Goal: Task Accomplishment & Management: Manage account settings

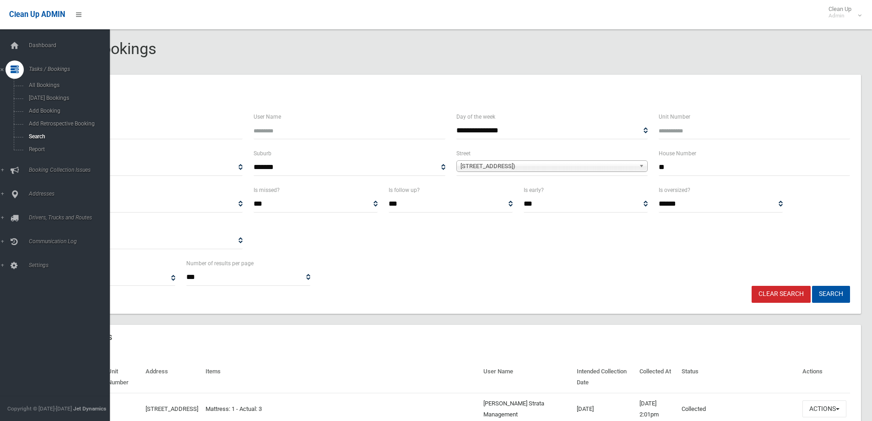
select select
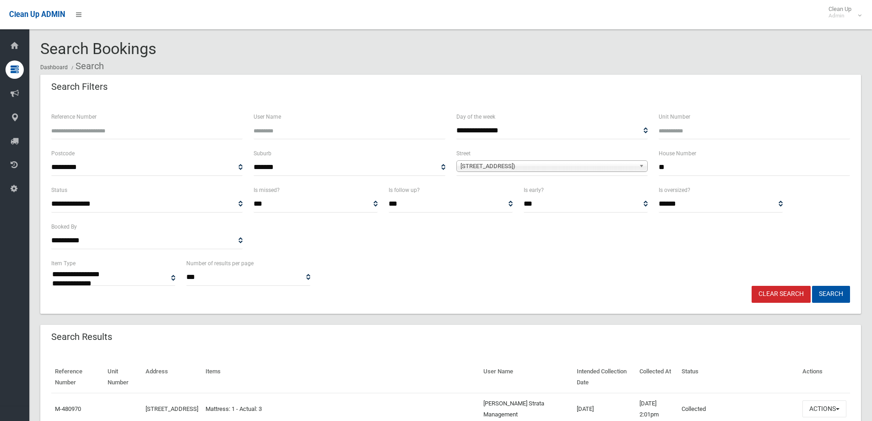
click at [777, 296] on link "Clear Search" at bounding box center [781, 294] width 59 height 17
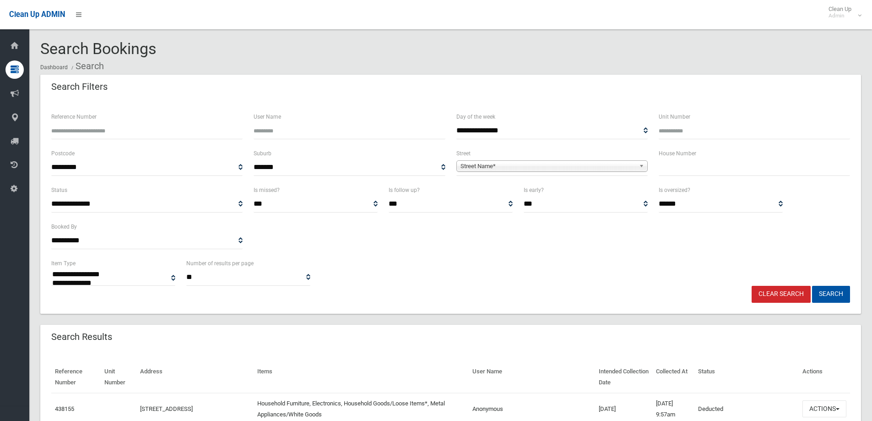
select select
type input "**"
click at [628, 171] on link "Street Name*" at bounding box center [552, 165] width 191 height 11
type input "***"
click at [561, 191] on li "Lou ie Street (PADSTOW 2211)" at bounding box center [552, 191] width 187 height 11
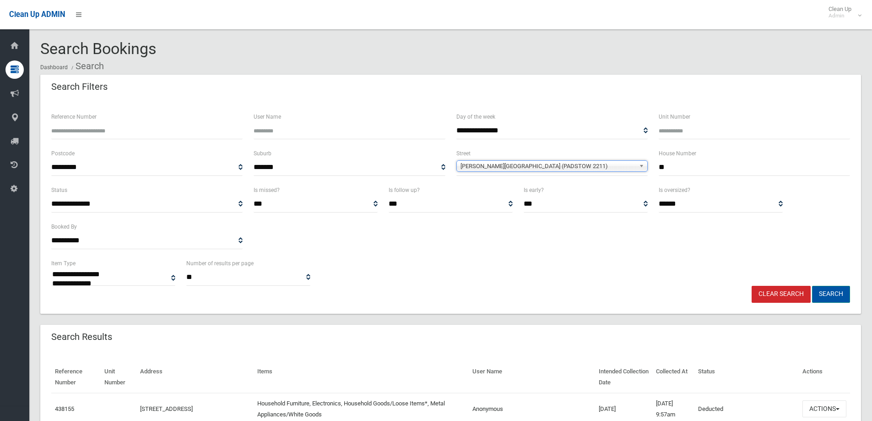
click at [826, 289] on button "Search" at bounding box center [831, 294] width 38 height 17
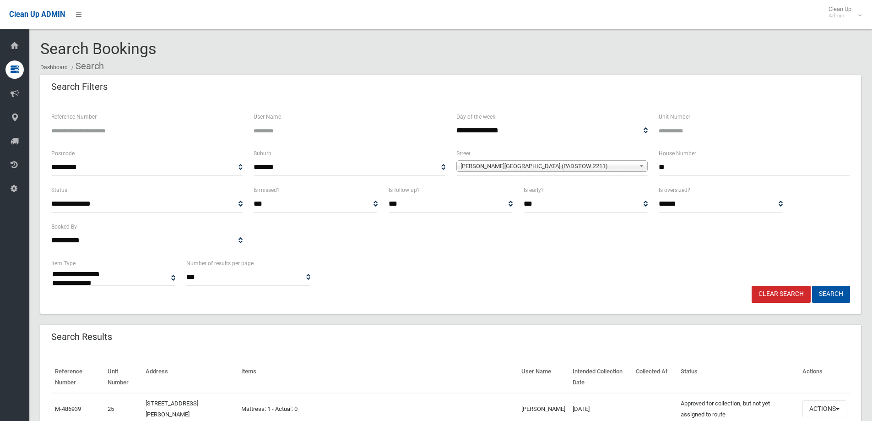
select select
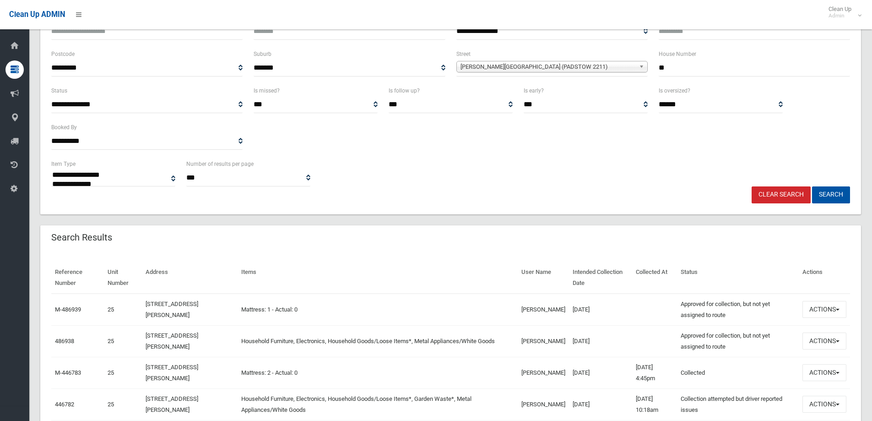
scroll to position [46, 0]
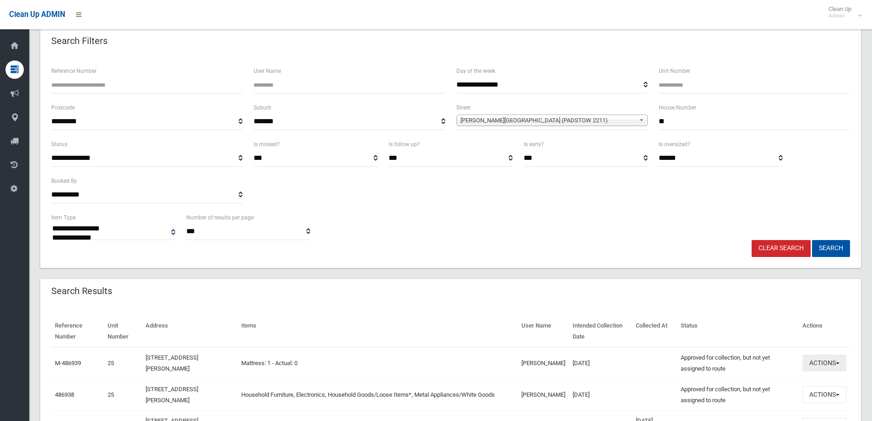
click at [834, 371] on button "Actions" at bounding box center [825, 362] width 44 height 17
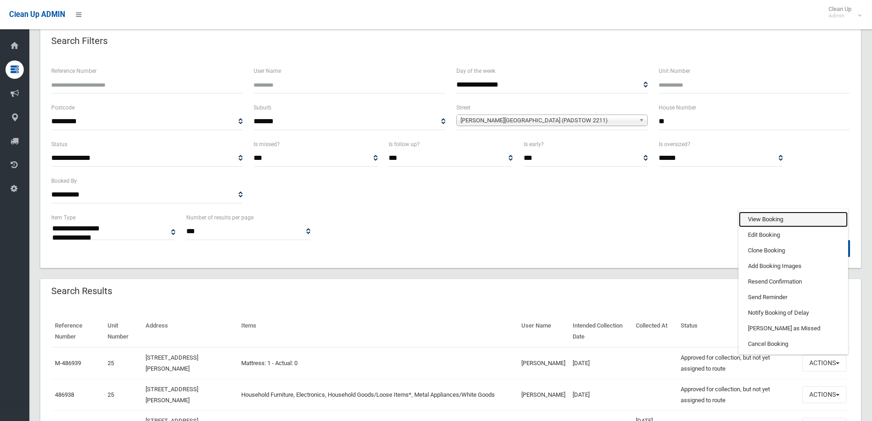
click at [766, 218] on link "View Booking" at bounding box center [793, 220] width 109 height 16
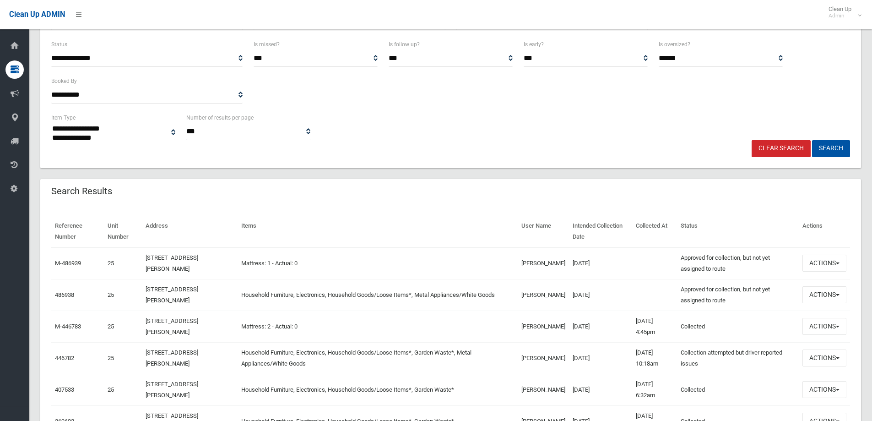
scroll to position [183, 0]
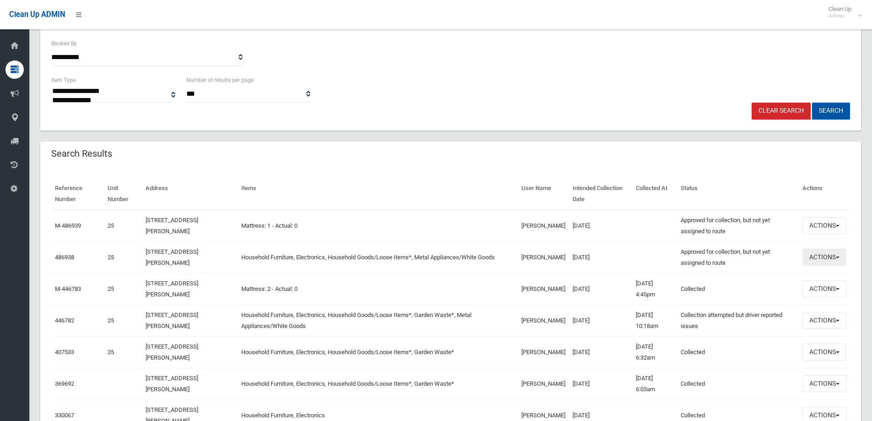
click at [834, 260] on button "Actions" at bounding box center [825, 257] width 44 height 17
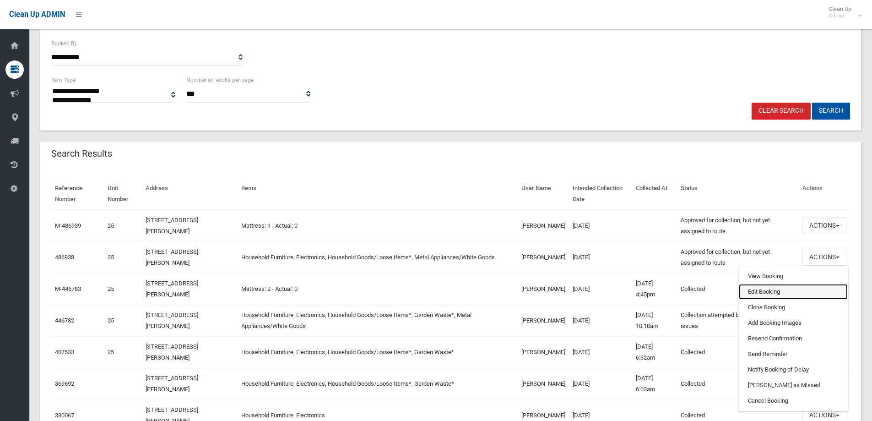
click at [784, 288] on link "Edit Booking" at bounding box center [793, 292] width 109 height 16
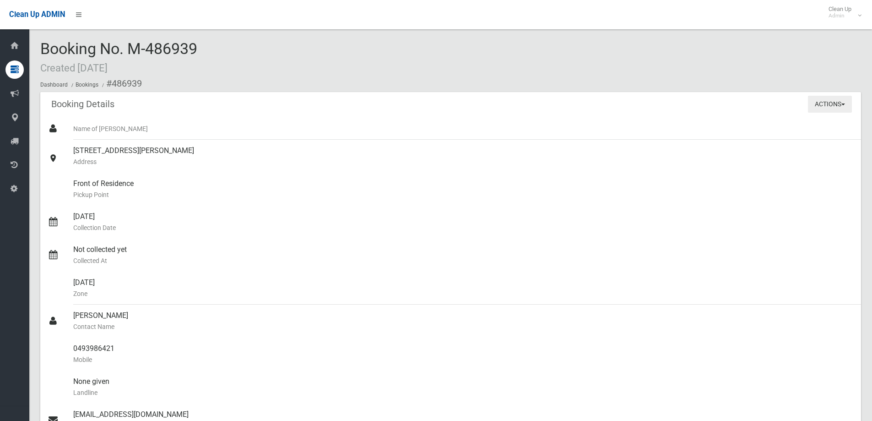
click at [821, 103] on button "Actions" at bounding box center [830, 104] width 44 height 17
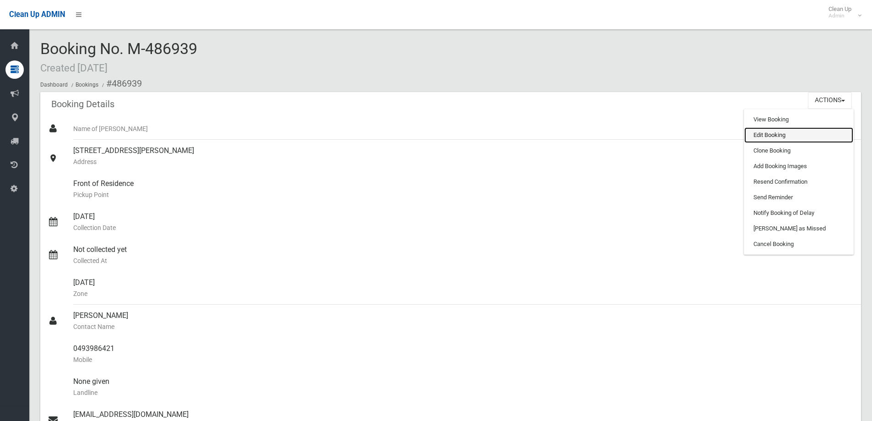
click at [812, 136] on link "Edit Booking" at bounding box center [799, 135] width 109 height 16
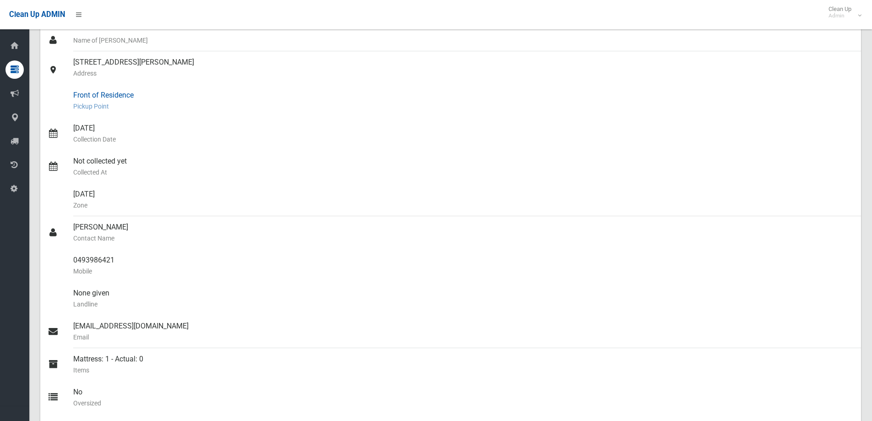
scroll to position [51, 0]
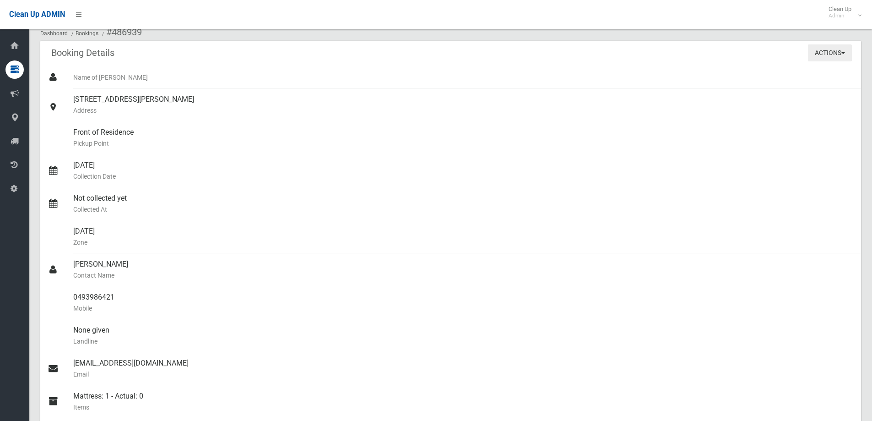
click at [817, 56] on button "Actions" at bounding box center [830, 52] width 44 height 17
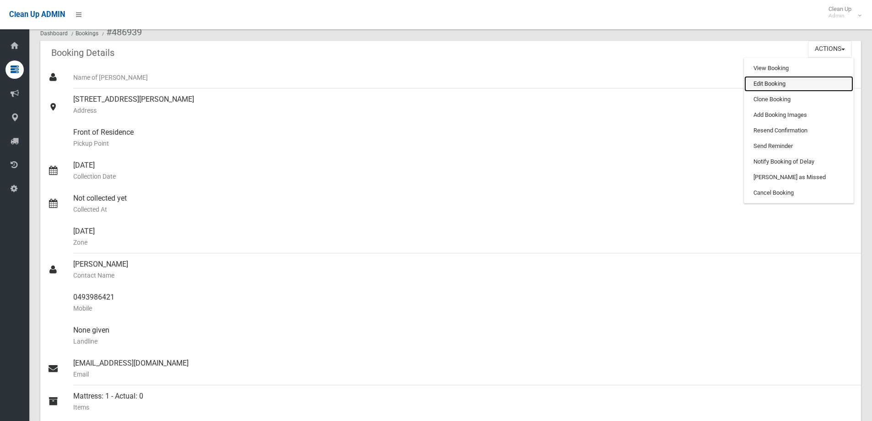
click at [804, 87] on link "Edit Booking" at bounding box center [799, 84] width 109 height 16
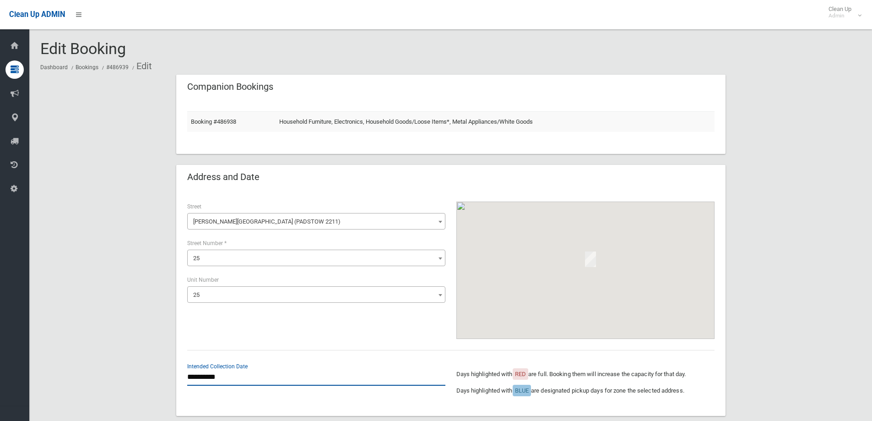
click at [213, 376] on input "**********" at bounding box center [316, 377] width 258 height 17
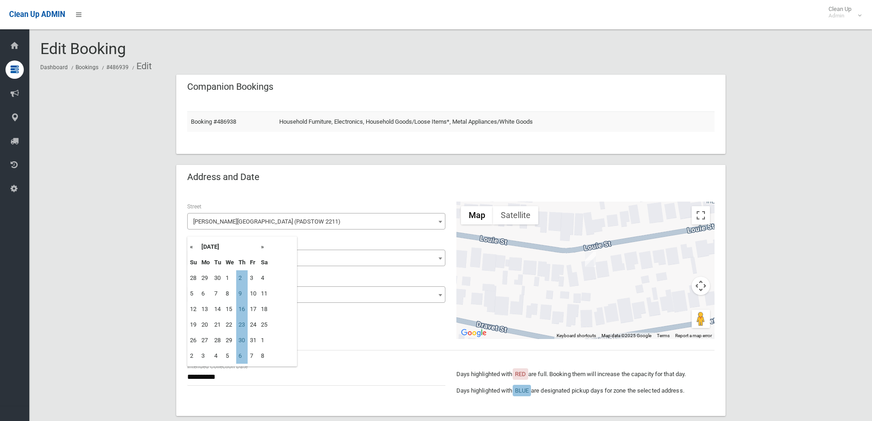
click at [191, 247] on th "«" at bounding box center [193, 247] width 11 height 16
click at [209, 185] on header "Address and Date" at bounding box center [223, 177] width 94 height 18
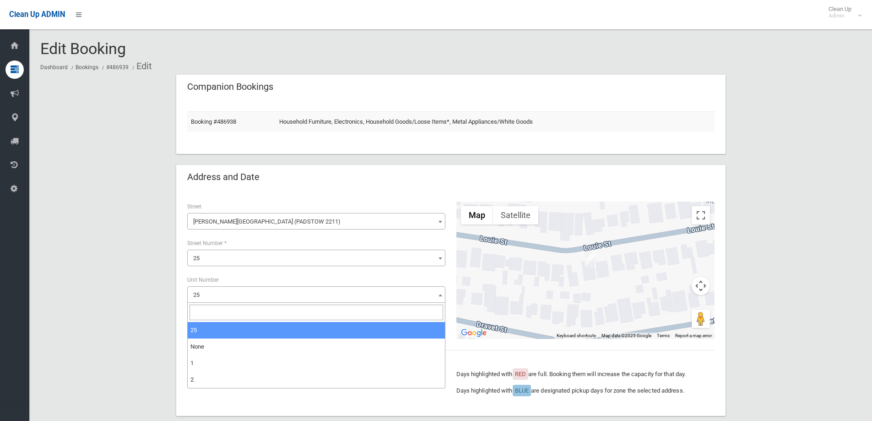
click at [232, 299] on span "25" at bounding box center [317, 295] width 254 height 13
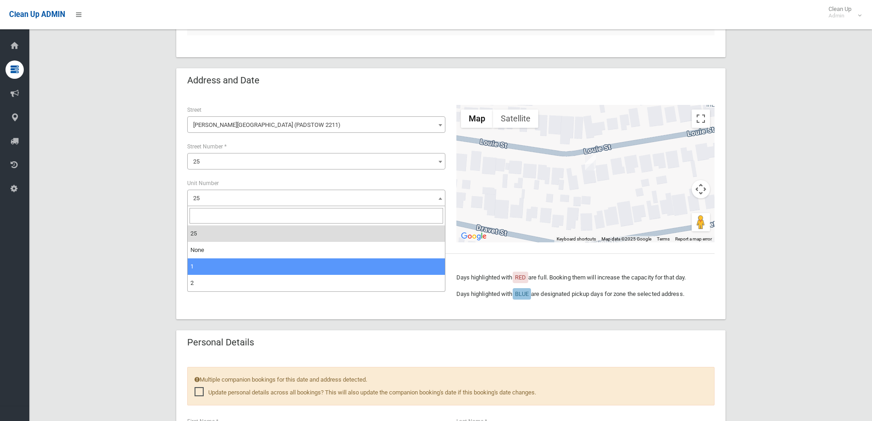
scroll to position [137, 0]
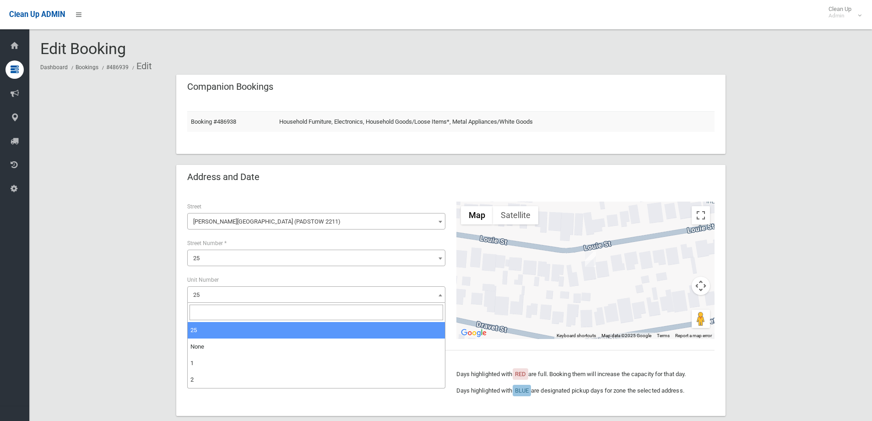
click at [220, 290] on span "25" at bounding box center [317, 295] width 254 height 13
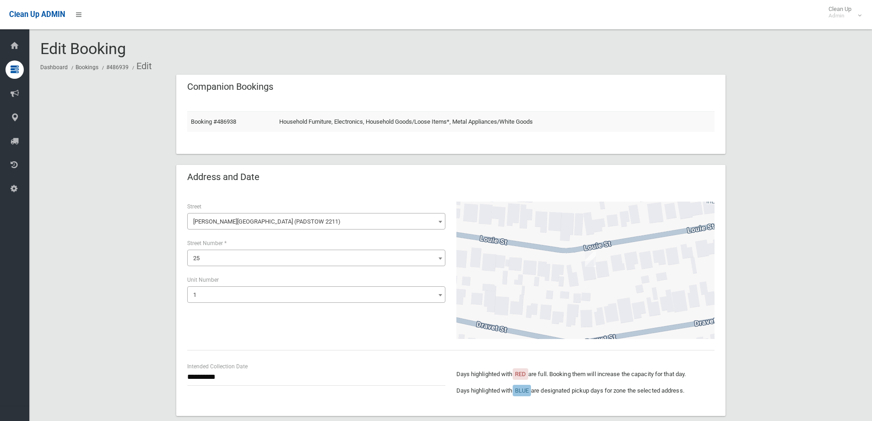
click at [231, 299] on span "1" at bounding box center [317, 295] width 254 height 13
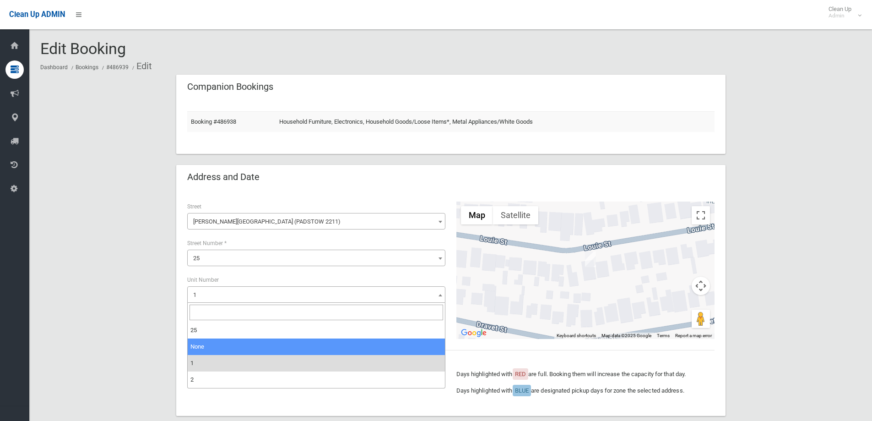
select select "*"
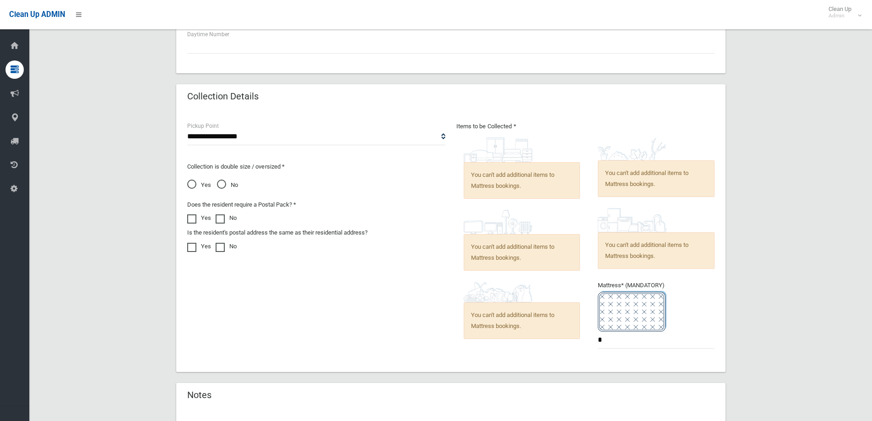
scroll to position [676, 0]
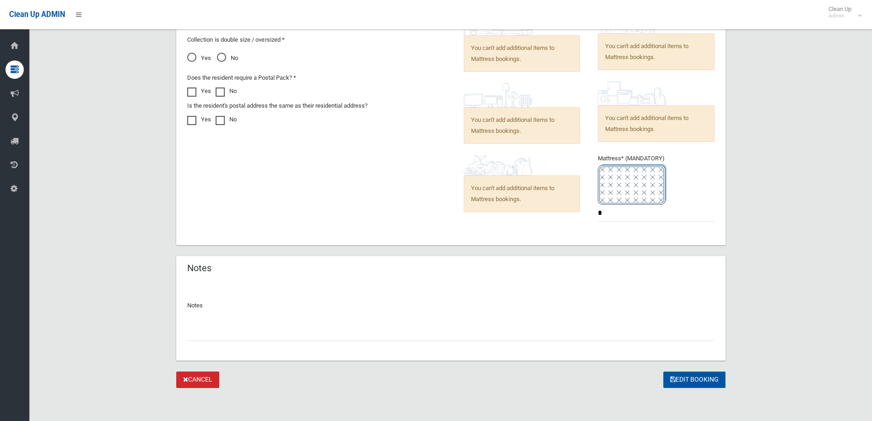
click at [670, 378] on icon "submit" at bounding box center [672, 379] width 5 height 6
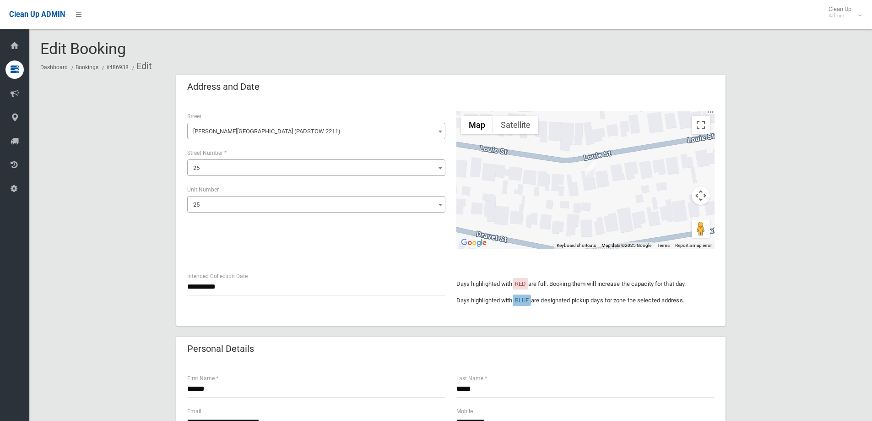
click at [219, 207] on span "25" at bounding box center [317, 204] width 254 height 13
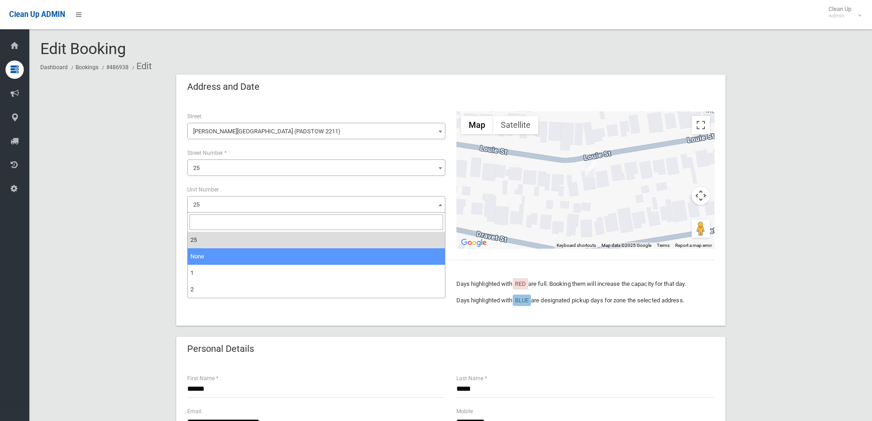
select select "*"
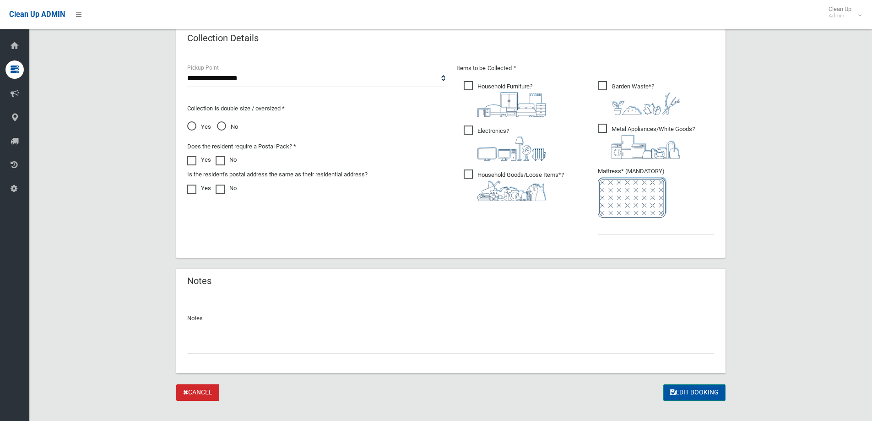
scroll to position [481, 0]
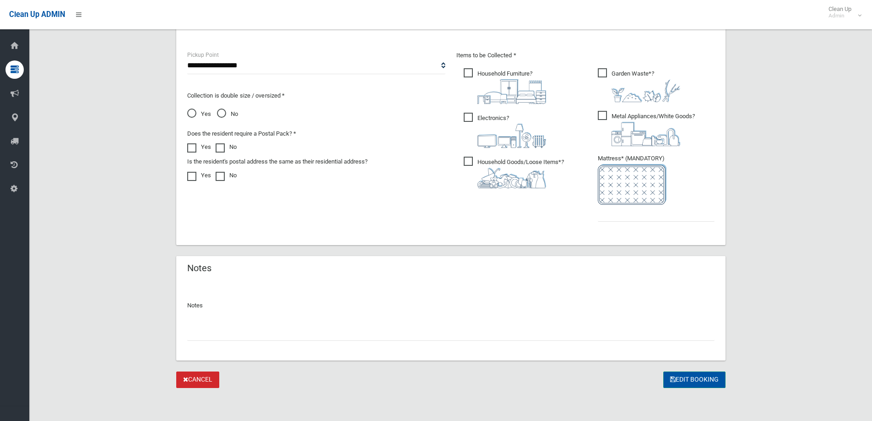
click at [681, 378] on button "Edit Booking" at bounding box center [695, 379] width 62 height 17
type input "*"
click at [700, 377] on button "Edit Booking" at bounding box center [695, 379] width 62 height 17
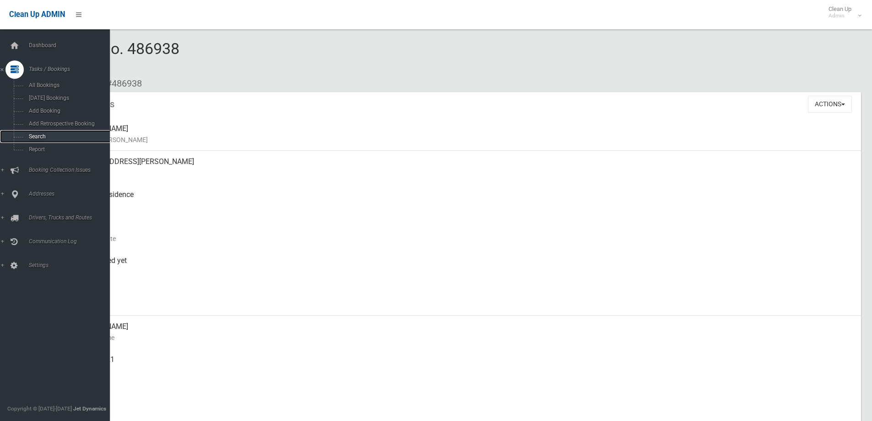
click at [29, 142] on link "Search" at bounding box center [58, 136] width 117 height 13
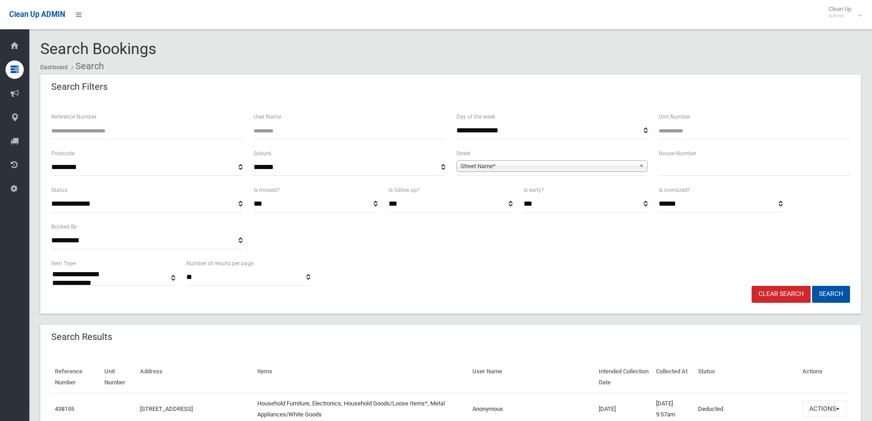
select select
click at [689, 164] on input "text" at bounding box center [754, 167] width 191 height 17
click at [703, 168] on input "text" at bounding box center [754, 167] width 191 height 17
type input "***"
click at [609, 165] on span "Street Name*" at bounding box center [548, 166] width 175 height 11
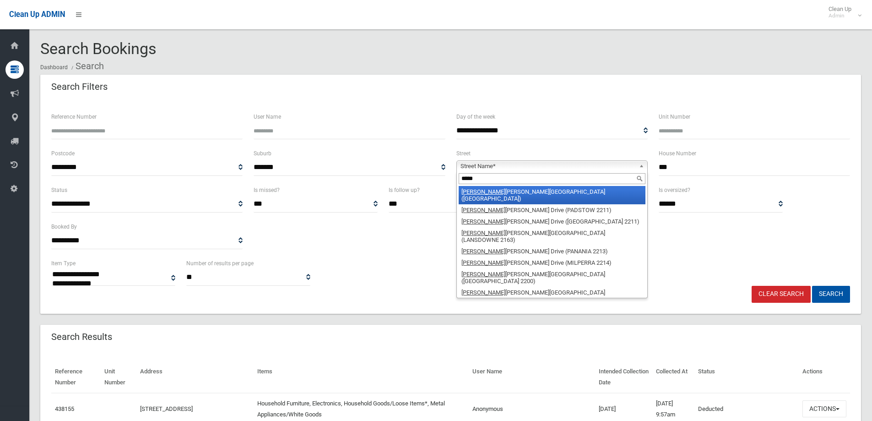
type input "*****"
click at [556, 195] on li "Henry Kendall Avenue (PADSTOW HEIGHTS 2211)" at bounding box center [552, 195] width 187 height 18
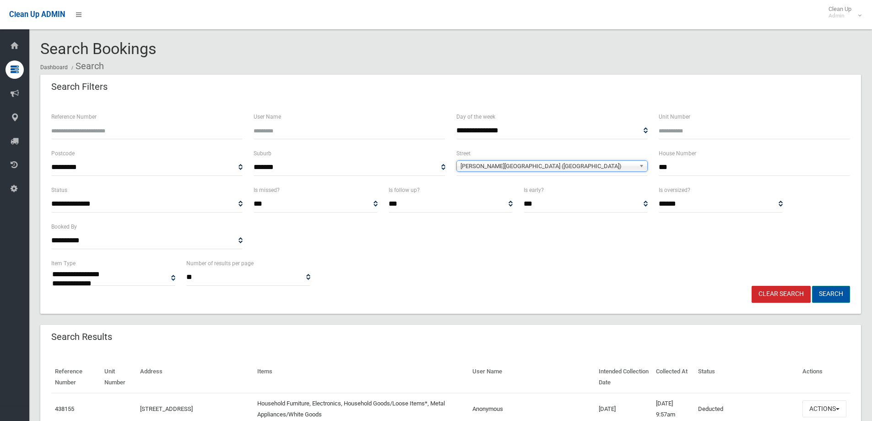
click at [833, 292] on button "Search" at bounding box center [831, 294] width 38 height 17
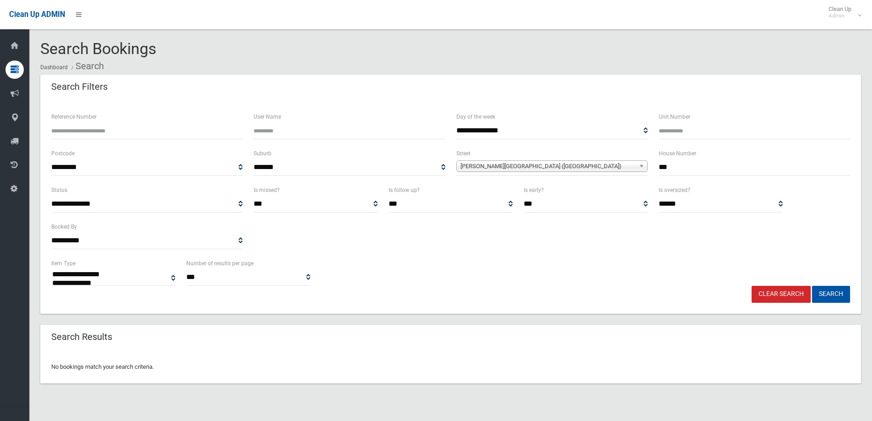
select select
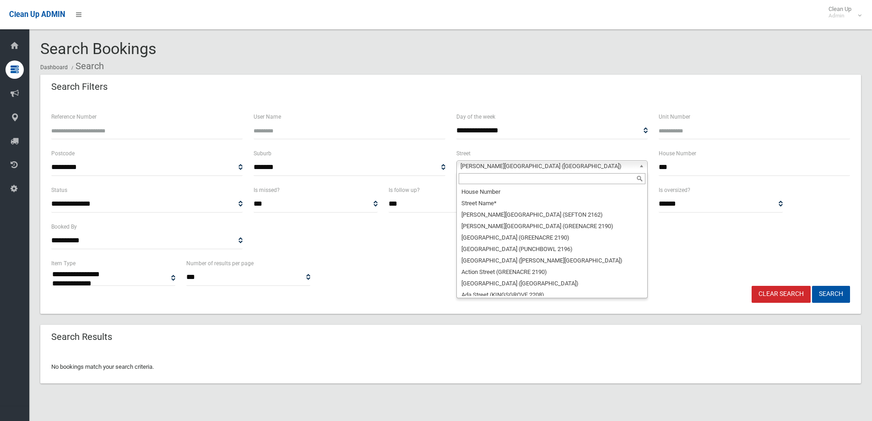
click at [493, 165] on span "Henry Kendall Avenue (PADSTOW HEIGHTS 2211)" at bounding box center [548, 166] width 175 height 11
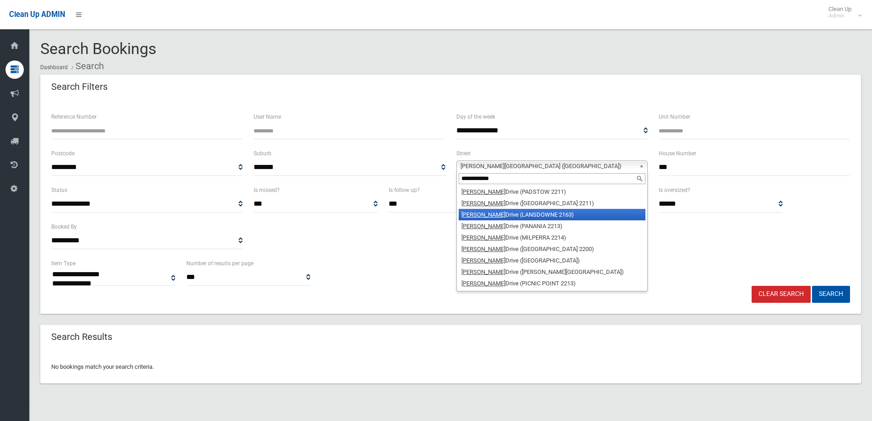
type input "**********"
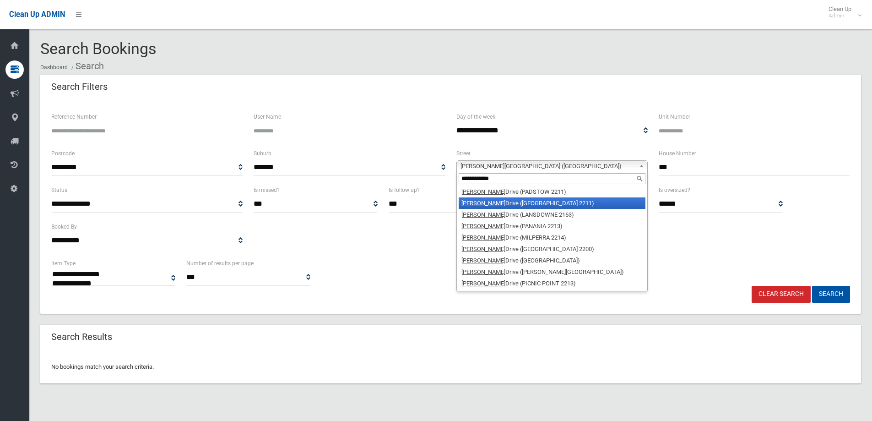
click at [511, 206] on li "Henry Lawson Drive (PADSTOW HEIGHTS 2211)" at bounding box center [552, 202] width 187 height 11
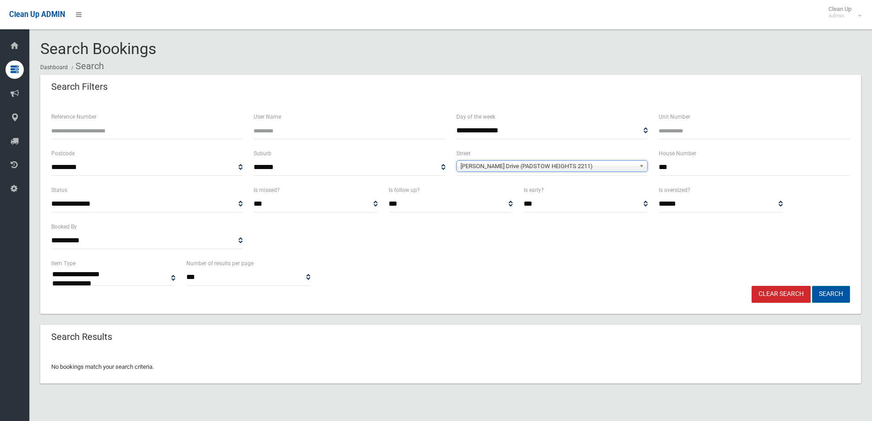
click at [822, 296] on button "Search" at bounding box center [831, 294] width 38 height 17
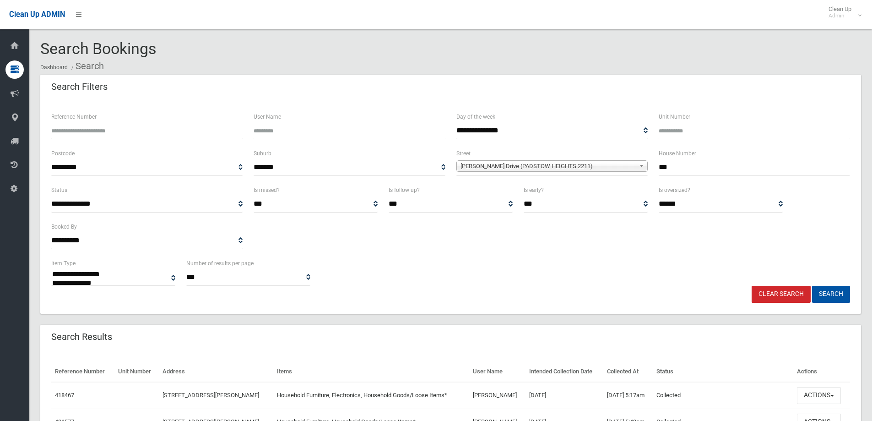
select select
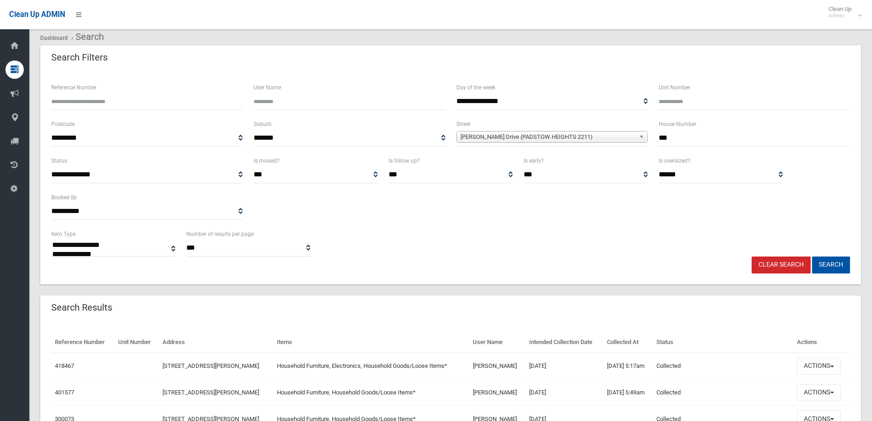
scroll to position [137, 0]
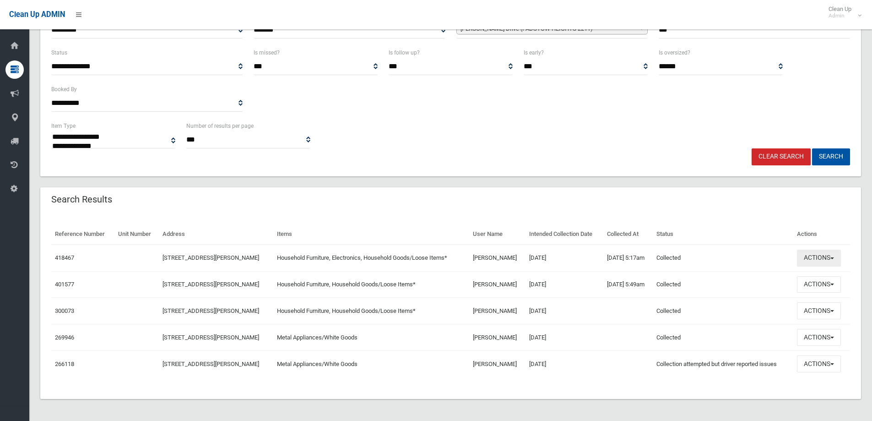
click at [838, 256] on button "Actions" at bounding box center [819, 258] width 44 height 17
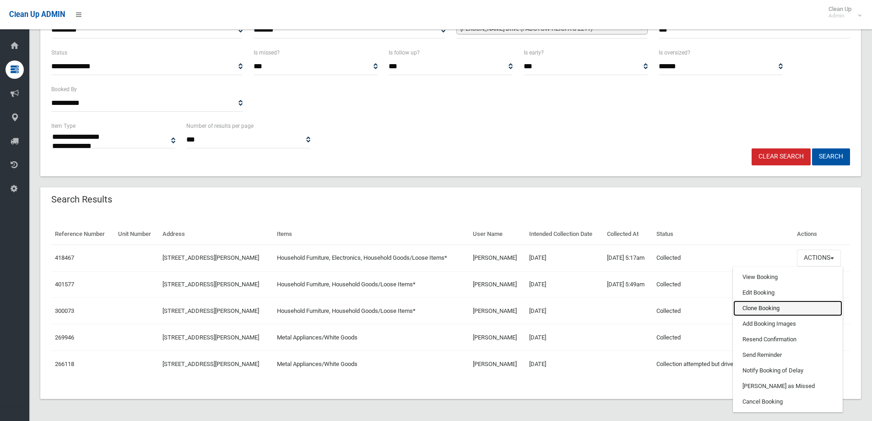
click at [773, 308] on link "Clone Booking" at bounding box center [788, 308] width 109 height 16
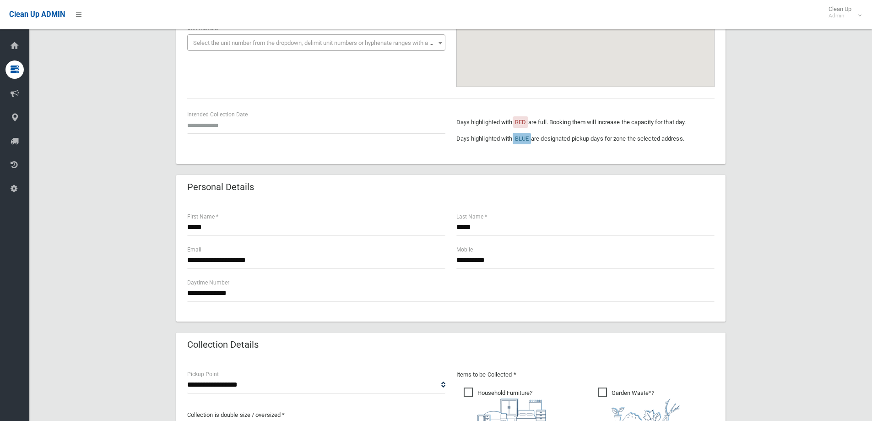
scroll to position [183, 0]
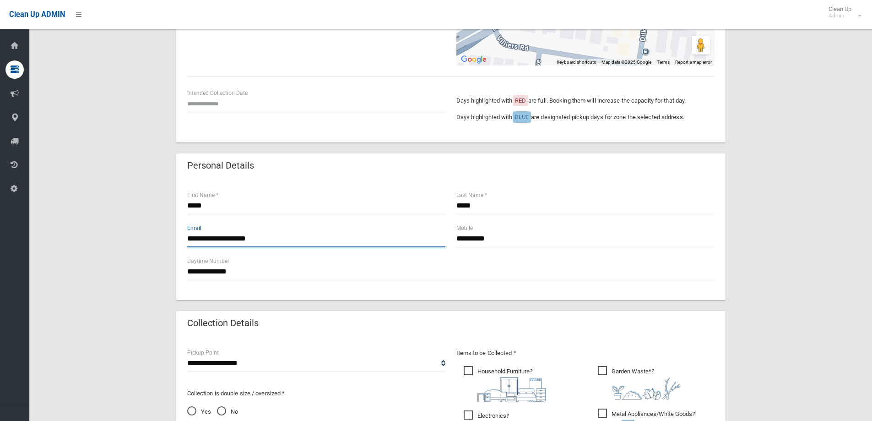
drag, startPoint x: 144, startPoint y: 237, endPoint x: 80, endPoint y: 249, distance: 65.2
click at [104, 248] on div "**********" at bounding box center [450, 288] width 821 height 795
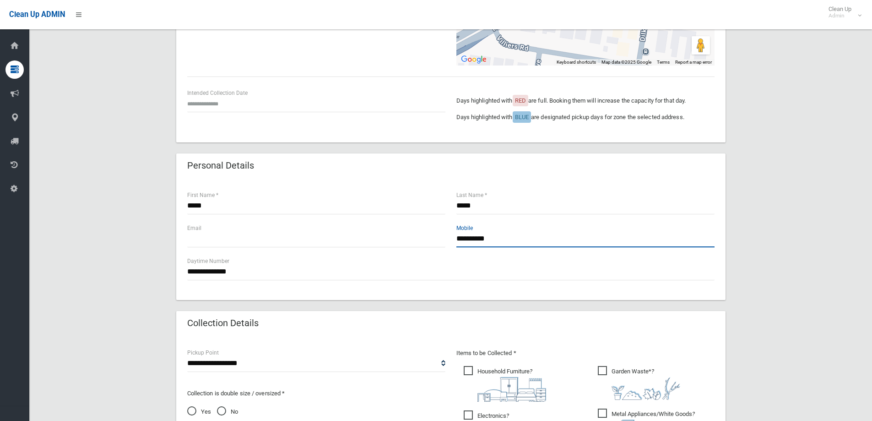
drag, startPoint x: 510, startPoint y: 234, endPoint x: 329, endPoint y: 244, distance: 181.2
click at [328, 244] on div "**********" at bounding box center [451, 239] width 539 height 33
drag, startPoint x: 516, startPoint y: 196, endPoint x: 422, endPoint y: 202, distance: 94.1
click at [422, 202] on div "***** First Name * ***** Last Name *" at bounding box center [451, 206] width 539 height 33
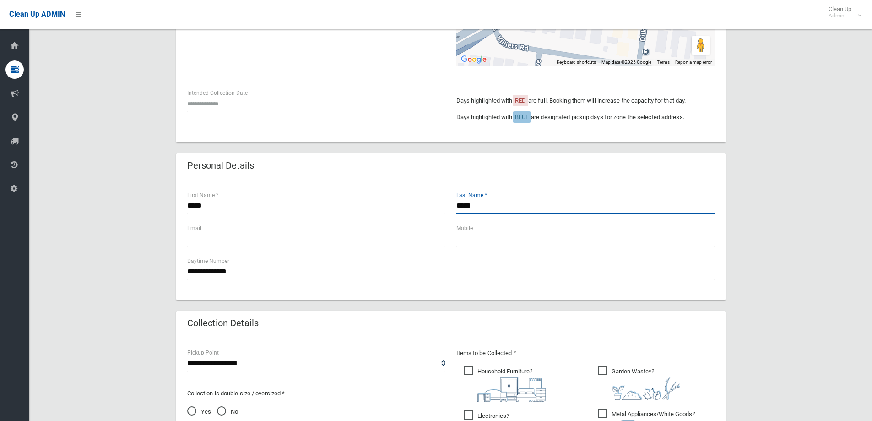
drag, startPoint x: 480, startPoint y: 207, endPoint x: 381, endPoint y: 207, distance: 99.8
click at [381, 207] on div "***** First Name * ***** Last Name *" at bounding box center [451, 206] width 539 height 33
drag, startPoint x: 303, startPoint y: 207, endPoint x: 136, endPoint y: 207, distance: 166.2
click at [136, 207] on div "**********" at bounding box center [450, 288] width 821 height 795
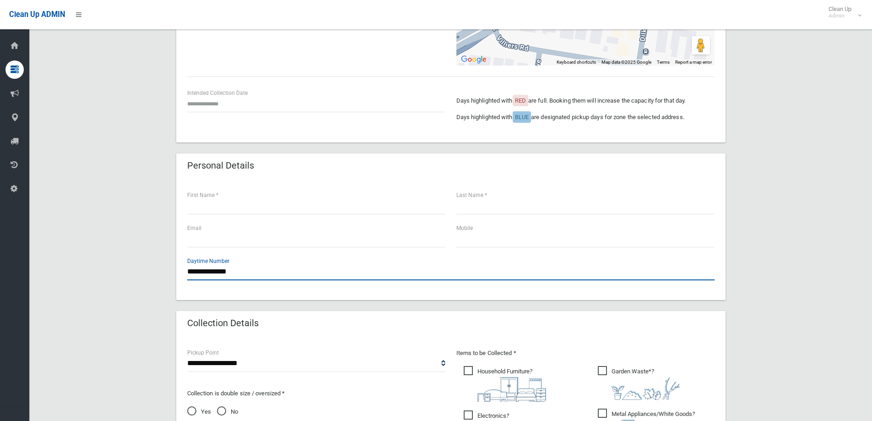
drag, startPoint x: 251, startPoint y: 268, endPoint x: 114, endPoint y: 267, distance: 136.5
click at [114, 268] on div "**********" at bounding box center [450, 288] width 821 height 795
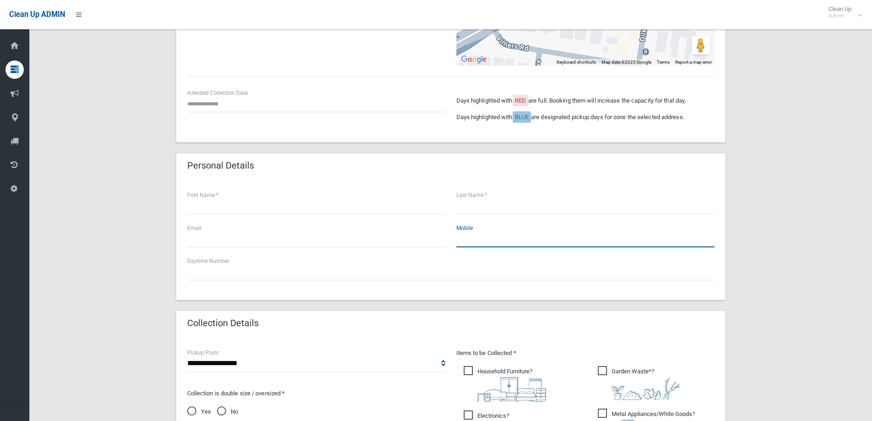
click at [584, 239] on input "text" at bounding box center [586, 238] width 258 height 17
drag, startPoint x: 699, startPoint y: 192, endPoint x: 691, endPoint y: 192, distance: 8.2
click at [699, 192] on div "Last Name *" at bounding box center [586, 202] width 258 height 24
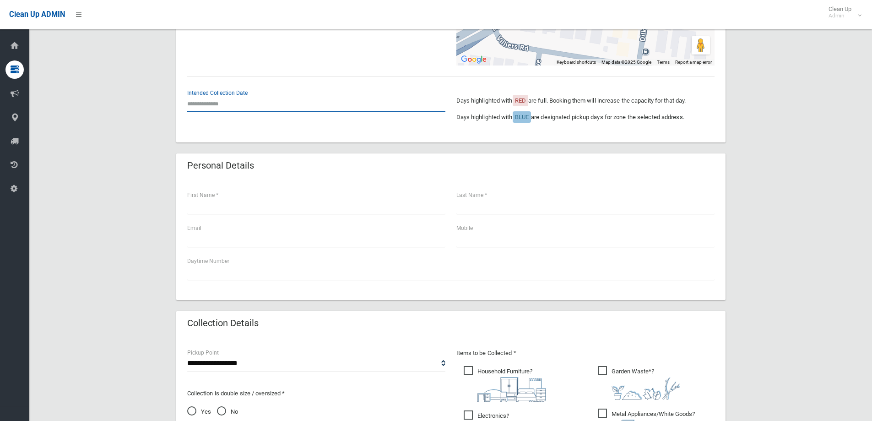
click at [208, 109] on input "text" at bounding box center [316, 103] width 258 height 17
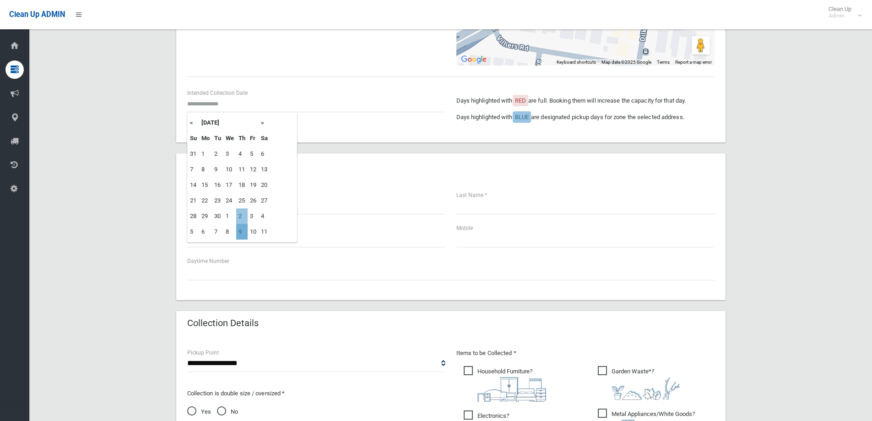
click at [242, 234] on td "9" at bounding box center [241, 232] width 11 height 16
type input "**********"
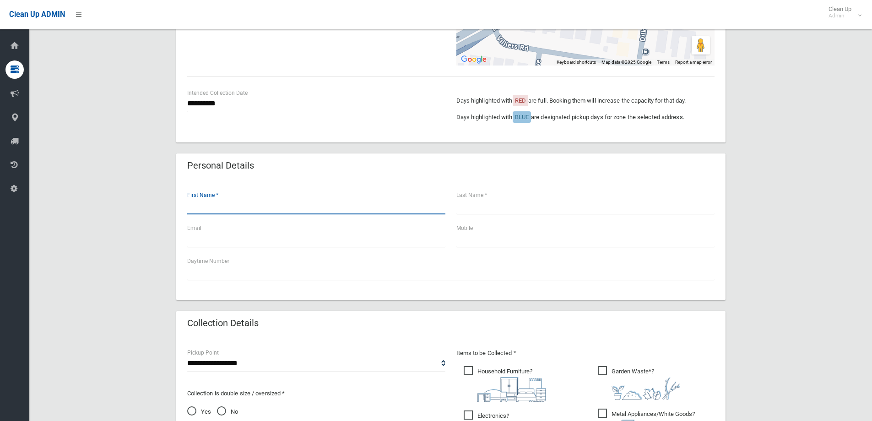
click at [241, 207] on input "text" at bounding box center [316, 205] width 258 height 17
click at [627, 236] on input "text" at bounding box center [586, 238] width 258 height 17
type input "**********"
drag, startPoint x: 360, startPoint y: 206, endPoint x: 378, endPoint y: 206, distance: 17.4
click at [360, 207] on input "text" at bounding box center [316, 205] width 258 height 17
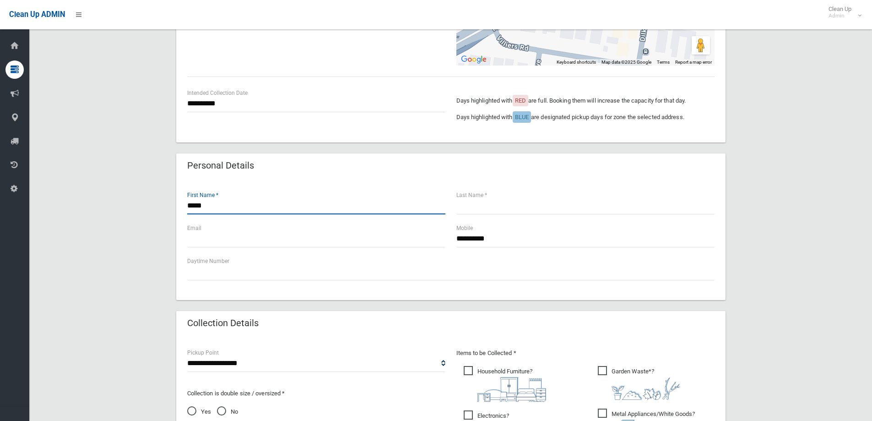
type input "*****"
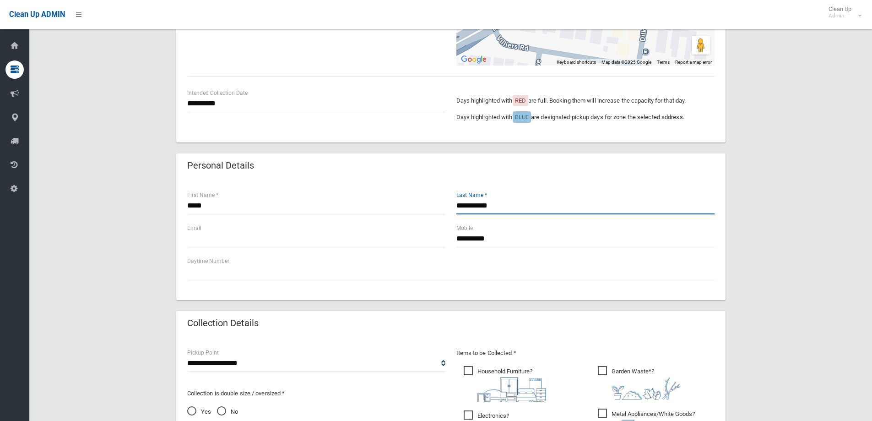
type input "**********"
click at [353, 235] on input "text" at bounding box center [316, 238] width 258 height 17
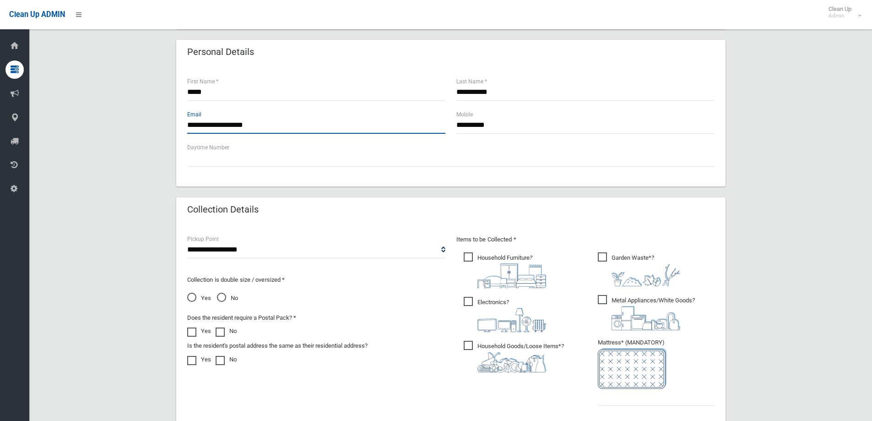
scroll to position [481, 0]
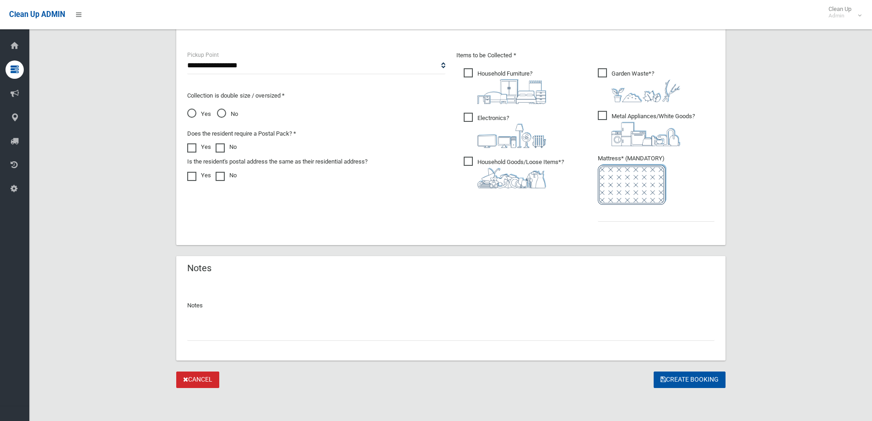
type input "**********"
click at [616, 125] on img at bounding box center [646, 134] width 69 height 24
drag, startPoint x: 615, startPoint y: 208, endPoint x: 616, endPoint y: 227, distance: 19.3
click at [615, 210] on input "text" at bounding box center [656, 213] width 117 height 17
type input "*"
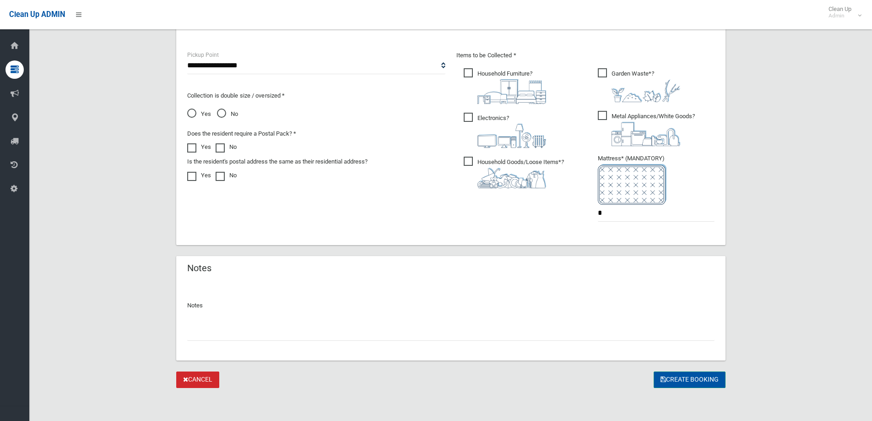
click at [684, 383] on button "Create Booking" at bounding box center [690, 379] width 72 height 17
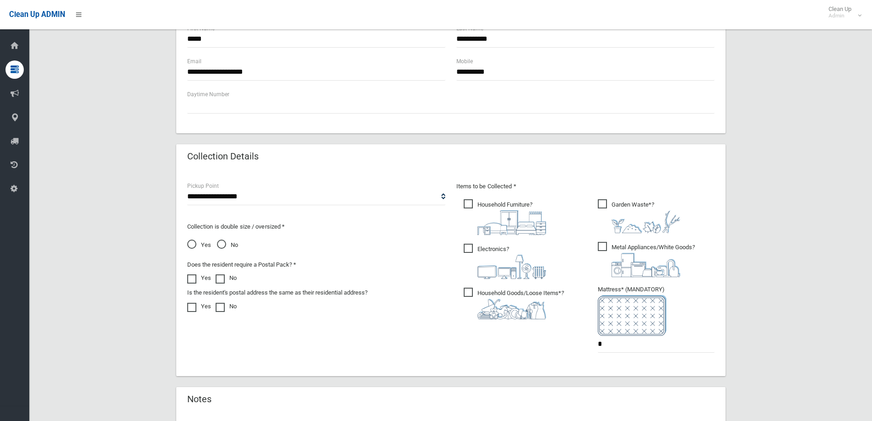
scroll to position [298, 0]
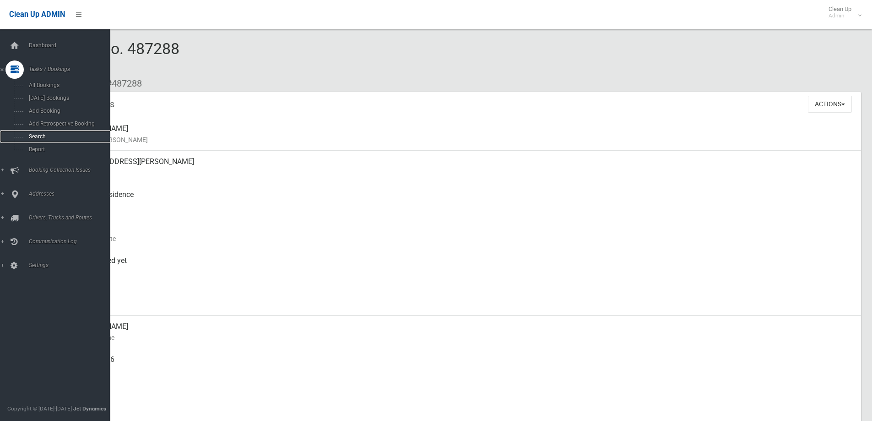
click at [37, 138] on span "Search" at bounding box center [67, 136] width 83 height 6
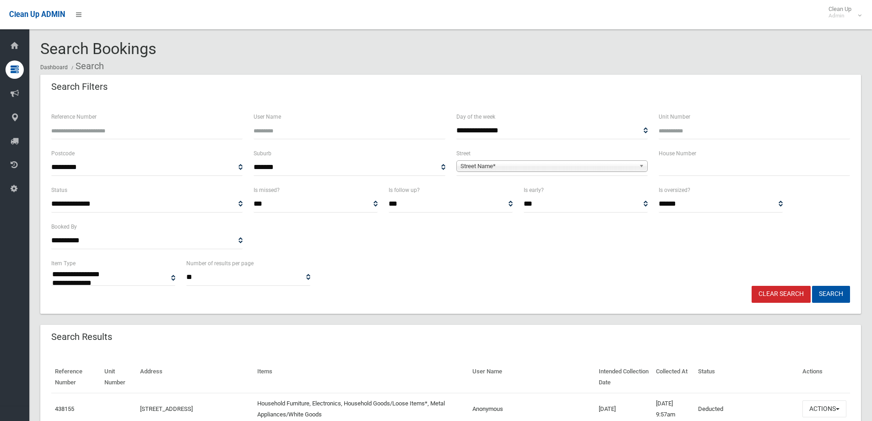
select select
click at [660, 169] on input "text" at bounding box center [754, 167] width 191 height 17
type input "*"
click at [677, 177] on div "House Number" at bounding box center [755, 166] width 202 height 37
click at [683, 172] on input "text" at bounding box center [754, 167] width 191 height 17
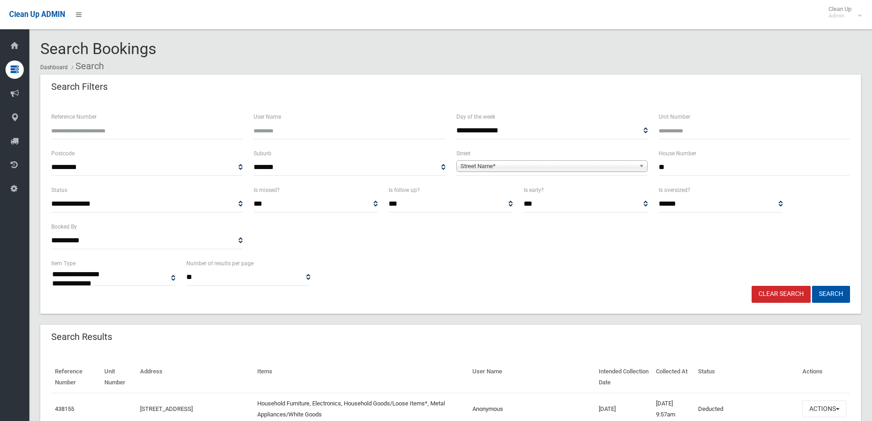
type input "**"
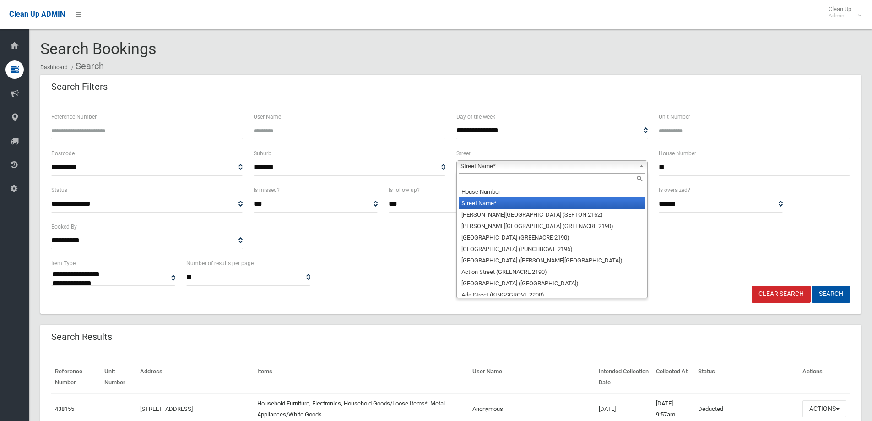
click at [509, 162] on span "Street Name*" at bounding box center [548, 166] width 175 height 11
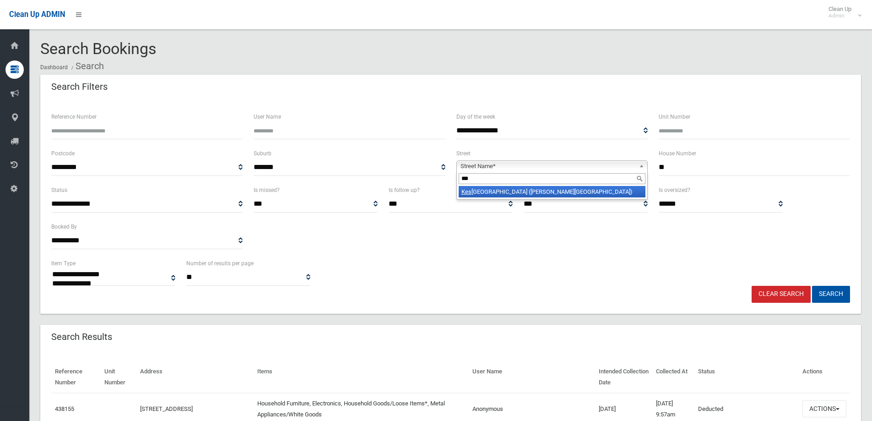
type input "***"
click at [505, 187] on li "[GEOGRAPHIC_DATA] ([PERSON_NAME][GEOGRAPHIC_DATA])" at bounding box center [552, 191] width 187 height 11
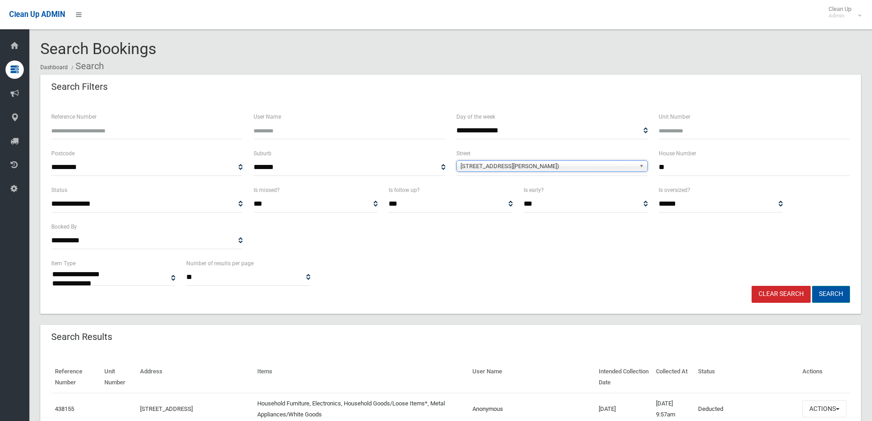
click at [833, 293] on button "Search" at bounding box center [831, 294] width 38 height 17
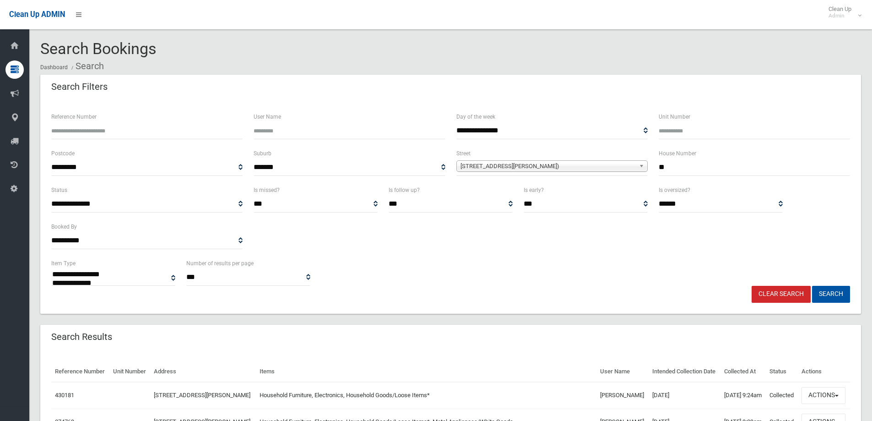
select select
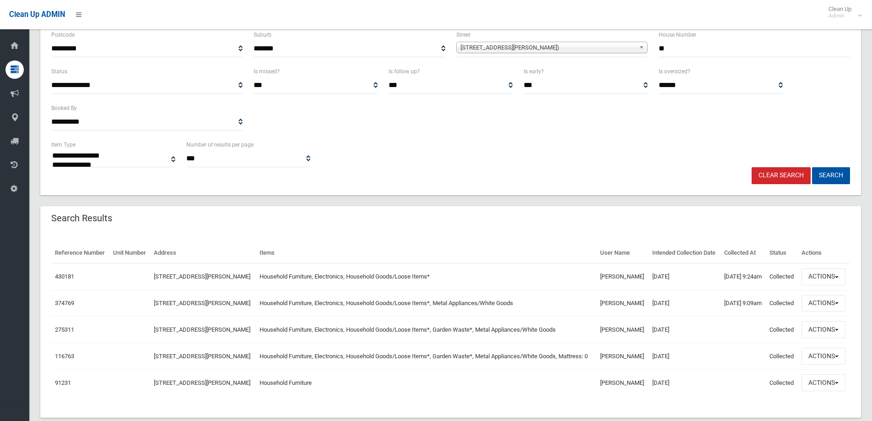
scroll to position [137, 0]
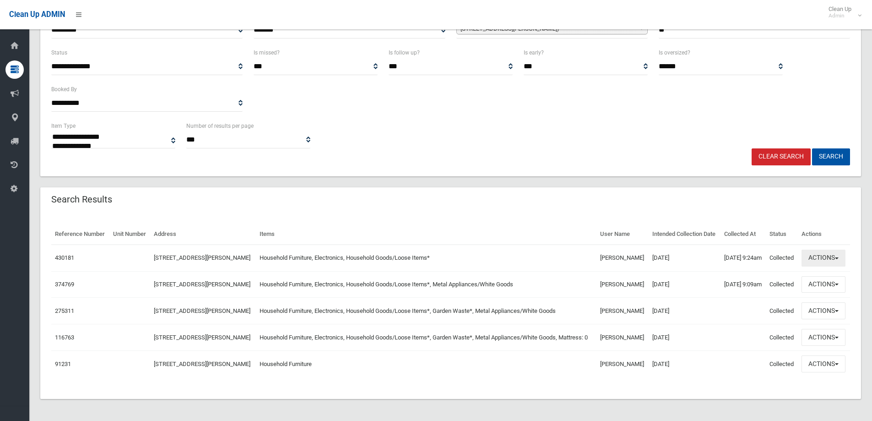
click at [824, 267] on button "Actions" at bounding box center [824, 258] width 44 height 17
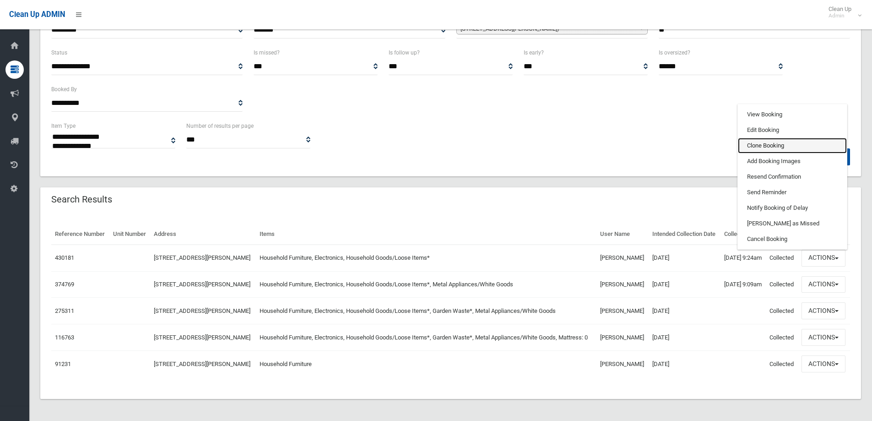
click at [773, 153] on link "Clone Booking" at bounding box center [792, 146] width 109 height 16
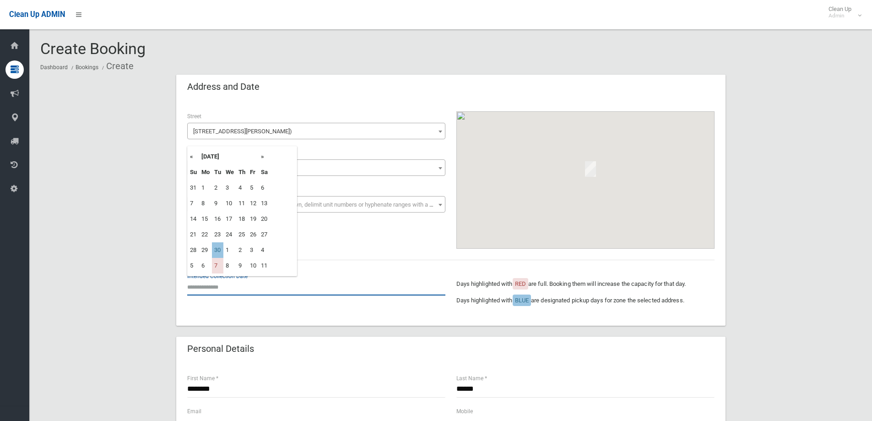
click at [211, 286] on input "text" at bounding box center [316, 286] width 258 height 17
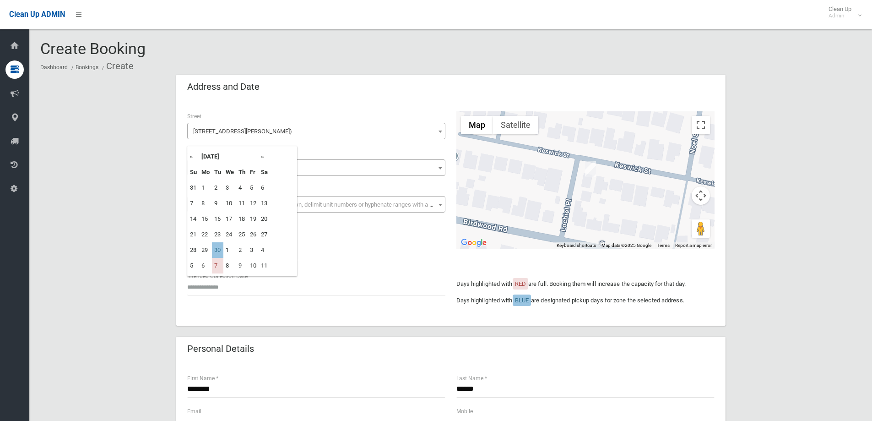
click at [215, 251] on td "30" at bounding box center [217, 250] width 11 height 16
type input "**********"
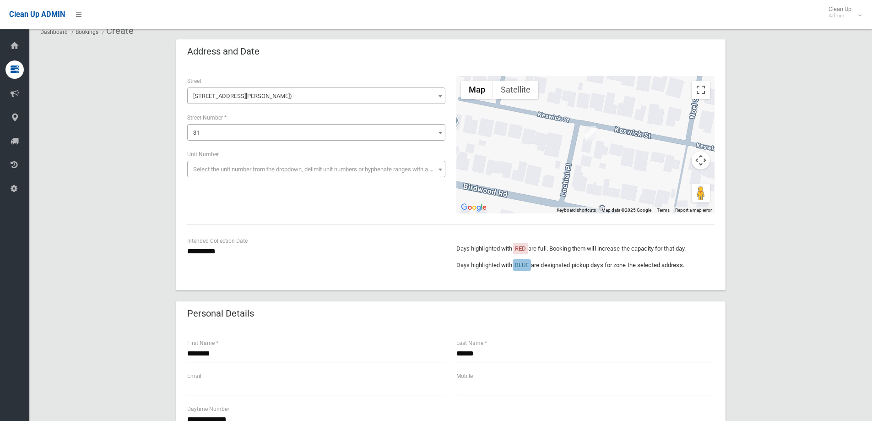
scroll to position [46, 0]
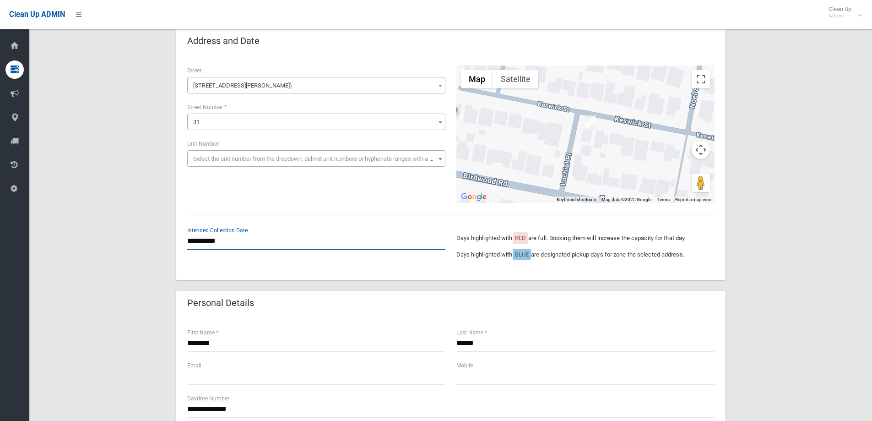
click at [230, 242] on input "**********" at bounding box center [316, 241] width 258 height 17
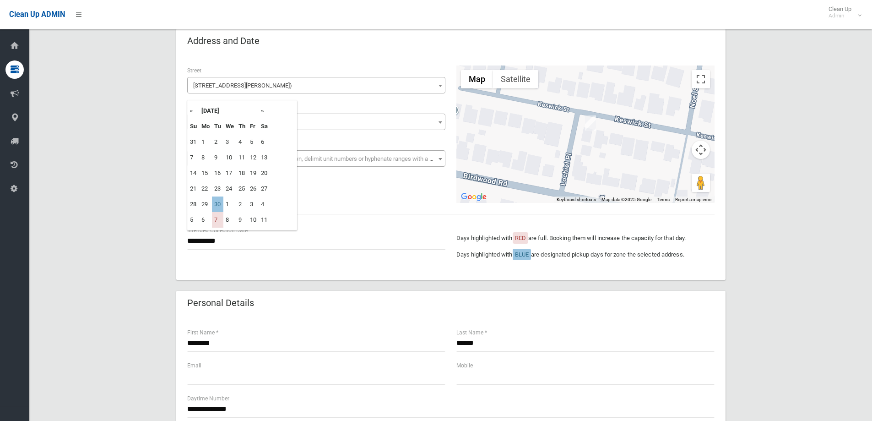
click at [245, 279] on div "**********" at bounding box center [451, 166] width 550 height 225
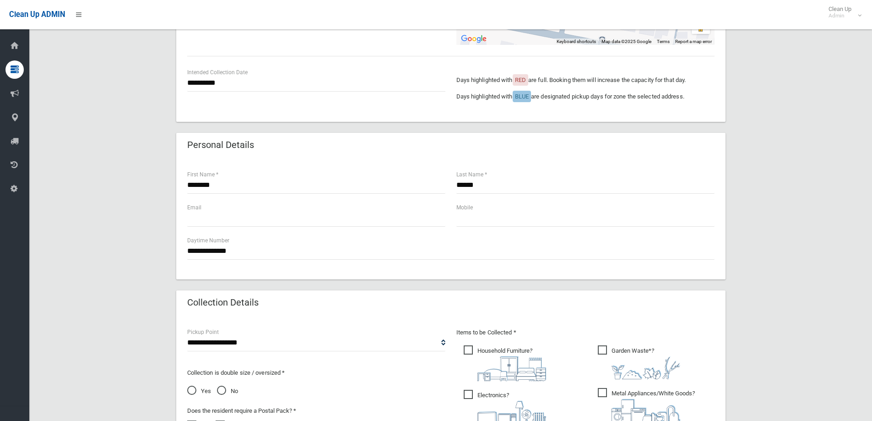
scroll to position [275, 0]
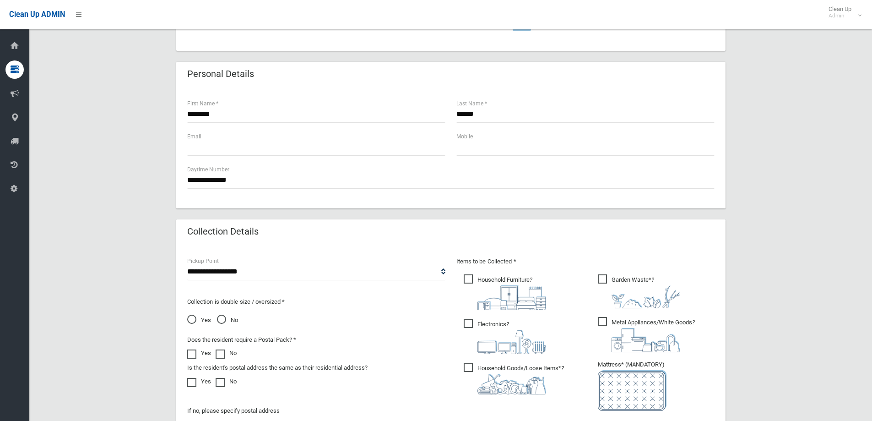
click at [639, 328] on img at bounding box center [646, 340] width 69 height 24
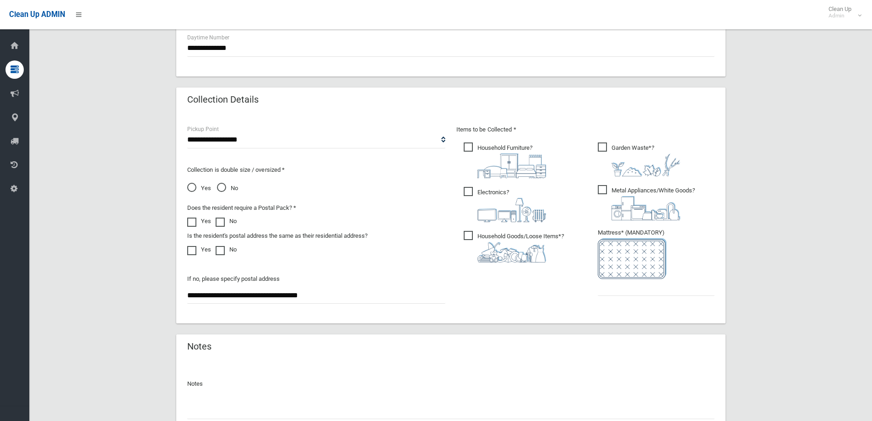
scroll to position [412, 0]
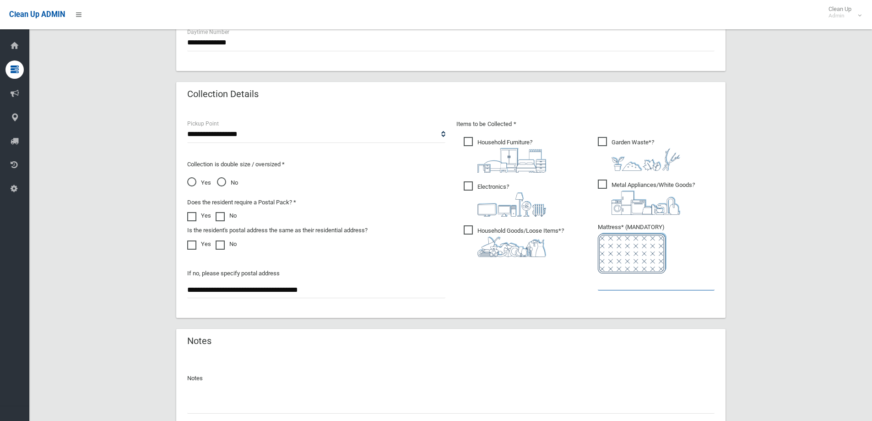
click at [638, 286] on input "text" at bounding box center [656, 281] width 117 height 17
type input "*"
click at [398, 310] on div "**********" at bounding box center [451, 213] width 550 height 210
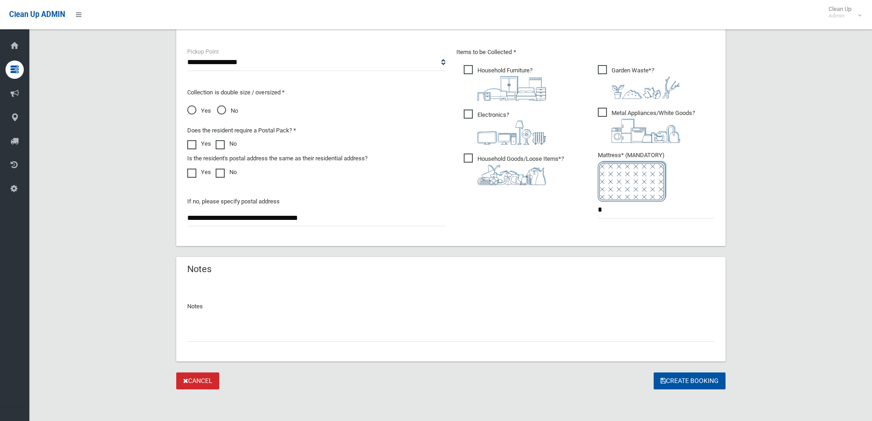
scroll to position [485, 0]
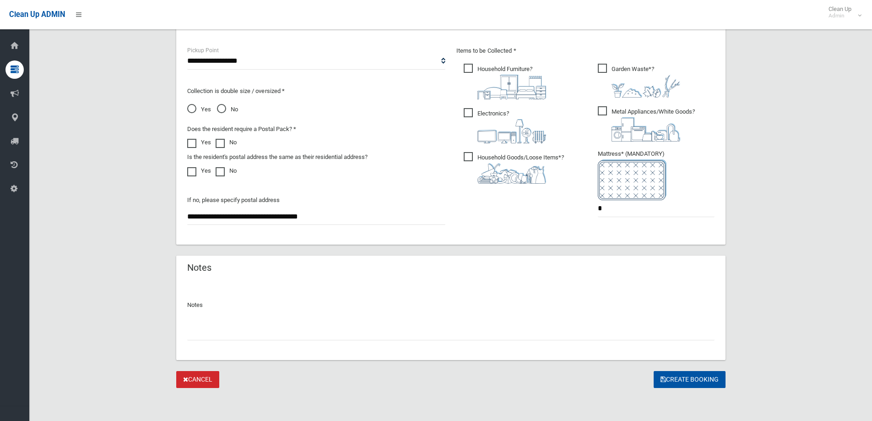
click at [606, 336] on input "text" at bounding box center [451, 331] width 528 height 17
click at [431, 323] on div at bounding box center [451, 328] width 528 height 24
click at [429, 333] on input "text" at bounding box center [451, 331] width 528 height 17
click at [455, 331] on input "text" at bounding box center [451, 331] width 528 height 17
click at [681, 378] on button "Create Booking" at bounding box center [690, 379] width 72 height 17
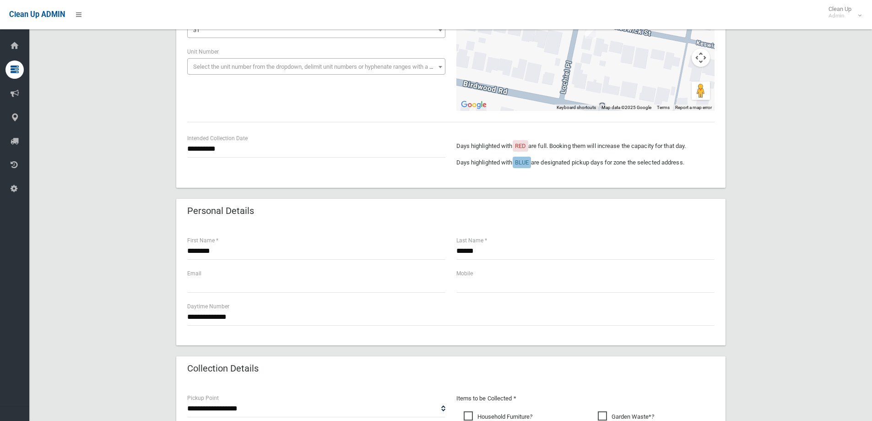
scroll to position [119, 0]
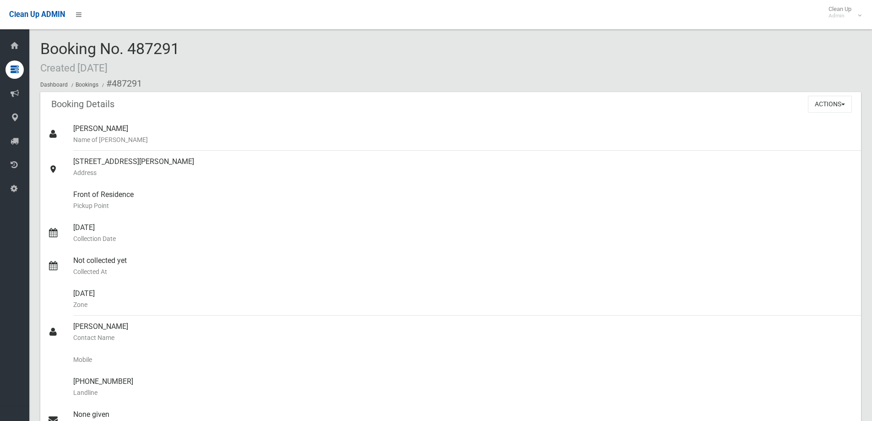
drag, startPoint x: 131, startPoint y: 42, endPoint x: 198, endPoint y: 48, distance: 66.7
click at [198, 48] on div "Booking No. 487291 Created 22/09/2025 Dashboard Bookings #487291" at bounding box center [450, 66] width 821 height 52
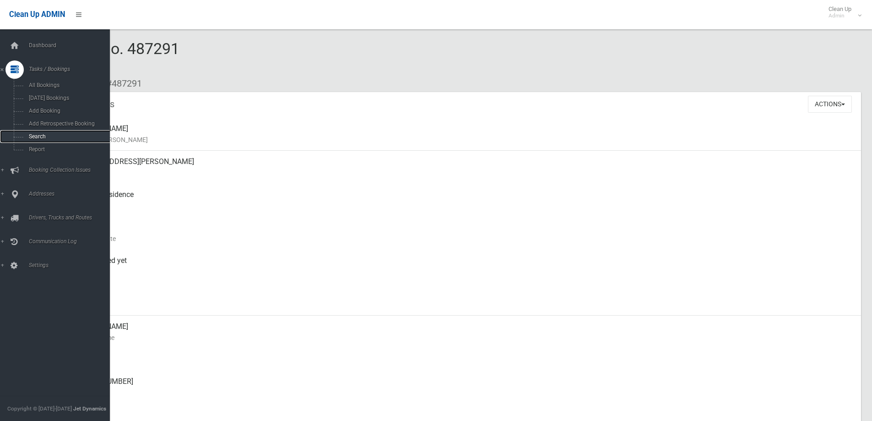
click at [28, 132] on link "Search" at bounding box center [58, 136] width 117 height 13
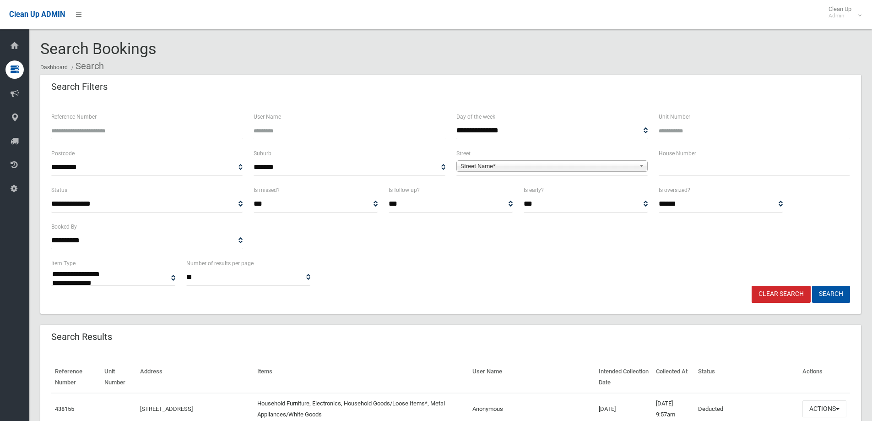
select select
click at [730, 170] on input "text" at bounding box center [754, 167] width 191 height 17
type input "**"
click at [627, 165] on span "Street Name*" at bounding box center [548, 166] width 175 height 11
type input "****"
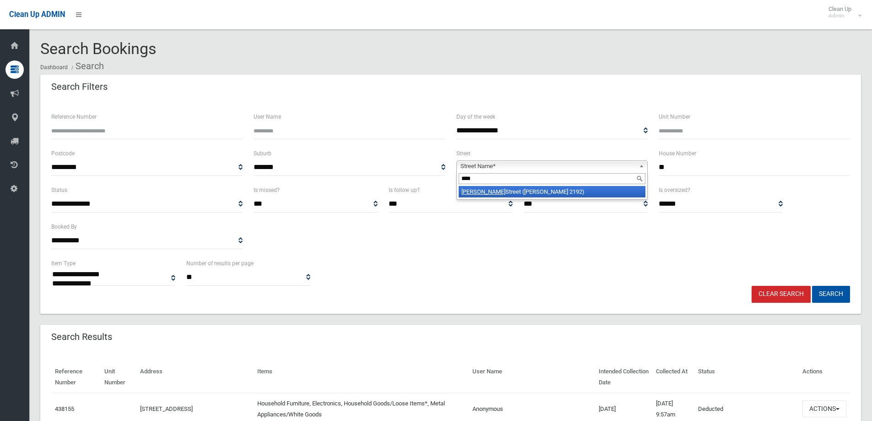
click at [608, 191] on li "[PERSON_NAME][GEOGRAPHIC_DATA] ([PERSON_NAME][GEOGRAPHIC_DATA])" at bounding box center [552, 191] width 187 height 11
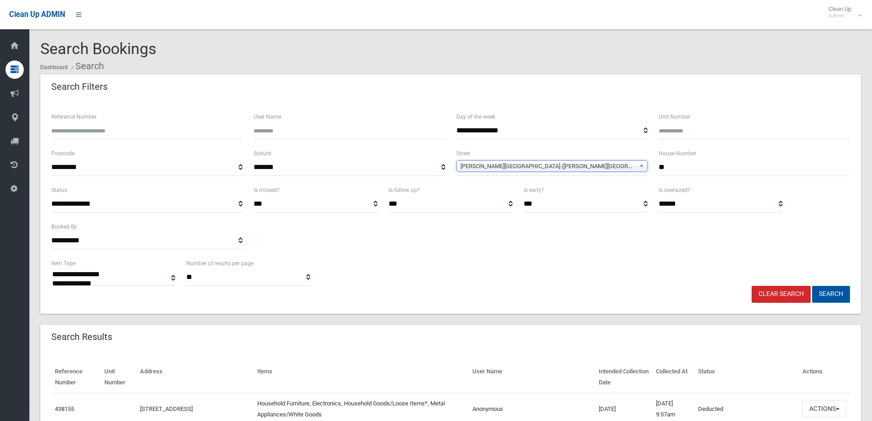
click at [834, 289] on button "Search" at bounding box center [831, 294] width 38 height 17
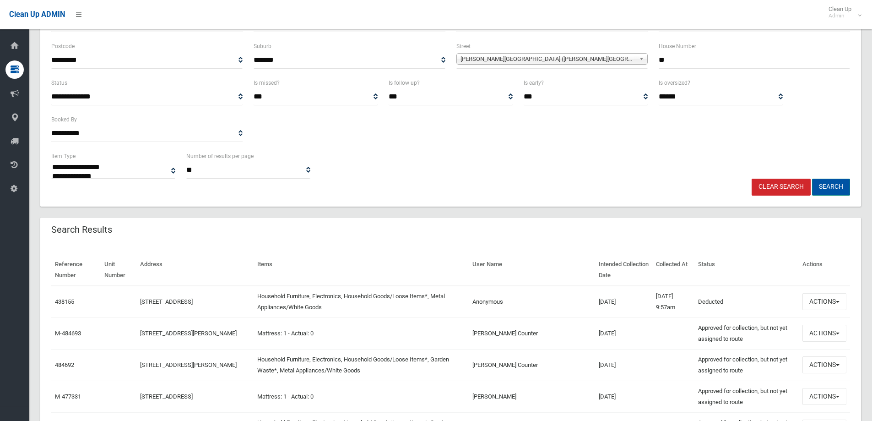
scroll to position [137, 0]
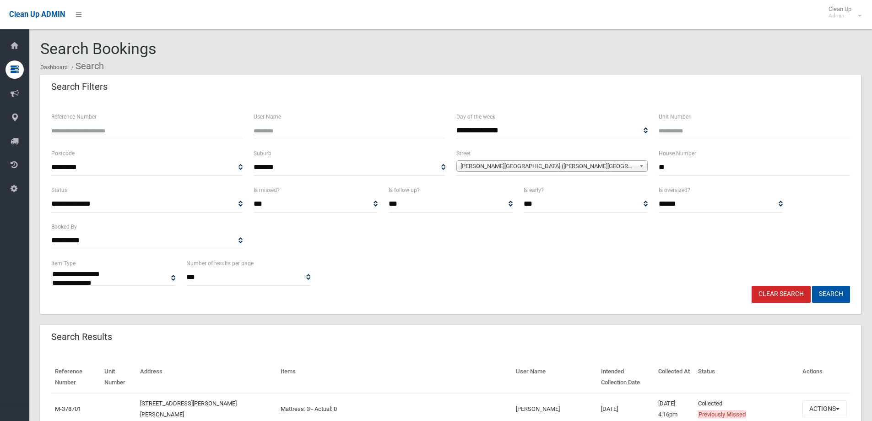
select select
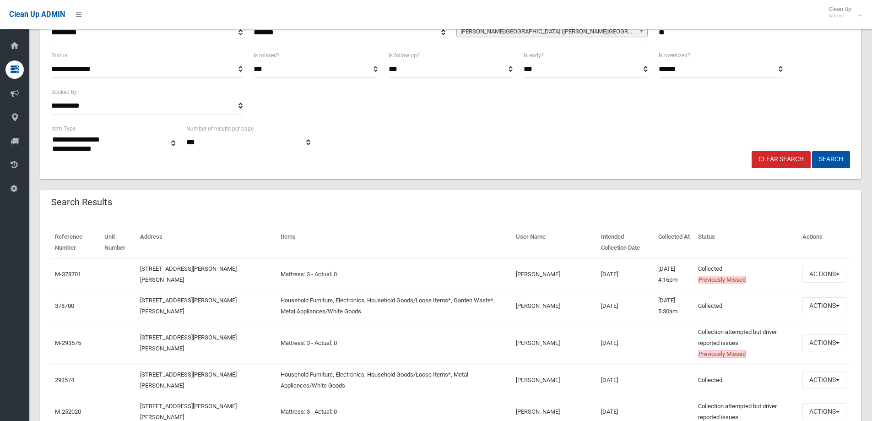
scroll to position [137, 0]
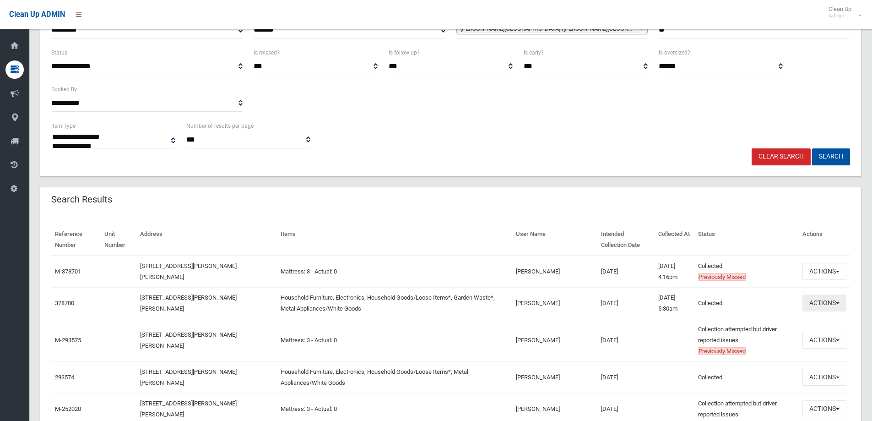
click at [815, 302] on button "Actions" at bounding box center [825, 302] width 44 height 17
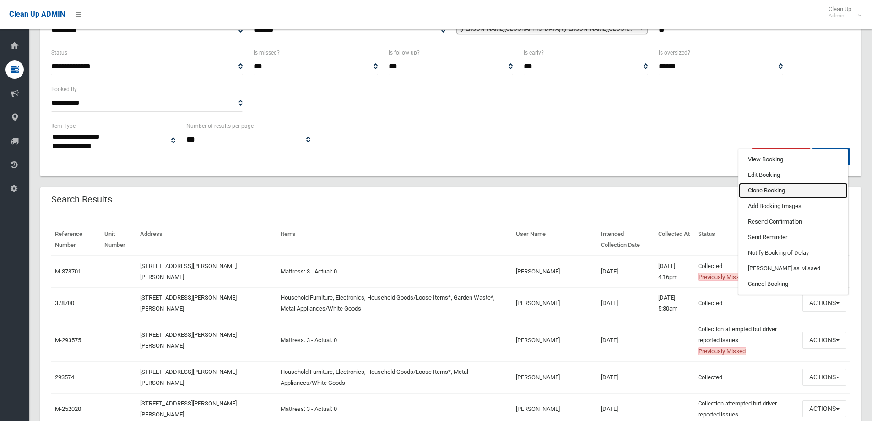
click at [780, 189] on link "Clone Booking" at bounding box center [793, 191] width 109 height 16
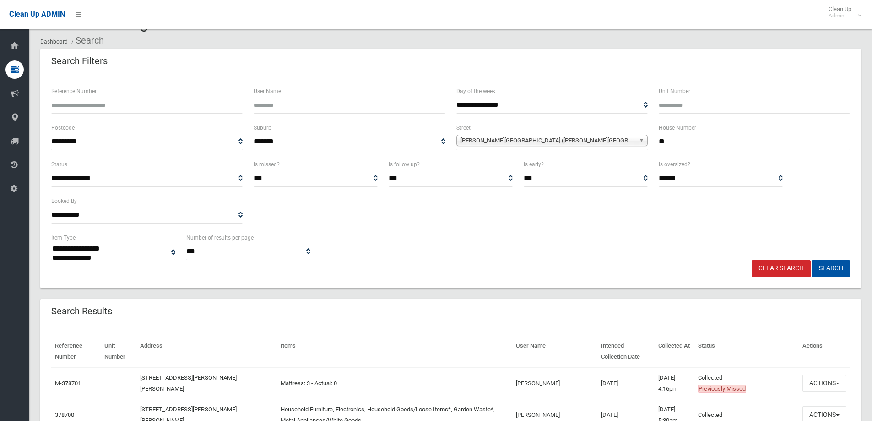
scroll to position [183, 0]
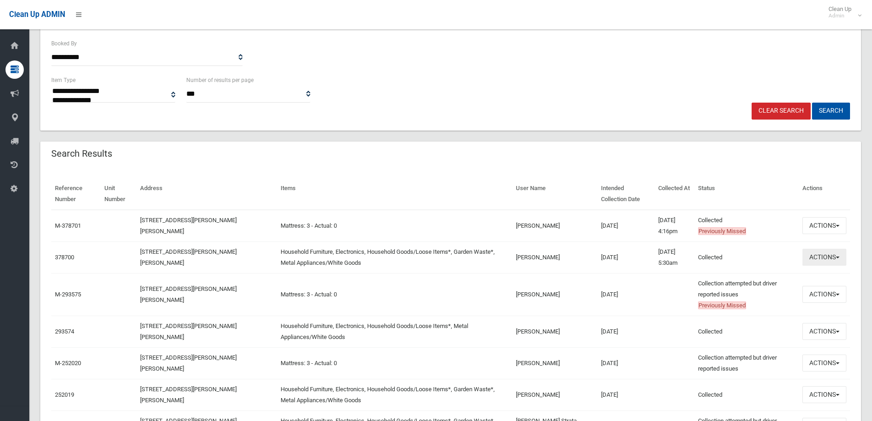
click at [816, 256] on button "Actions" at bounding box center [825, 257] width 44 height 17
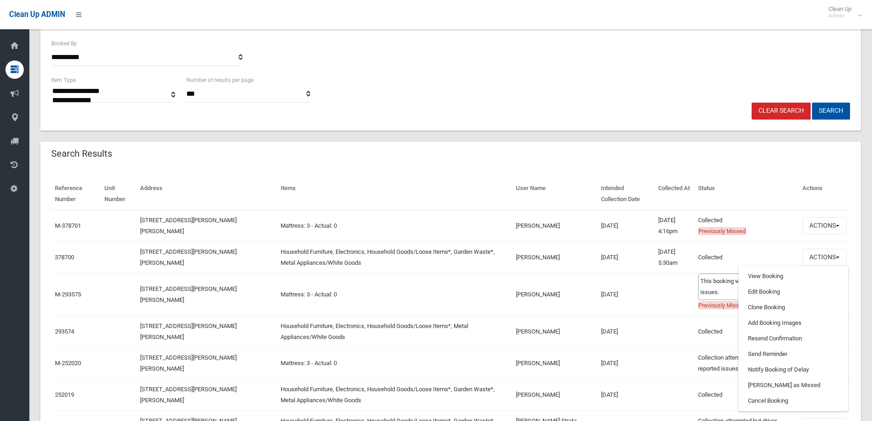
click at [748, 245] on td "Collected This booking was completed with no issues." at bounding box center [747, 257] width 104 height 32
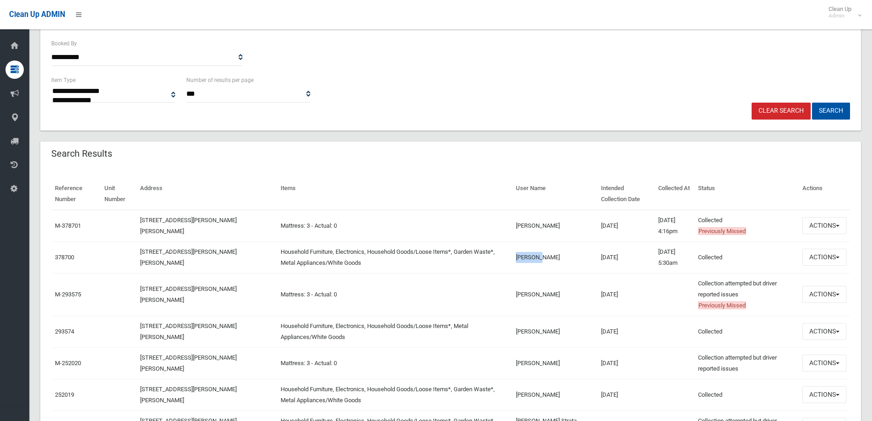
drag, startPoint x: 493, startPoint y: 253, endPoint x: 536, endPoint y: 255, distance: 43.1
click at [536, 255] on td "[PERSON_NAME]" at bounding box center [554, 257] width 85 height 32
drag, startPoint x: 493, startPoint y: 255, endPoint x: 531, endPoint y: 258, distance: 37.7
click at [531, 258] on td "[PERSON_NAME]" at bounding box center [554, 257] width 85 height 32
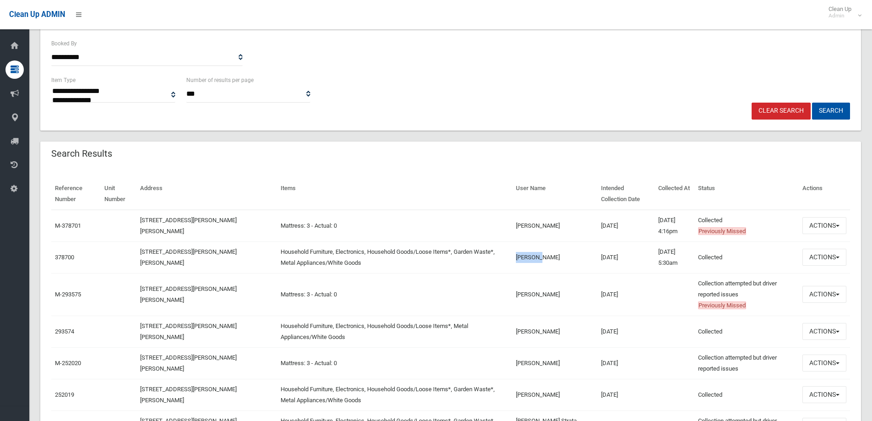
click at [531, 258] on td "[PERSON_NAME]" at bounding box center [554, 257] width 85 height 32
drag, startPoint x: 527, startPoint y: 258, endPoint x: 486, endPoint y: 257, distance: 40.8
click at [486, 257] on tr "378700 [STREET_ADDRESS][PERSON_NAME][PERSON_NAME] Household Furniture, Electron…" at bounding box center [450, 257] width 799 height 32
click at [804, 255] on button "Actions" at bounding box center [825, 257] width 44 height 17
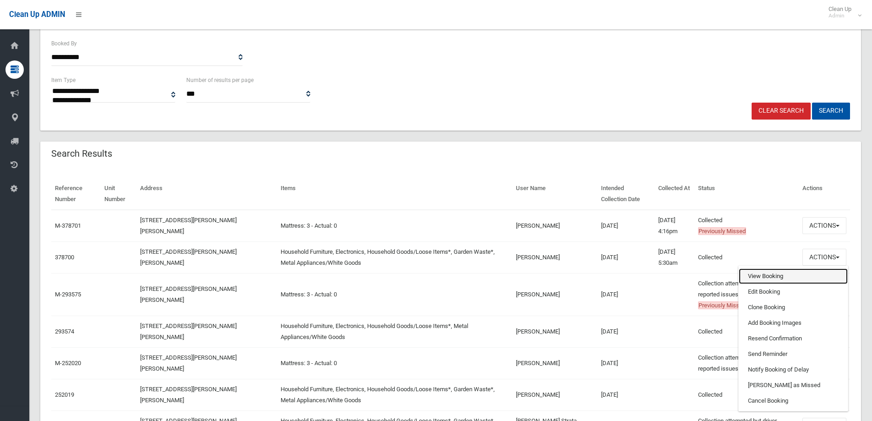
click at [784, 277] on link "View Booking" at bounding box center [793, 276] width 109 height 16
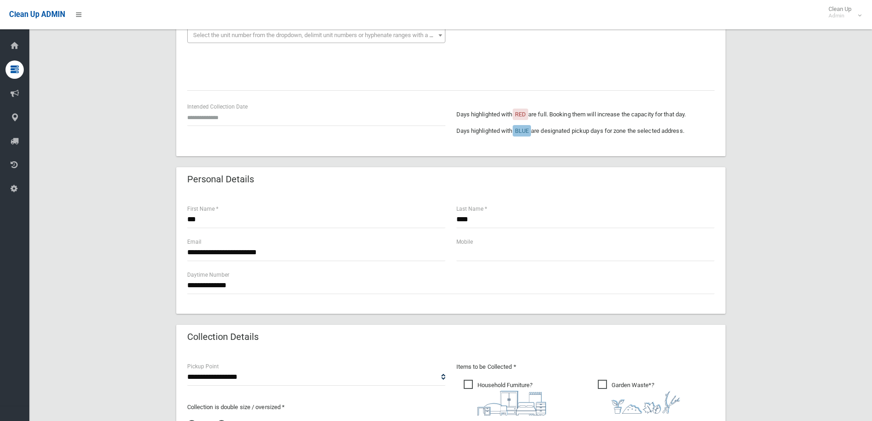
scroll to position [229, 0]
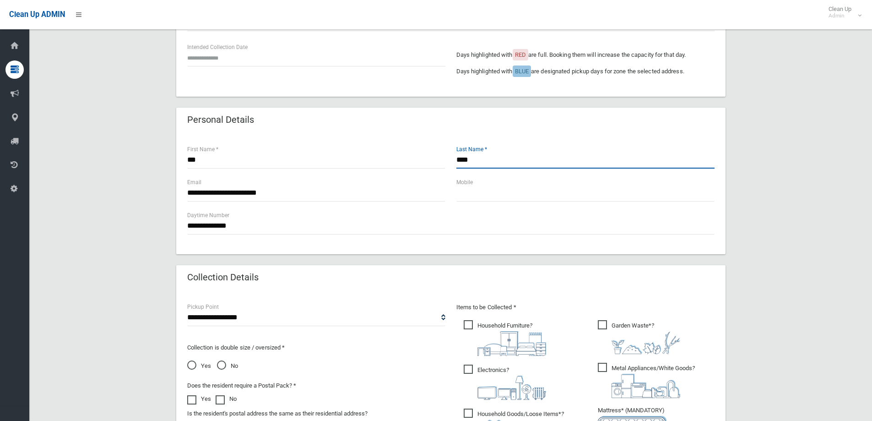
drag, startPoint x: 497, startPoint y: 157, endPoint x: 289, endPoint y: 169, distance: 208.3
click at [290, 171] on div "*** First Name * **** Last Name *" at bounding box center [451, 160] width 539 height 33
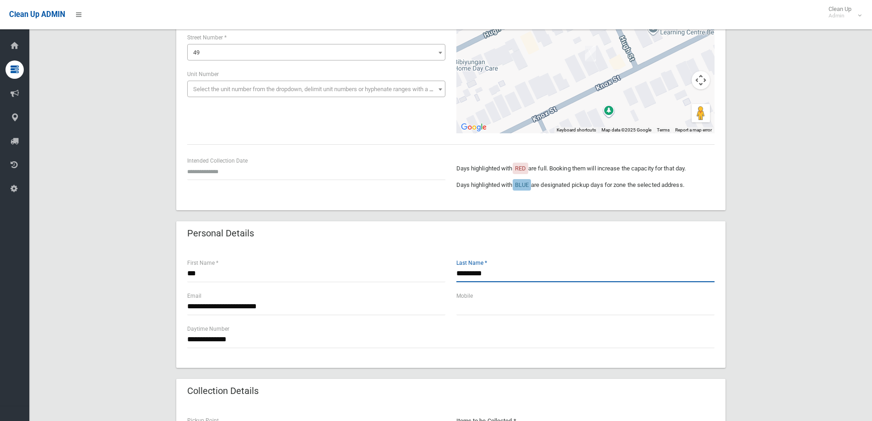
scroll to position [92, 0]
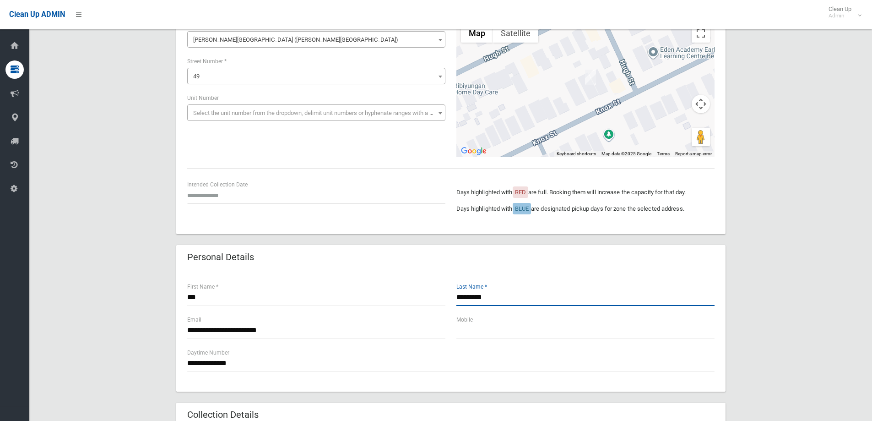
type input "*********"
click at [214, 198] on input "text" at bounding box center [316, 195] width 258 height 17
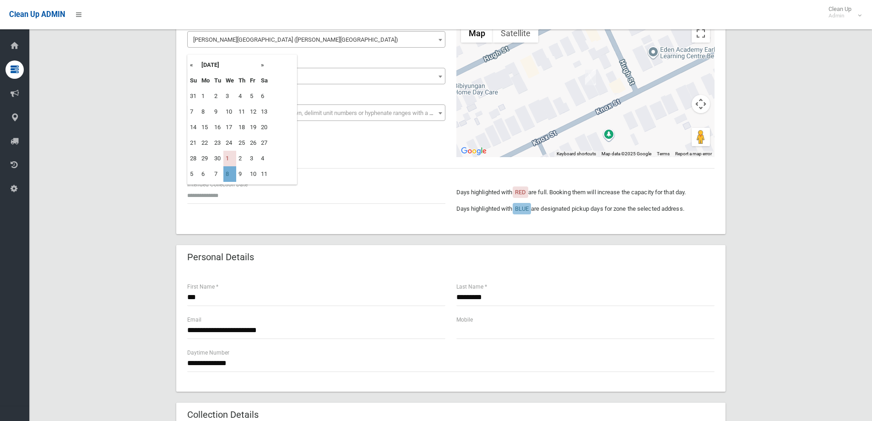
click at [226, 174] on td "8" at bounding box center [229, 174] width 13 height 16
type input "**********"
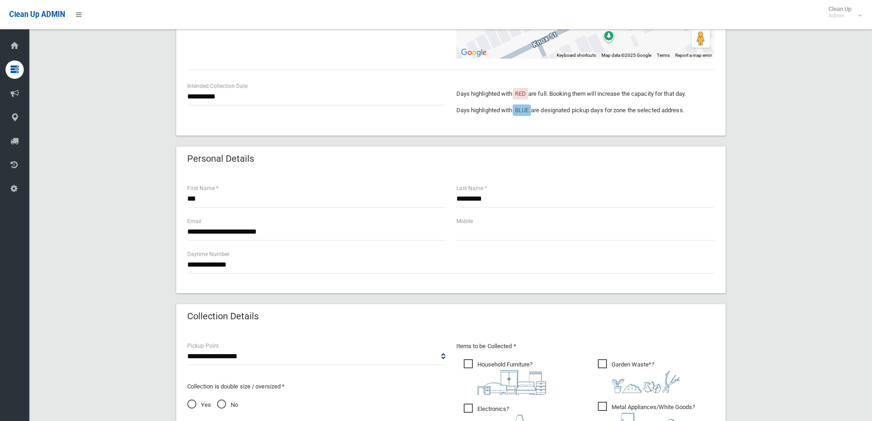
scroll to position [183, 0]
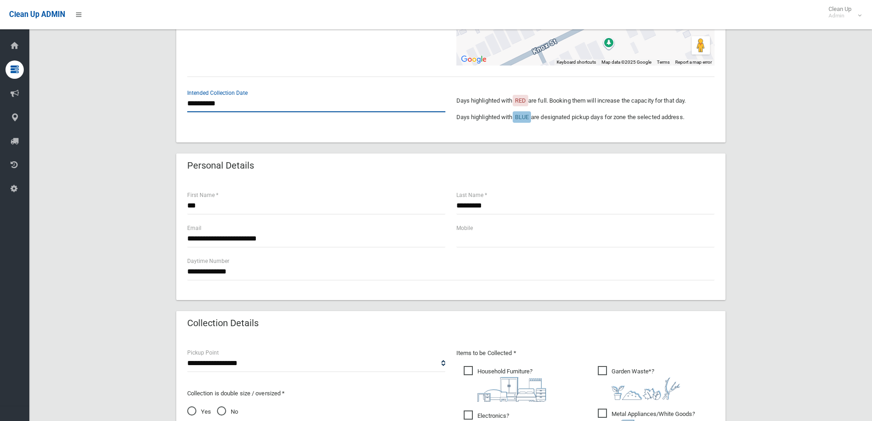
click at [227, 109] on input "**********" at bounding box center [316, 103] width 258 height 17
drag, startPoint x: 348, startPoint y: 139, endPoint x: 344, endPoint y: 143, distance: 5.2
click at [346, 141] on div "**********" at bounding box center [451, 29] width 550 height 225
click at [255, 212] on input "***" at bounding box center [316, 205] width 258 height 17
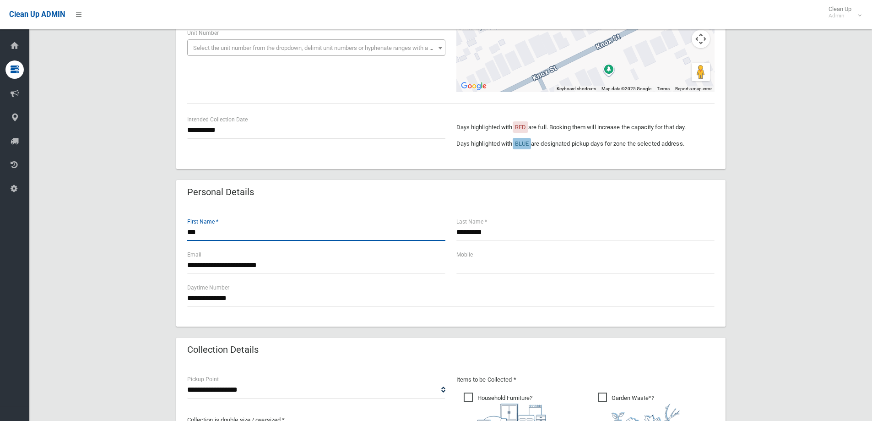
scroll to position [165, 0]
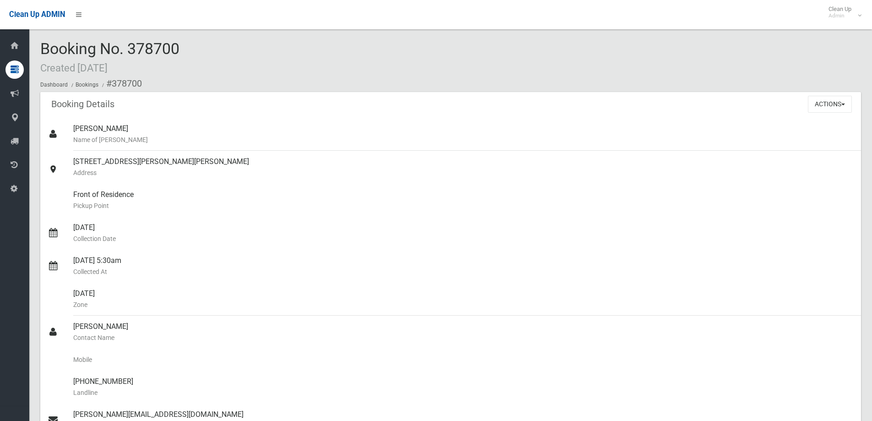
drag, startPoint x: 130, startPoint y: 46, endPoint x: 186, endPoint y: 50, distance: 56.5
click at [186, 50] on div "Booking No. 378700 Created 18/04/2024 Dashboard Bookings #378700" at bounding box center [450, 66] width 821 height 52
drag, startPoint x: 181, startPoint y: 49, endPoint x: 122, endPoint y: 48, distance: 59.1
click at [122, 48] on div "Booking No. 378700 Created 18/04/2024 Dashboard Bookings #378700" at bounding box center [450, 66] width 821 height 52
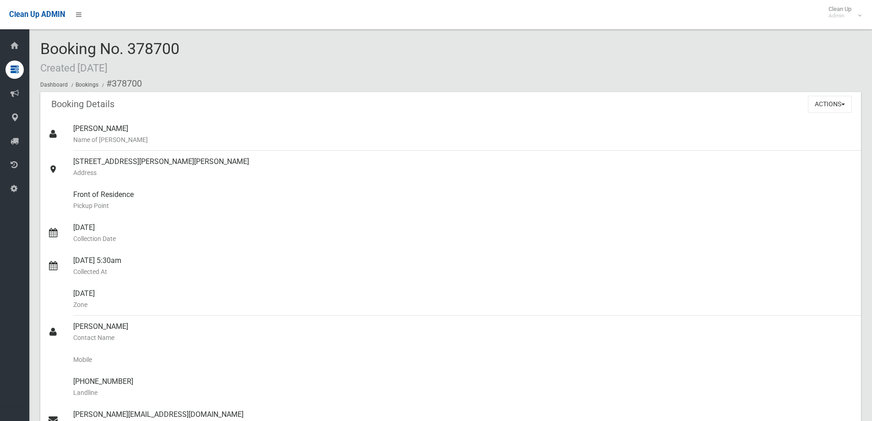
click at [121, 50] on span "Booking No. 378700 Created 18/04/2024" at bounding box center [109, 57] width 139 height 36
click at [809, 105] on button "Actions" at bounding box center [830, 104] width 44 height 17
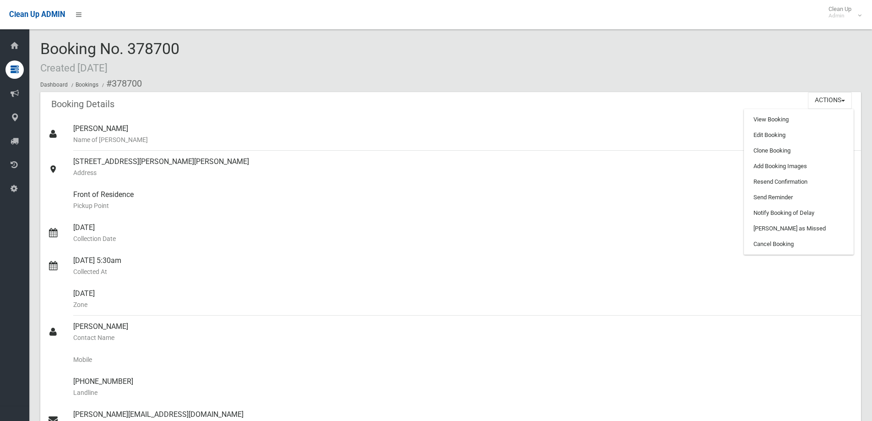
drag, startPoint x: 45, startPoint y: 43, endPoint x: 186, endPoint y: 50, distance: 141.2
click at [186, 50] on div "Booking No. 378700 Created 18/04/2024 Dashboard Bookings #378700" at bounding box center [450, 66] width 821 height 52
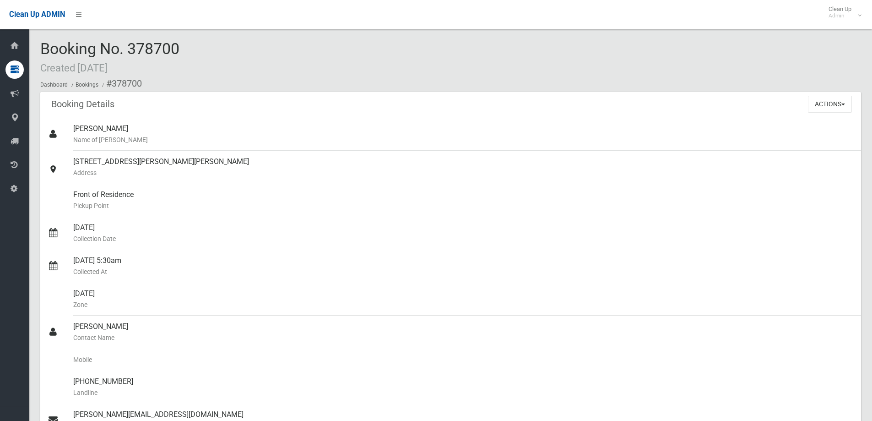
click at [186, 50] on div "Booking No. 378700 Created 18/04/2024 Dashboard Bookings #378700" at bounding box center [450, 66] width 821 height 52
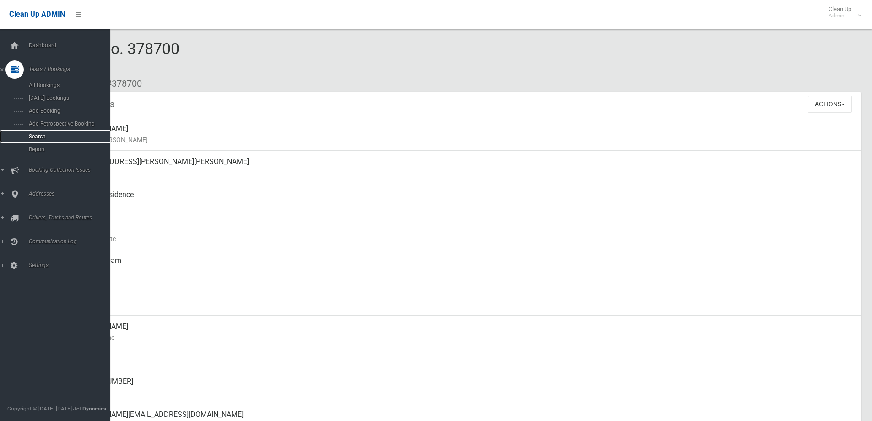
click at [27, 133] on link "Search" at bounding box center [58, 136] width 117 height 13
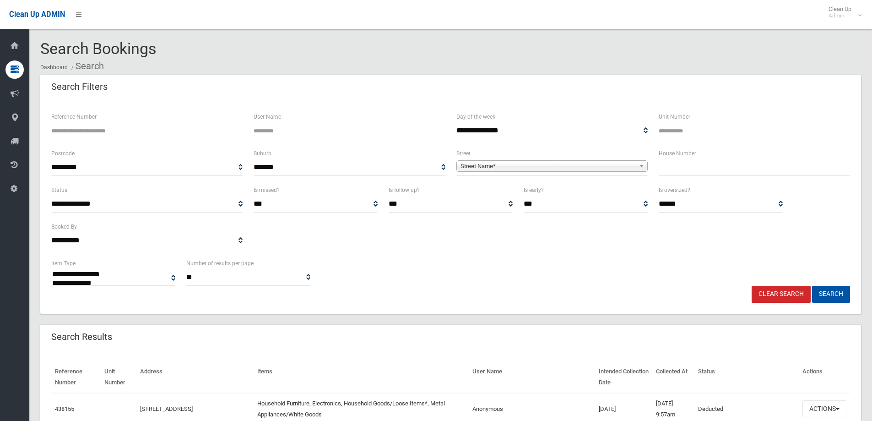
select select
click at [736, 169] on input "text" at bounding box center [754, 167] width 191 height 17
type input "**"
click at [616, 167] on span "Street Name*" at bounding box center [548, 166] width 175 height 11
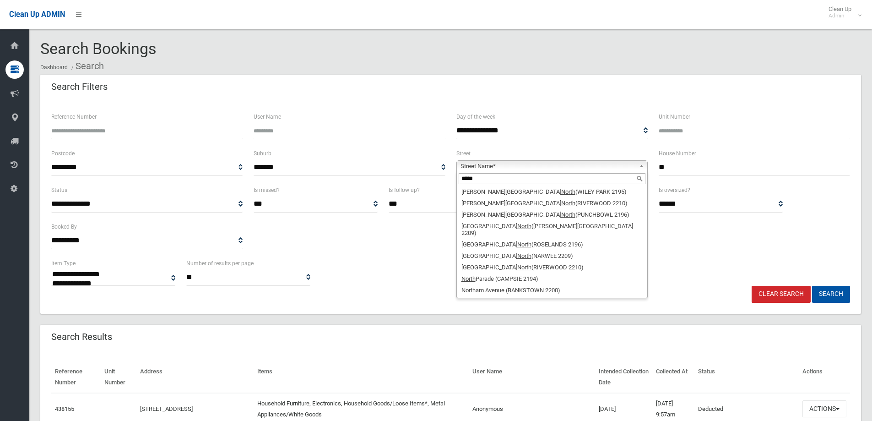
scroll to position [5, 0]
type input "*****"
click at [517, 291] on li "North cote Road (GREENACRE 2190)" at bounding box center [552, 296] width 187 height 11
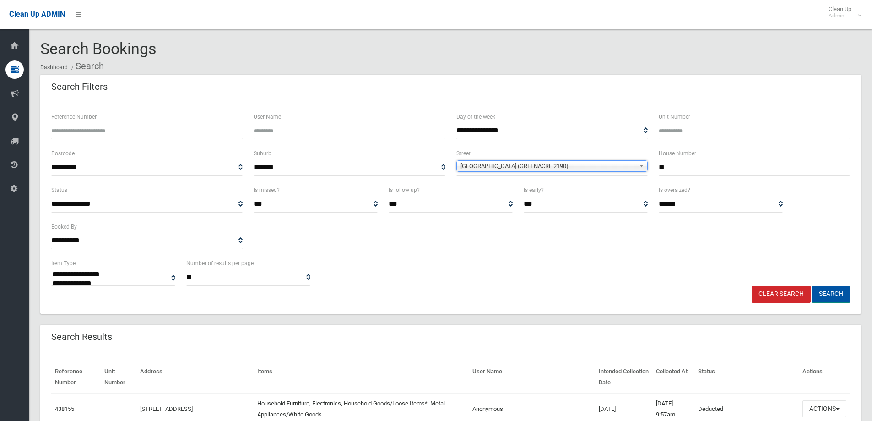
click at [820, 295] on button "Search" at bounding box center [831, 294] width 38 height 17
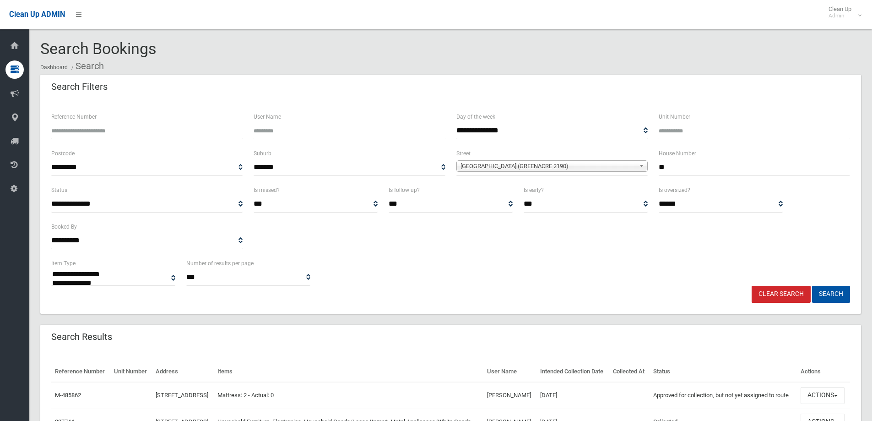
select select
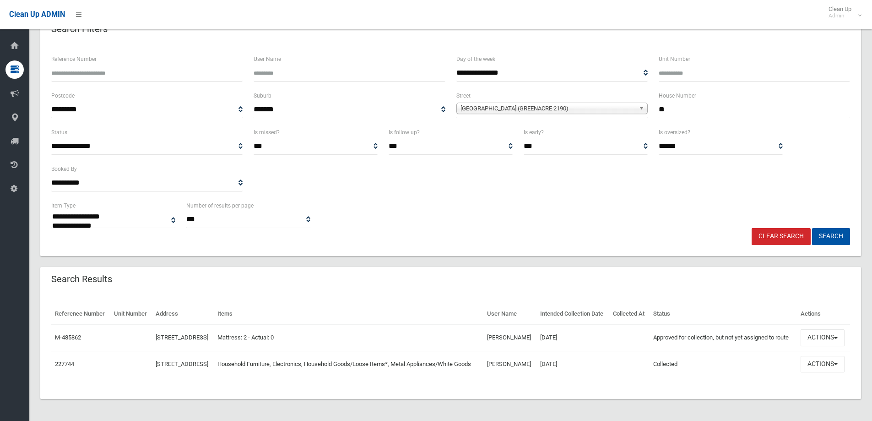
scroll to position [79, 0]
click at [820, 329] on button "Actions" at bounding box center [823, 337] width 44 height 17
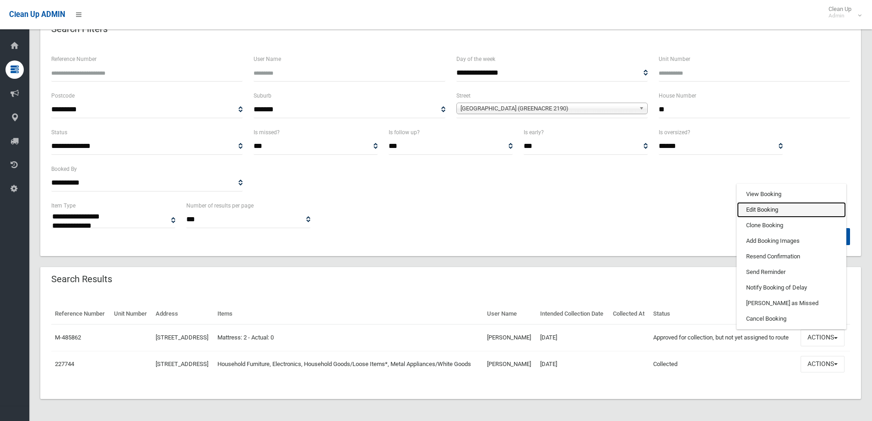
click at [788, 202] on link "Edit Booking" at bounding box center [791, 210] width 109 height 16
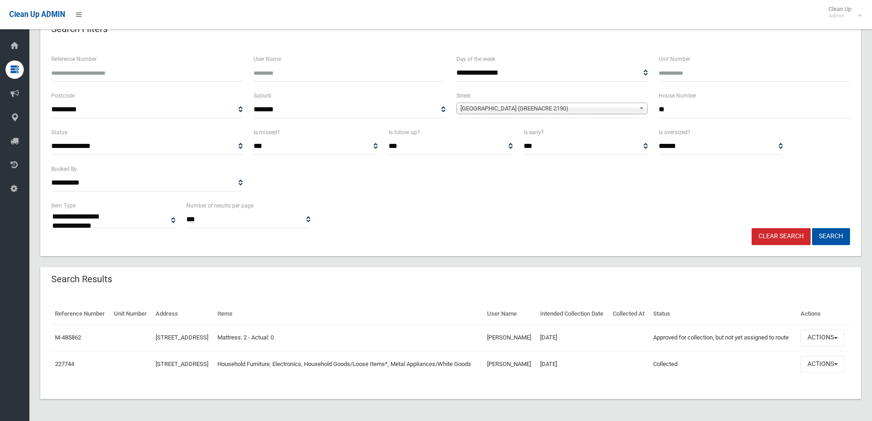
click at [653, 240] on div "**********" at bounding box center [450, 208] width 821 height 382
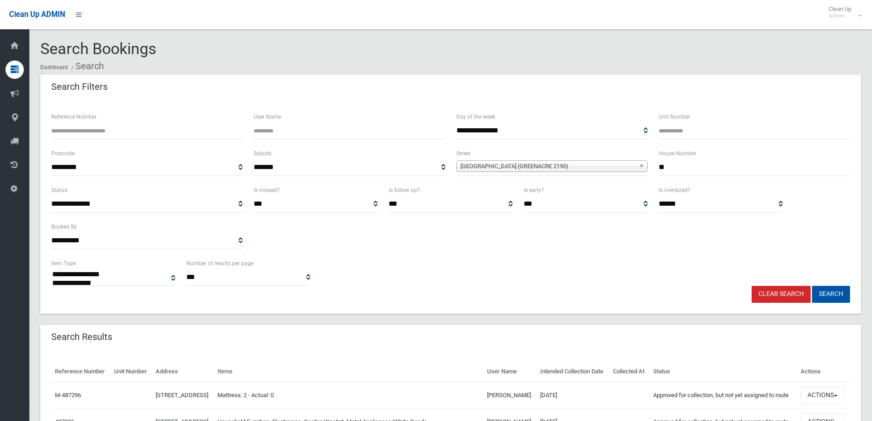
select select
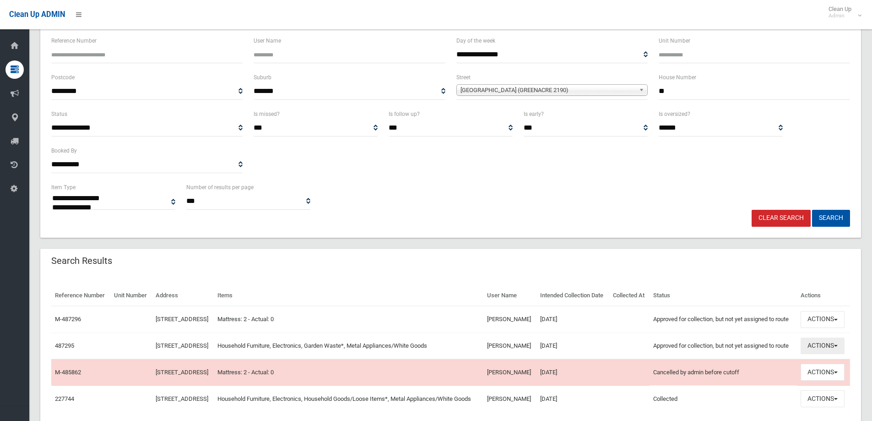
click at [819, 354] on button "Actions" at bounding box center [823, 346] width 44 height 17
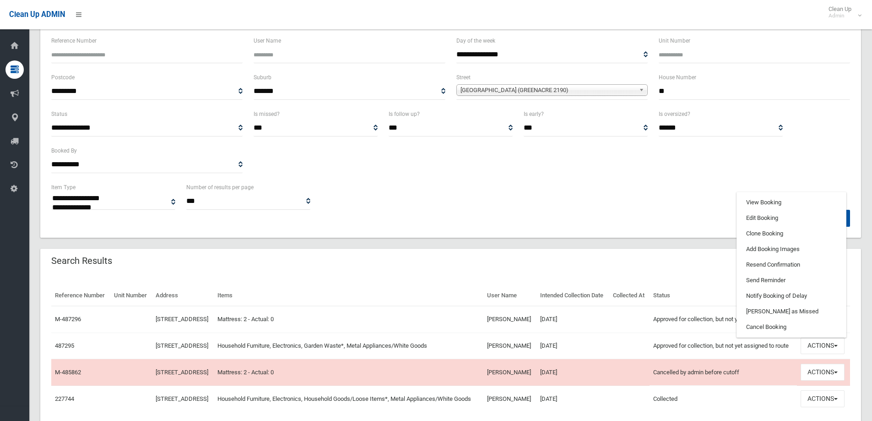
click at [675, 262] on div "Search Results" at bounding box center [450, 262] width 821 height 26
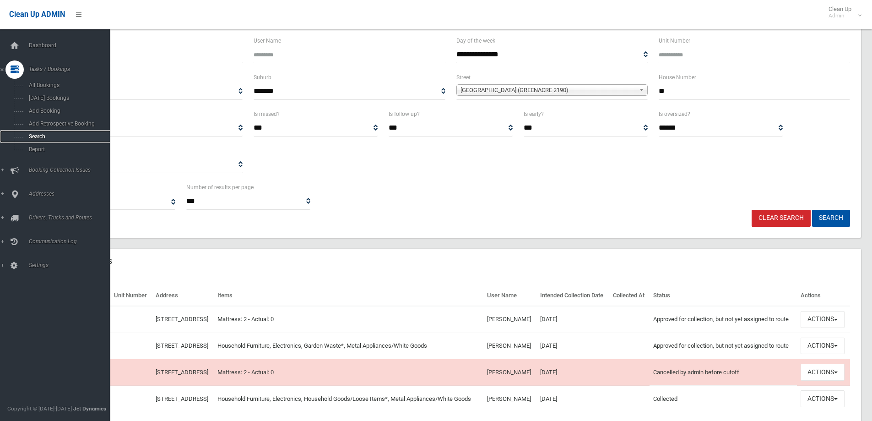
click at [47, 133] on span "Search" at bounding box center [67, 136] width 83 height 6
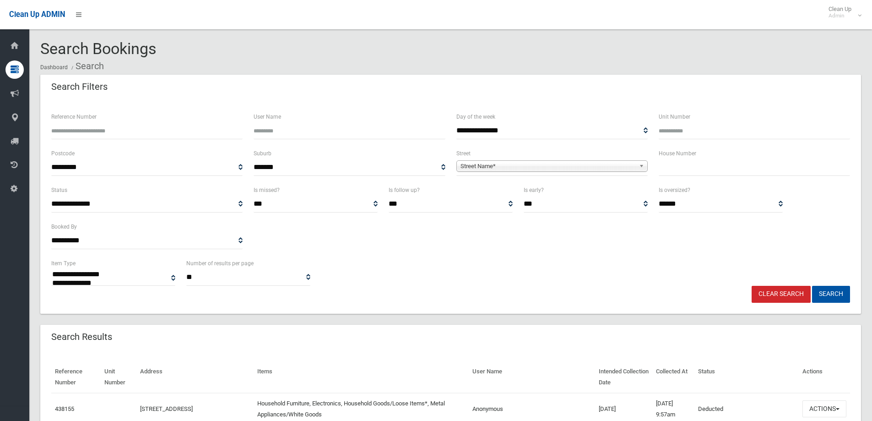
select select
click at [706, 169] on input "text" at bounding box center [754, 167] width 191 height 17
type input "**"
click at [632, 167] on span "Street Name*" at bounding box center [548, 166] width 175 height 11
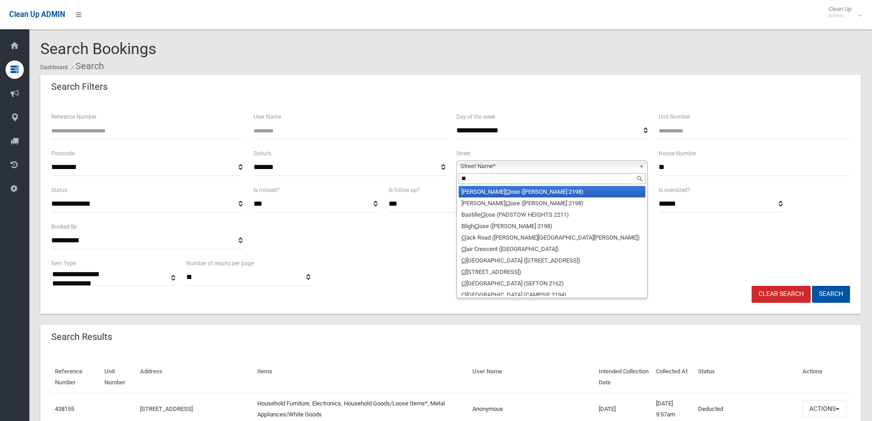
type input "*"
type input "**"
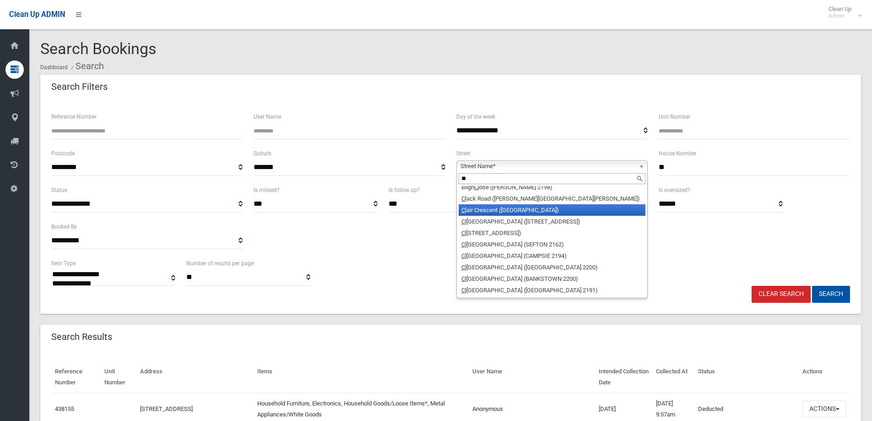
scroll to position [34, 0]
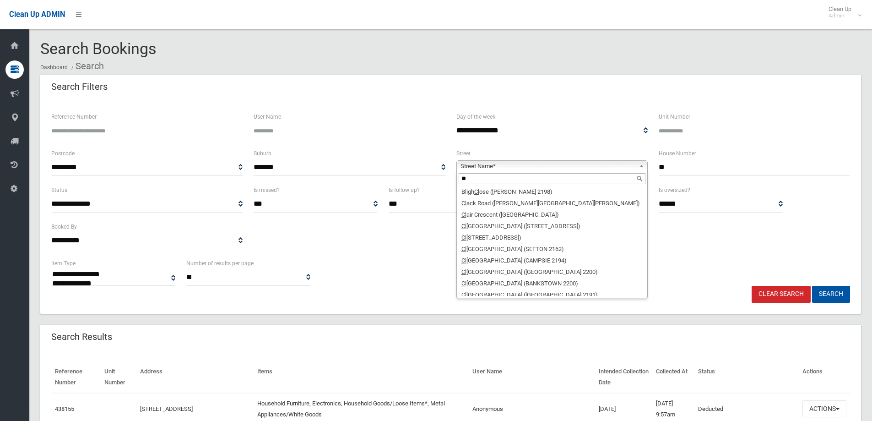
drag, startPoint x: 460, startPoint y: 176, endPoint x: 436, endPoint y: 170, distance: 25.4
click at [436, 169] on div "**********" at bounding box center [451, 166] width 810 height 37
click at [535, 164] on span "Street Name*" at bounding box center [548, 166] width 175 height 11
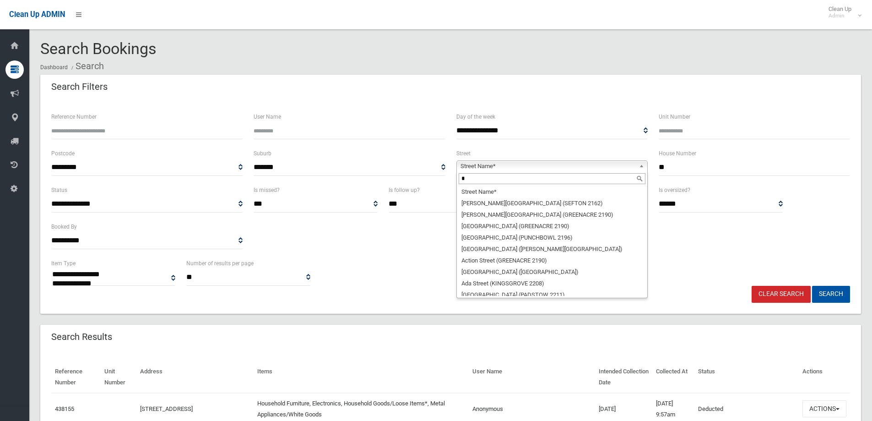
scroll to position [0, 0]
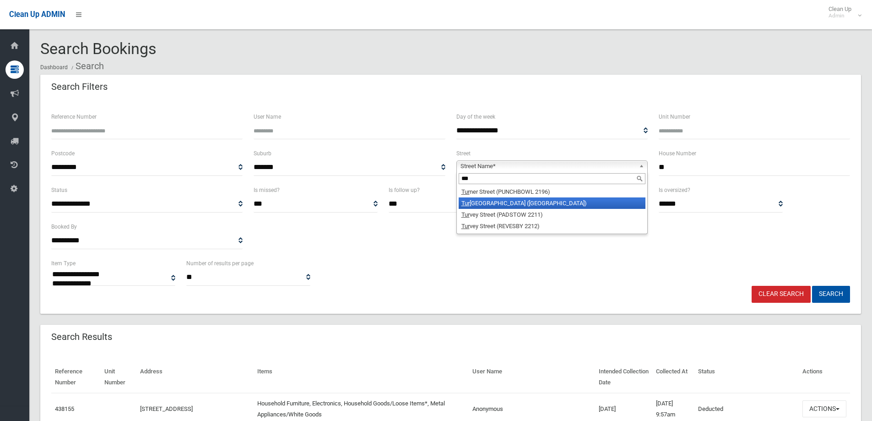
type input "***"
click at [518, 202] on li "Tur ton Avenue (CLEMTON PARK 2206)" at bounding box center [552, 202] width 187 height 11
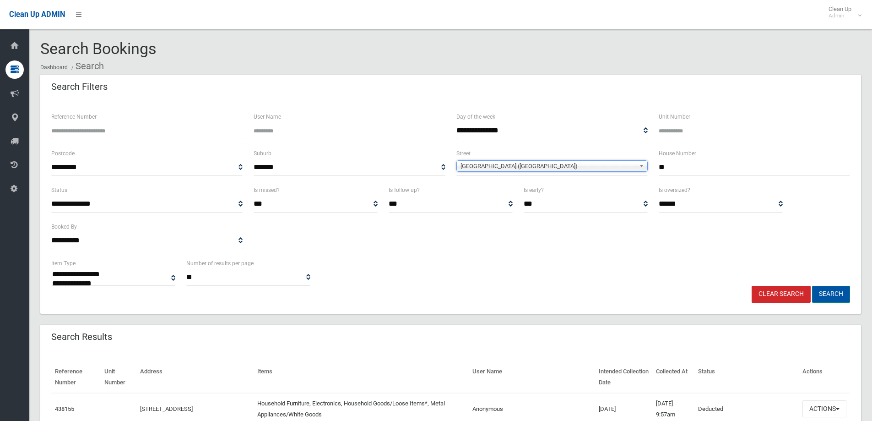
click at [832, 289] on button "Search" at bounding box center [831, 294] width 38 height 17
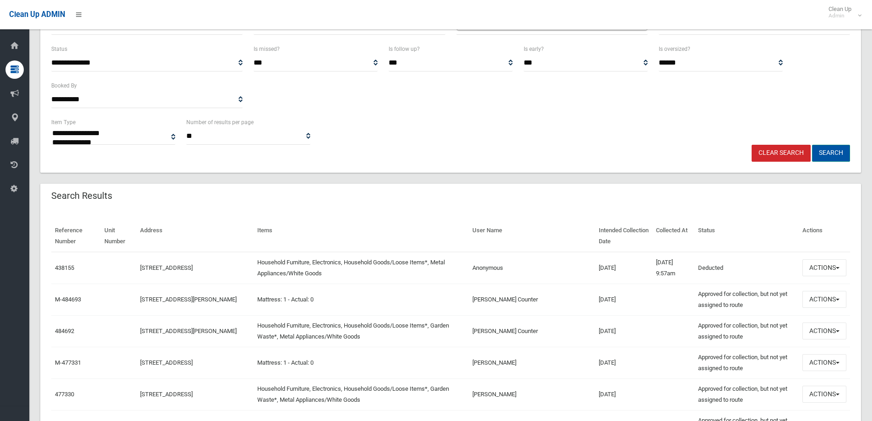
scroll to position [137, 0]
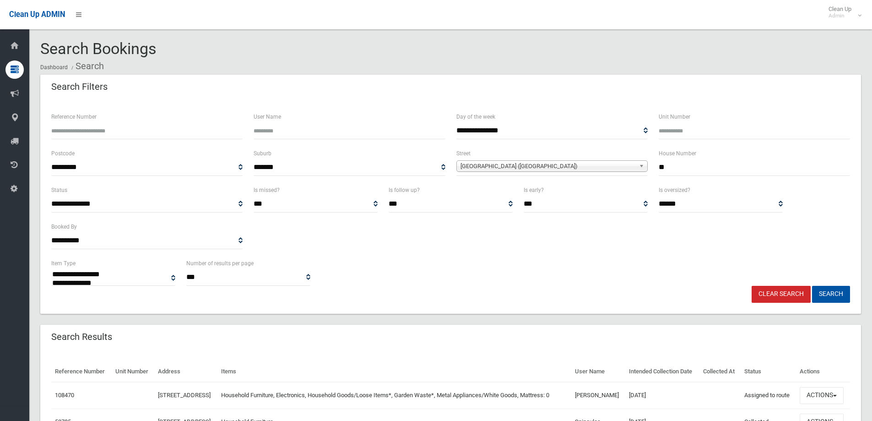
select select
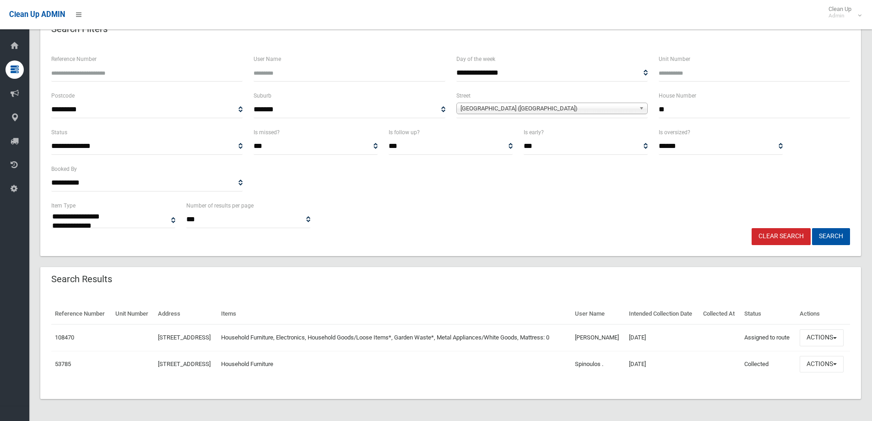
scroll to position [79, 0]
click at [811, 329] on button "Actions" at bounding box center [822, 337] width 44 height 17
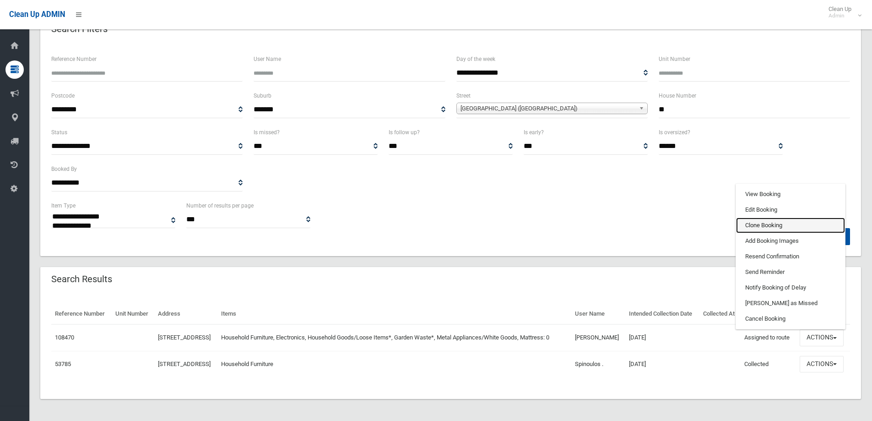
click at [771, 223] on link "Clone Booking" at bounding box center [790, 226] width 109 height 16
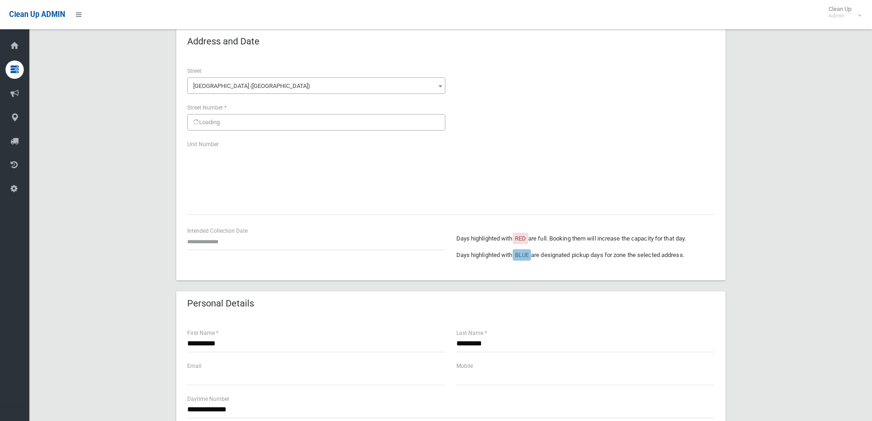
scroll to position [46, 0]
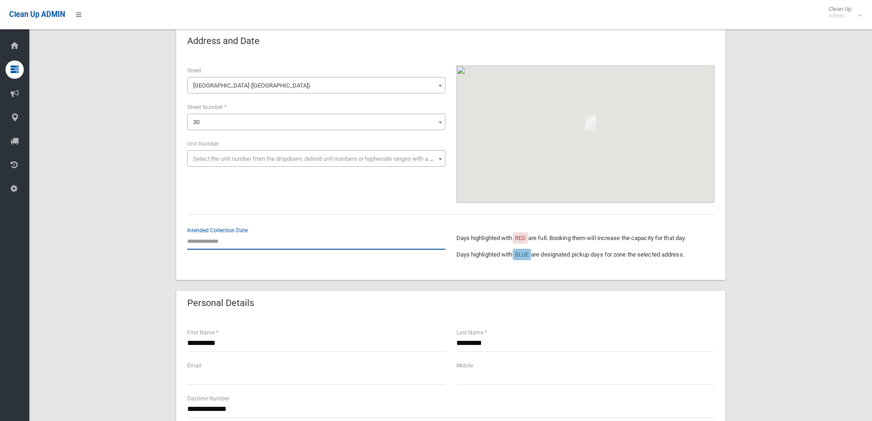
click at [192, 236] on input "text" at bounding box center [316, 241] width 258 height 17
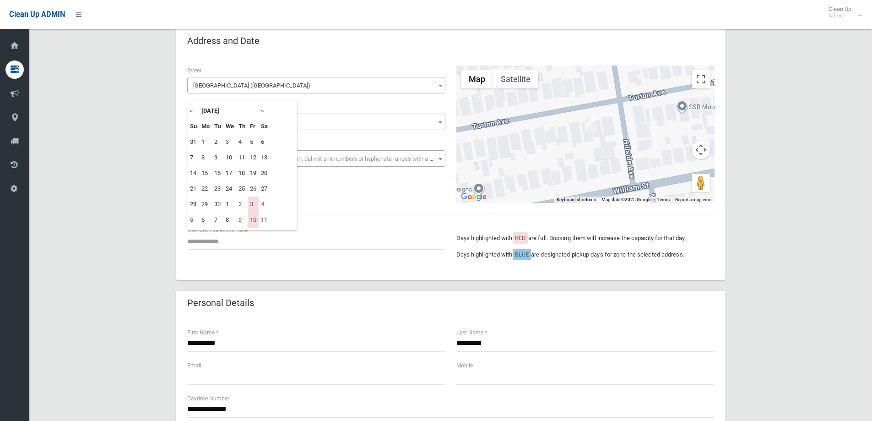
click at [263, 109] on th "»" at bounding box center [264, 111] width 11 height 16
click at [252, 188] on td "24" at bounding box center [253, 189] width 11 height 16
type input "**********"
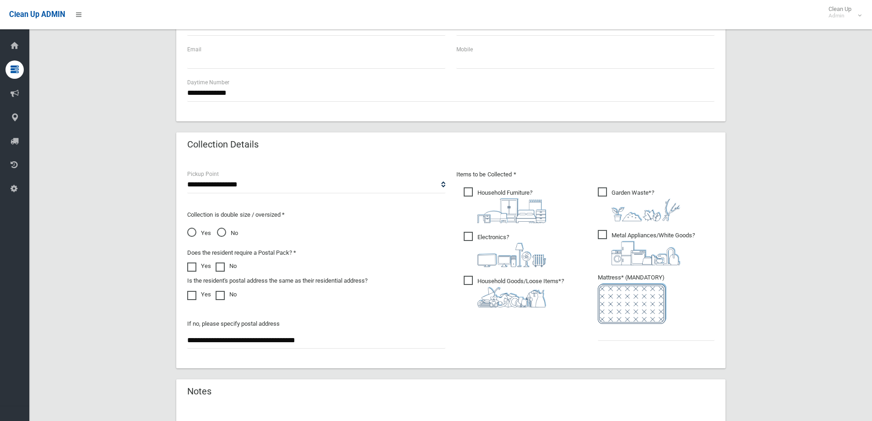
scroll to position [366, 0]
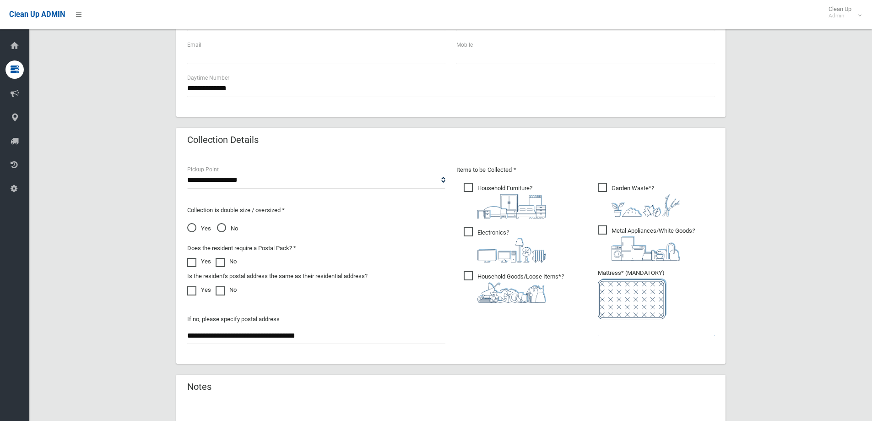
click at [644, 333] on input "text" at bounding box center [656, 327] width 117 height 17
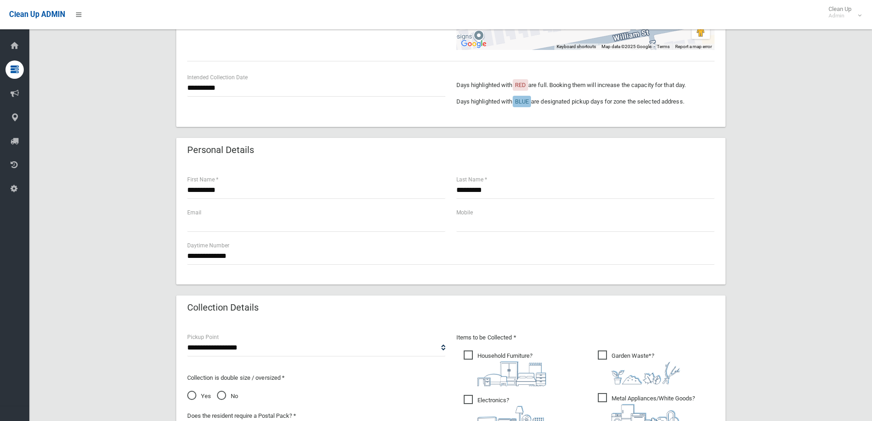
scroll to position [183, 0]
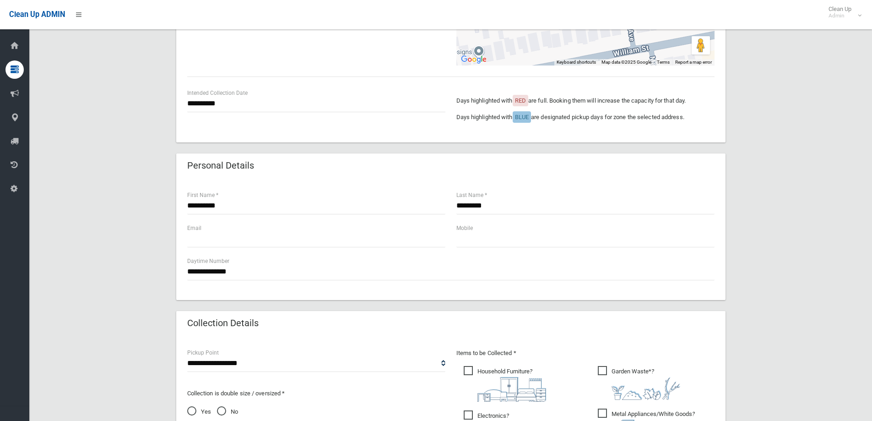
type input "*"
click at [611, 367] on span "Garden Waste* ?" at bounding box center [639, 383] width 82 height 34
click at [479, 246] on input "text" at bounding box center [586, 238] width 258 height 17
type input "**********"
click at [209, 101] on input "**********" at bounding box center [316, 103] width 258 height 17
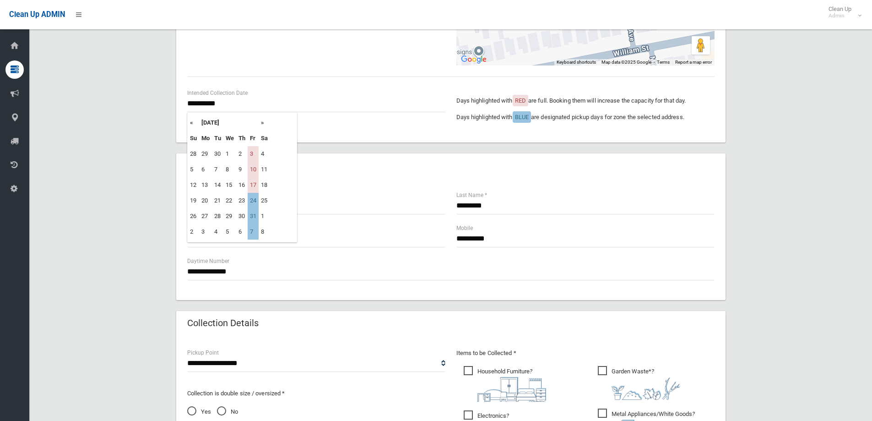
click at [191, 125] on th "«" at bounding box center [193, 123] width 11 height 16
click at [263, 123] on th "»" at bounding box center [264, 123] width 11 height 16
click at [339, 168] on div "Personal Details" at bounding box center [451, 166] width 550 height 26
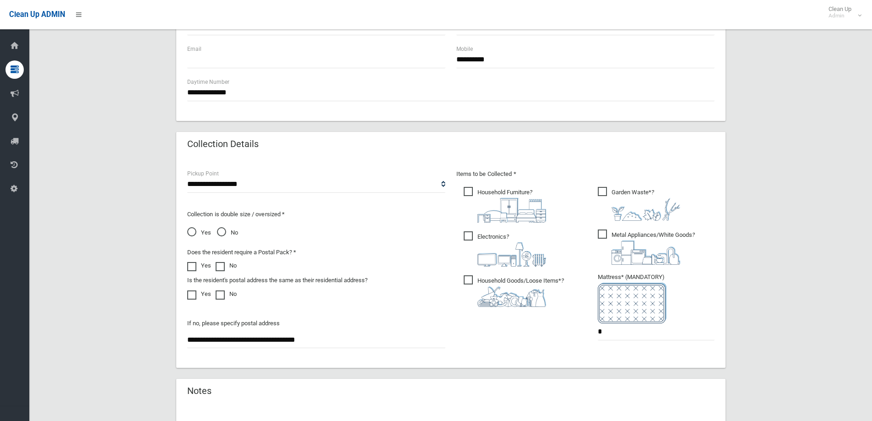
scroll to position [458, 0]
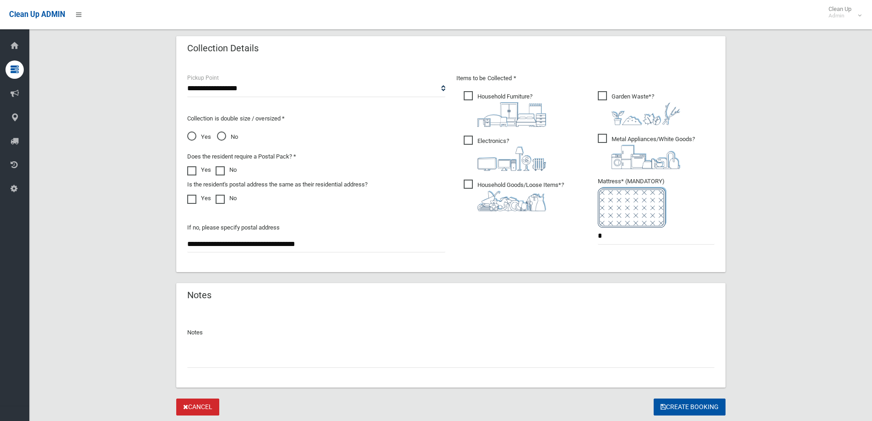
click at [289, 359] on input "text" at bounding box center [451, 359] width 528 height 17
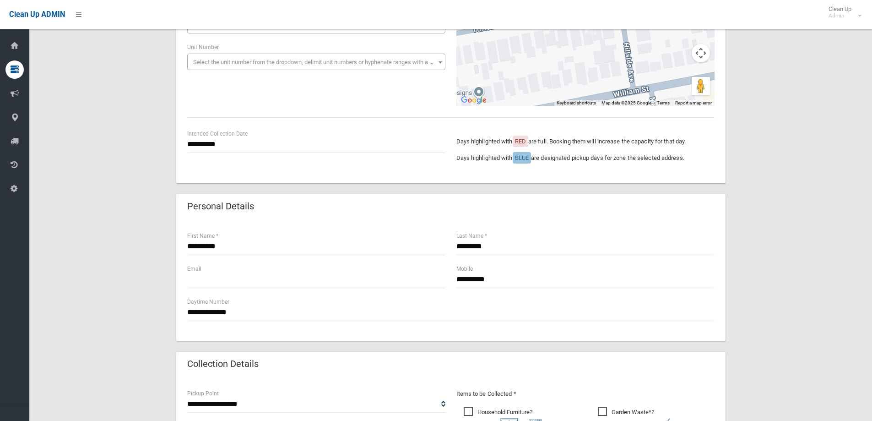
scroll to position [137, 0]
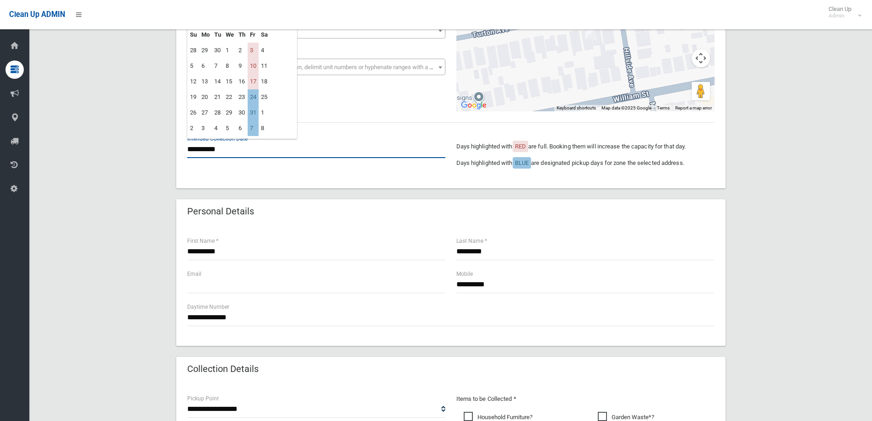
click at [210, 145] on input "**********" at bounding box center [316, 149] width 258 height 17
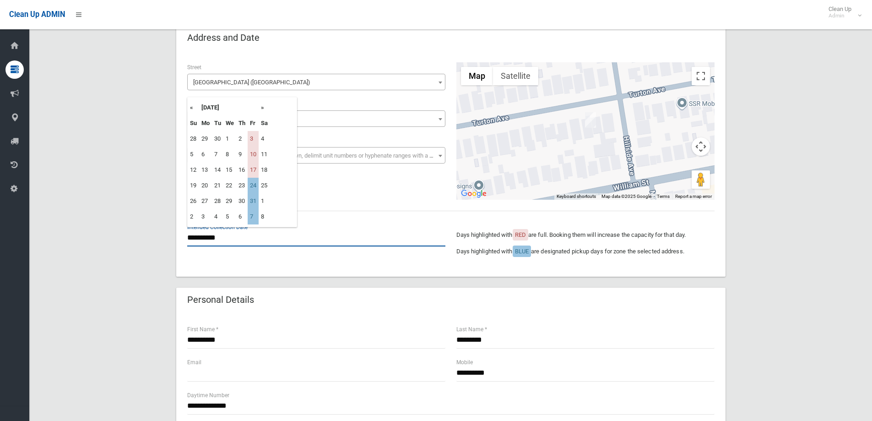
scroll to position [46, 0]
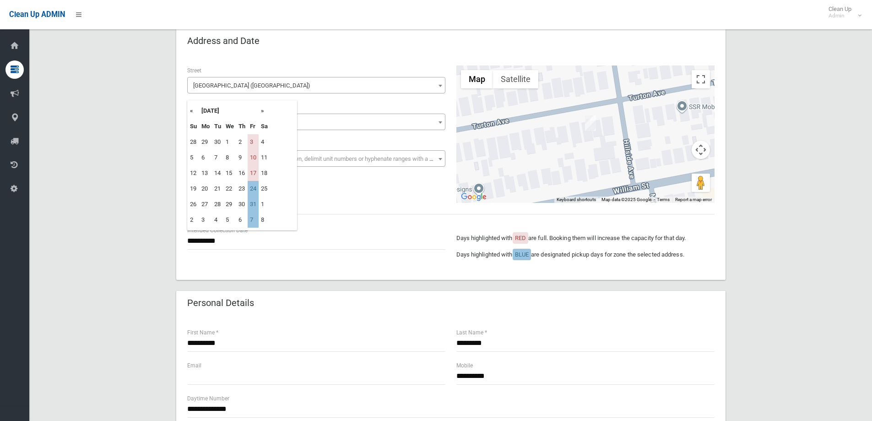
click at [189, 114] on th "«" at bounding box center [193, 111] width 11 height 16
click at [124, 191] on div "**********" at bounding box center [450, 428] width 821 height 799
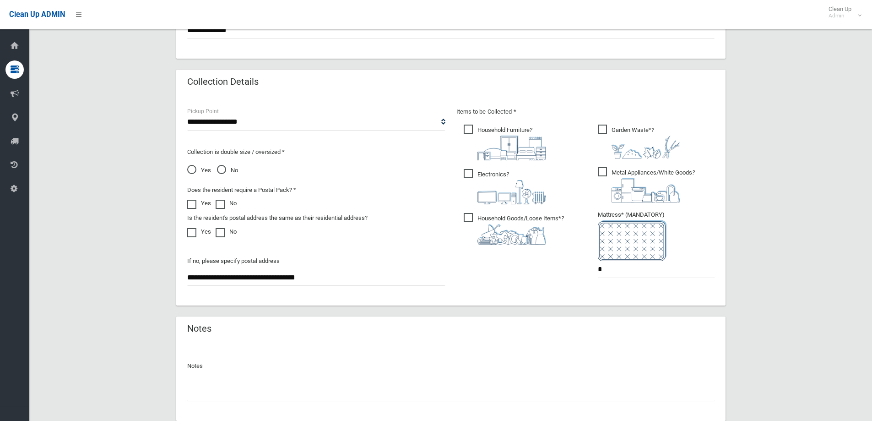
scroll to position [458, 0]
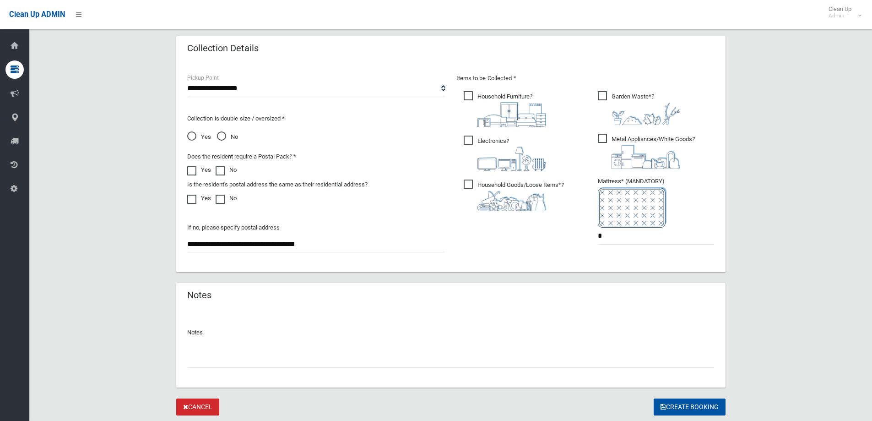
click at [217, 363] on input "text" at bounding box center [451, 359] width 528 height 17
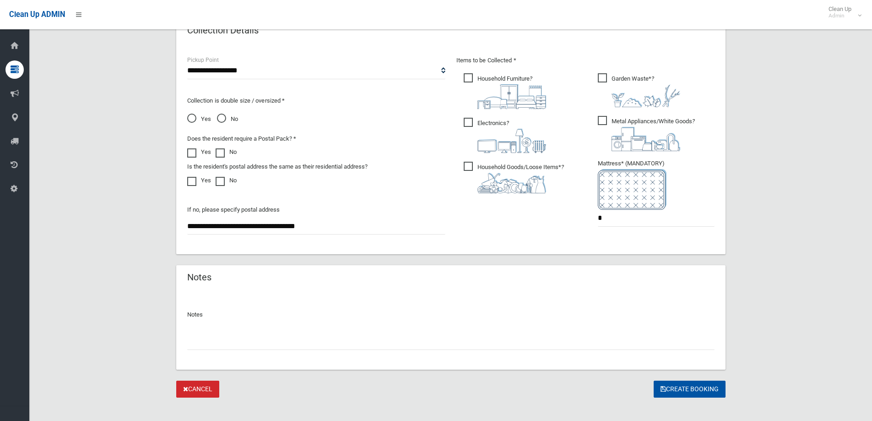
scroll to position [485, 0]
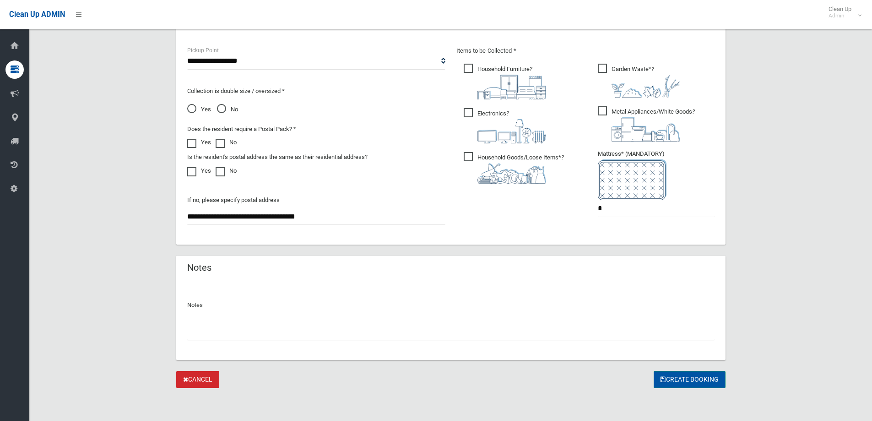
click at [658, 372] on button "Create Booking" at bounding box center [690, 379] width 72 height 17
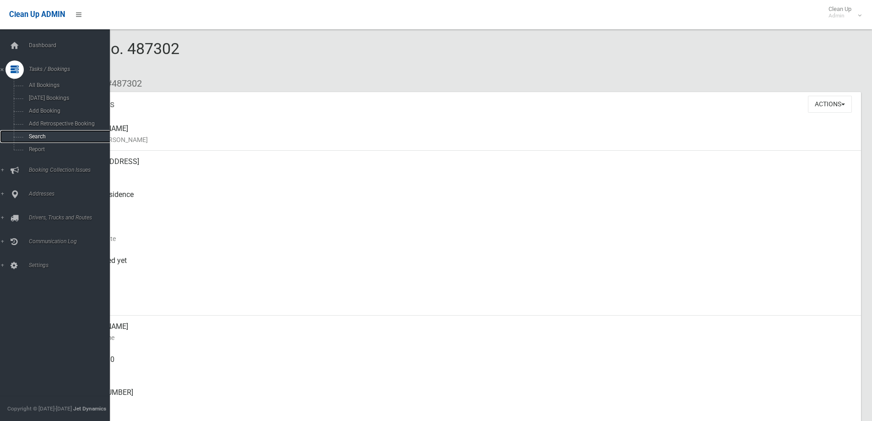
click at [28, 135] on span "Search" at bounding box center [67, 136] width 83 height 6
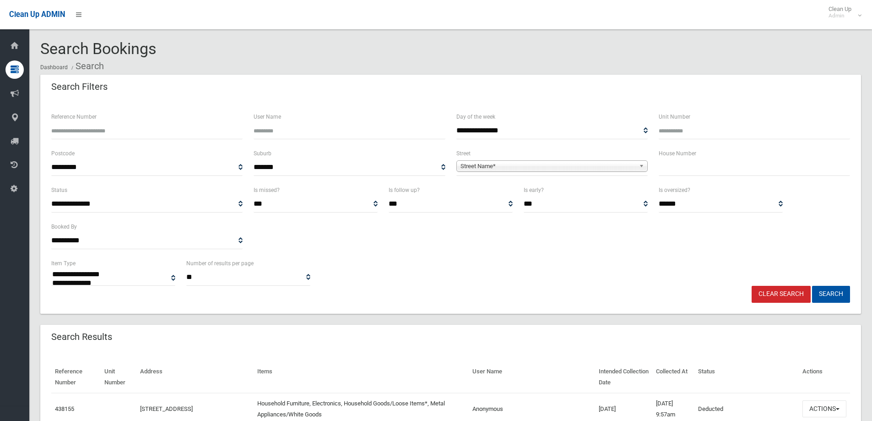
select select
click at [715, 164] on input "text" at bounding box center [754, 167] width 191 height 17
type input "**"
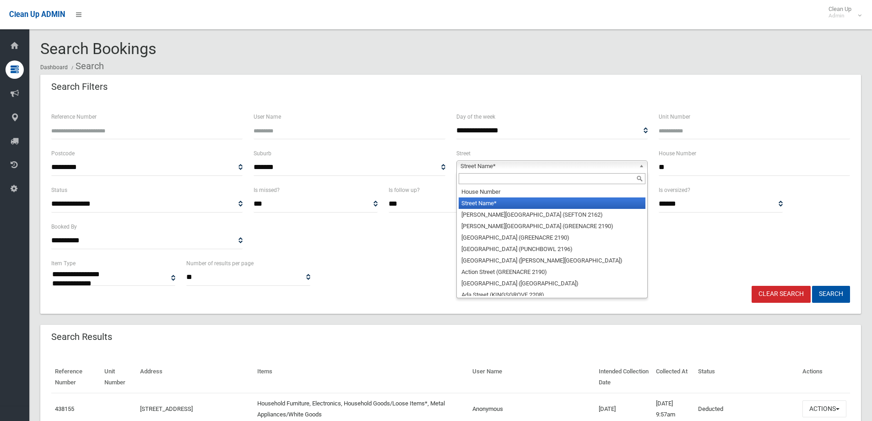
click at [550, 165] on span "Street Name*" at bounding box center [548, 166] width 175 height 11
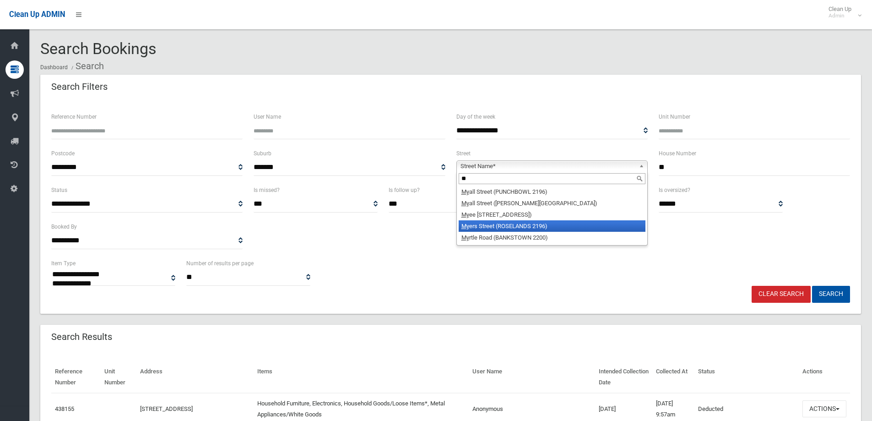
type input "**"
click at [495, 226] on li "My ers Street (ROSELANDS 2196)" at bounding box center [552, 225] width 187 height 11
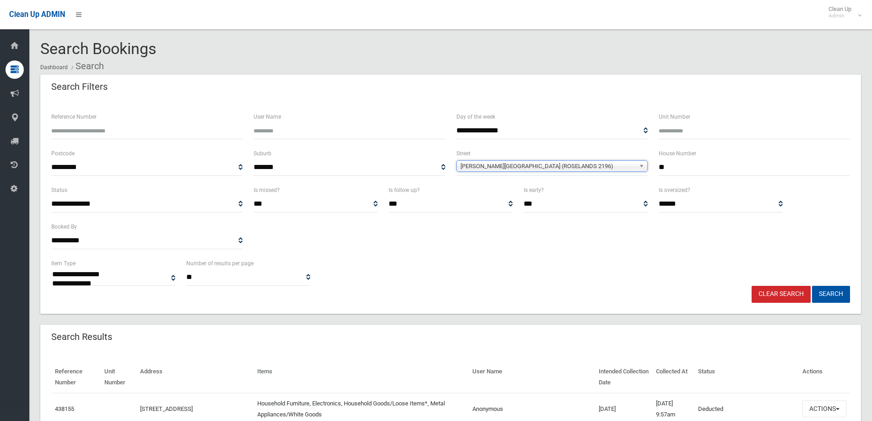
click at [699, 169] on input "**" at bounding box center [754, 167] width 191 height 17
type input "*****"
click at [834, 292] on button "Search" at bounding box center [831, 294] width 38 height 17
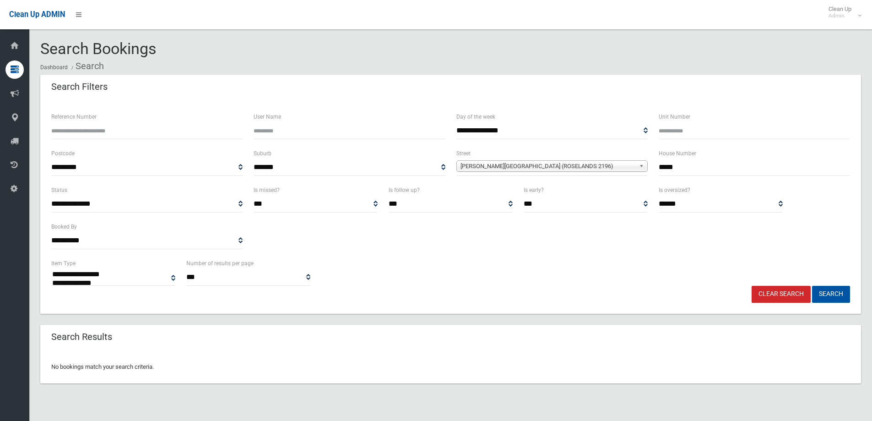
select select
click at [696, 170] on input "*****" at bounding box center [754, 167] width 191 height 17
type input "*****"
click at [812, 286] on button "Search" at bounding box center [831, 294] width 38 height 17
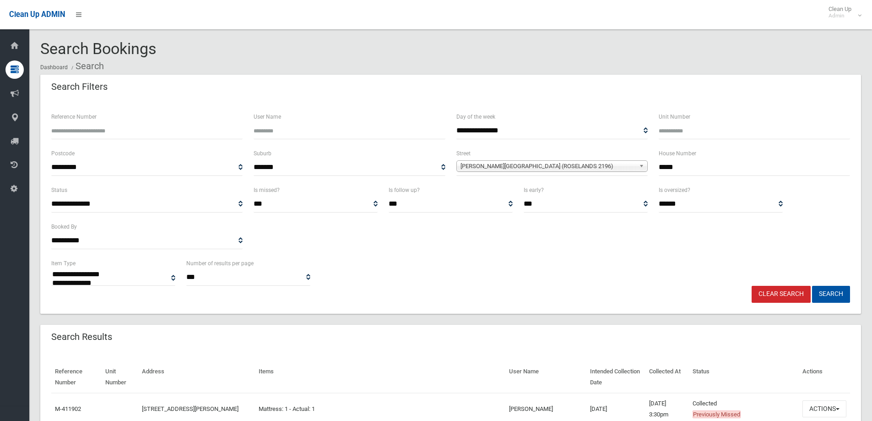
select select
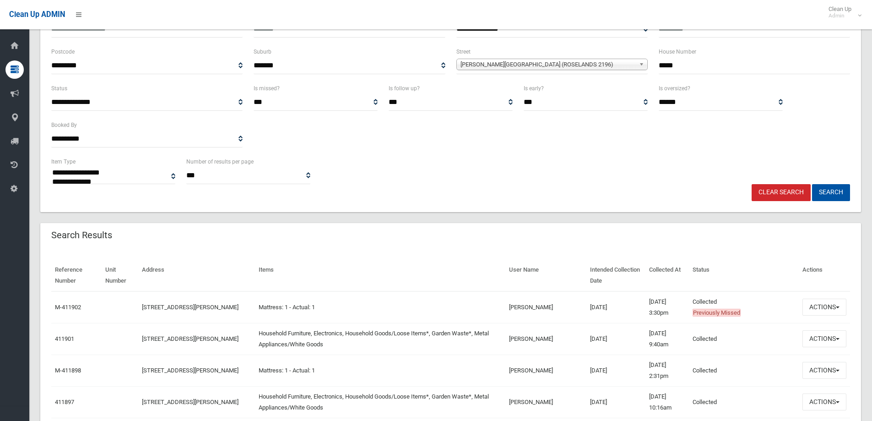
scroll to position [137, 0]
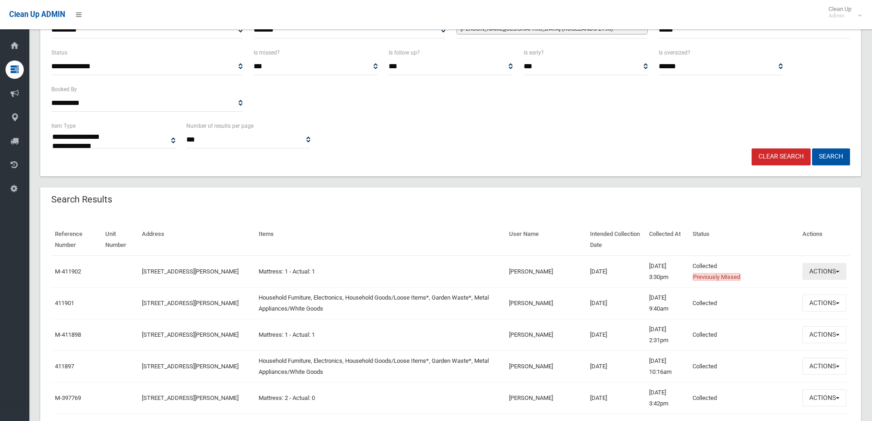
click at [826, 271] on button "Actions" at bounding box center [825, 271] width 44 height 17
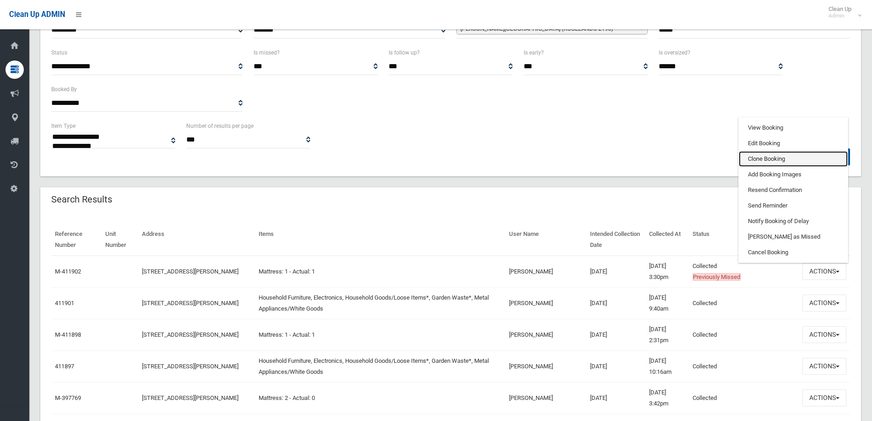
click at [758, 157] on link "Clone Booking" at bounding box center [793, 159] width 109 height 16
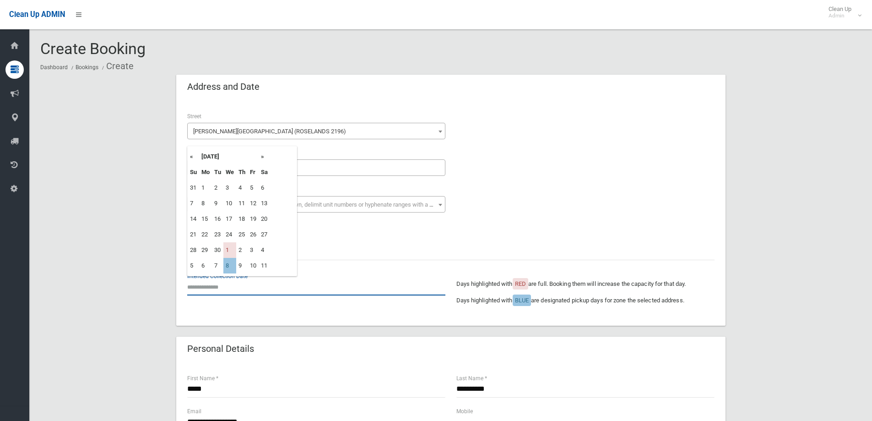
click at [220, 285] on input "text" at bounding box center [316, 286] width 258 height 17
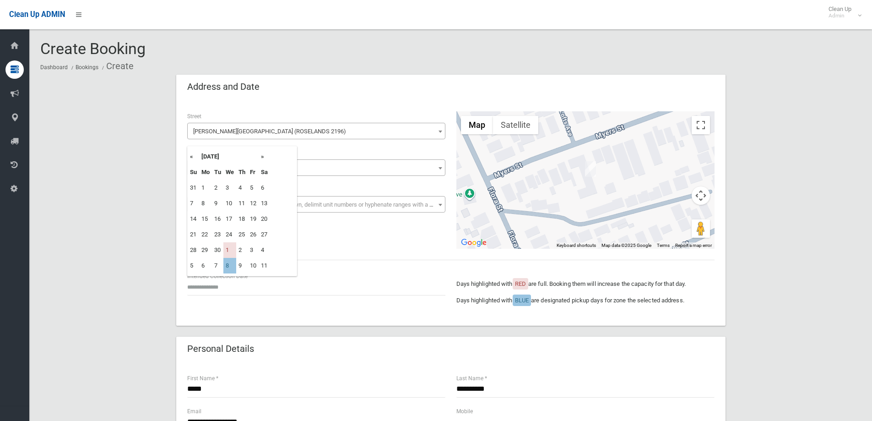
click at [264, 151] on th "»" at bounding box center [264, 157] width 11 height 16
click at [225, 223] on td "15" at bounding box center [229, 219] width 13 height 16
type input "**********"
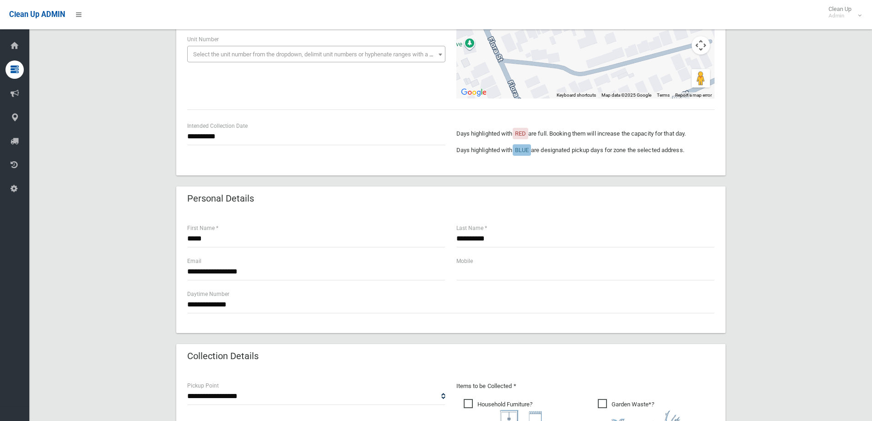
scroll to position [137, 0]
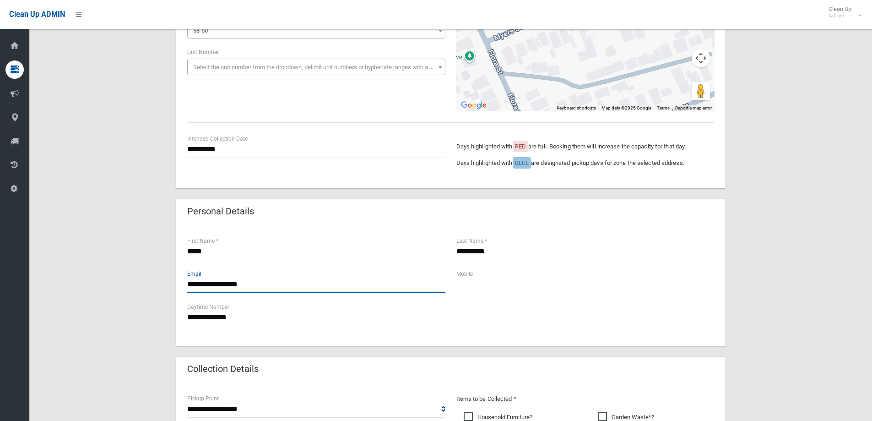
click at [267, 284] on input "**********" at bounding box center [316, 284] width 258 height 17
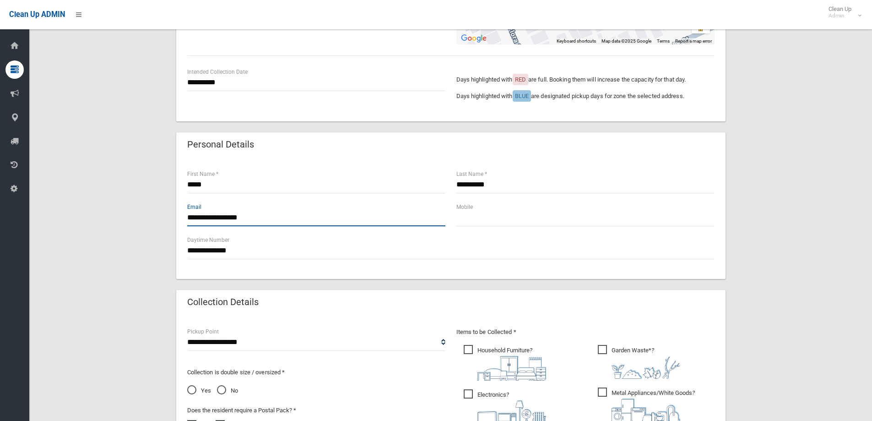
scroll to position [321, 0]
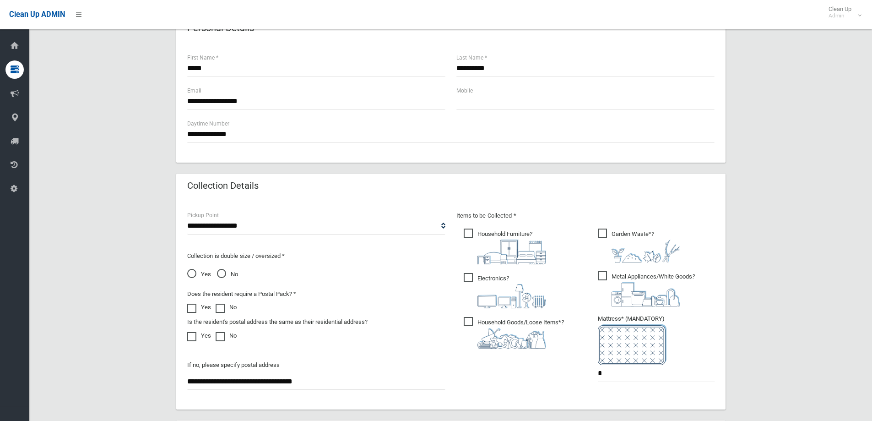
drag, startPoint x: 556, startPoint y: 336, endPoint x: 547, endPoint y: 333, distance: 8.6
click at [555, 336] on div at bounding box center [521, 338] width 87 height 21
click at [518, 280] on span "Electronics ?" at bounding box center [505, 290] width 82 height 35
click at [512, 228] on label "Household Furniture ?" at bounding box center [505, 246] width 82 height 38
click at [620, 281] on span "Metal Appliances/White Goods ?" at bounding box center [646, 288] width 97 height 35
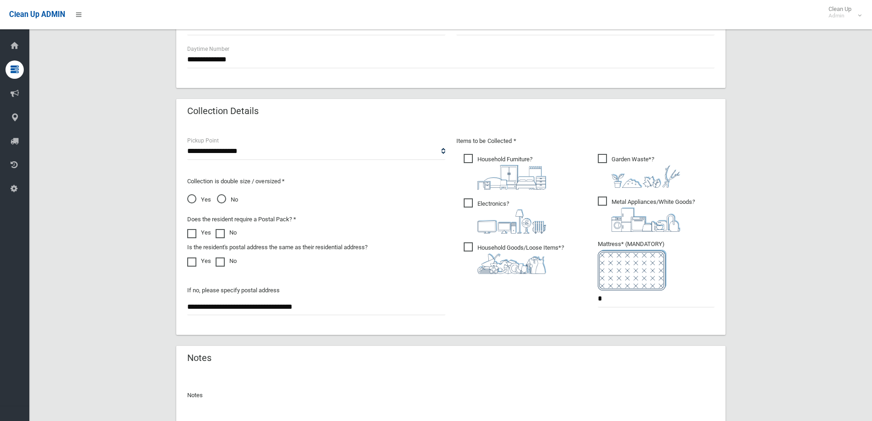
scroll to position [485, 0]
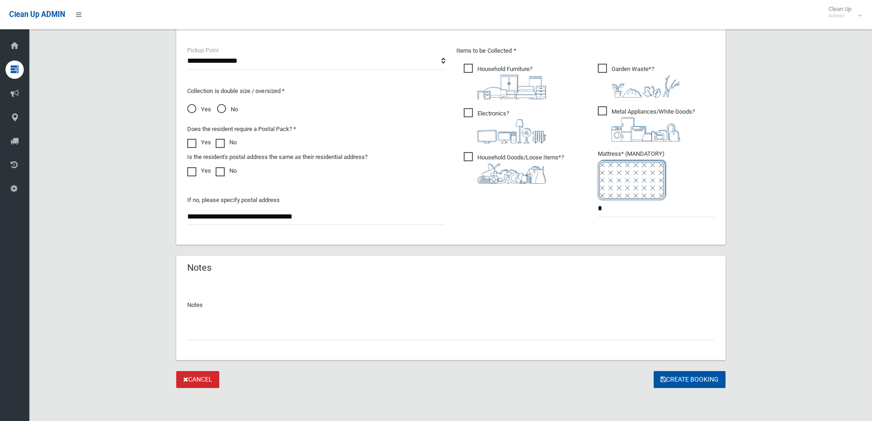
click at [595, 335] on input "text" at bounding box center [451, 331] width 528 height 17
type input "*"
drag, startPoint x: 330, startPoint y: 329, endPoint x: 131, endPoint y: 332, distance: 199.7
type input "**********"
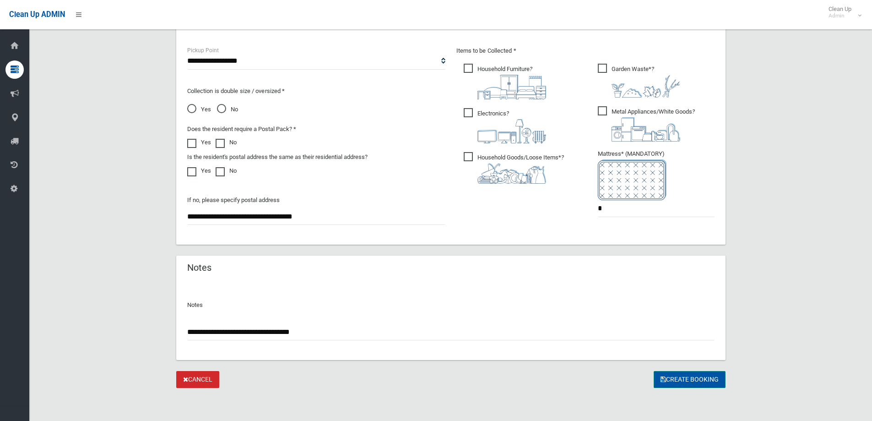
click at [687, 381] on button "Create Booking" at bounding box center [690, 379] width 72 height 17
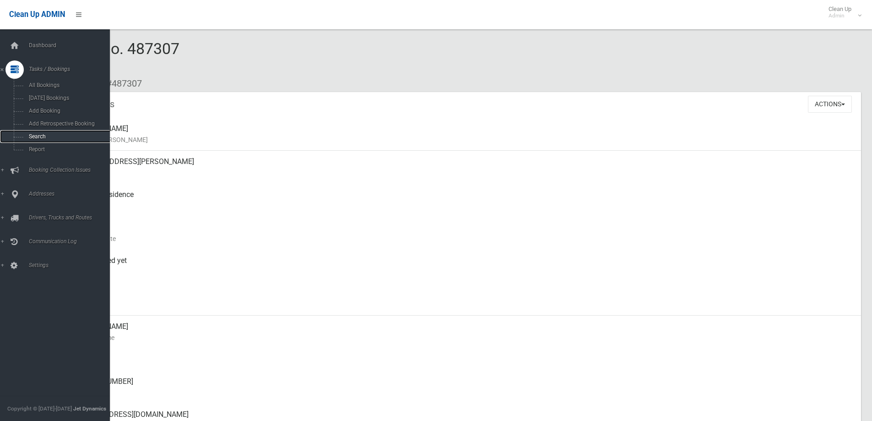
click at [30, 136] on span "Search" at bounding box center [67, 136] width 83 height 6
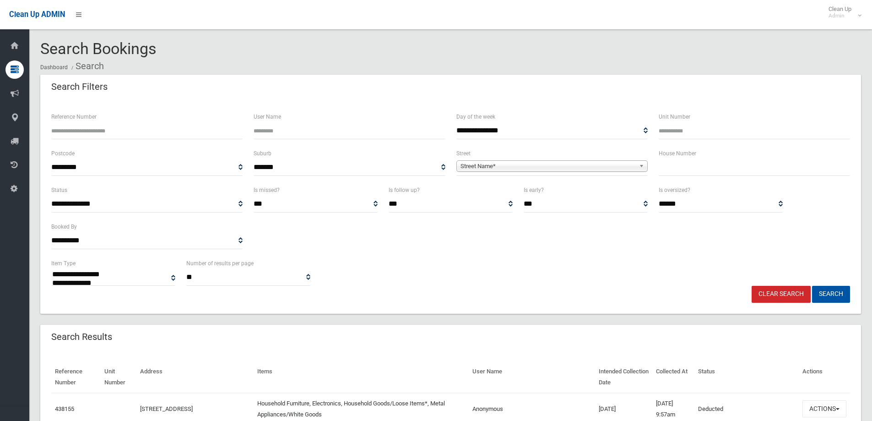
select select
click at [725, 174] on input "text" at bounding box center [754, 167] width 191 height 17
click at [572, 167] on span "Street Name*" at bounding box center [548, 166] width 175 height 11
type input "*****"
click at [529, 190] on li "[PERSON_NAME][GEOGRAPHIC_DATA] (ROSELANDS 2196)" at bounding box center [552, 191] width 187 height 11
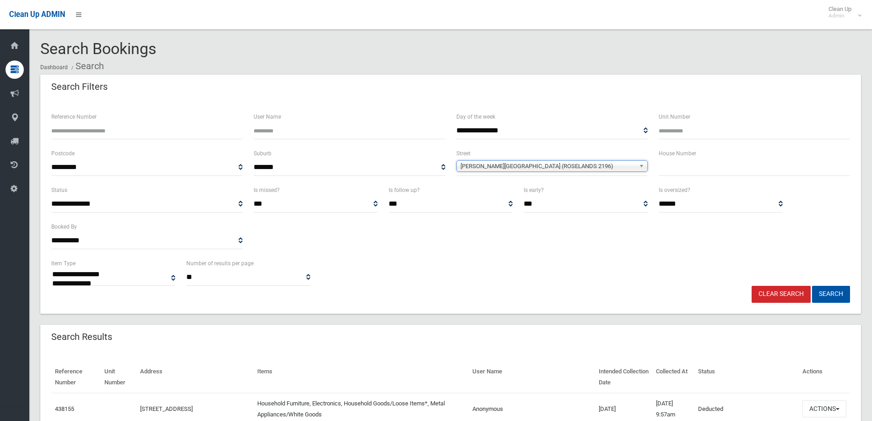
click at [701, 173] on input "text" at bounding box center [754, 167] width 191 height 17
type input "***"
click at [812, 286] on button "Search" at bounding box center [831, 294] width 38 height 17
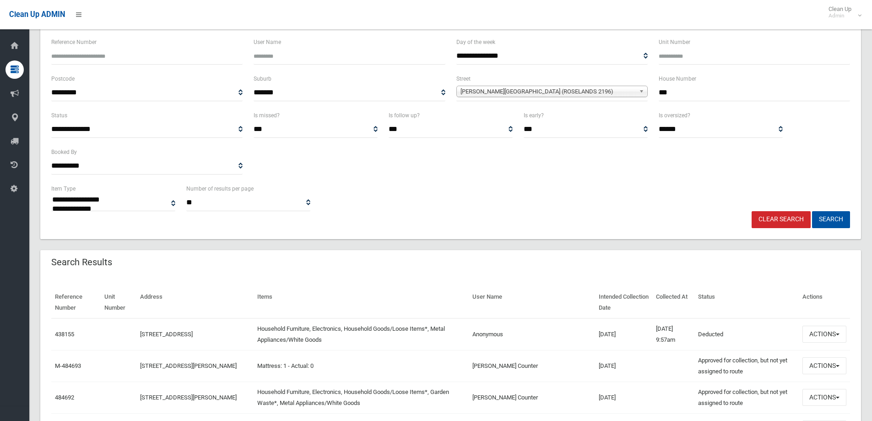
scroll to position [92, 0]
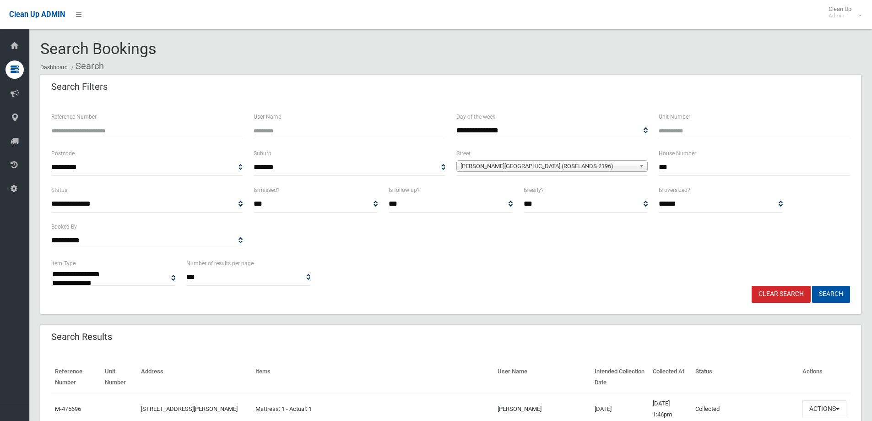
select select
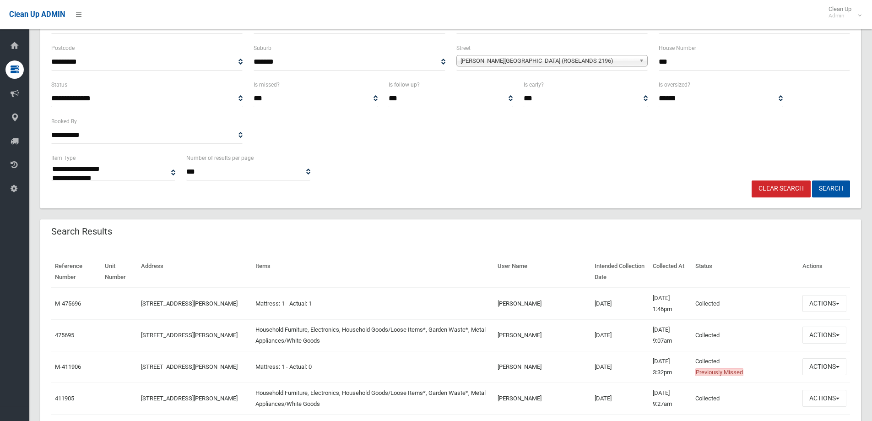
scroll to position [229, 0]
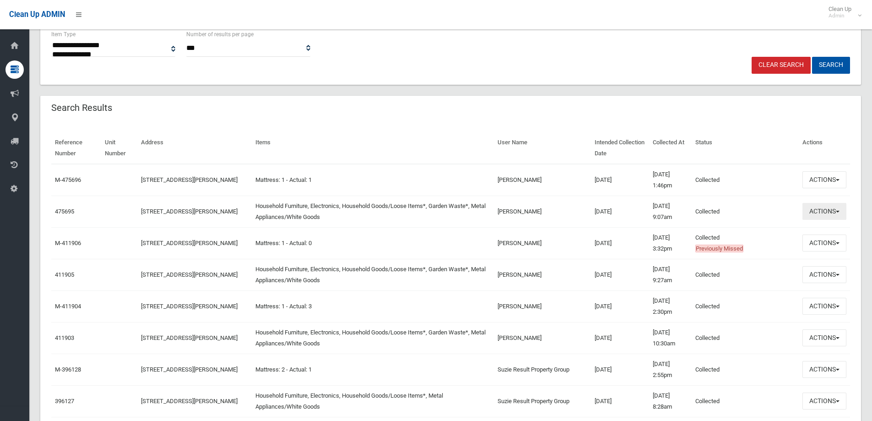
click at [830, 212] on button "Actions" at bounding box center [825, 211] width 44 height 17
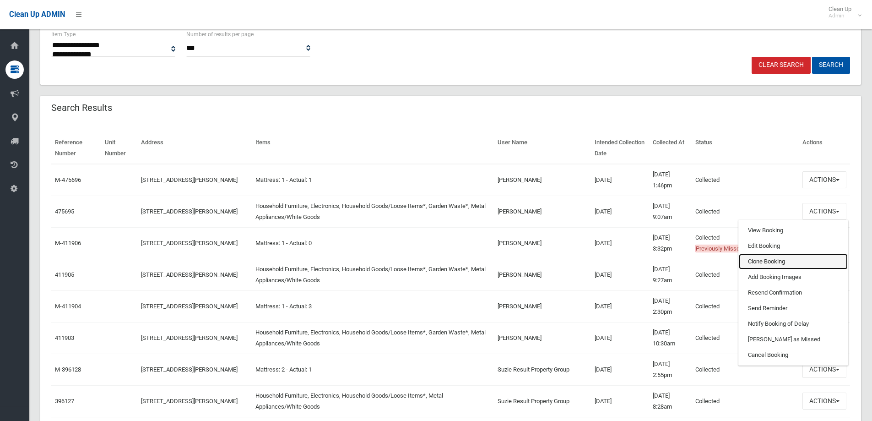
click at [776, 260] on link "Clone Booking" at bounding box center [793, 262] width 109 height 16
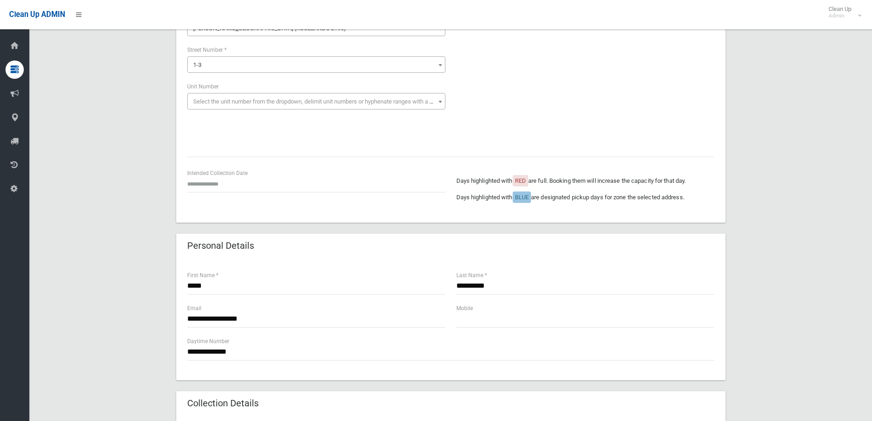
scroll to position [137, 0]
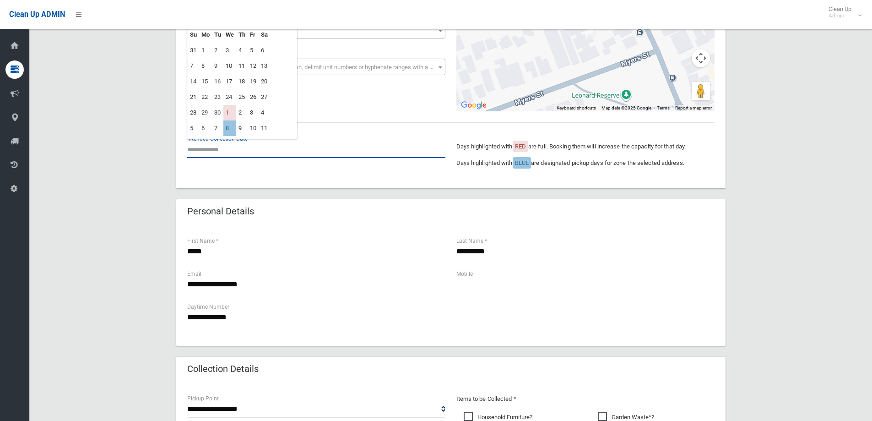
click at [199, 152] on input "text" at bounding box center [316, 149] width 258 height 17
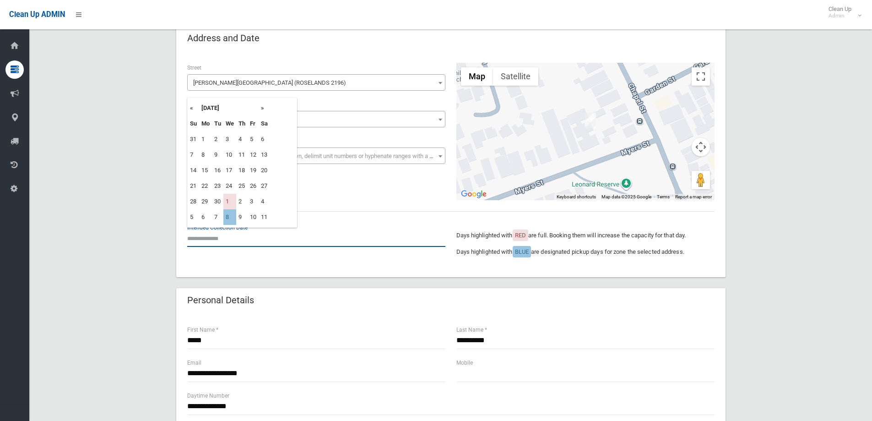
scroll to position [46, 0]
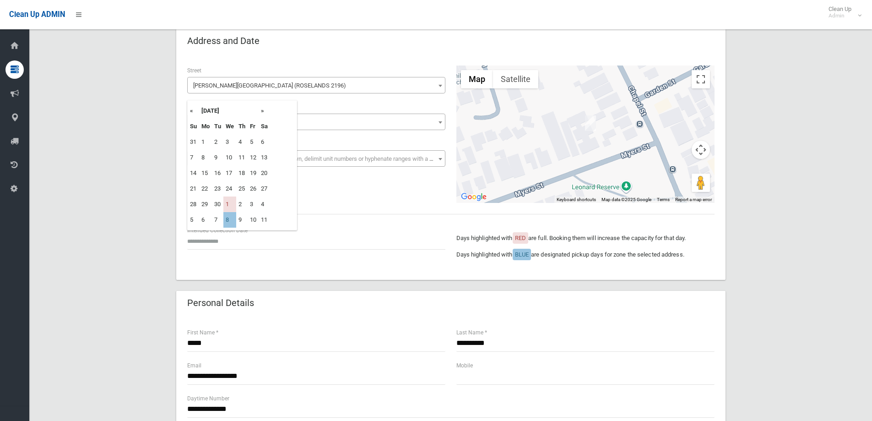
click at [264, 111] on th "»" at bounding box center [264, 111] width 11 height 16
click at [229, 174] on td "15" at bounding box center [229, 173] width 13 height 16
type input "**********"
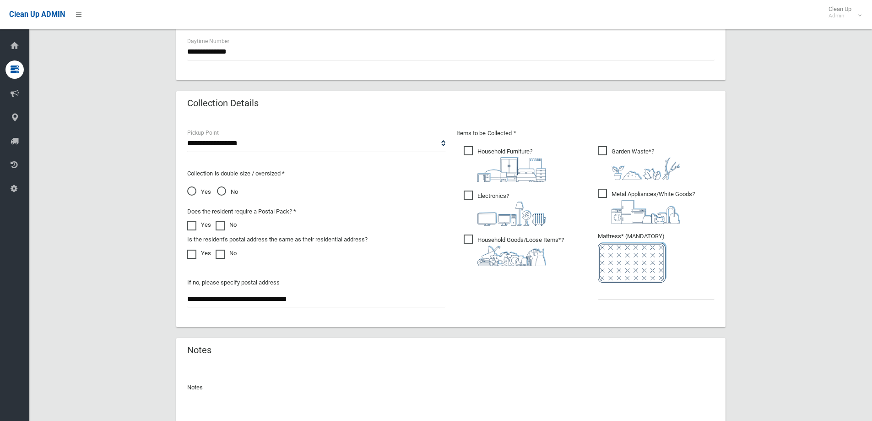
scroll to position [412, 0]
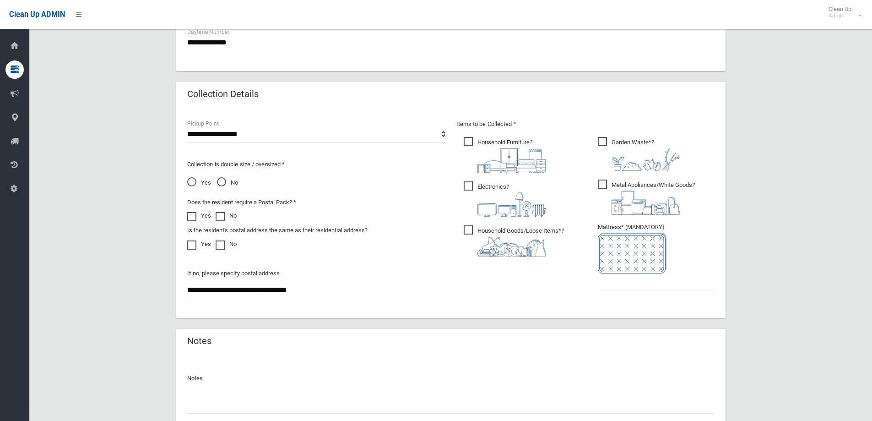
click at [625, 290] on ul "Garden Waste* ?" at bounding box center [653, 216] width 124 height 162
click at [624, 288] on input "text" at bounding box center [656, 281] width 117 height 17
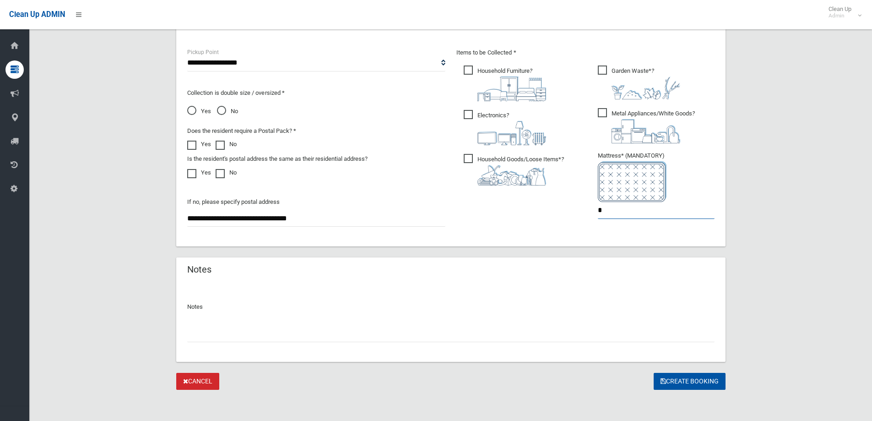
scroll to position [485, 0]
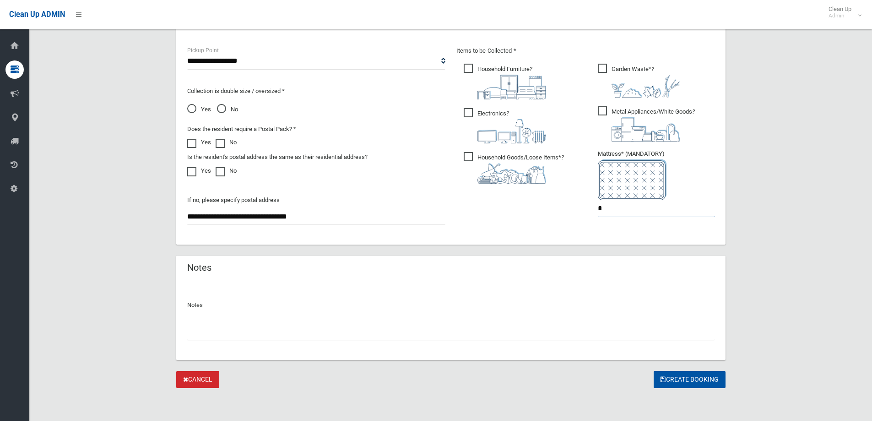
type input "*"
click at [301, 340] on input "text" at bounding box center [451, 331] width 528 height 17
paste input "**********"
type input "**********"
click at [712, 382] on button "Create Booking" at bounding box center [690, 379] width 72 height 17
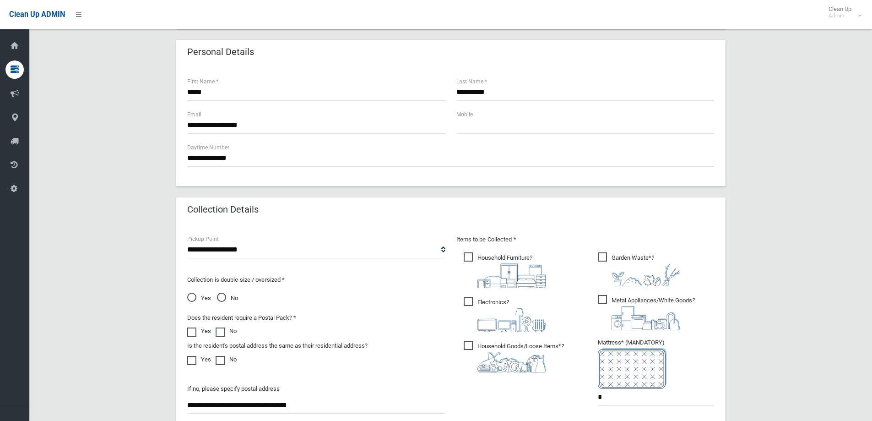
scroll to position [256, 0]
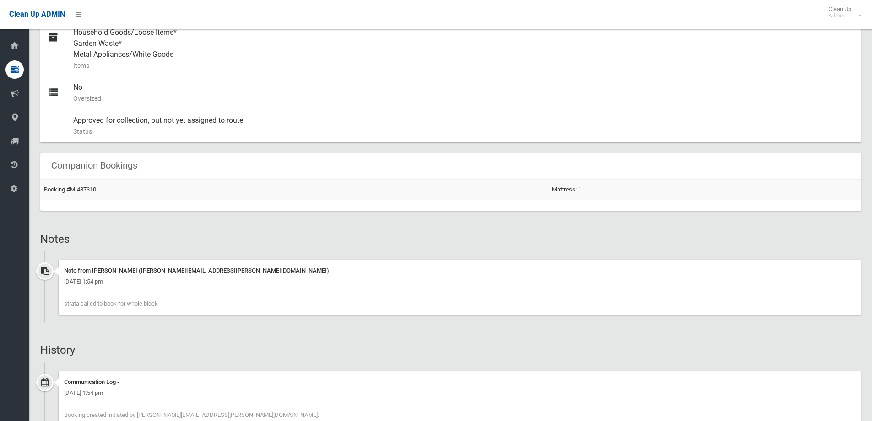
scroll to position [465, 0]
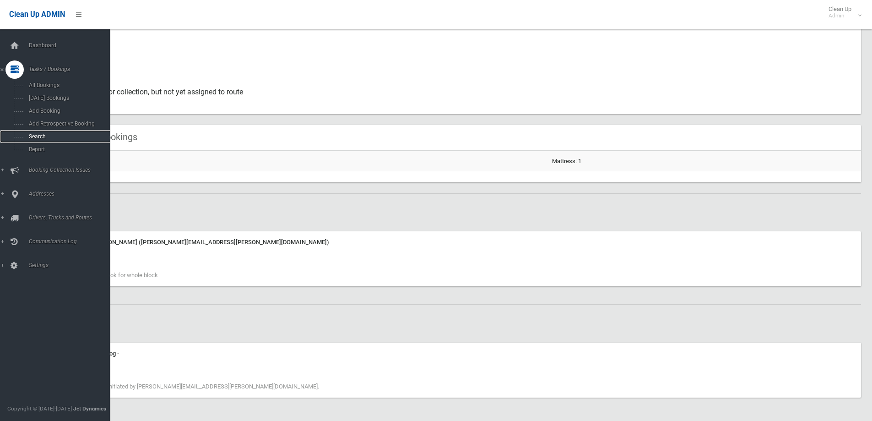
click at [27, 140] on link "Search" at bounding box center [58, 136] width 117 height 13
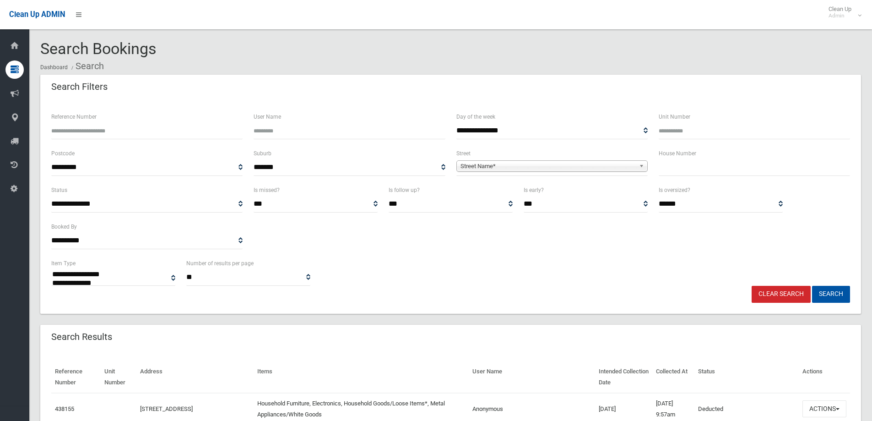
select select
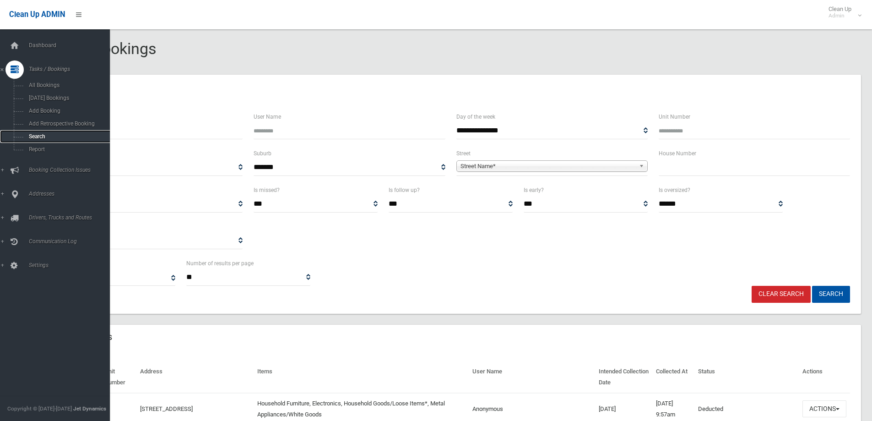
click at [38, 131] on link "Search" at bounding box center [58, 136] width 117 height 13
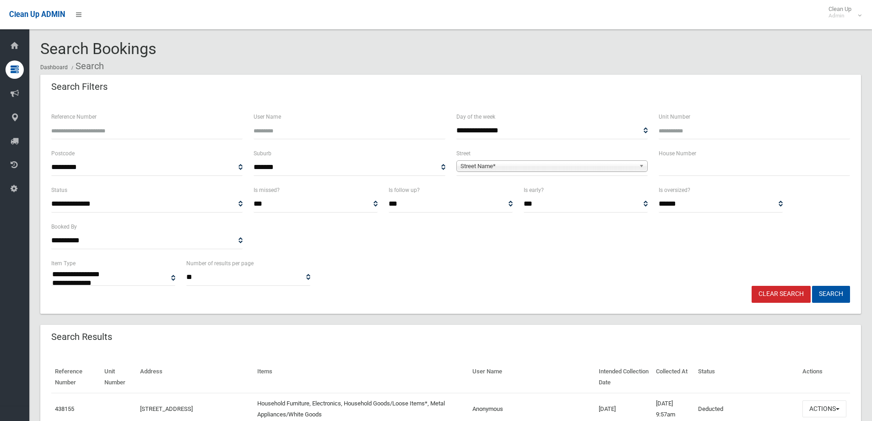
select select
click at [702, 168] on input "text" at bounding box center [754, 167] width 191 height 17
type input "**"
click at [638, 165] on link "Street Name*" at bounding box center [552, 165] width 191 height 11
type input "******"
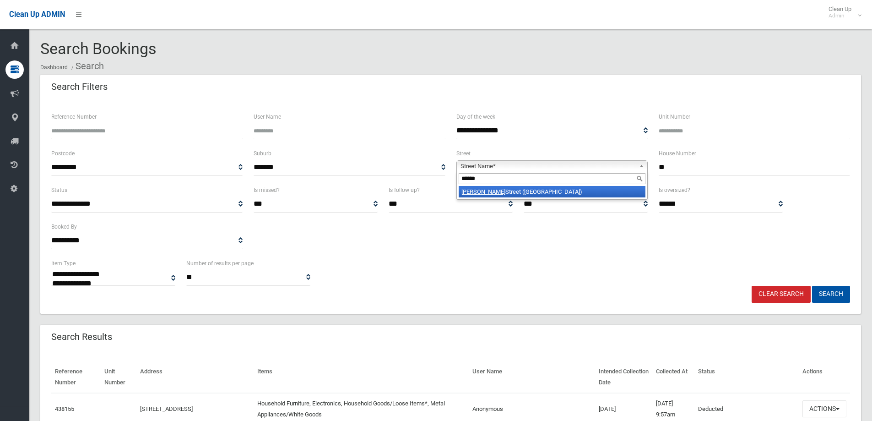
click at [527, 190] on li "Dennis Street (LAKEMBA 2195)" at bounding box center [552, 191] width 187 height 11
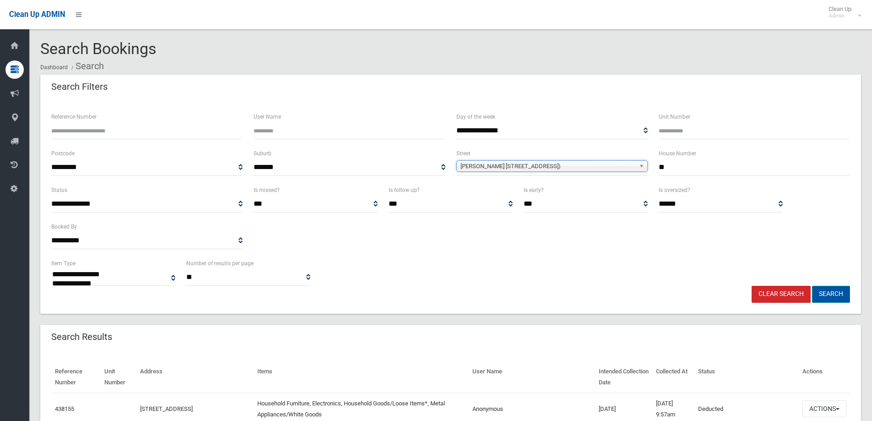
click at [827, 293] on button "Search" at bounding box center [831, 294] width 38 height 17
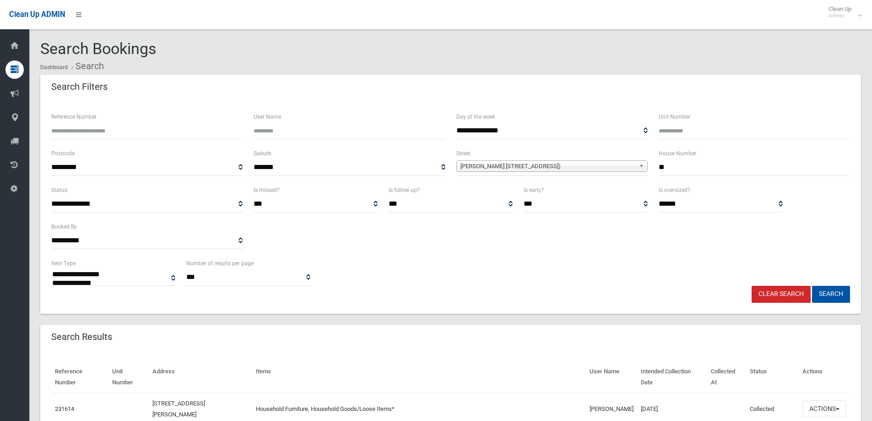
select select
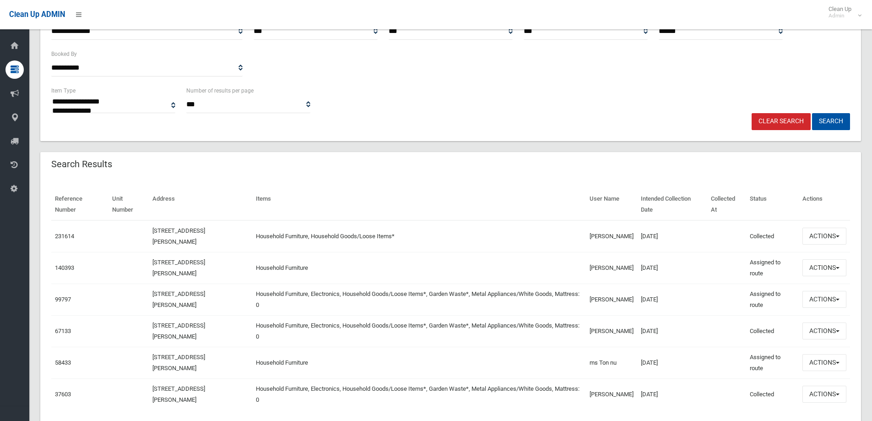
scroll to position [183, 0]
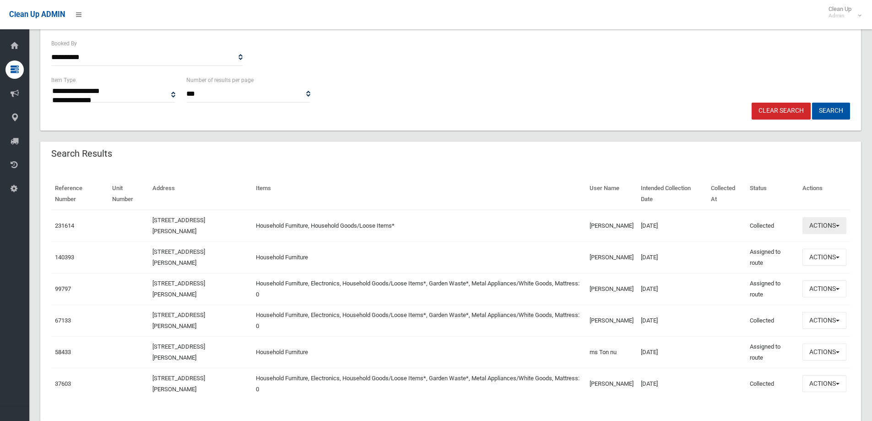
click at [832, 224] on button "Actions" at bounding box center [825, 225] width 44 height 17
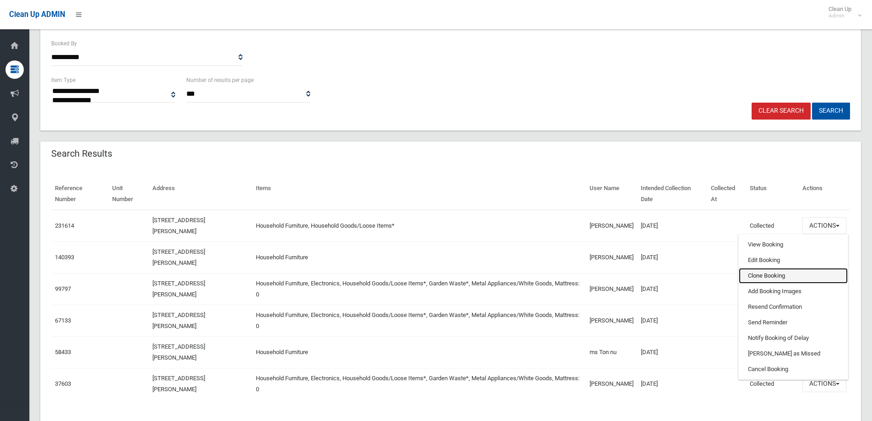
click at [776, 274] on link "Clone Booking" at bounding box center [793, 276] width 109 height 16
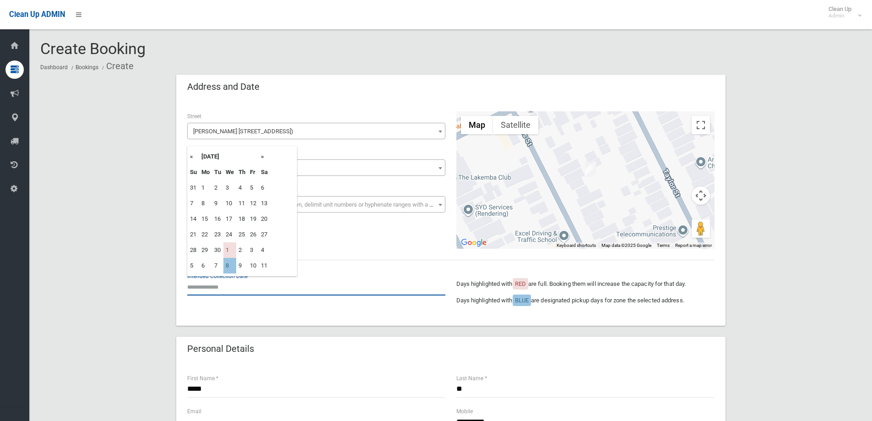
click at [240, 287] on input "text" at bounding box center [316, 286] width 258 height 17
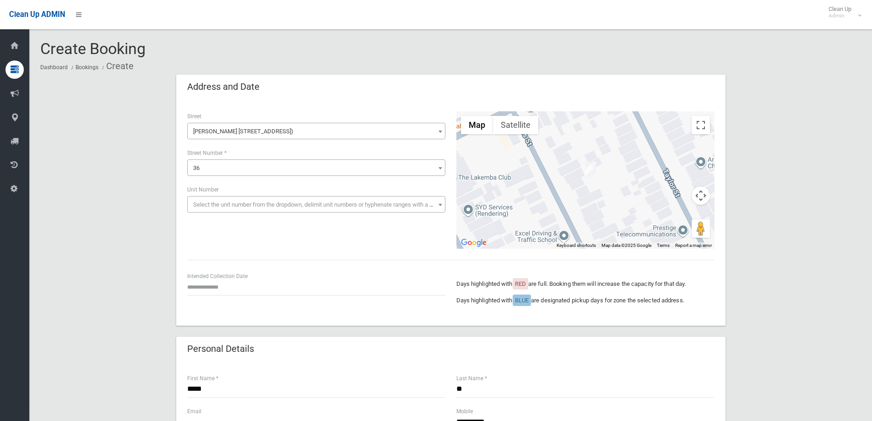
click at [332, 236] on div "**********" at bounding box center [451, 179] width 539 height 137
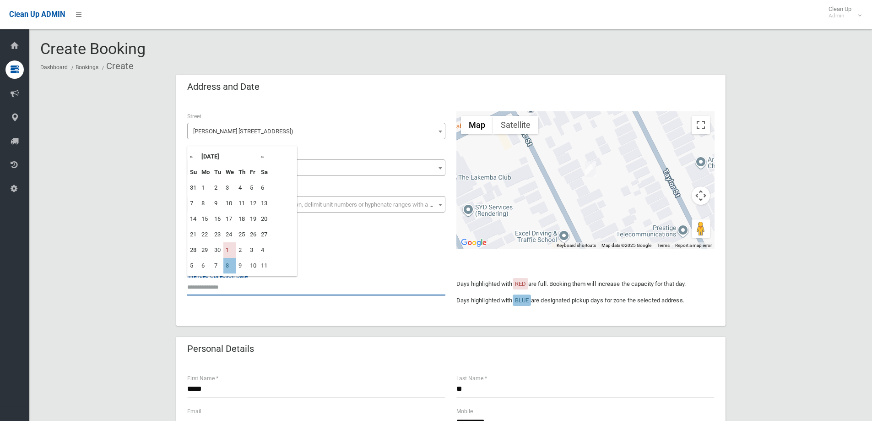
click at [262, 292] on input "text" at bounding box center [316, 286] width 258 height 17
click at [225, 269] on td "8" at bounding box center [229, 266] width 13 height 16
type input "**********"
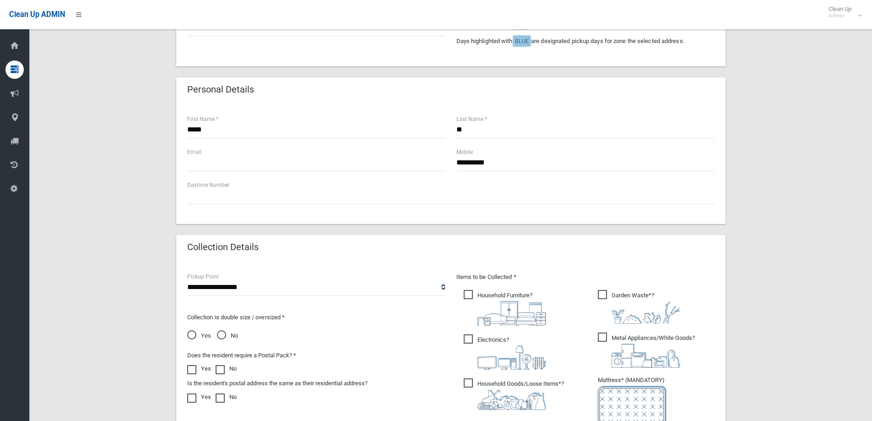
scroll to position [321, 0]
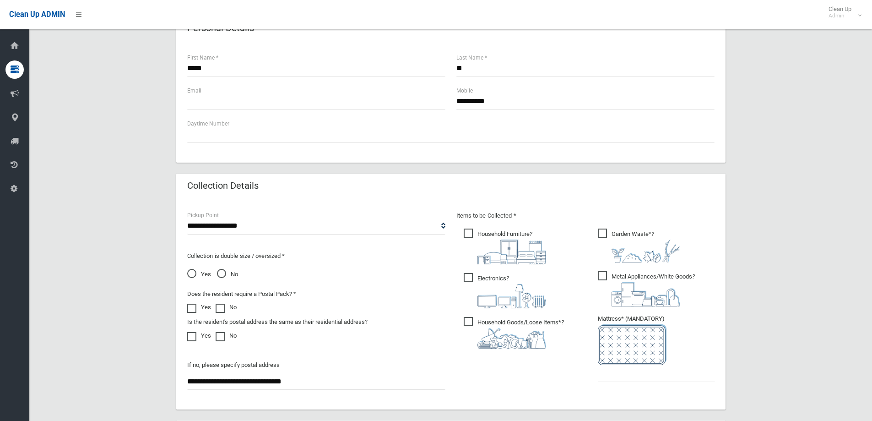
click at [465, 282] on span "Electronics ?" at bounding box center [505, 290] width 82 height 35
click at [604, 277] on span "Metal Appliances/White Goods ?" at bounding box center [646, 288] width 97 height 35
click at [602, 232] on span "Garden Waste* ?" at bounding box center [639, 246] width 82 height 34
click at [240, 94] on input "text" at bounding box center [316, 101] width 258 height 17
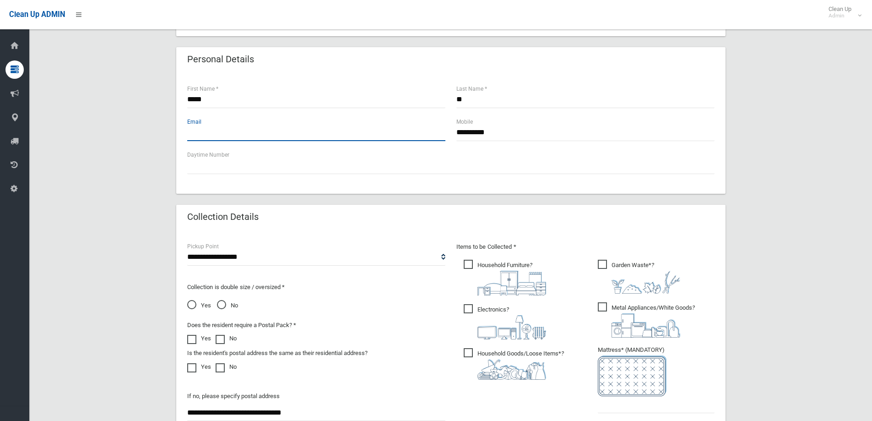
scroll to position [275, 0]
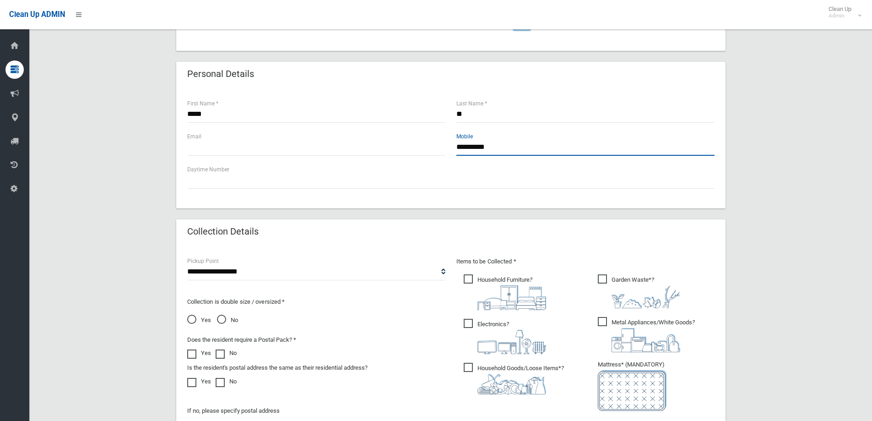
drag, startPoint x: 519, startPoint y: 150, endPoint x: 441, endPoint y: 136, distance: 79.4
click at [441, 136] on div "**********" at bounding box center [451, 147] width 539 height 33
type input "**********"
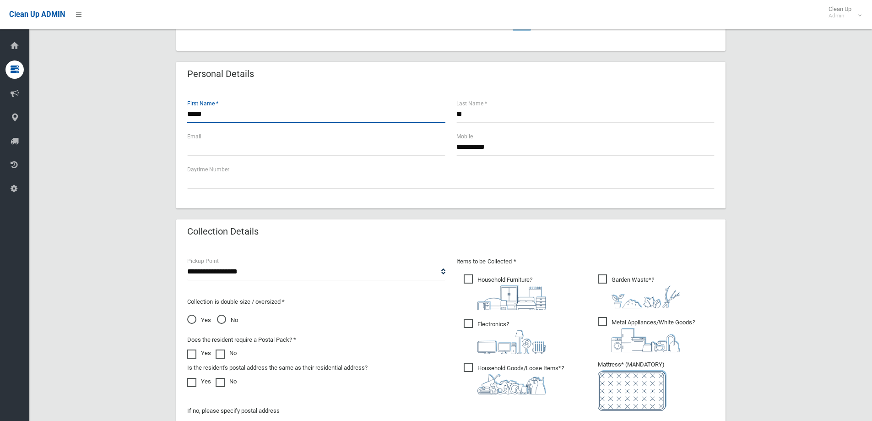
drag, startPoint x: 249, startPoint y: 116, endPoint x: 104, endPoint y: 101, distance: 145.1
click at [104, 101] on div "**********" at bounding box center [450, 199] width 821 height 799
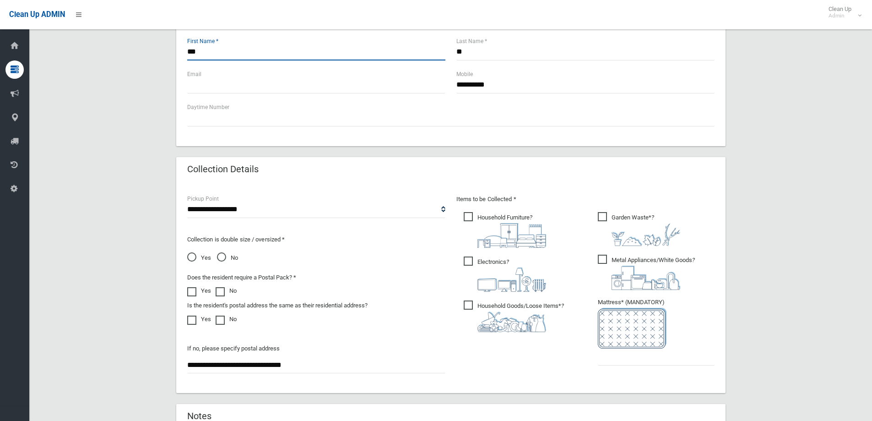
scroll to position [321, 0]
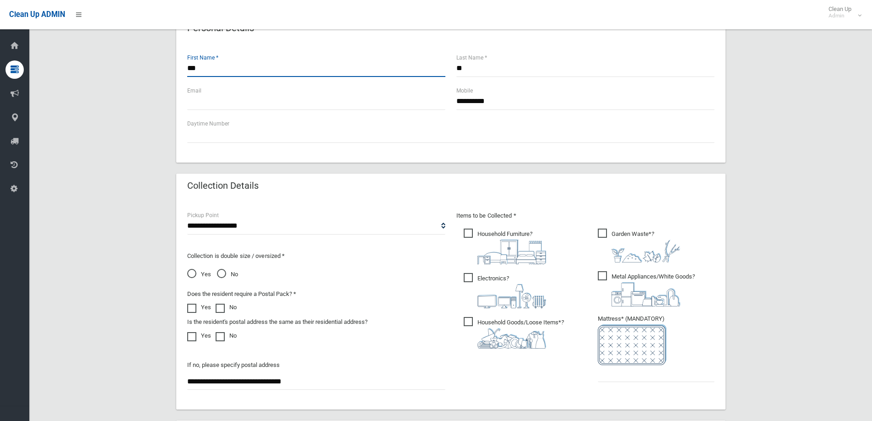
type input "***"
click at [191, 304] on span at bounding box center [194, 304] width 14 height 0
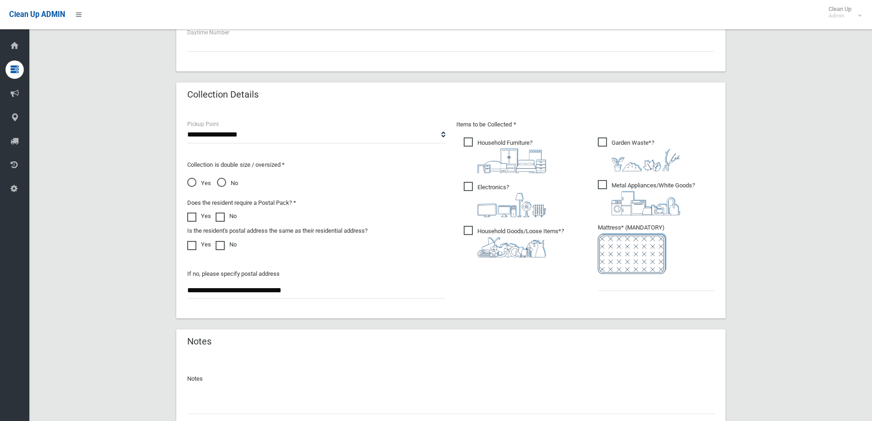
scroll to position [412, 0]
click at [626, 282] on input "text" at bounding box center [656, 281] width 117 height 17
type input "*"
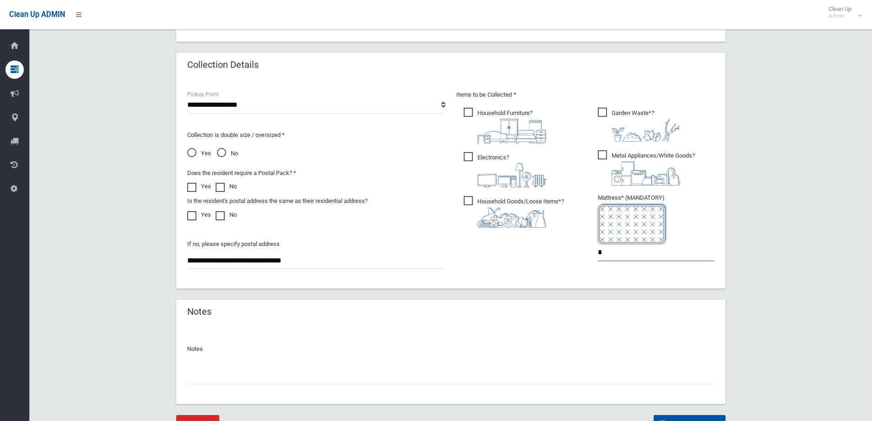
scroll to position [458, 0]
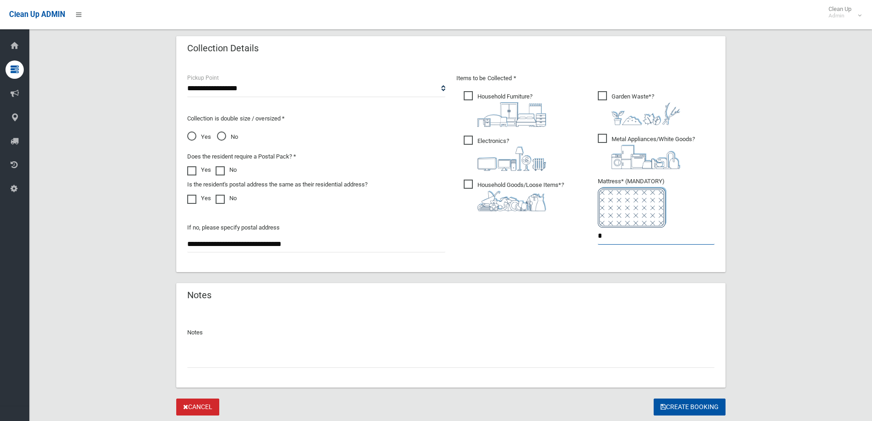
type input "*"
click at [666, 112] on img at bounding box center [646, 113] width 69 height 23
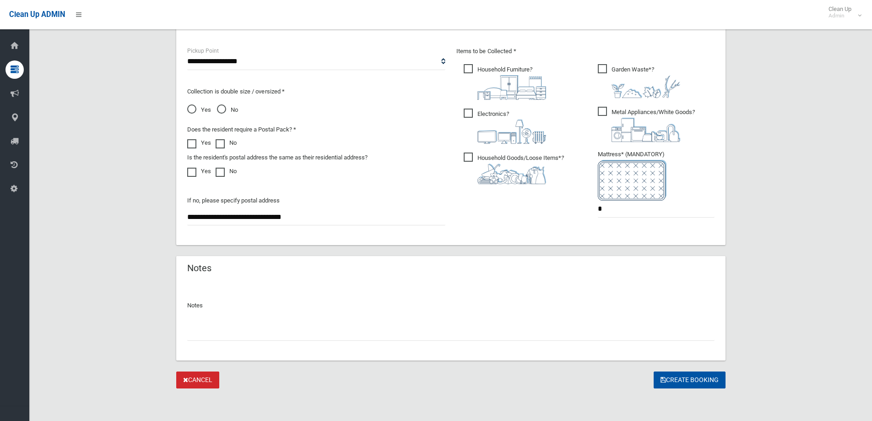
scroll to position [485, 0]
click at [714, 380] on button "Create Booking" at bounding box center [690, 379] width 72 height 17
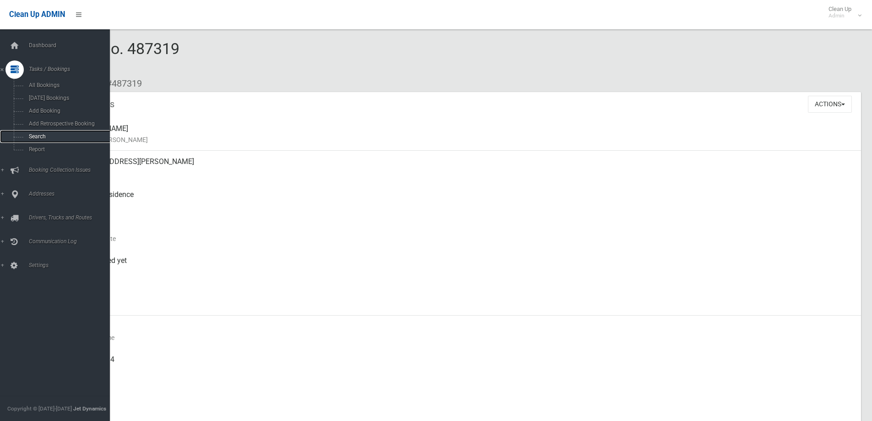
click at [45, 135] on span "Search" at bounding box center [67, 136] width 83 height 6
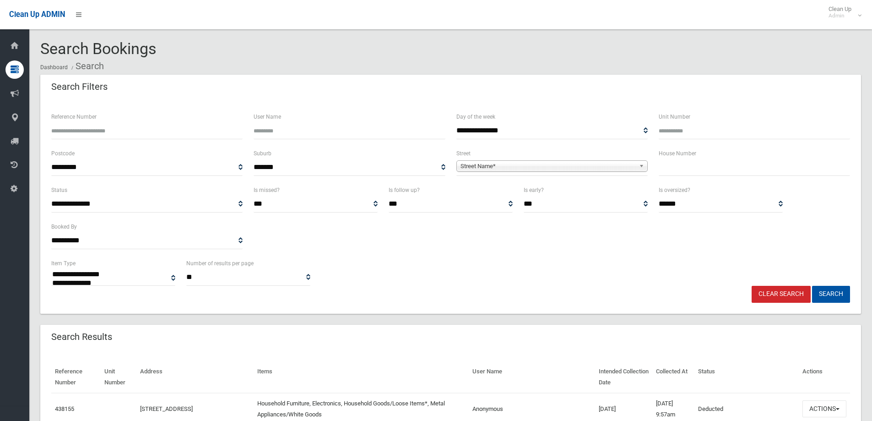
select select
click at [677, 172] on input "text" at bounding box center [754, 167] width 191 height 17
type input "*"
click at [597, 165] on span "Street Name*" at bounding box center [548, 166] width 175 height 11
type input "****"
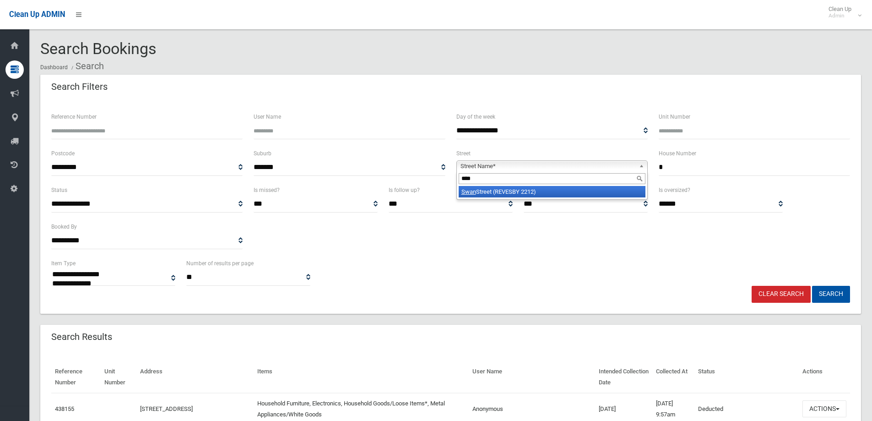
click at [527, 191] on li "Swan Street (REVESBY 2212)" at bounding box center [552, 191] width 187 height 11
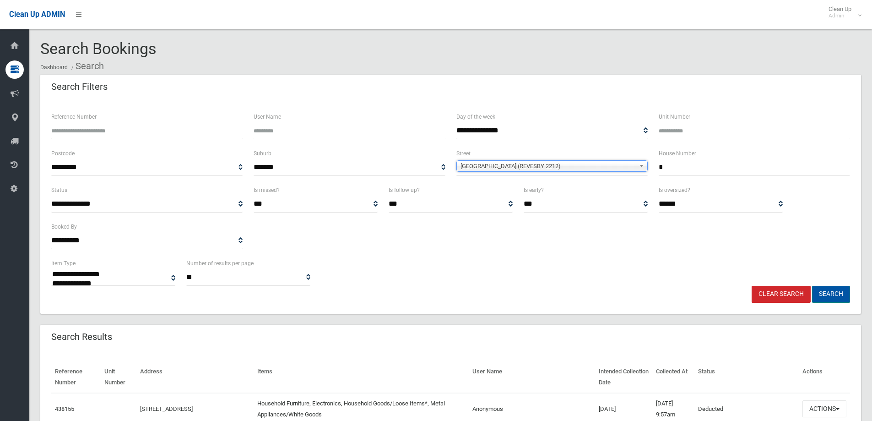
click at [834, 292] on button "Search" at bounding box center [831, 294] width 38 height 17
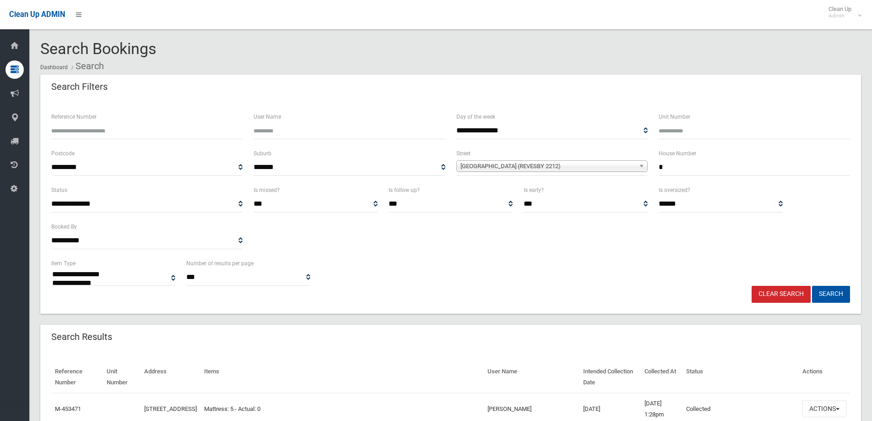
select select
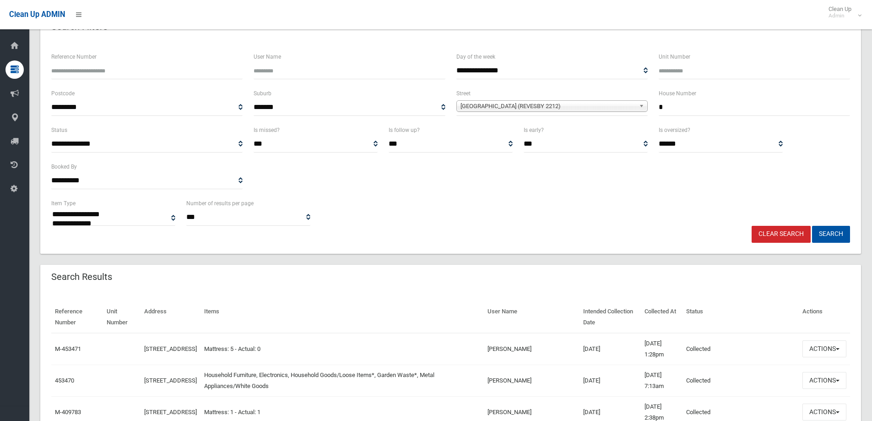
scroll to position [137, 0]
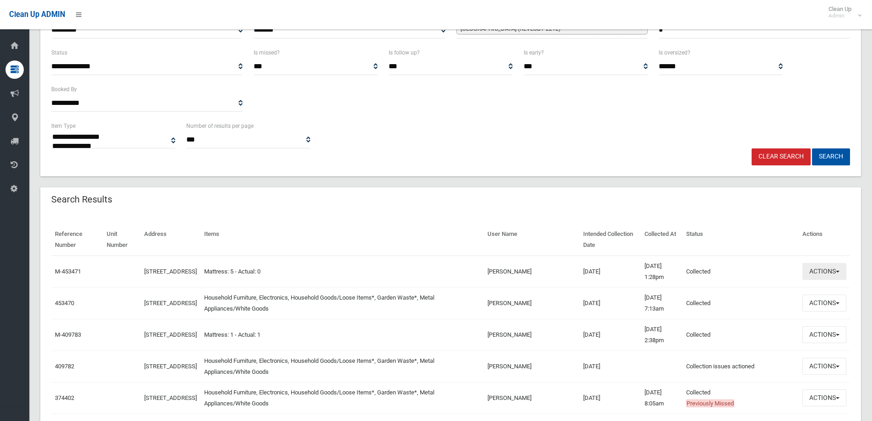
click at [836, 271] on span "button" at bounding box center [838, 272] width 4 height 2
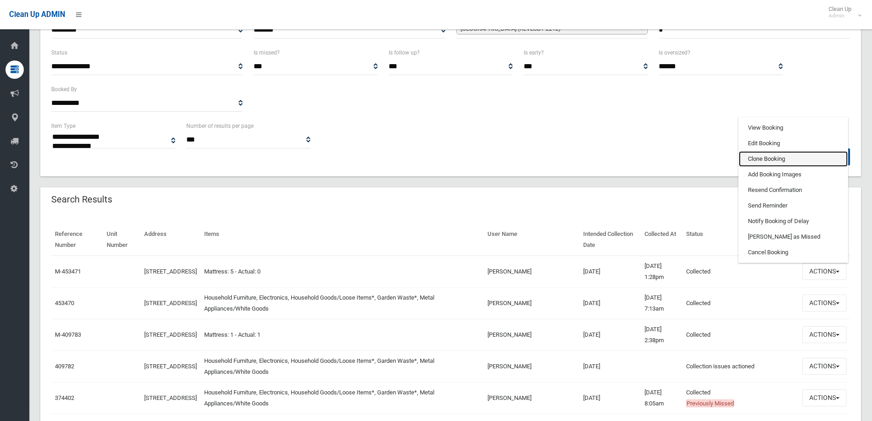
click at [772, 157] on link "Clone Booking" at bounding box center [793, 159] width 109 height 16
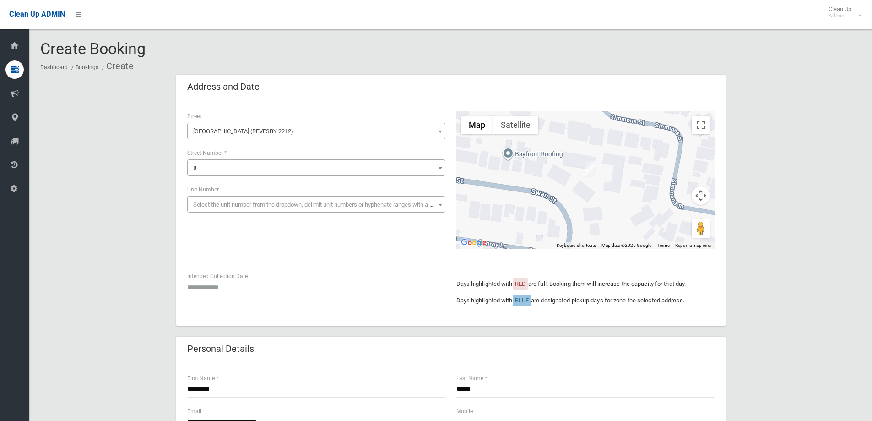
click at [320, 274] on div "Intended Collection Date" at bounding box center [316, 283] width 258 height 24
click at [313, 281] on input "text" at bounding box center [316, 286] width 258 height 17
click at [260, 155] on th "»" at bounding box center [264, 157] width 11 height 16
click at [246, 219] on td "16" at bounding box center [241, 219] width 11 height 16
type input "**********"
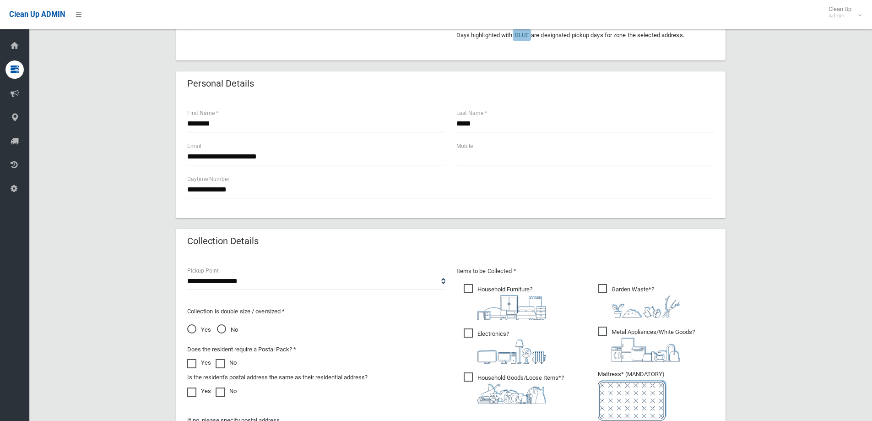
scroll to position [275, 0]
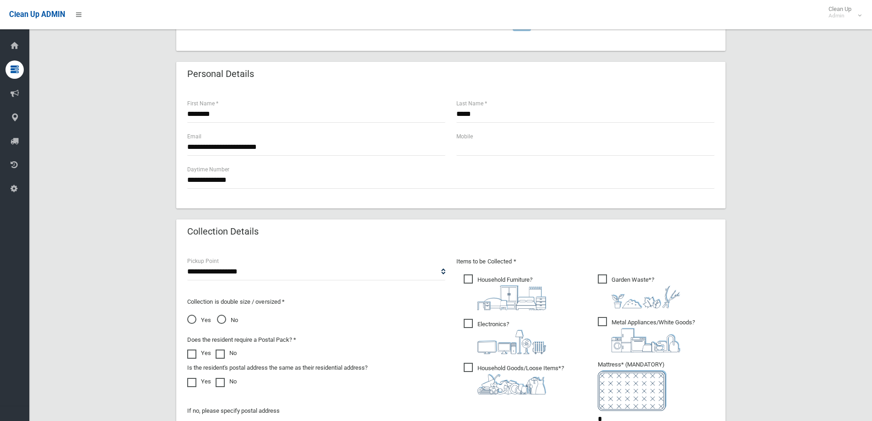
drag, startPoint x: 495, startPoint y: 276, endPoint x: 492, endPoint y: 293, distance: 17.2
click at [495, 277] on span "Household Furniture ?" at bounding box center [505, 292] width 82 height 36
click at [486, 322] on span "Electronics ?" at bounding box center [505, 336] width 82 height 35
click at [480, 367] on span "Household Goods/Loose Items* ?" at bounding box center [514, 379] width 100 height 32
click at [605, 320] on span "Metal Appliances/White Goods ?" at bounding box center [646, 334] width 97 height 35
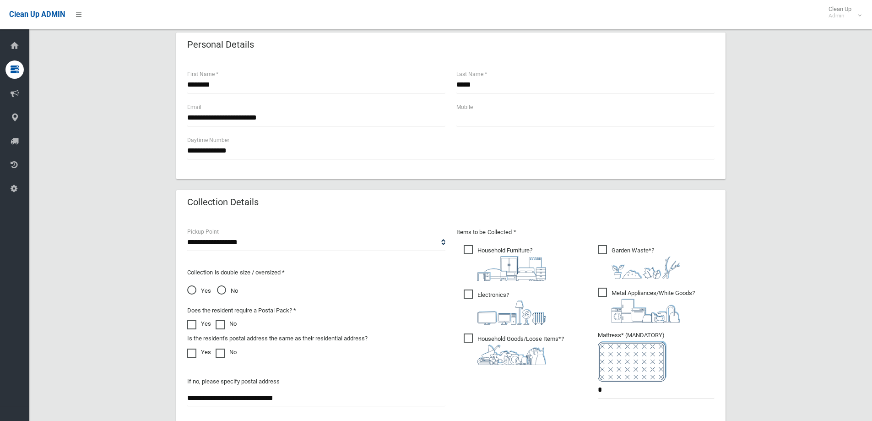
scroll to position [321, 0]
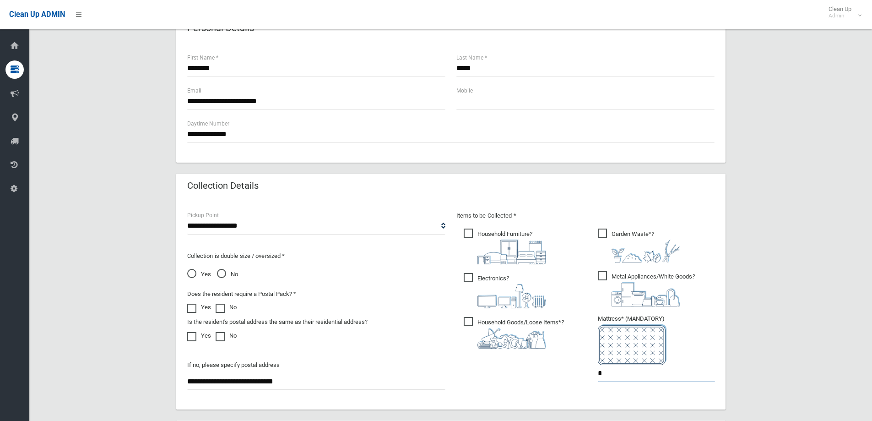
click at [607, 373] on input "*" at bounding box center [656, 373] width 117 height 17
drag, startPoint x: 607, startPoint y: 373, endPoint x: 578, endPoint y: 371, distance: 29.4
click at [578, 371] on div "Items to be Collected * Household Furniture ? *" at bounding box center [585, 302] width 269 height 184
type input "*"
click at [595, 234] on ul "Garden Waste* ? *" at bounding box center [653, 308] width 124 height 162
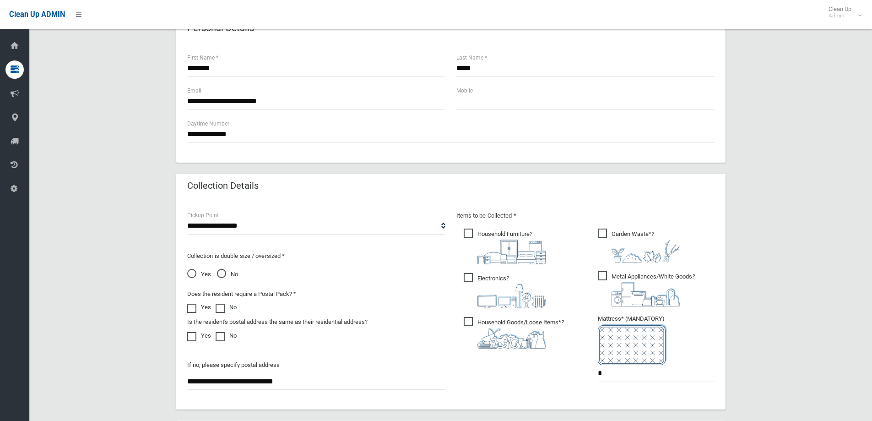
click at [599, 234] on span "Garden Waste* ?" at bounding box center [639, 246] width 82 height 34
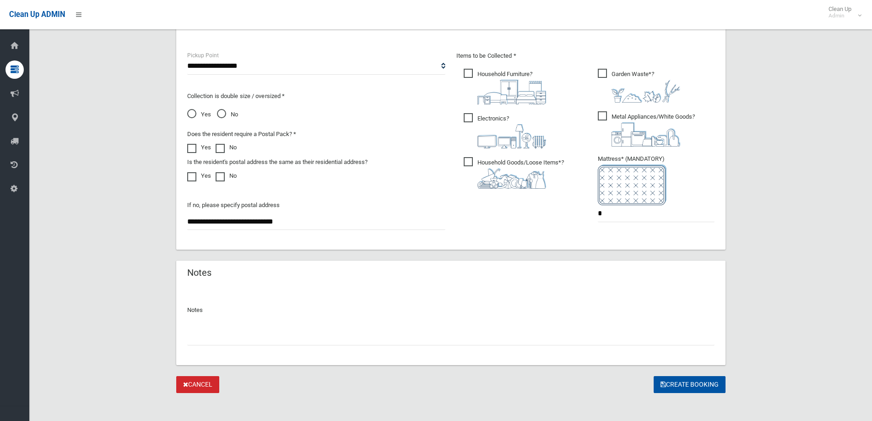
scroll to position [485, 0]
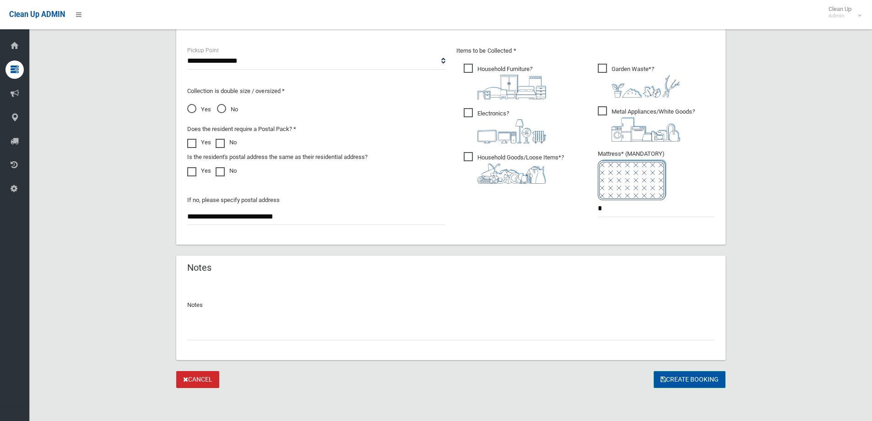
click at [687, 383] on button "Create Booking" at bounding box center [690, 379] width 72 height 17
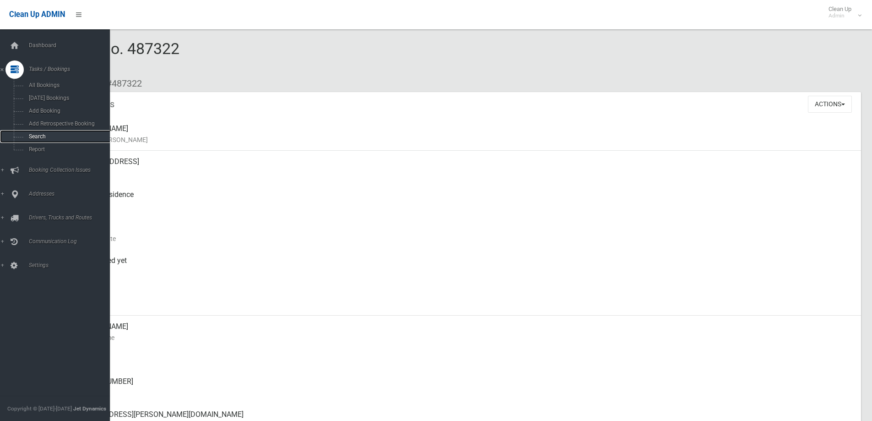
click at [56, 135] on span "Search" at bounding box center [67, 136] width 83 height 6
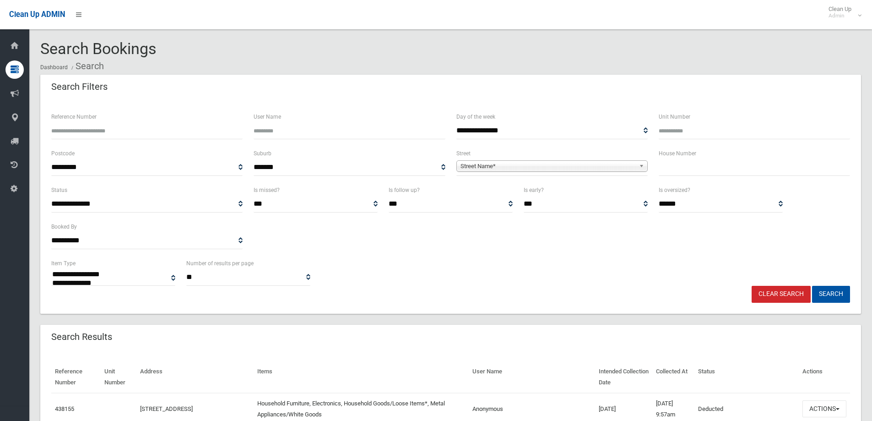
select select
click at [676, 175] on input "text" at bounding box center [754, 167] width 191 height 17
type input "**"
click at [604, 169] on span "Street Name*" at bounding box center [548, 166] width 175 height 11
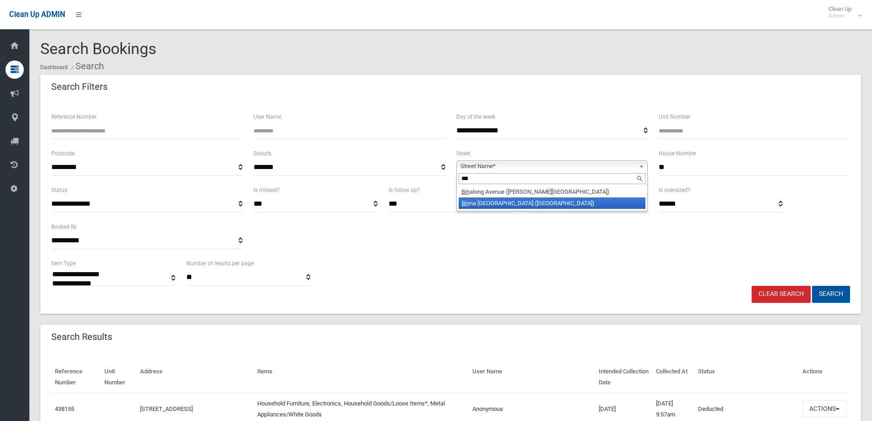
type input "***"
click li "Bin na Burra Street (VILLAWOOD 2163)"
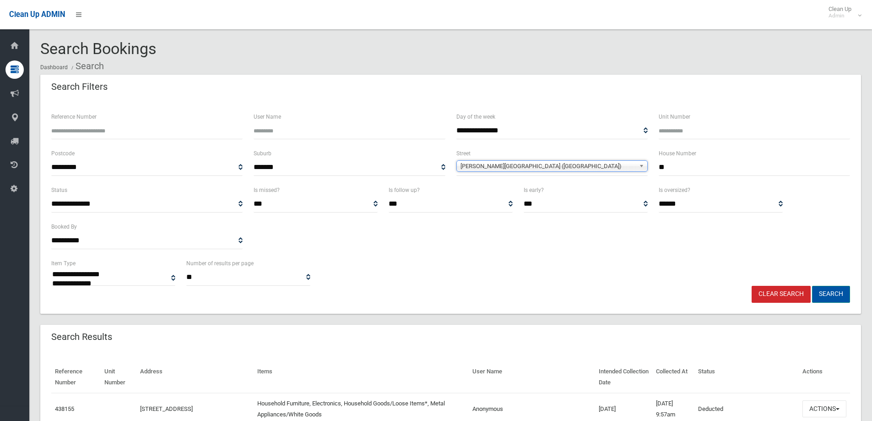
click button "Search"
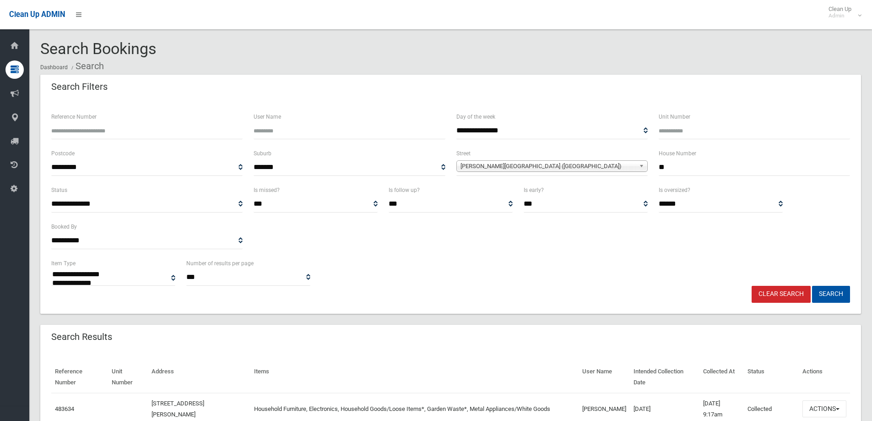
select select
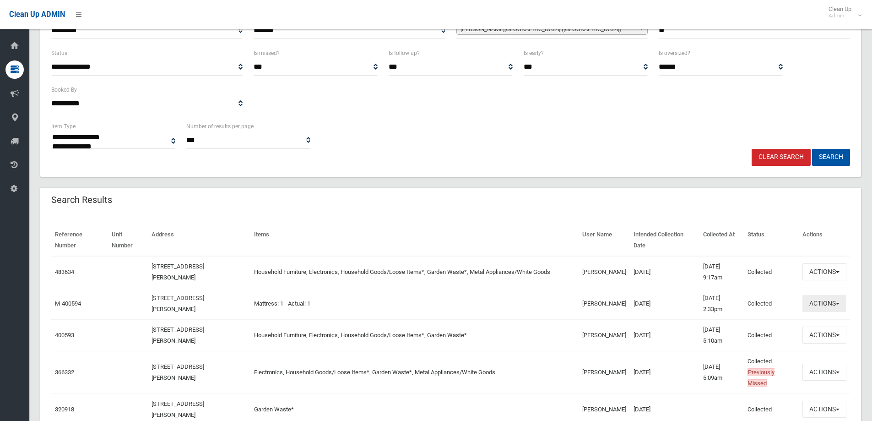
scroll to position [137, 0]
click at [834, 274] on button "Actions" at bounding box center [825, 271] width 44 height 17
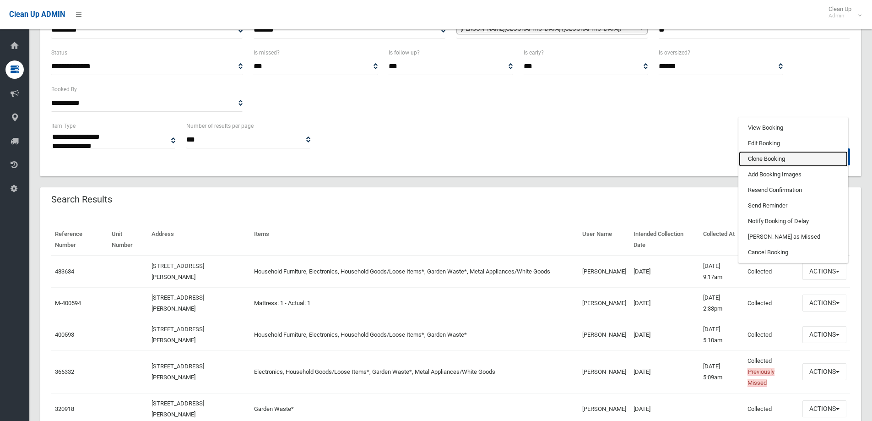
click at [780, 165] on link "Clone Booking" at bounding box center [793, 159] width 109 height 16
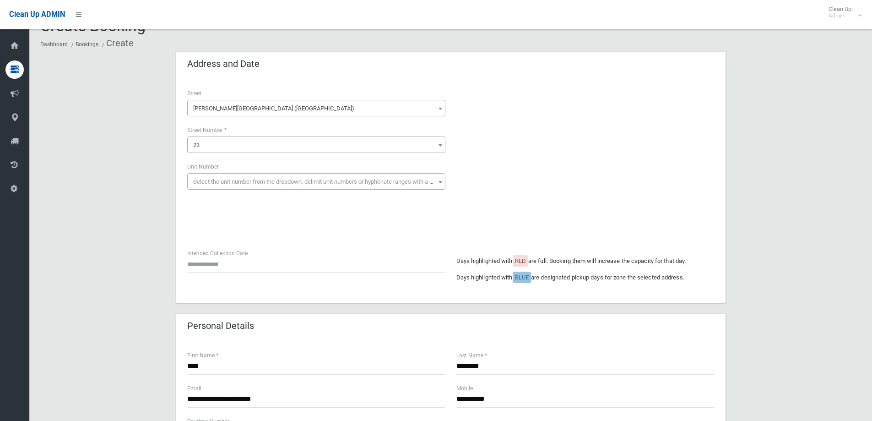
scroll to position [46, 0]
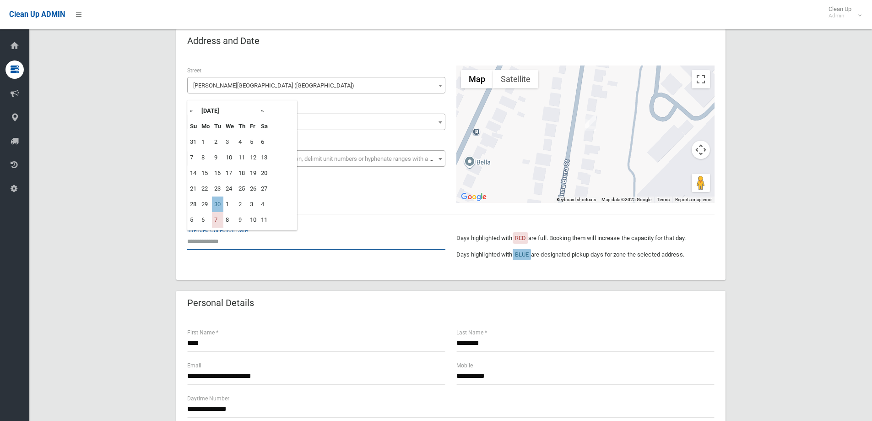
click at [232, 243] on input "text" at bounding box center [316, 241] width 258 height 17
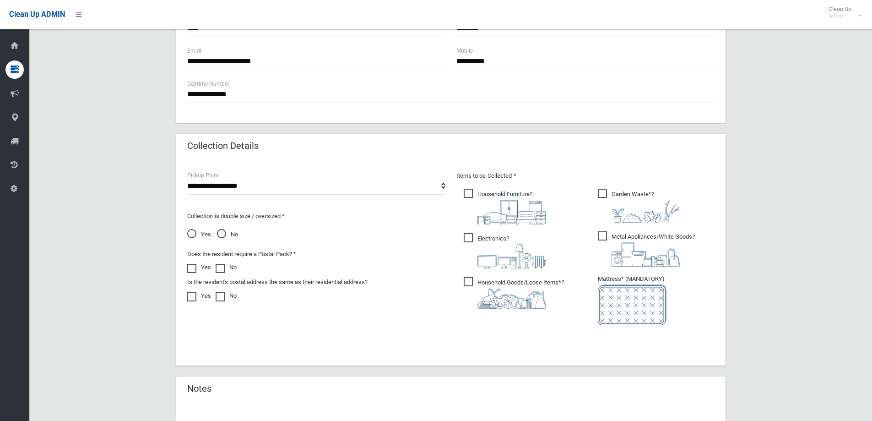
scroll to position [366, 0]
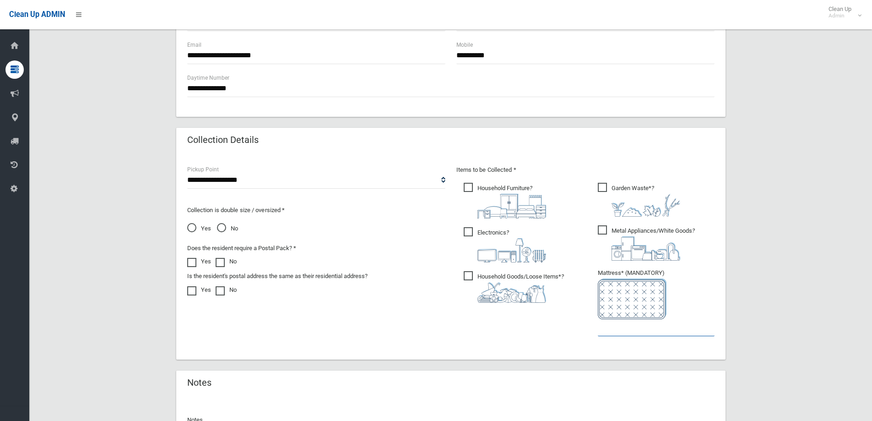
click at [627, 332] on input "text" at bounding box center [656, 327] width 117 height 17
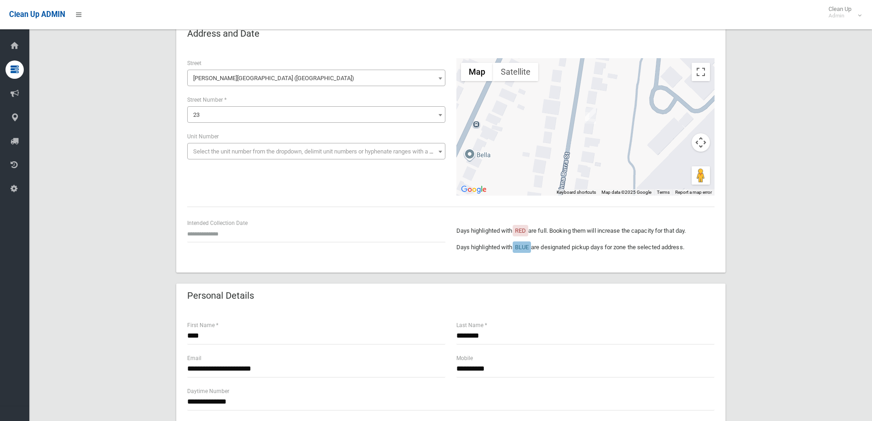
scroll to position [0, 0]
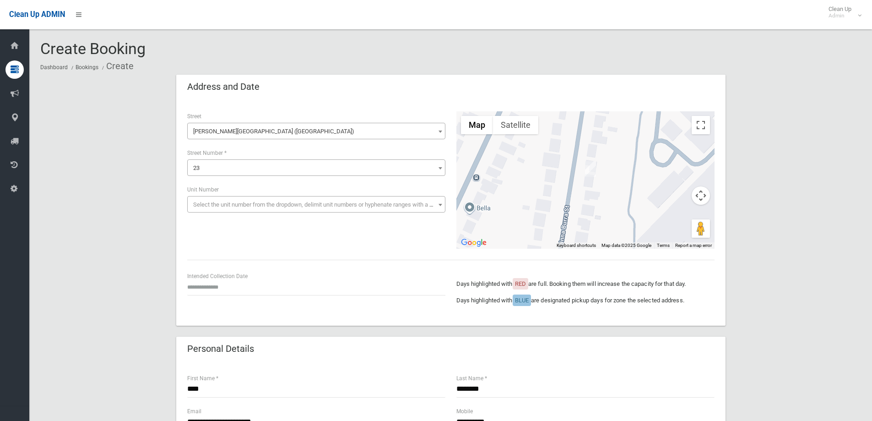
type input "*"
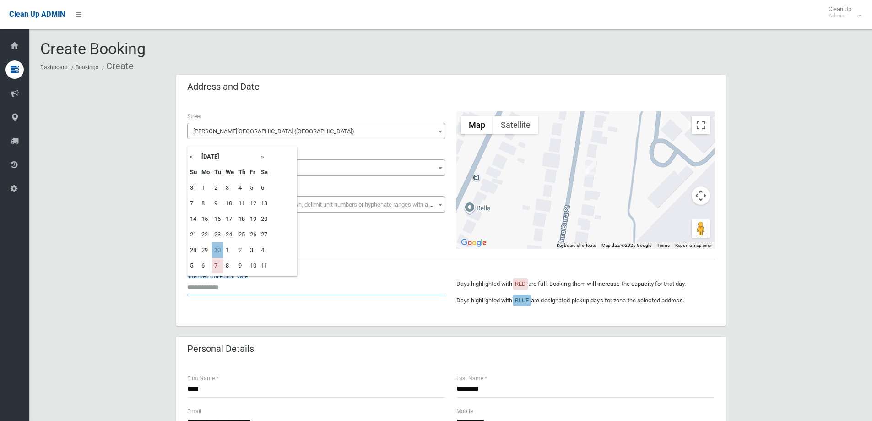
click at [223, 289] on input "text" at bounding box center [316, 286] width 258 height 17
click at [218, 250] on td "30" at bounding box center [217, 250] width 11 height 16
type input "**********"
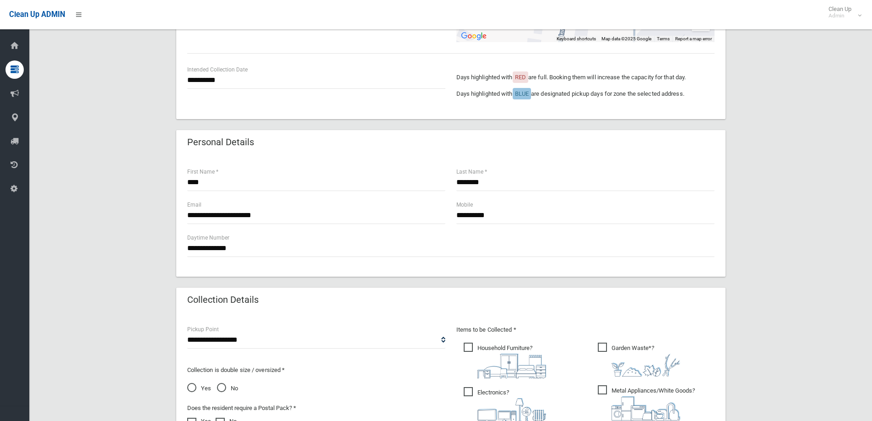
scroll to position [206, 0]
drag, startPoint x: 505, startPoint y: 215, endPoint x: 429, endPoint y: 221, distance: 76.3
click at [429, 221] on div "**********" at bounding box center [451, 216] width 539 height 33
type input "**********"
click at [299, 220] on input "**********" at bounding box center [316, 215] width 258 height 17
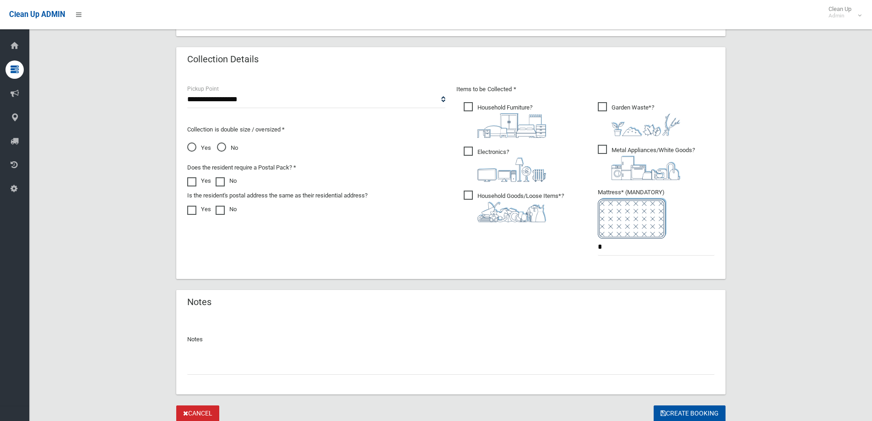
scroll to position [481, 0]
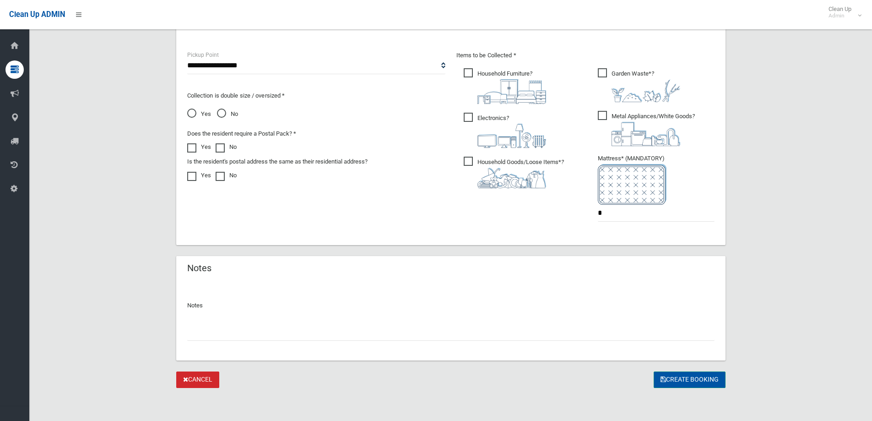
click at [686, 382] on button "Create Booking" at bounding box center [690, 379] width 72 height 17
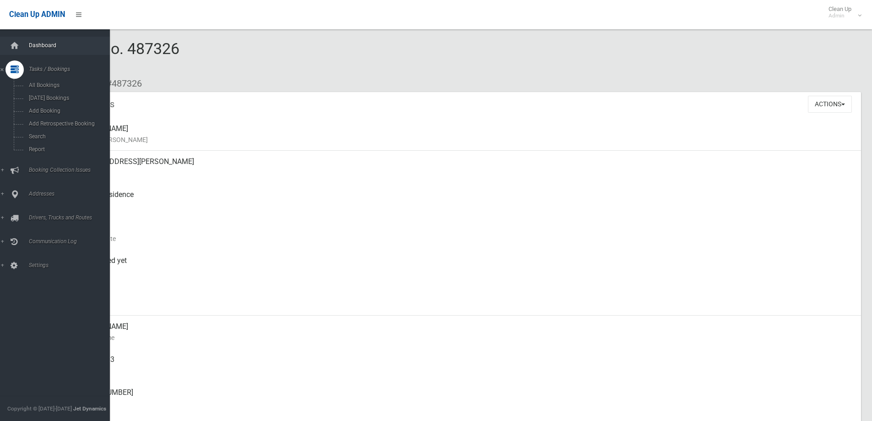
click at [33, 45] on span "Dashboard" at bounding box center [71, 45] width 91 height 6
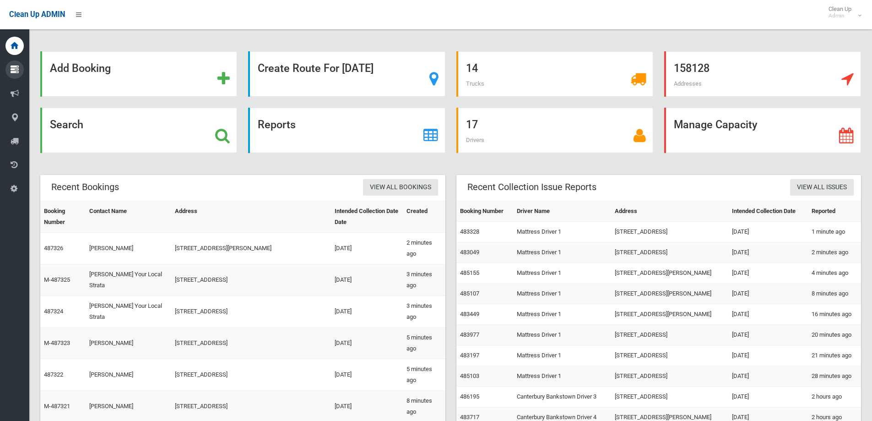
click at [13, 80] on ul "Dashboard Tasks / Bookings All Bookings [DATE] Bookings Add Booking Add Retrosp…" at bounding box center [18, 117] width 36 height 161
click at [11, 76] on icon at bounding box center [15, 69] width 8 height 18
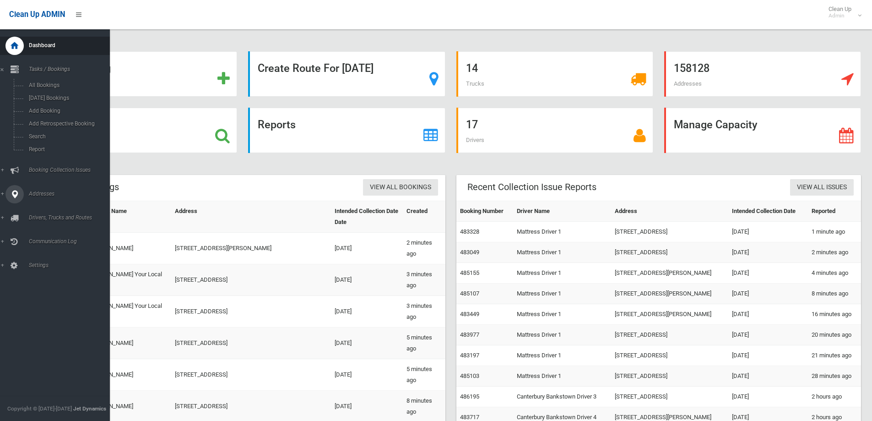
click at [3, 196] on link "Addresses" at bounding box center [58, 194] width 117 height 18
click at [43, 131] on span "All Addresses" at bounding box center [67, 133] width 83 height 6
click at [14, 67] on icon at bounding box center [15, 69] width 8 height 18
click at [28, 137] on span "Search" at bounding box center [67, 136] width 83 height 6
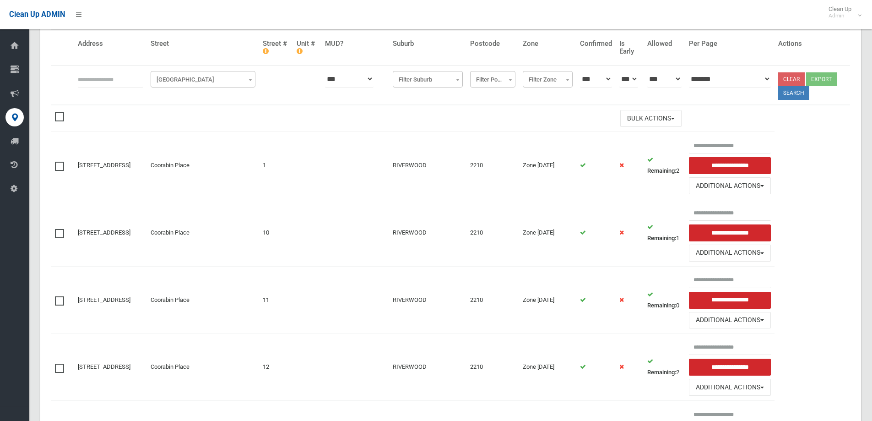
scroll to position [137, 0]
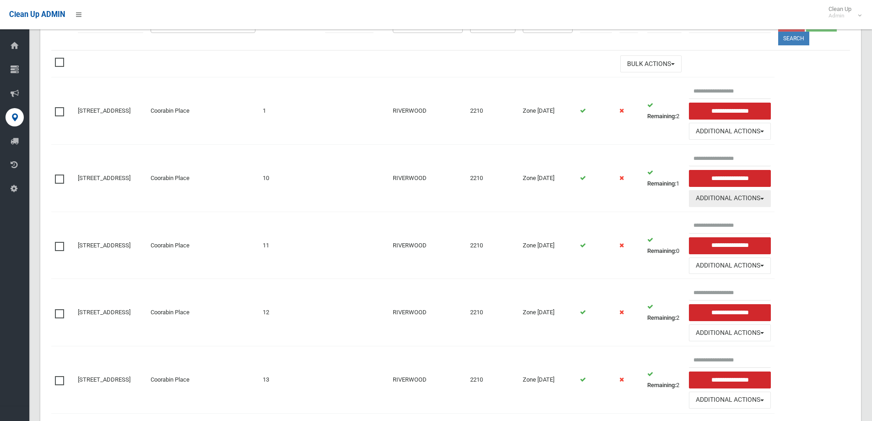
click at [714, 199] on button "Additional Actions" at bounding box center [730, 198] width 82 height 17
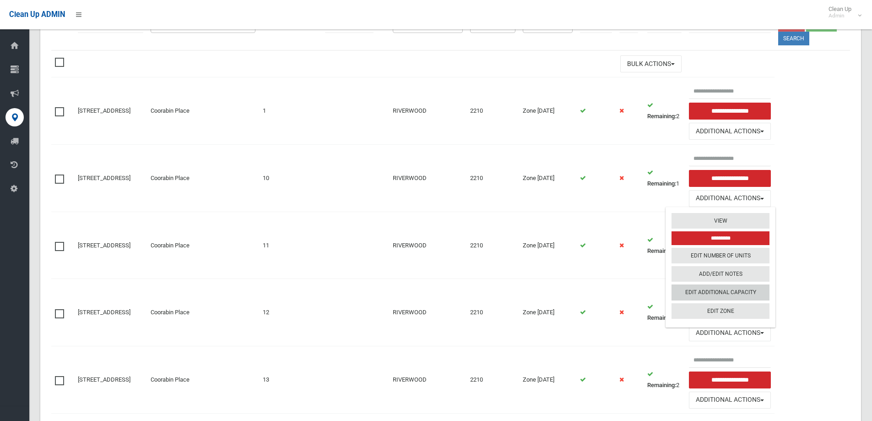
click at [726, 292] on link "Edit Additional Capacity" at bounding box center [721, 292] width 98 height 16
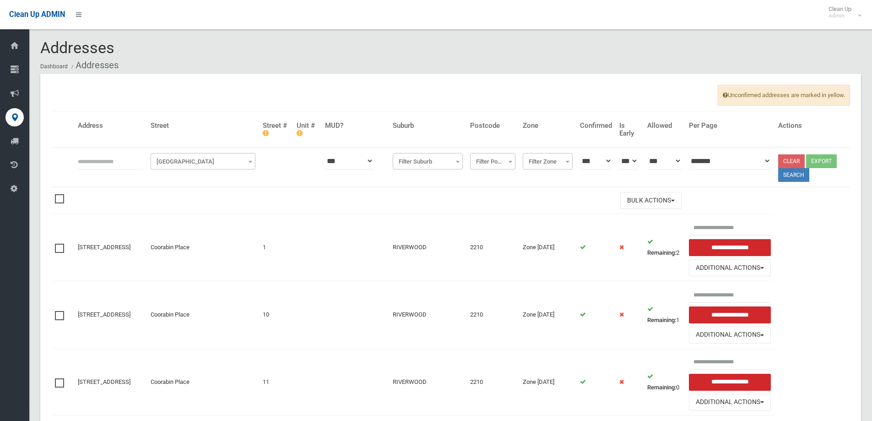
scroll to position [0, 0]
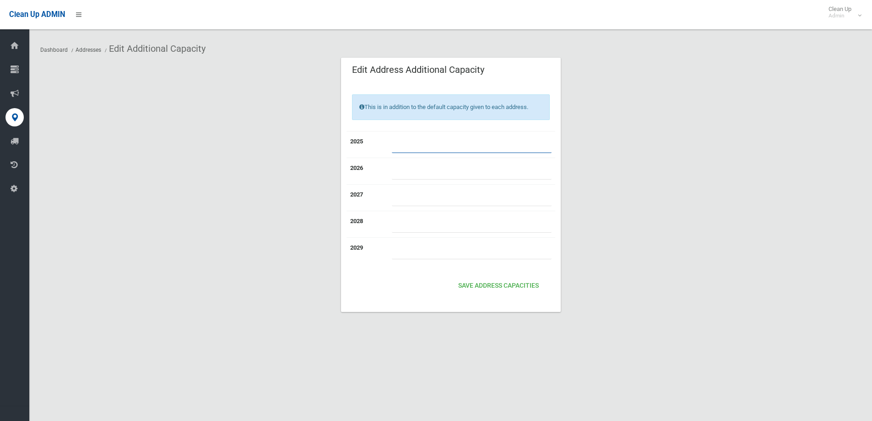
click at [398, 147] on input "number" at bounding box center [472, 144] width 160 height 17
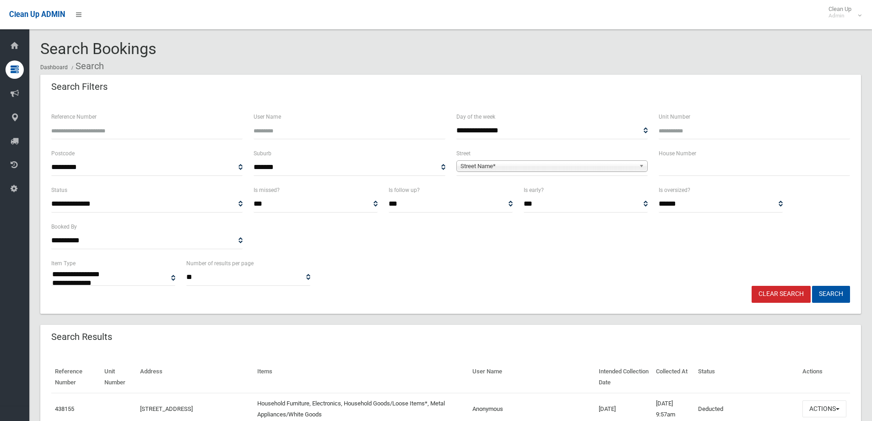
select select
click at [686, 163] on input "text" at bounding box center [754, 167] width 191 height 17
type input "**"
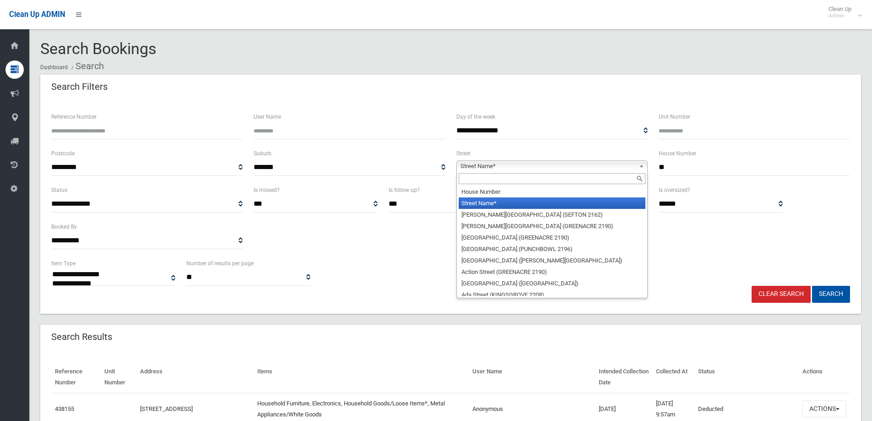
click at [609, 163] on span "Street Name*" at bounding box center [548, 166] width 175 height 11
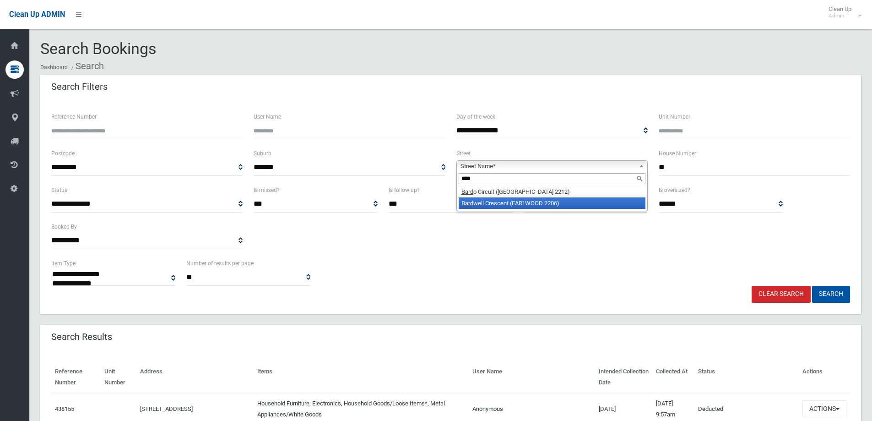
type input "****"
click at [535, 203] on li "Bard well Crescent (EARLWOOD 2206)" at bounding box center [552, 202] width 187 height 11
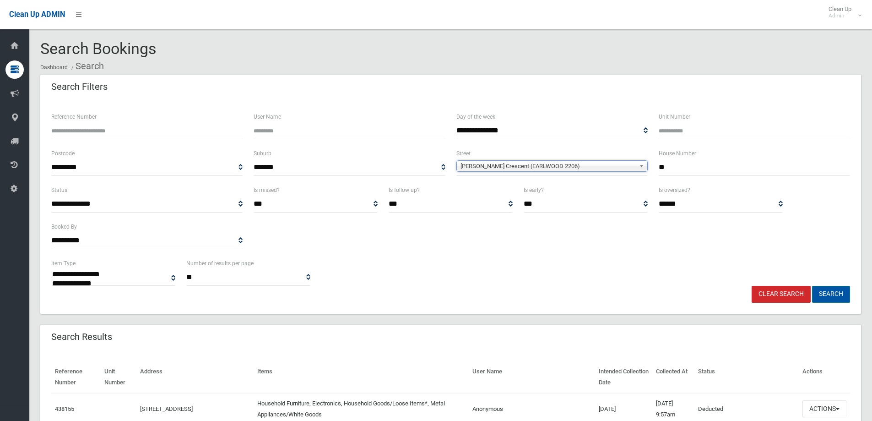
click at [828, 291] on button "Search" at bounding box center [831, 294] width 38 height 17
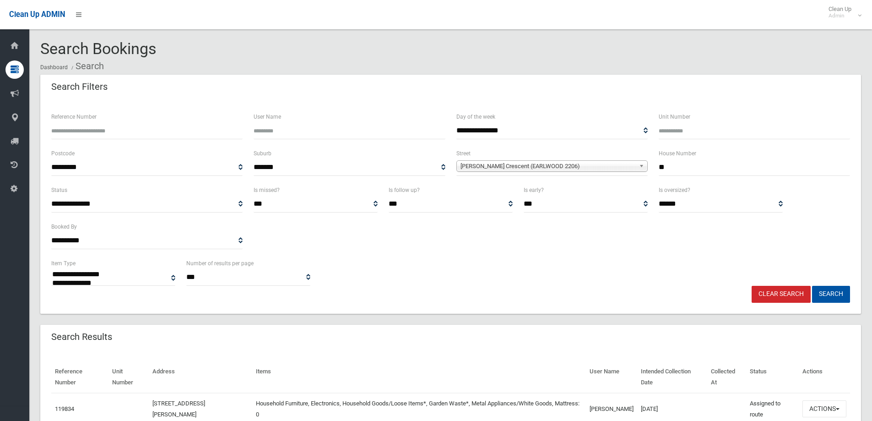
select select
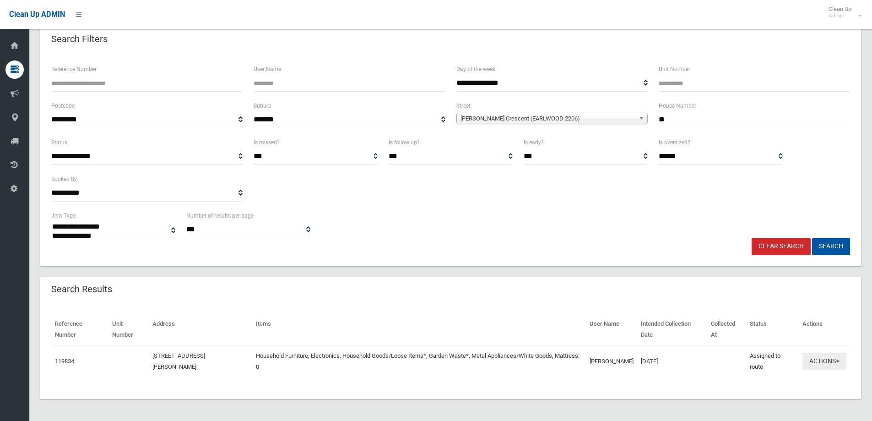
click at [833, 364] on button "Actions" at bounding box center [825, 361] width 44 height 17
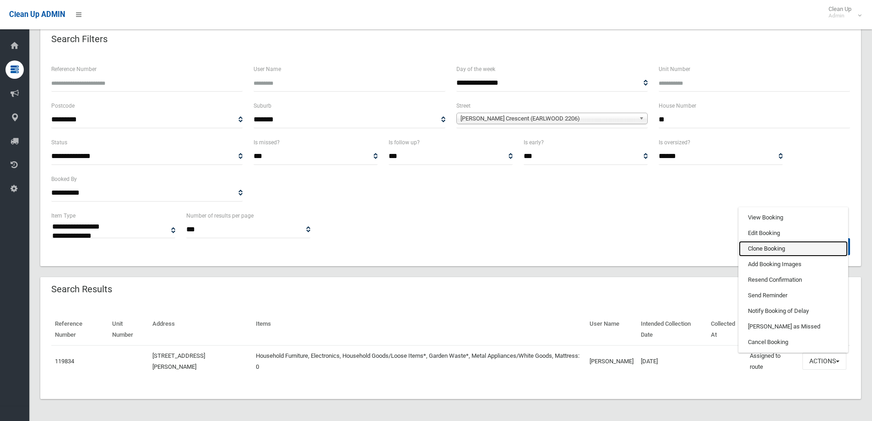
click at [778, 250] on link "Clone Booking" at bounding box center [793, 249] width 109 height 16
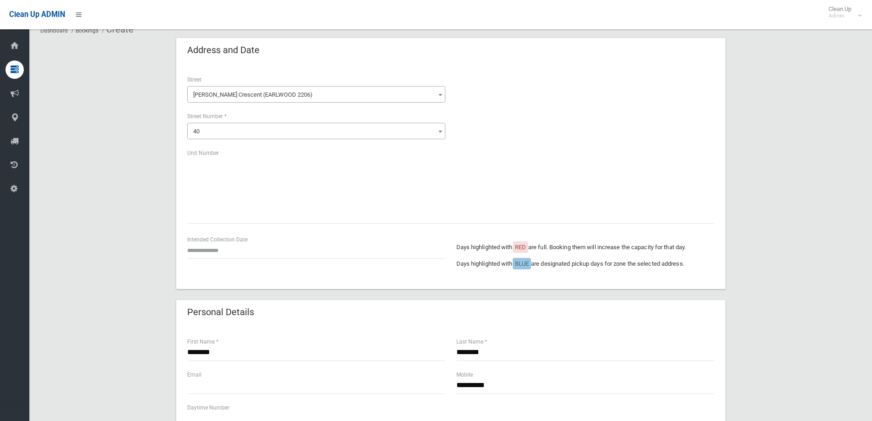
scroll to position [92, 0]
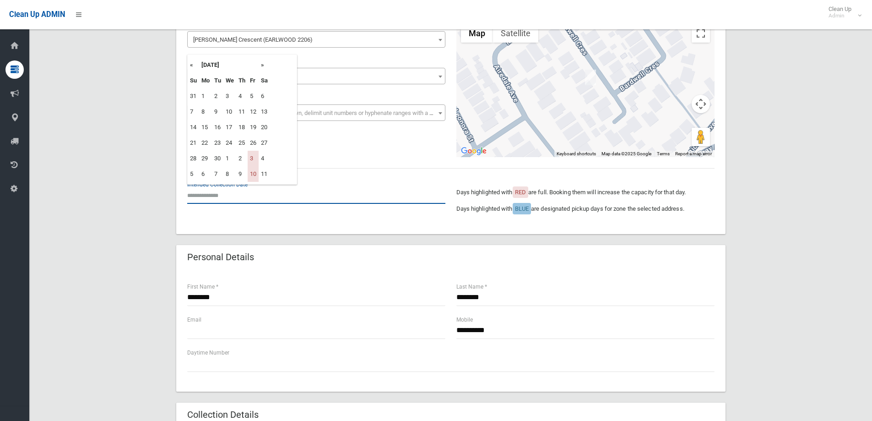
click at [258, 202] on input "text" at bounding box center [316, 195] width 258 height 17
click at [263, 63] on th "»" at bounding box center [264, 65] width 11 height 16
click at [252, 145] on td "24" at bounding box center [253, 143] width 11 height 16
type input "**********"
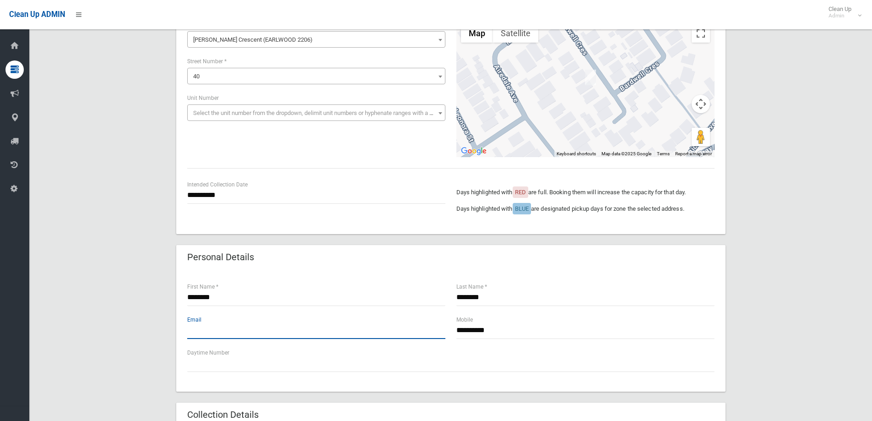
click at [226, 330] on input "text" at bounding box center [316, 330] width 258 height 17
type input "**********"
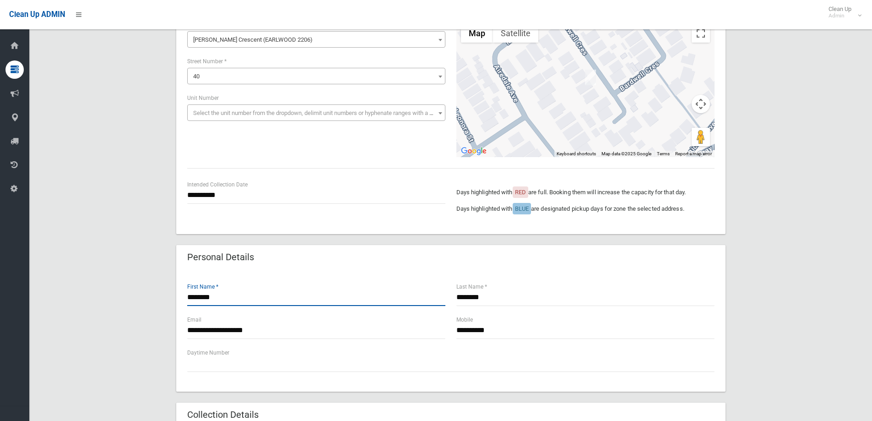
drag, startPoint x: 218, startPoint y: 293, endPoint x: 157, endPoint y: 284, distance: 61.5
click at [157, 284] on div "**********" at bounding box center [450, 382] width 821 height 799
click at [524, 305] on input "*******" at bounding box center [586, 297] width 258 height 17
paste input "********"
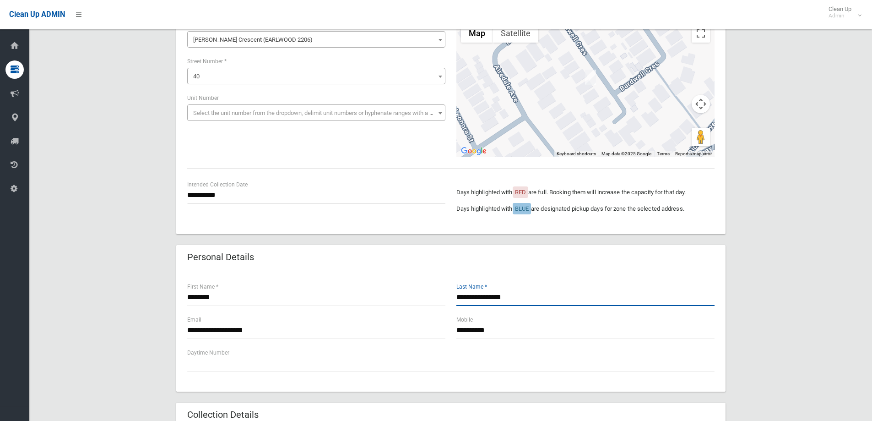
drag, startPoint x: 484, startPoint y: 298, endPoint x: 443, endPoint y: 293, distance: 41.1
click at [443, 293] on div "**********" at bounding box center [451, 298] width 539 height 33
type input "*******"
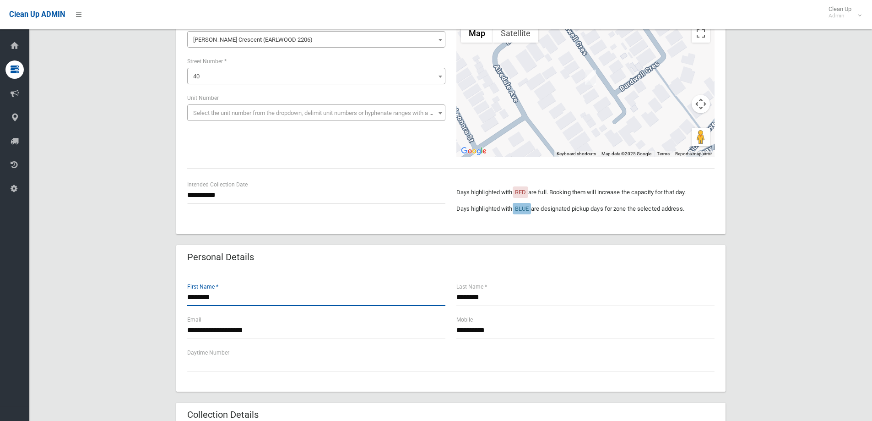
drag, startPoint x: 257, startPoint y: 293, endPoint x: 133, endPoint y: 287, distance: 124.3
click at [133, 287] on div "**********" at bounding box center [450, 382] width 821 height 799
paste input "text"
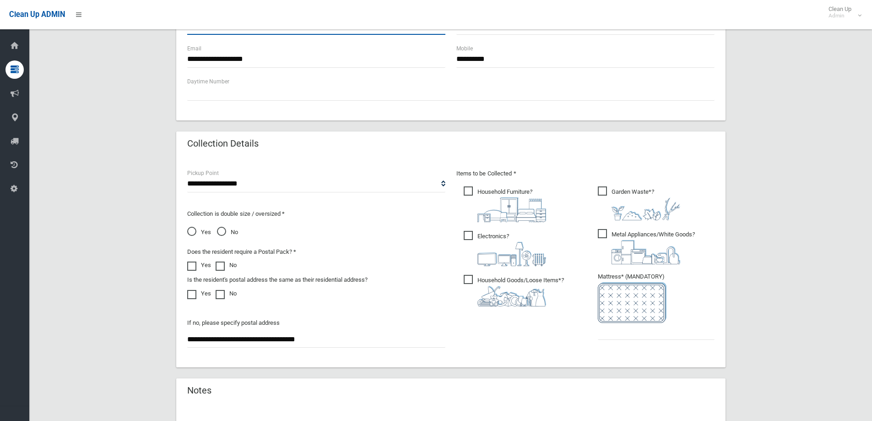
scroll to position [366, 0]
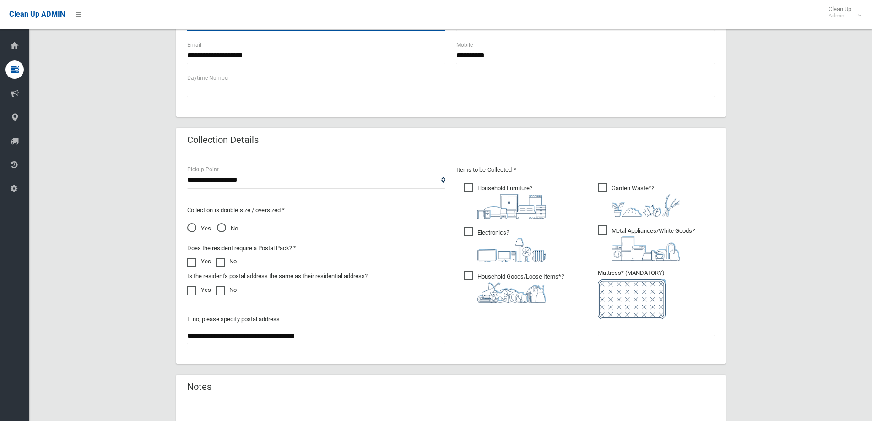
type input "*******"
click at [600, 185] on span "Garden Waste* ?" at bounding box center [639, 200] width 82 height 34
click at [630, 333] on input "text" at bounding box center [656, 327] width 117 height 17
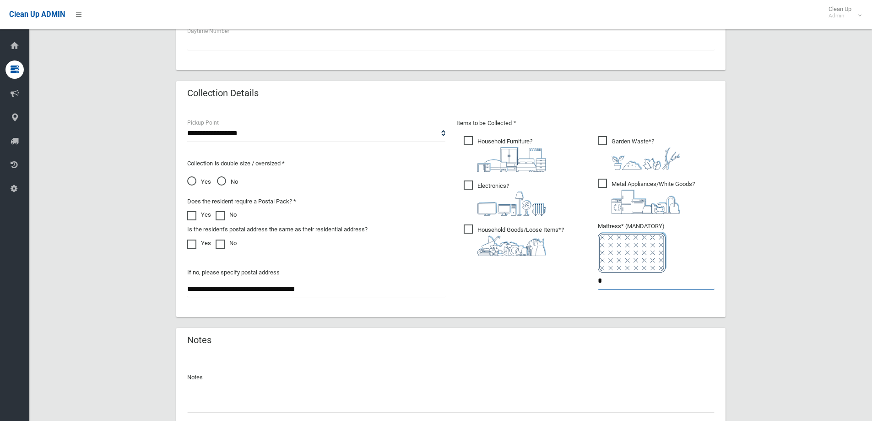
scroll to position [458, 0]
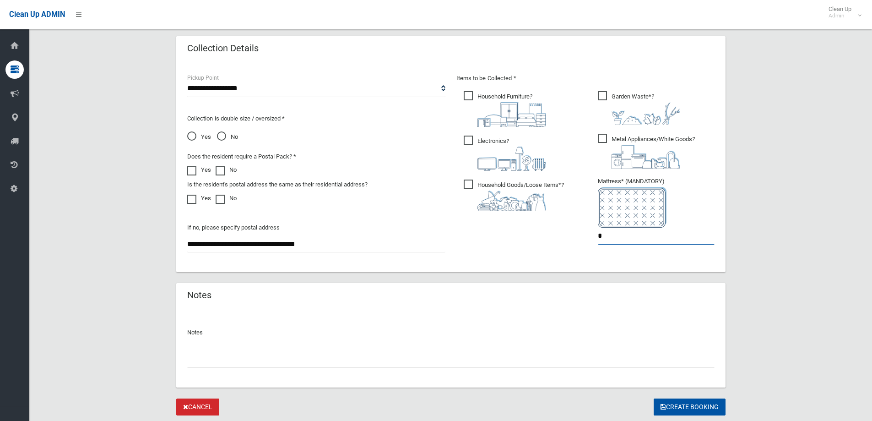
drag, startPoint x: 616, startPoint y: 234, endPoint x: 490, endPoint y: 228, distance: 126.1
click at [492, 227] on div "Items to be Collected * Household Furniture ? *" at bounding box center [585, 165] width 269 height 184
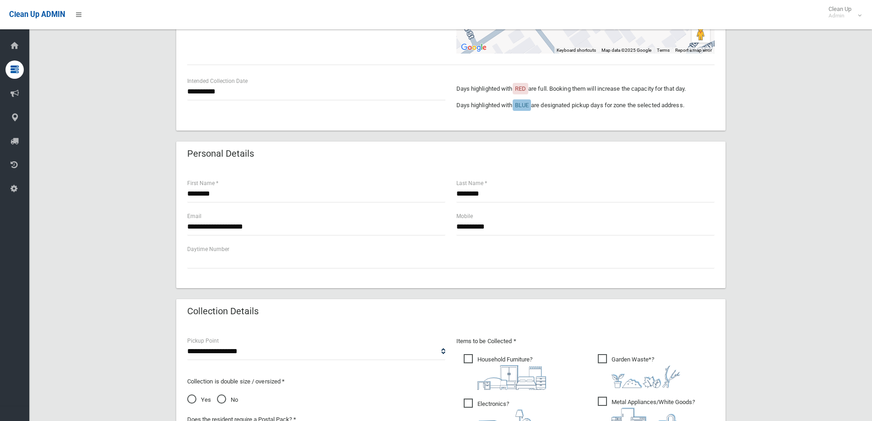
scroll to position [92, 0]
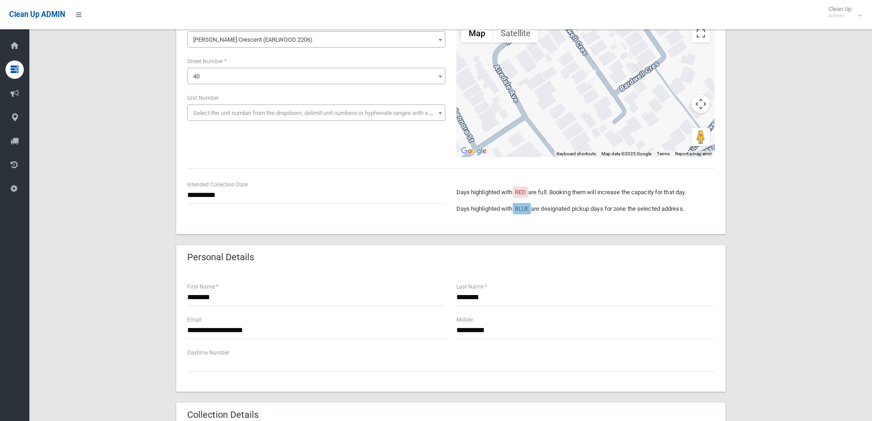
type input "*"
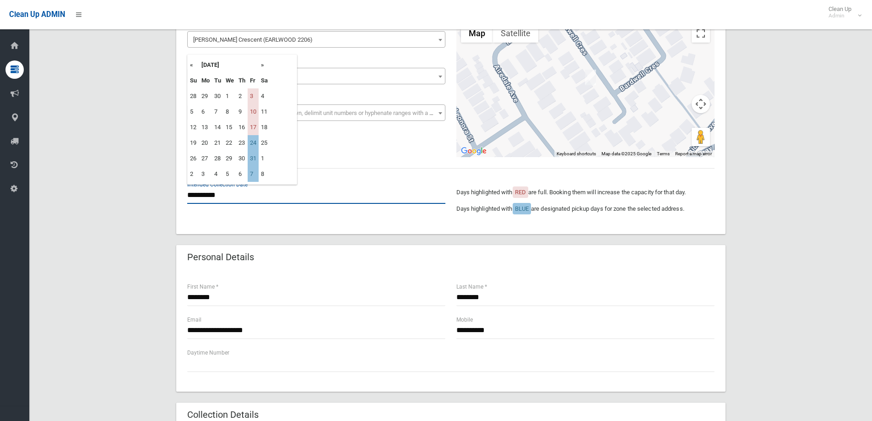
click at [205, 194] on input "**********" at bounding box center [316, 195] width 258 height 17
click at [256, 142] on td "24" at bounding box center [253, 143] width 11 height 16
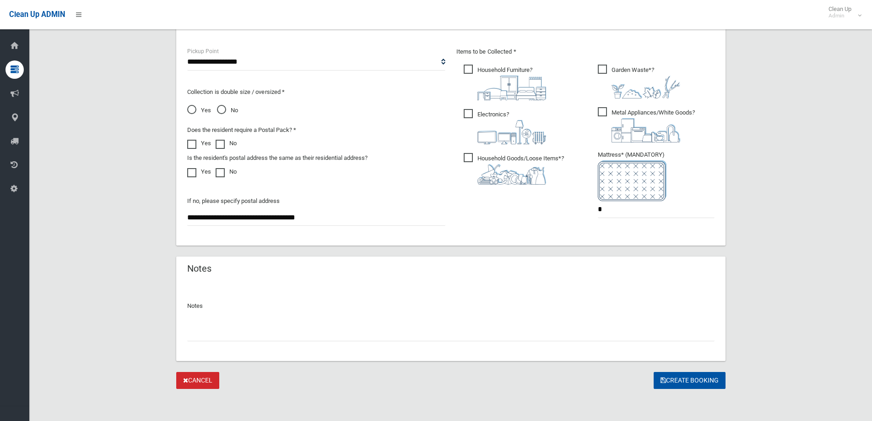
scroll to position [485, 0]
click at [670, 380] on button "Create Booking" at bounding box center [690, 379] width 72 height 17
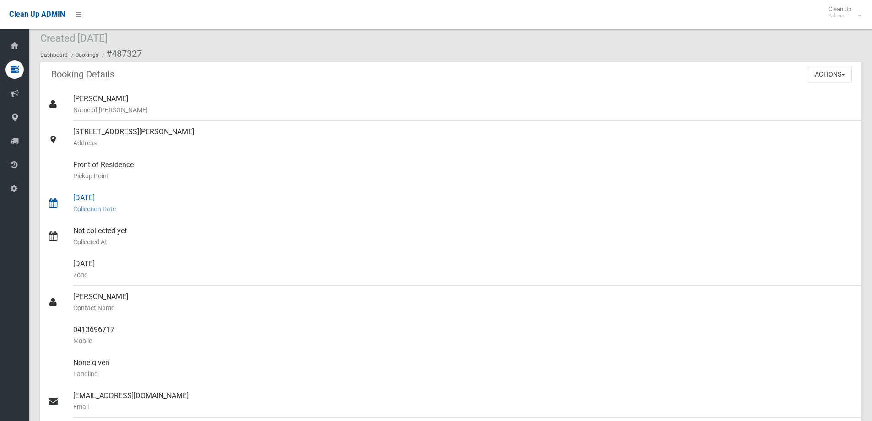
scroll to position [46, 0]
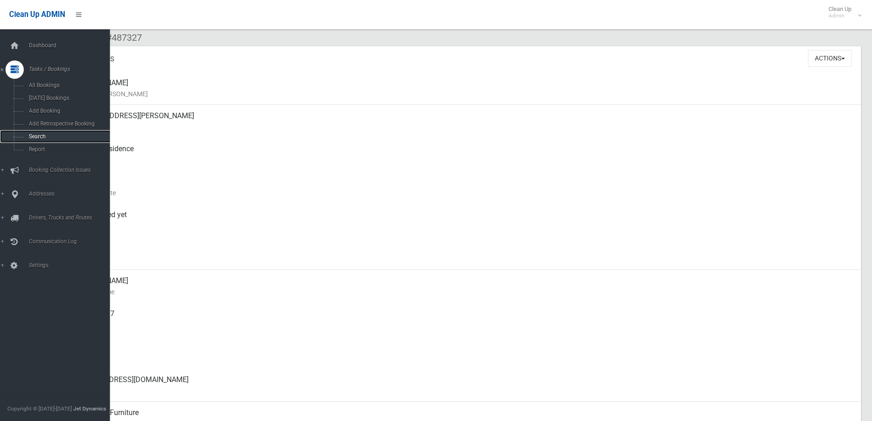
click at [22, 136] on link "Search" at bounding box center [58, 136] width 117 height 13
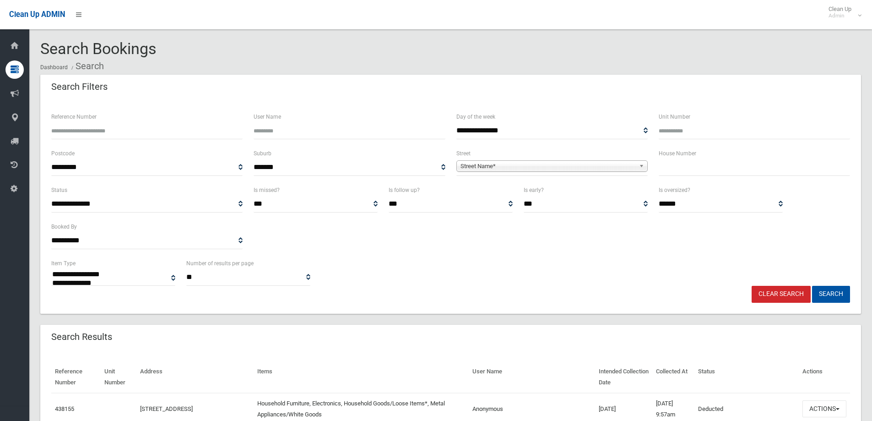
select select
click at [670, 172] on input "text" at bounding box center [754, 167] width 191 height 17
type input "**"
click at [590, 158] on div "**********" at bounding box center [552, 162] width 191 height 28
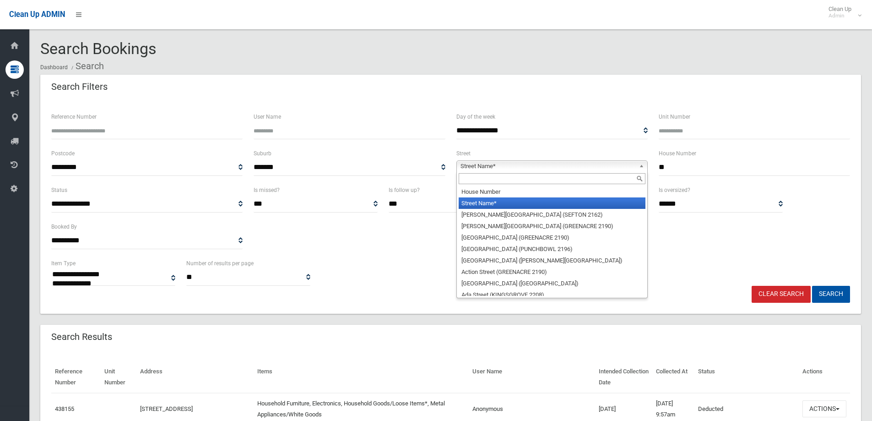
click at [584, 161] on span "Street Name*" at bounding box center [548, 166] width 175 height 11
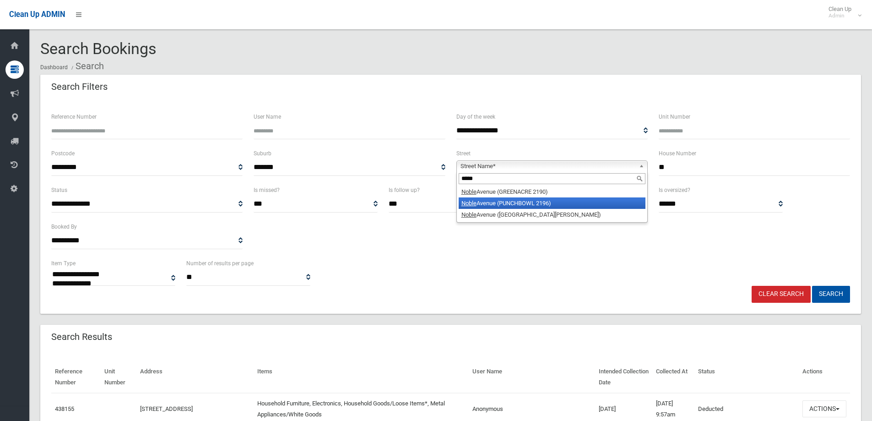
type input "*****"
click at [565, 201] on li "Noble Avenue (PUNCHBOWL 2196)" at bounding box center [552, 202] width 187 height 11
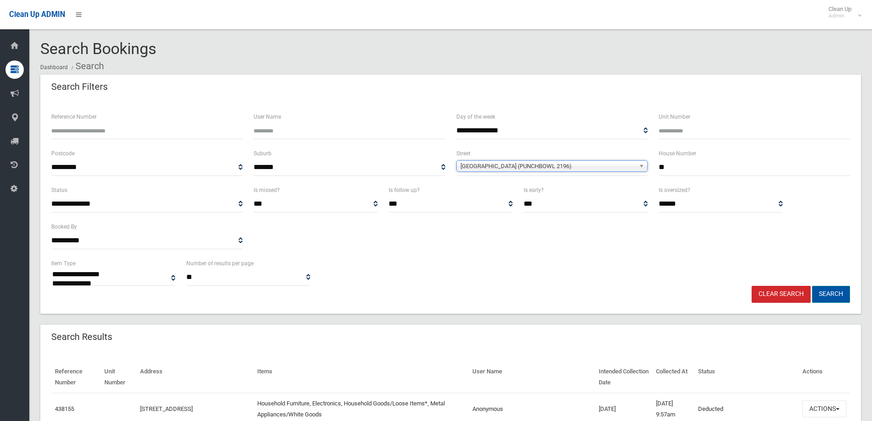
click at [832, 289] on button "Search" at bounding box center [831, 294] width 38 height 17
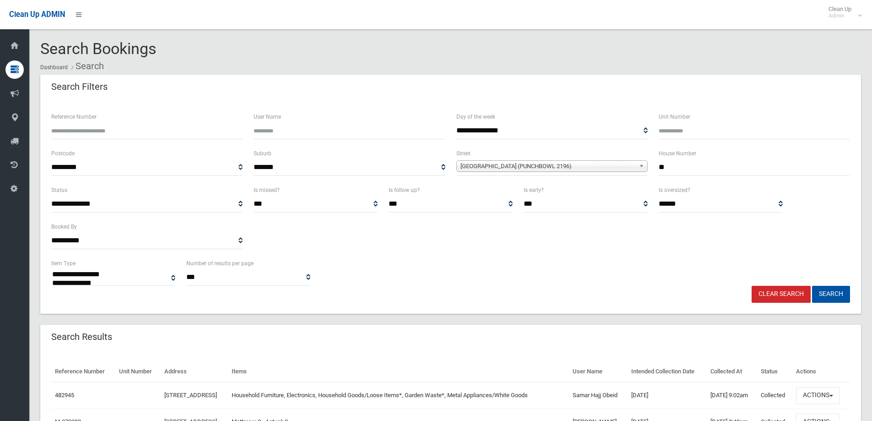
select select
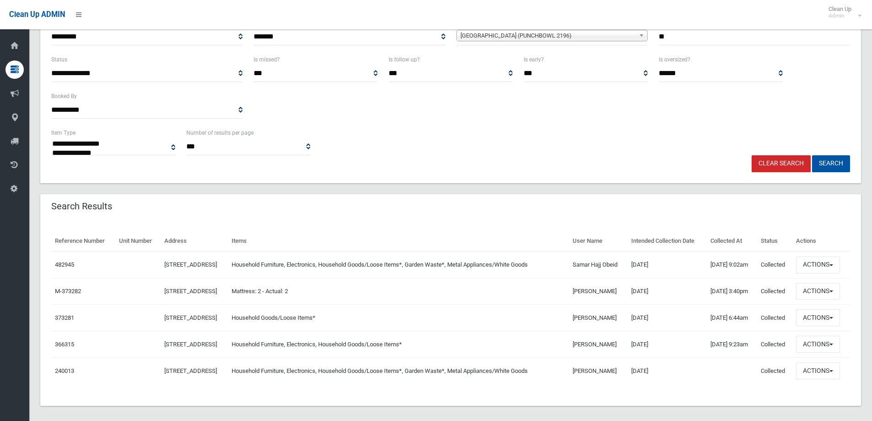
scroll to position [137, 0]
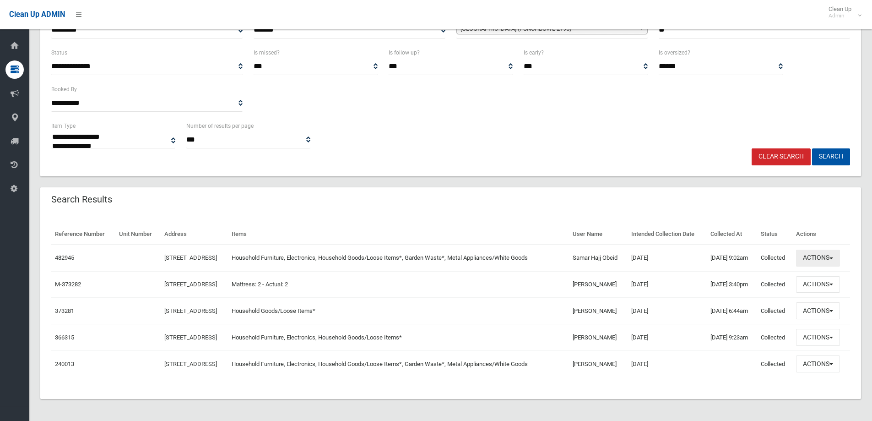
click at [835, 255] on button "Actions" at bounding box center [818, 258] width 44 height 17
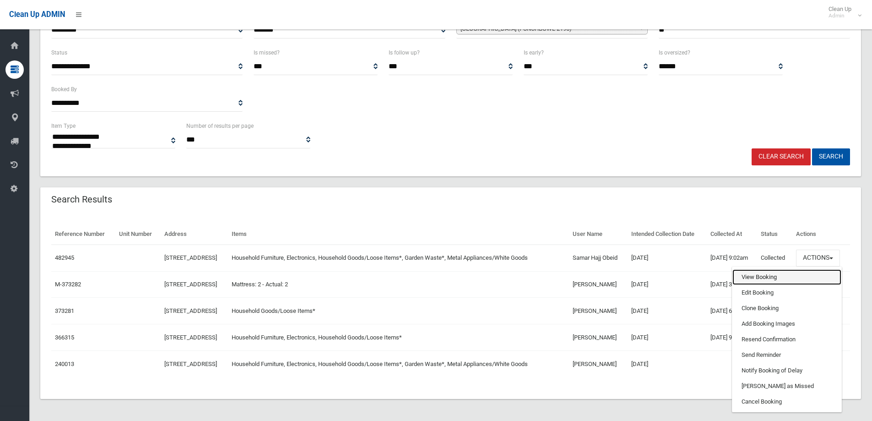
click at [770, 273] on link "View Booking" at bounding box center [787, 277] width 109 height 16
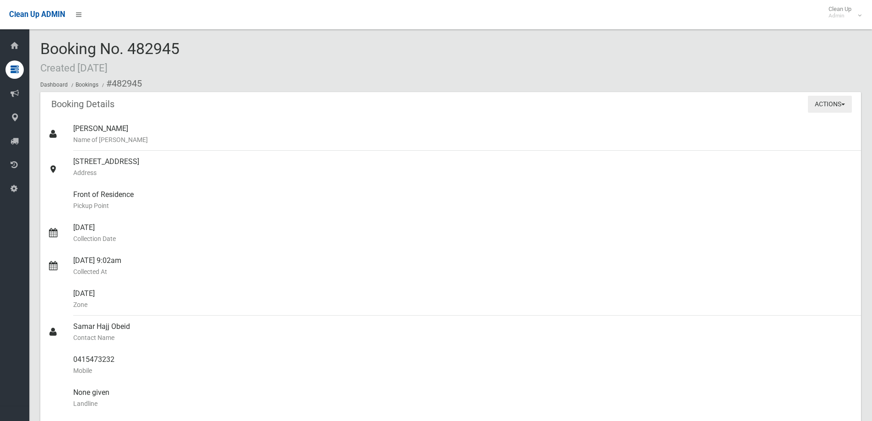
click at [836, 103] on button "Actions" at bounding box center [830, 104] width 44 height 17
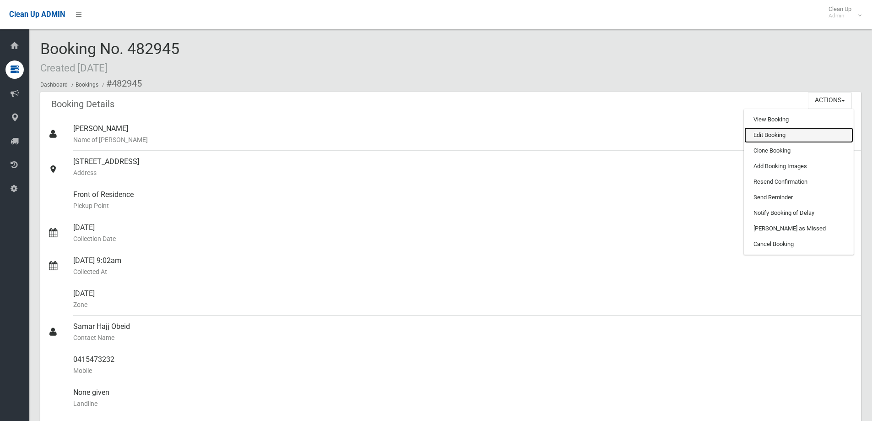
click at [785, 131] on link "Edit Booking" at bounding box center [799, 135] width 109 height 16
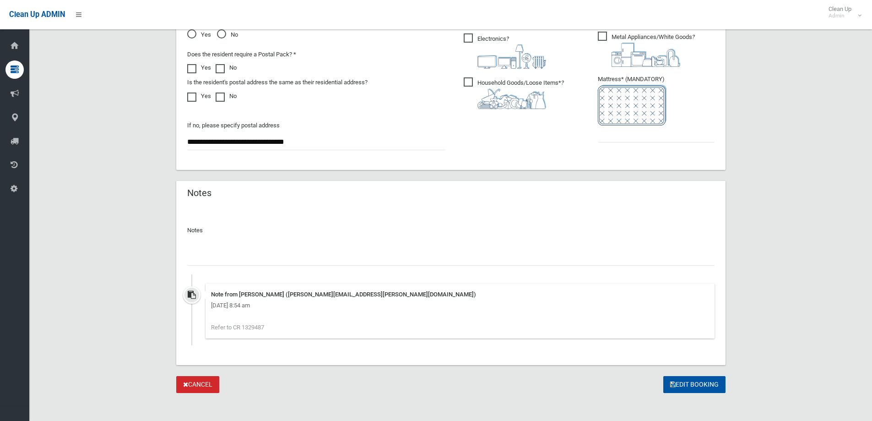
scroll to position [565, 0]
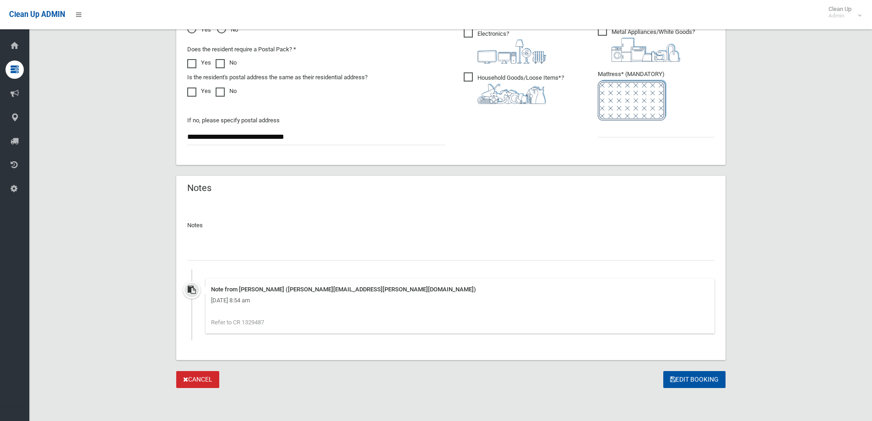
click at [235, 255] on input "text" at bounding box center [451, 252] width 528 height 17
type input "**********"
click at [617, 132] on input "text" at bounding box center [656, 128] width 117 height 17
type input "*"
click at [679, 381] on button "Edit Booking" at bounding box center [695, 379] width 62 height 17
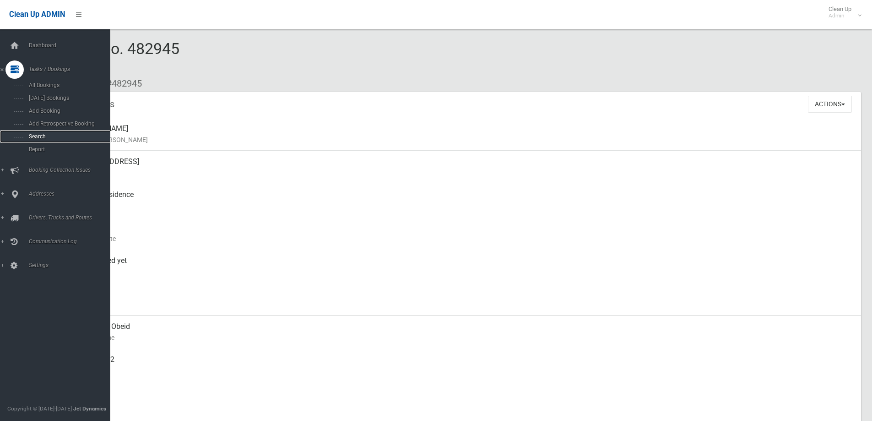
click at [42, 135] on span "Search" at bounding box center [67, 136] width 83 height 6
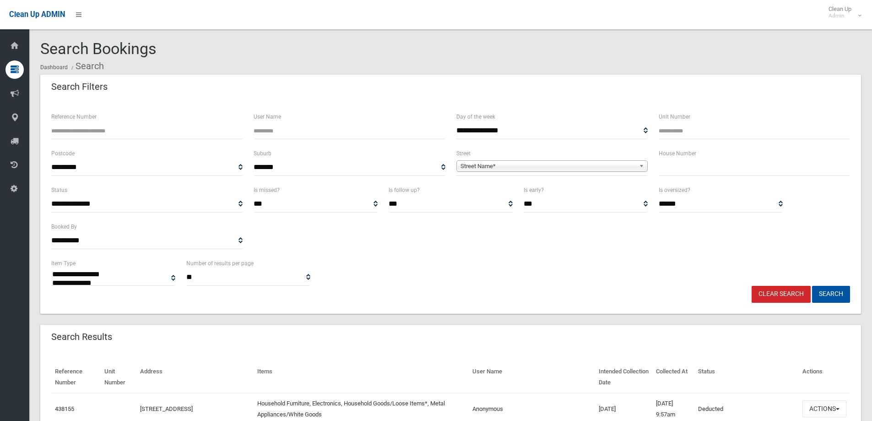
select select
click at [684, 168] on input "text" at bounding box center [754, 167] width 191 height 17
type input "***"
click at [627, 167] on span "Street Name*" at bounding box center [548, 166] width 175 height 11
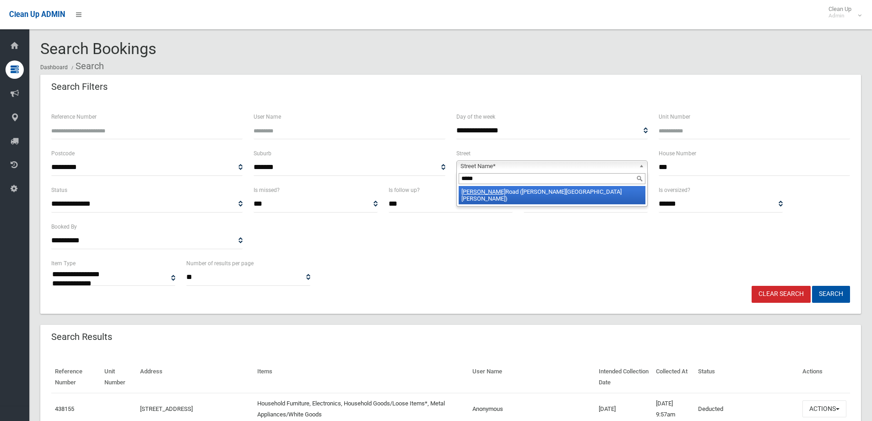
type input "*****"
click at [608, 192] on li "Clack Road (CHESTER HILL 2162)" at bounding box center [552, 195] width 187 height 18
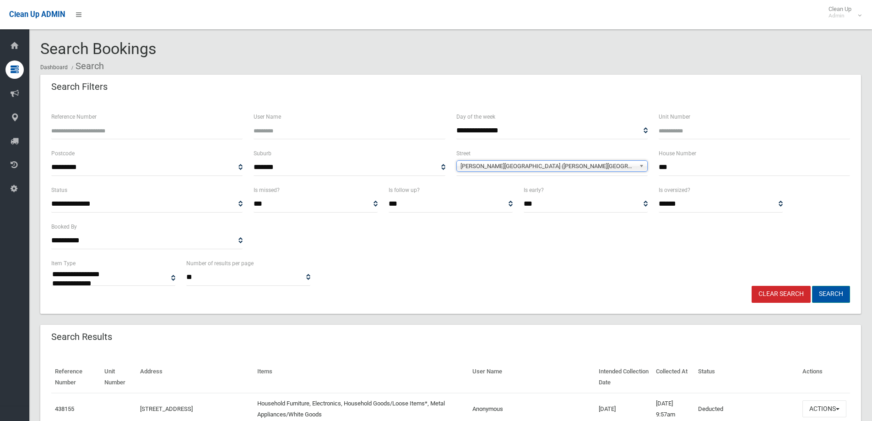
click at [830, 293] on button "Search" at bounding box center [831, 294] width 38 height 17
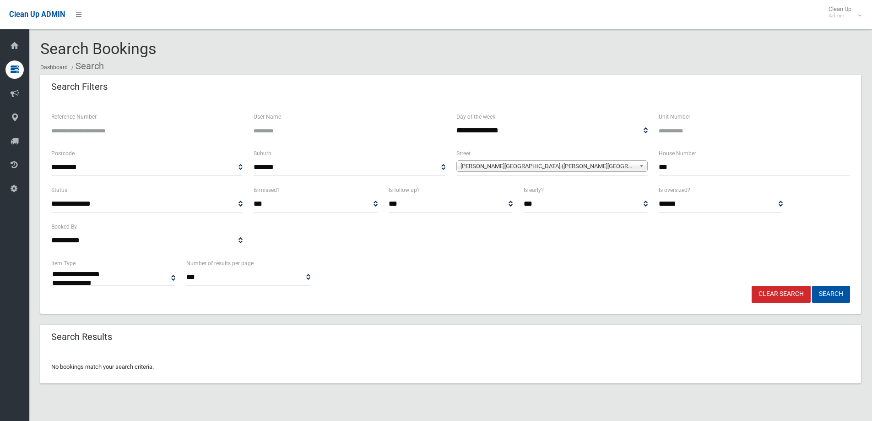
select select
click at [679, 170] on input "***" at bounding box center [754, 167] width 191 height 17
type input "**"
click at [839, 284] on div "**********" at bounding box center [451, 272] width 810 height 28
click at [839, 292] on button "Search" at bounding box center [831, 294] width 38 height 17
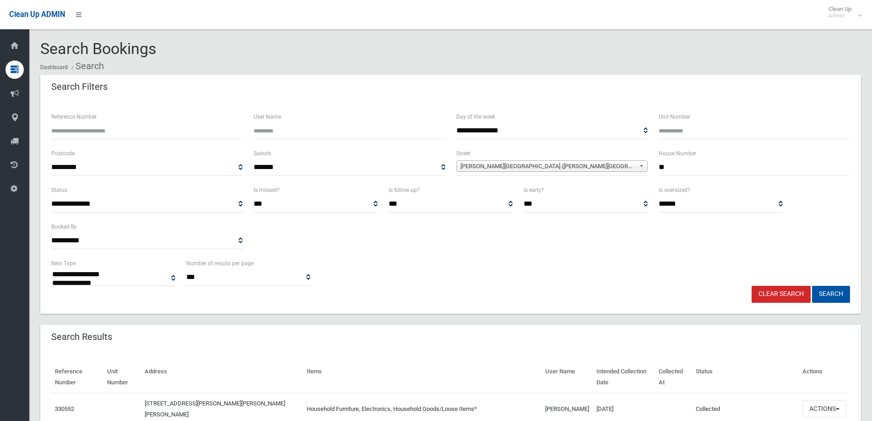
select select
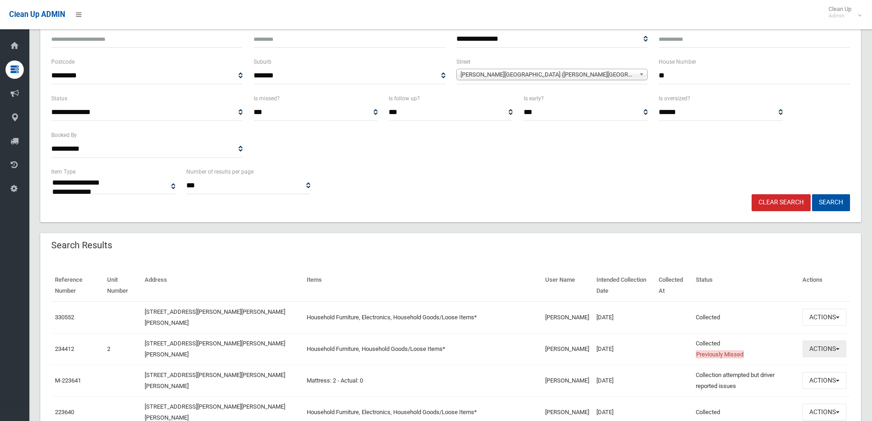
click at [828, 352] on button "Actions" at bounding box center [825, 348] width 44 height 17
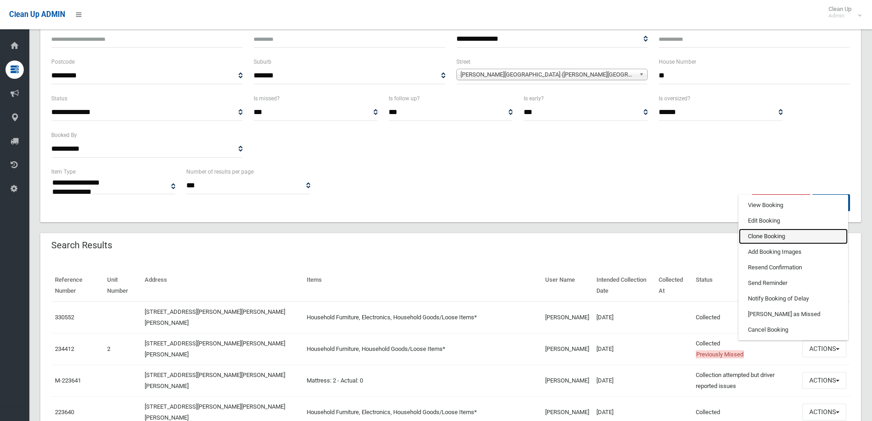
click at [808, 240] on link "Clone Booking" at bounding box center [793, 237] width 109 height 16
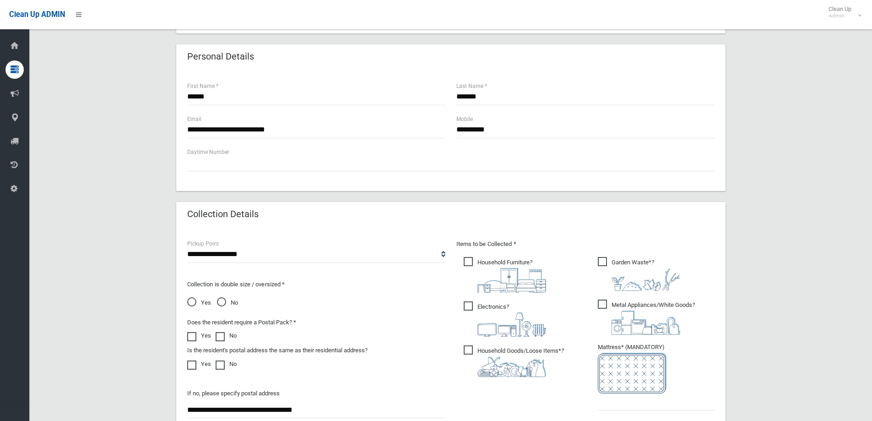
scroll to position [229, 0]
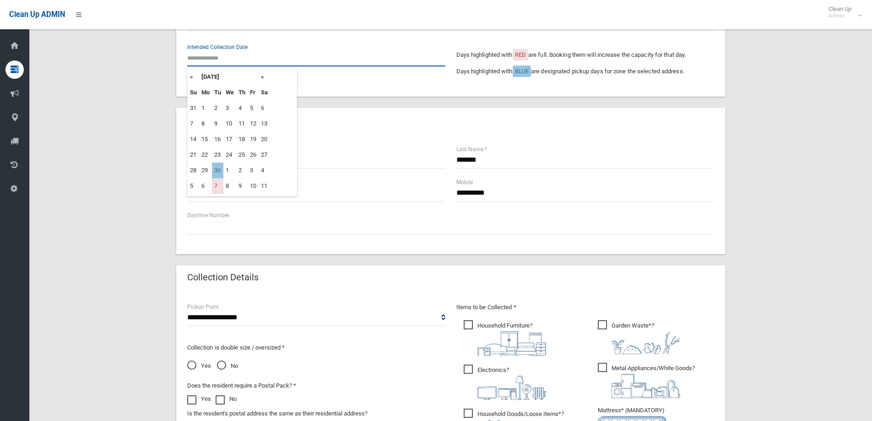
click at [223, 62] on input "text" at bounding box center [316, 57] width 258 height 17
click at [214, 172] on td "30" at bounding box center [217, 171] width 11 height 16
type input "**********"
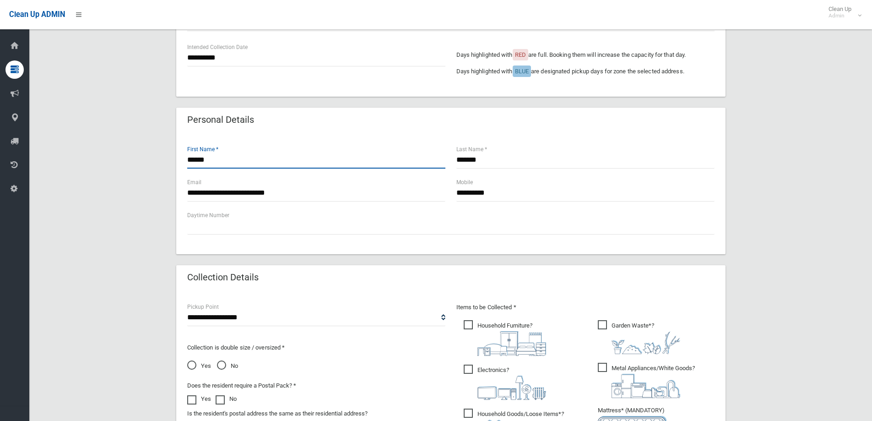
click at [239, 165] on input "******" at bounding box center [316, 160] width 258 height 17
type input "*"
type input "*****"
drag, startPoint x: 497, startPoint y: 153, endPoint x: 441, endPoint y: 149, distance: 56.4
click at [440, 154] on div "***** First Name * ******* Last Name *" at bounding box center [451, 160] width 539 height 33
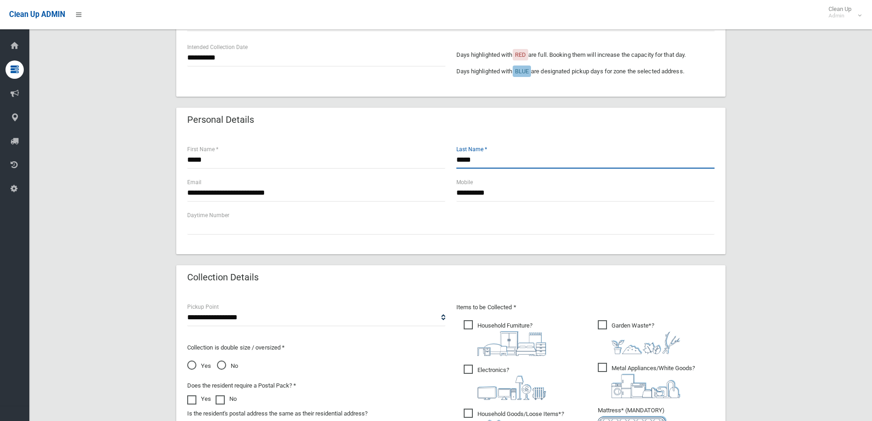
type input "*****"
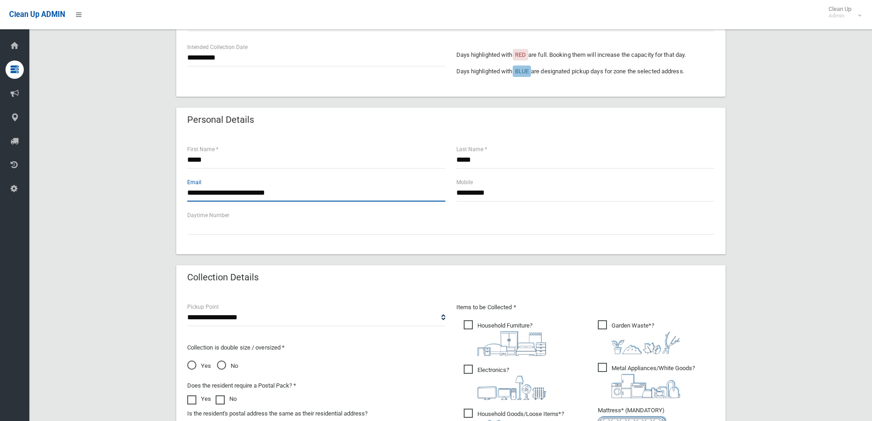
drag, startPoint x: 319, startPoint y: 185, endPoint x: 137, endPoint y: 192, distance: 182.0
click at [137, 192] on div "**********" at bounding box center [450, 245] width 821 height 799
type input "**********"
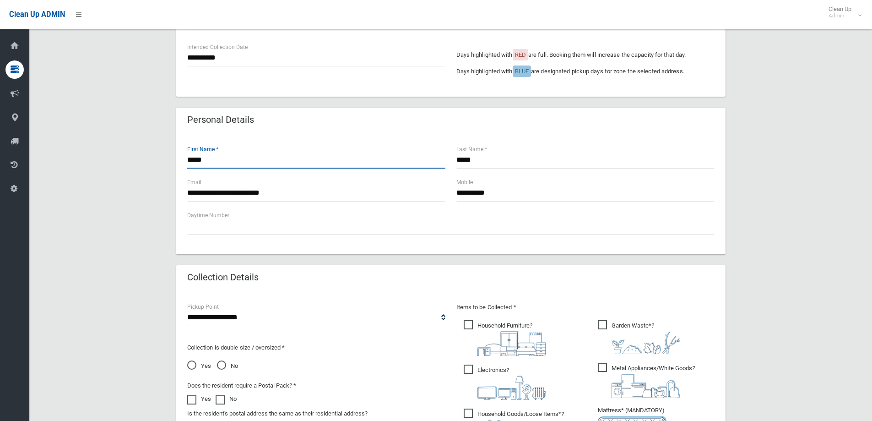
click at [190, 159] on input "*****" at bounding box center [316, 160] width 258 height 17
type input "*****"
click at [463, 159] on input "*****" at bounding box center [586, 160] width 258 height 17
type input "*****"
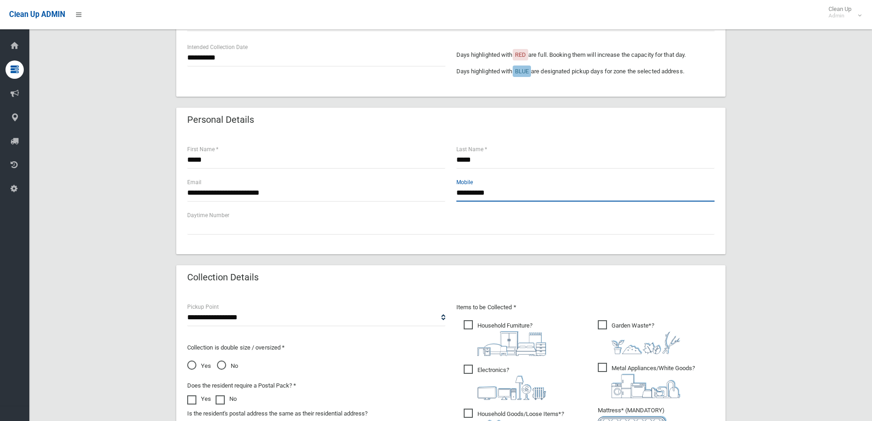
drag, startPoint x: 510, startPoint y: 192, endPoint x: 328, endPoint y: 197, distance: 181.9
click at [333, 197] on div "**********" at bounding box center [451, 193] width 539 height 33
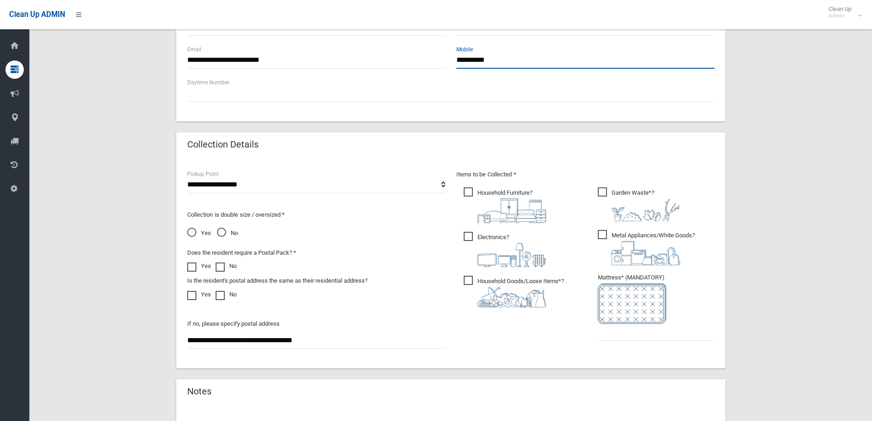
scroll to position [366, 0]
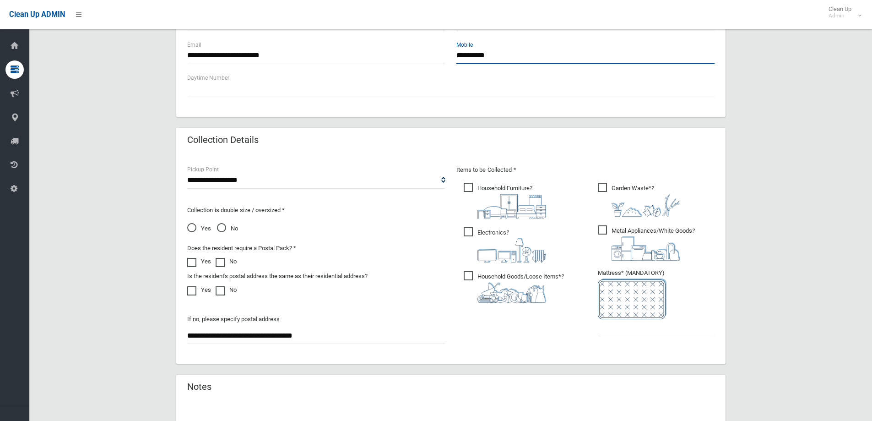
type input "**********"
click at [196, 258] on span at bounding box center [194, 258] width 14 height 0
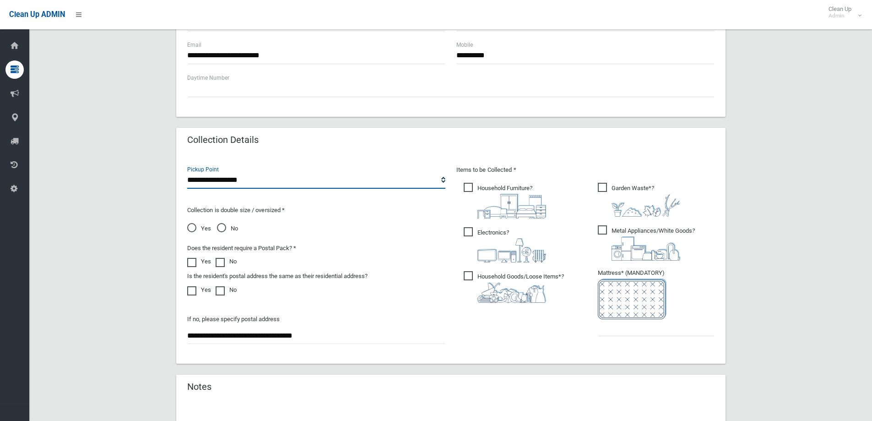
click at [235, 178] on select "**********" at bounding box center [316, 180] width 258 height 17
select select "*"
click at [187, 172] on select "**********" at bounding box center [316, 180] width 258 height 17
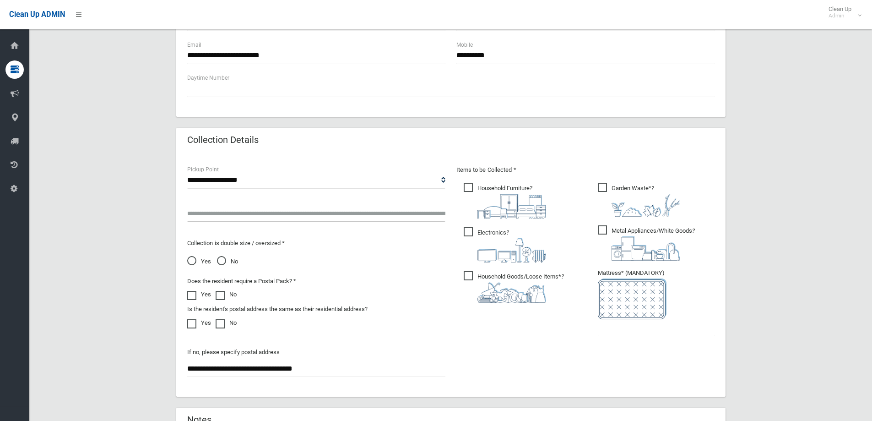
click at [213, 210] on input "text" at bounding box center [316, 213] width 258 height 17
type input "**********"
click at [349, 256] on div "Yes No" at bounding box center [316, 260] width 258 height 13
click at [468, 231] on span "Electronics ?" at bounding box center [505, 244] width 82 height 35
click at [599, 228] on span "Metal Appliances/White Goods ?" at bounding box center [646, 242] width 97 height 35
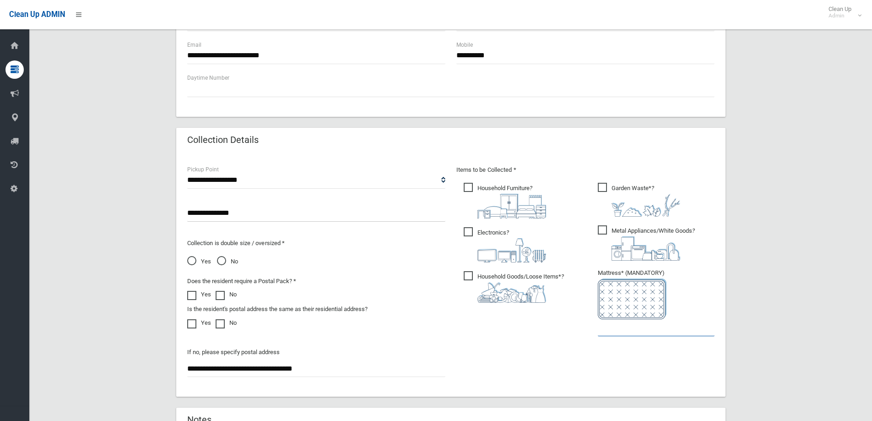
click at [615, 329] on input "text" at bounding box center [656, 327] width 117 height 17
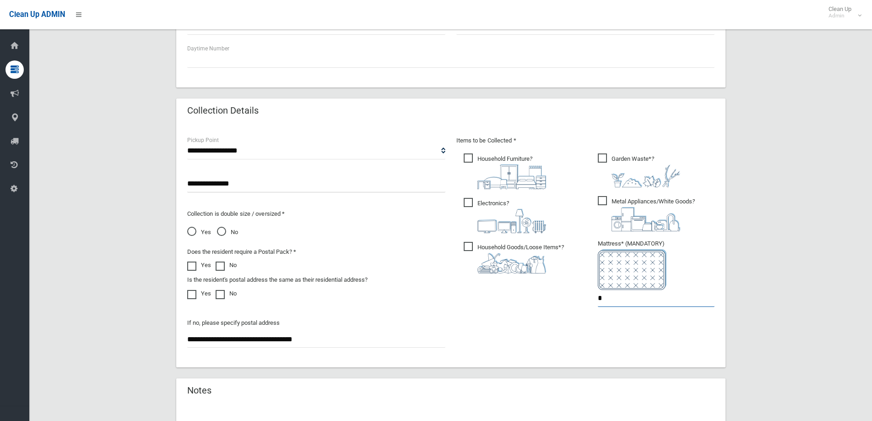
scroll to position [412, 0]
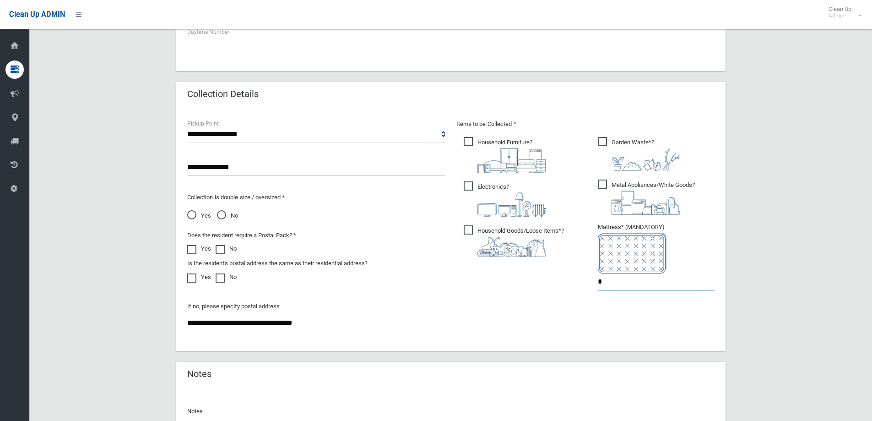
type input "*"
click at [599, 139] on span "Garden Waste* ?" at bounding box center [639, 154] width 82 height 34
click at [599, 138] on span "Garden Waste* ?" at bounding box center [639, 154] width 82 height 34
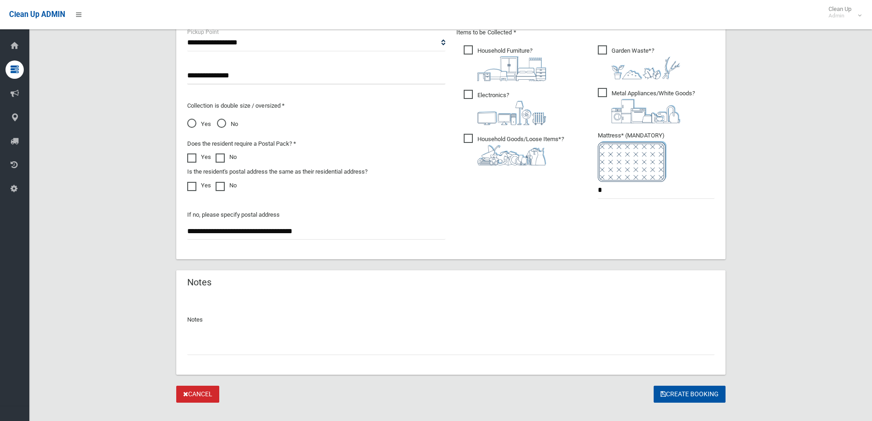
scroll to position [518, 0]
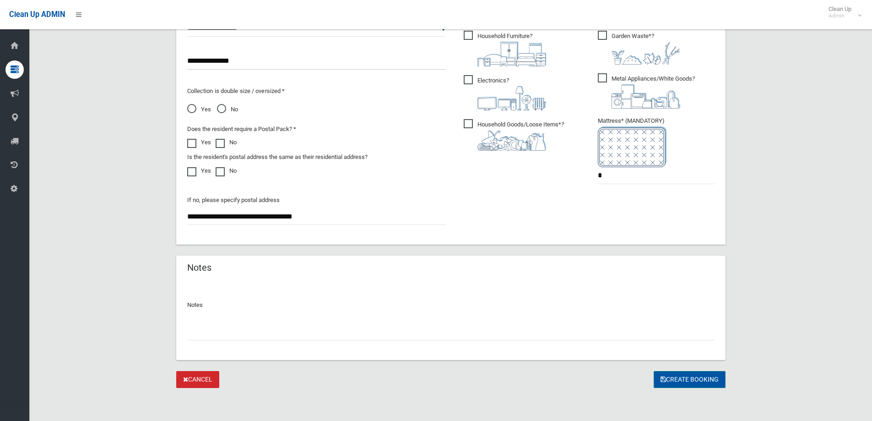
click at [684, 381] on button "Create Booking" at bounding box center [690, 379] width 72 height 17
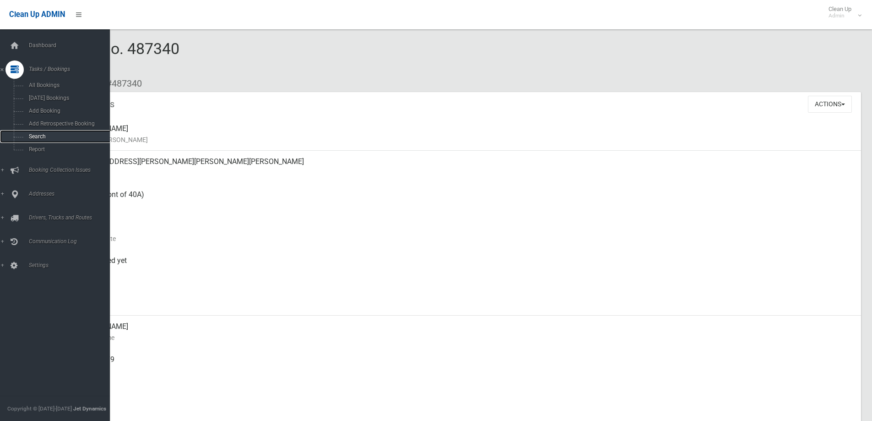
click at [36, 136] on span "Search" at bounding box center [67, 136] width 83 height 6
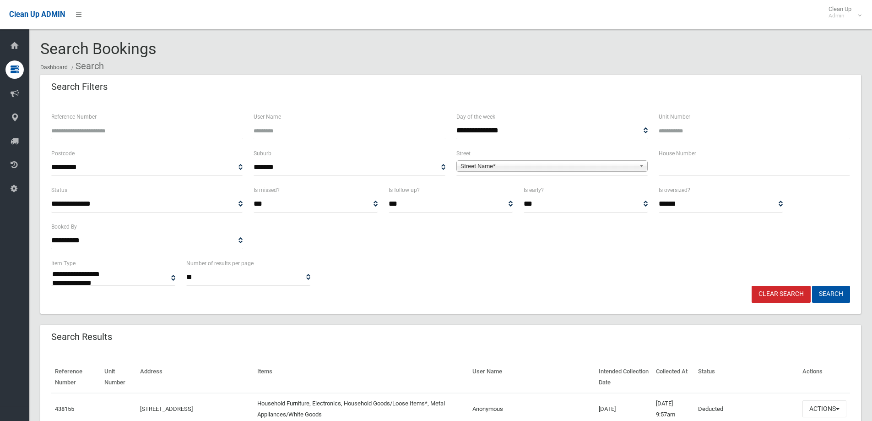
select select
click at [664, 165] on input "text" at bounding box center [754, 167] width 191 height 17
type input "***"
click at [581, 171] on span "Street Name*" at bounding box center [548, 166] width 175 height 11
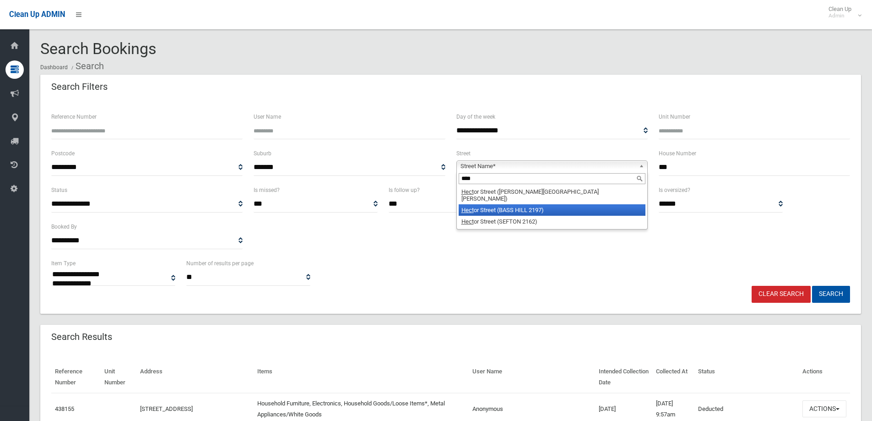
type input "****"
click at [531, 204] on li "Hect or Street (BASS HILL 2197)" at bounding box center [552, 209] width 187 height 11
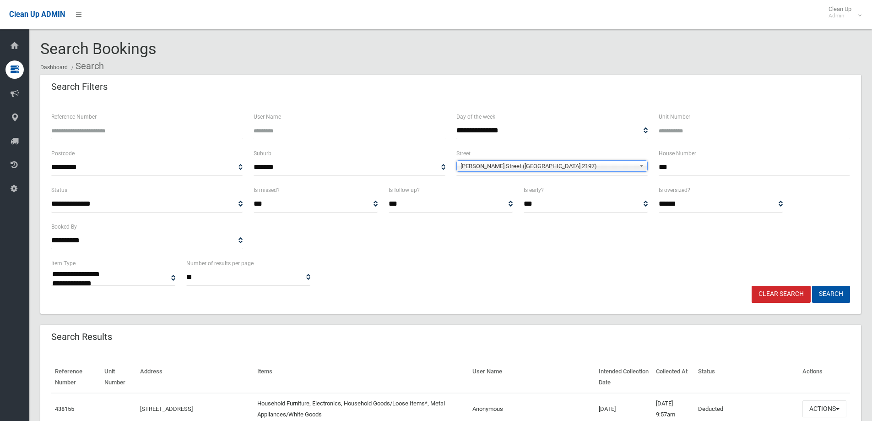
click at [666, 166] on input "***" at bounding box center [754, 167] width 191 height 17
type input "***"
click at [836, 294] on button "Search" at bounding box center [831, 294] width 38 height 17
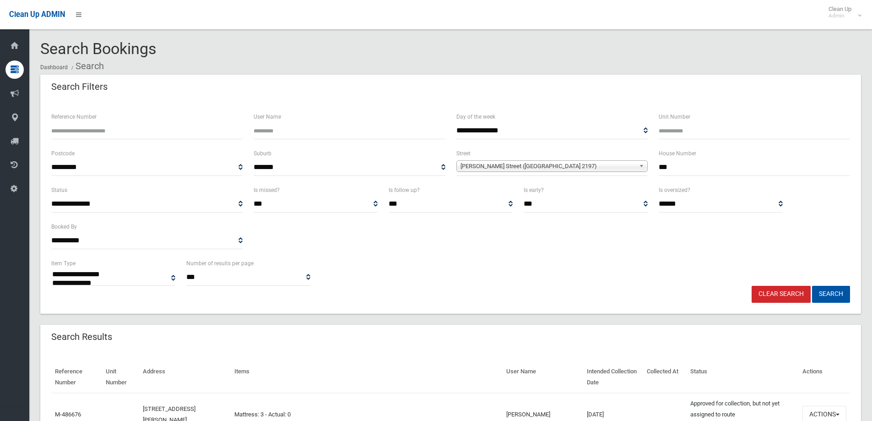
select select
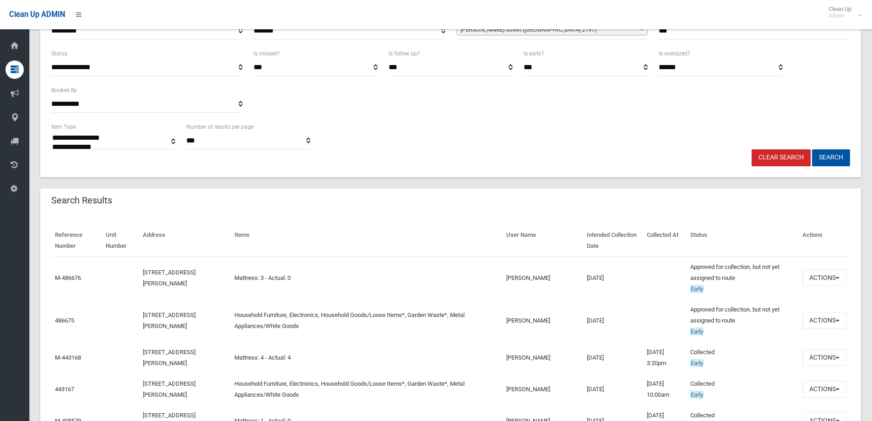
scroll to position [137, 0]
click at [826, 321] on button "Actions" at bounding box center [825, 319] width 44 height 17
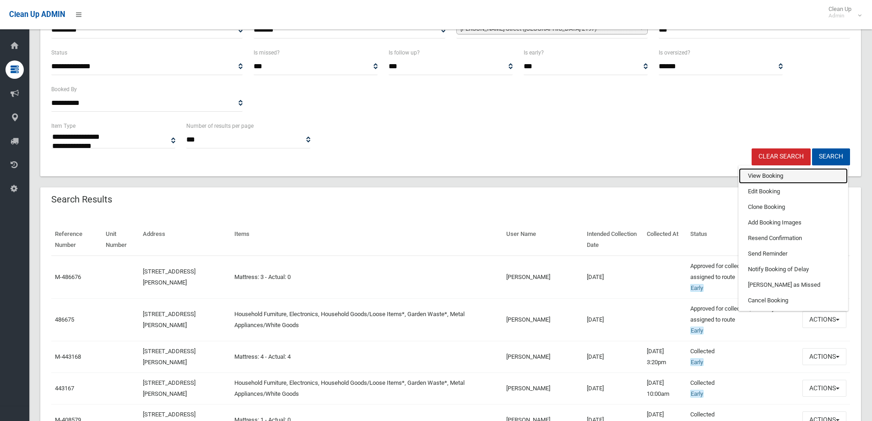
click at [779, 177] on link "View Booking" at bounding box center [793, 176] width 109 height 16
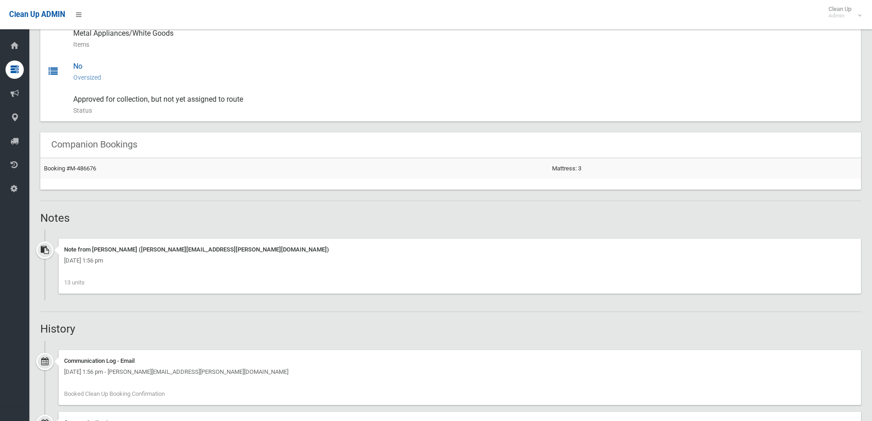
scroll to position [527, 0]
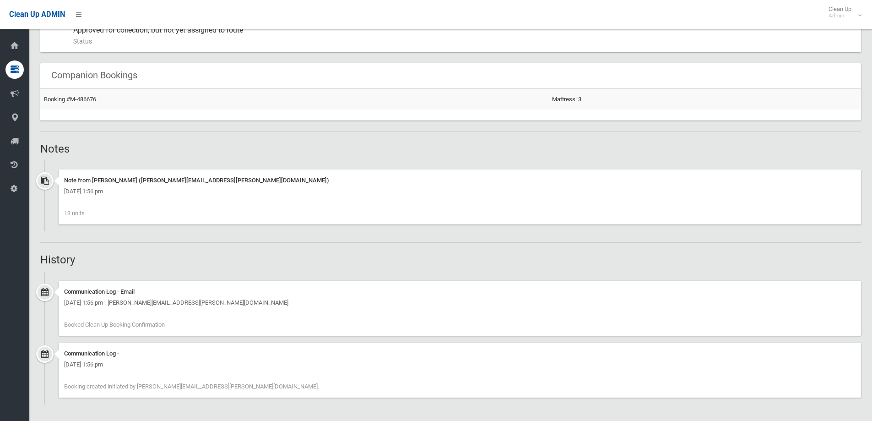
drag, startPoint x: 75, startPoint y: 210, endPoint x: 90, endPoint y: 211, distance: 14.7
click at [90, 211] on div "Note from [PERSON_NAME] ([PERSON_NAME][EMAIL_ADDRESS][PERSON_NAME][DOMAIN_NAME]…" at bounding box center [460, 196] width 803 height 55
click at [91, 211] on div "Note from [PERSON_NAME] ([PERSON_NAME][EMAIL_ADDRESS][PERSON_NAME][DOMAIN_NAME]…" at bounding box center [460, 196] width 803 height 55
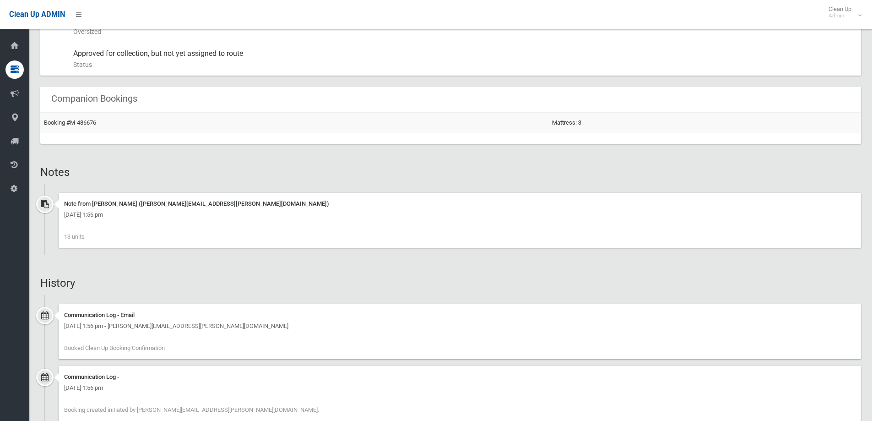
scroll to position [481, 0]
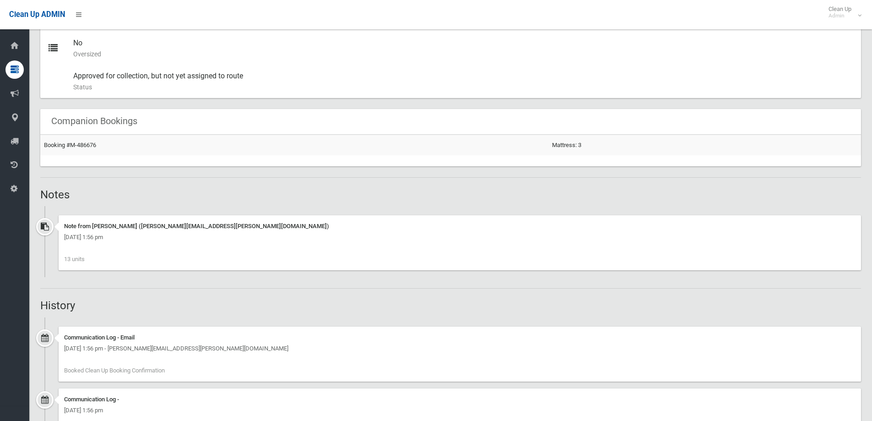
drag, startPoint x: 174, startPoint y: 350, endPoint x: 272, endPoint y: 351, distance: 97.6
click at [272, 351] on div "[DATE] 1:56 pm - [PERSON_NAME][EMAIL_ADDRESS][PERSON_NAME][DOMAIN_NAME]" at bounding box center [460, 348] width 792 height 11
click at [271, 351] on div "[DATE] 1:56 pm - [PERSON_NAME][EMAIL_ADDRESS][PERSON_NAME][DOMAIN_NAME]" at bounding box center [460, 348] width 792 height 11
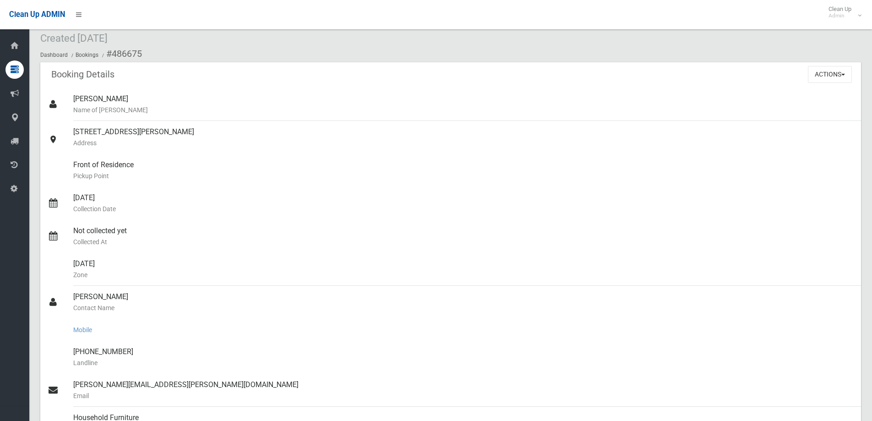
scroll to position [46, 0]
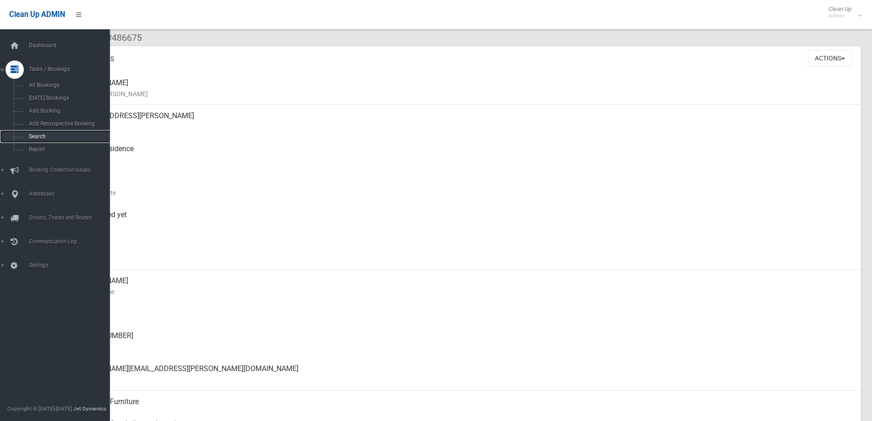
click at [36, 139] on span "Search" at bounding box center [67, 136] width 83 height 6
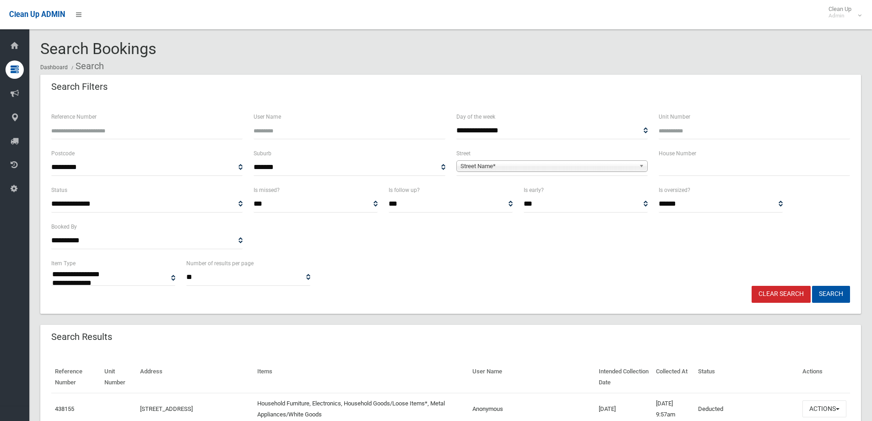
select select
click at [682, 174] on input "text" at bounding box center [754, 167] width 191 height 17
type input "**"
click at [620, 166] on span "Street Name*" at bounding box center [548, 166] width 175 height 11
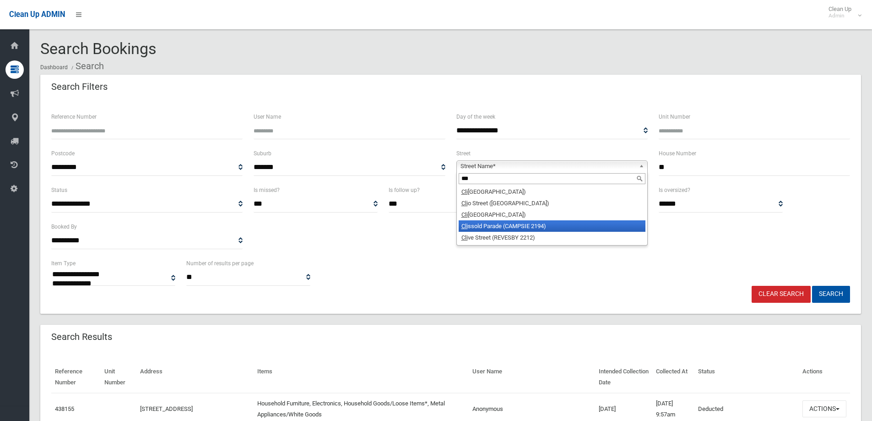
type input "***"
click at [514, 227] on li "Cli ssold Parade (CAMPSIE 2194)" at bounding box center [552, 225] width 187 height 11
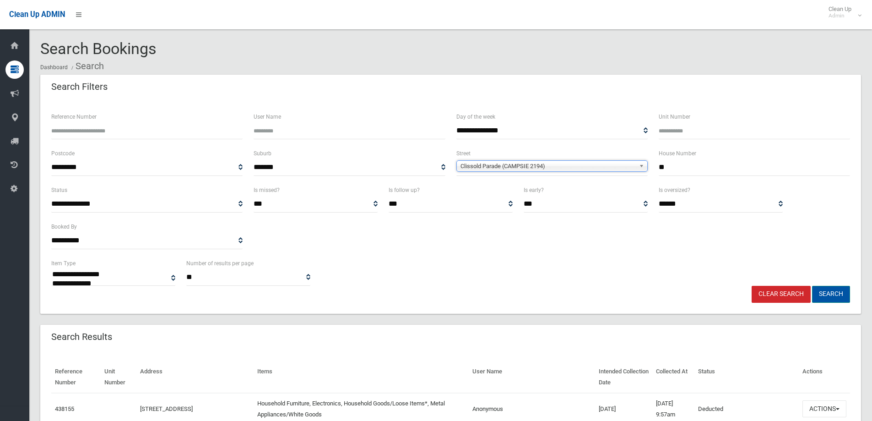
click at [838, 293] on button "Search" at bounding box center [831, 294] width 38 height 17
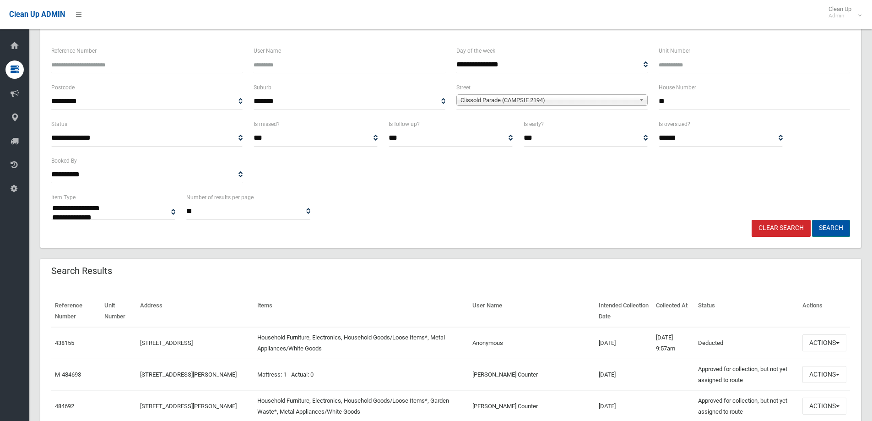
scroll to position [92, 0]
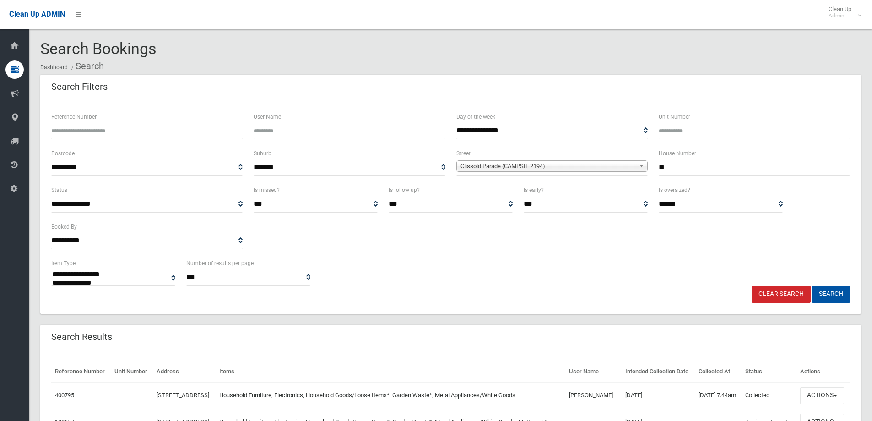
select select
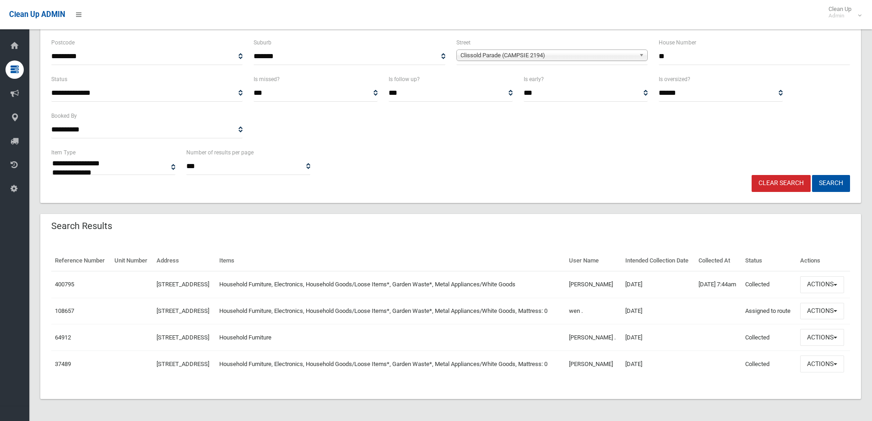
scroll to position [137, 0]
click at [830, 276] on button "Actions" at bounding box center [823, 284] width 44 height 17
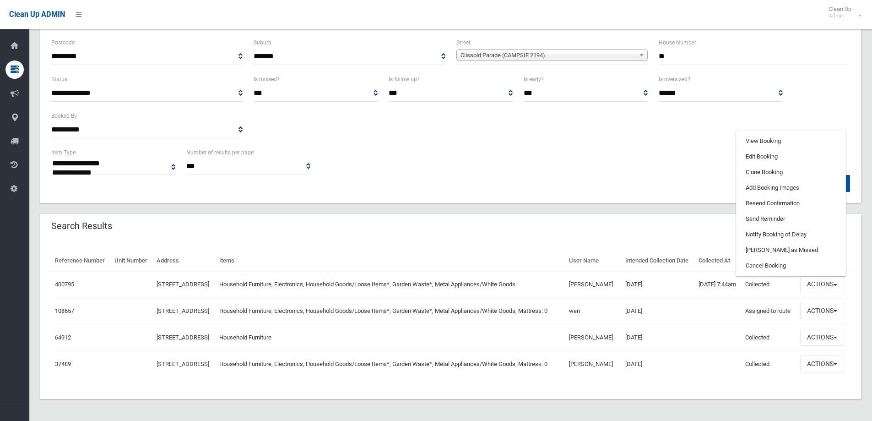
click at [566, 214] on div "Search Results" at bounding box center [450, 227] width 821 height 26
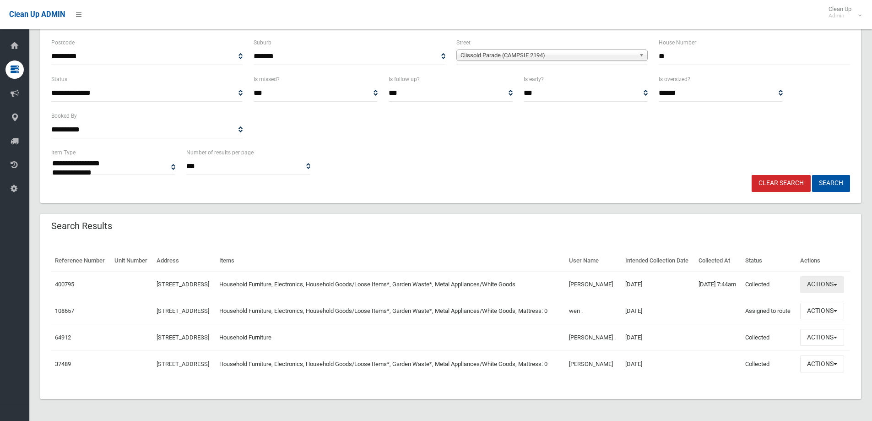
click at [820, 276] on button "Actions" at bounding box center [823, 284] width 44 height 17
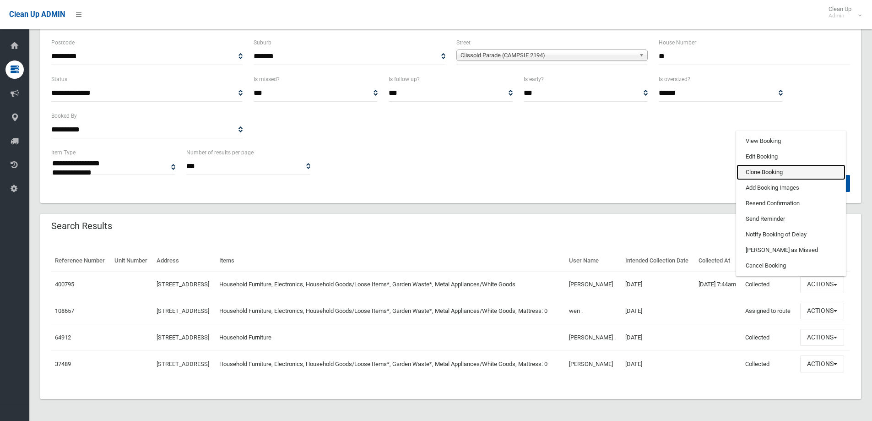
click at [776, 164] on link "Clone Booking" at bounding box center [791, 172] width 109 height 16
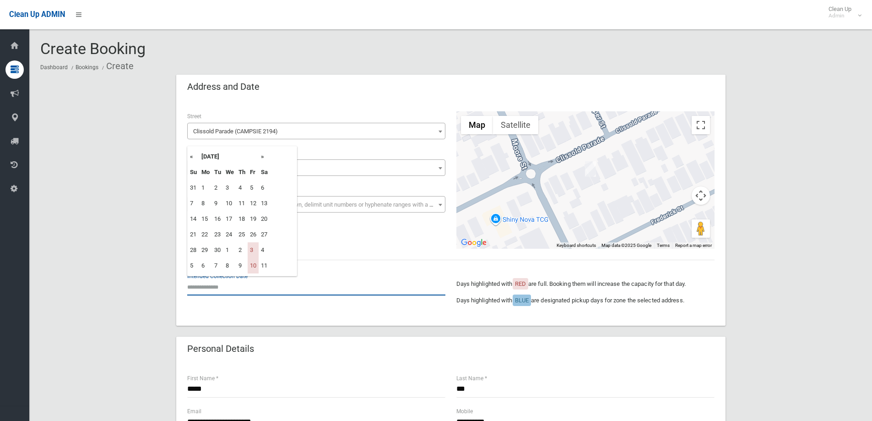
click at [227, 287] on input "text" at bounding box center [316, 286] width 258 height 17
click at [265, 156] on th "»" at bounding box center [264, 157] width 11 height 16
click at [256, 234] on td "24" at bounding box center [253, 235] width 11 height 16
type input "**********"
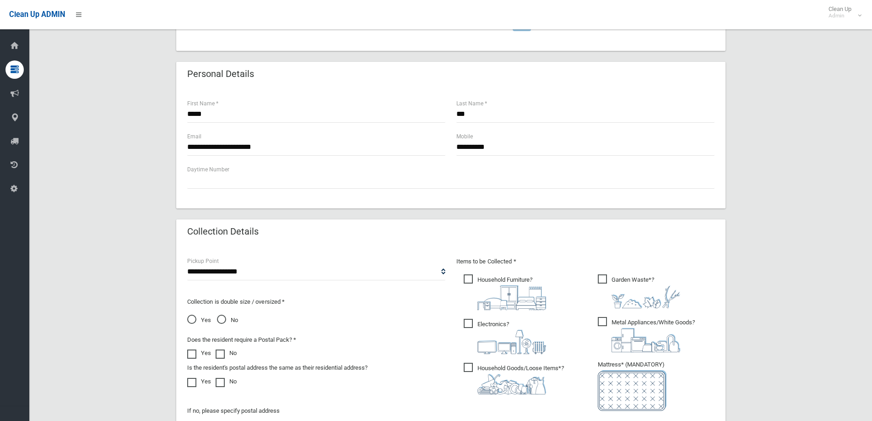
scroll to position [412, 0]
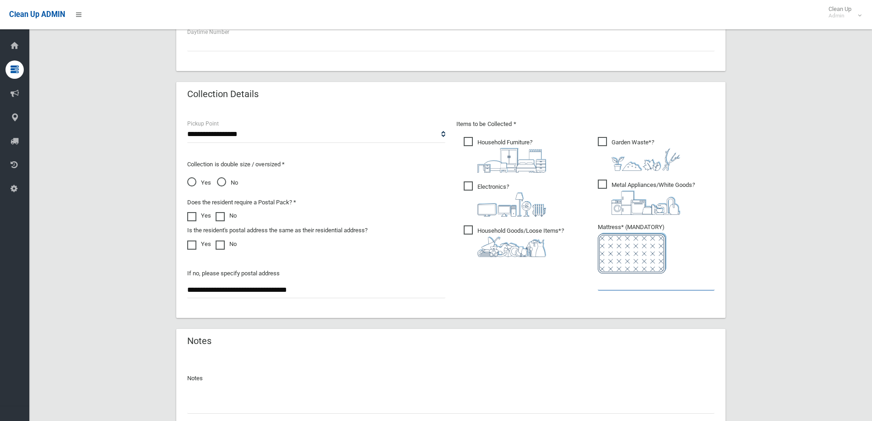
click at [603, 286] on input "text" at bounding box center [656, 281] width 117 height 17
type input "*"
click at [601, 140] on span "Garden Waste* ?" at bounding box center [639, 154] width 82 height 34
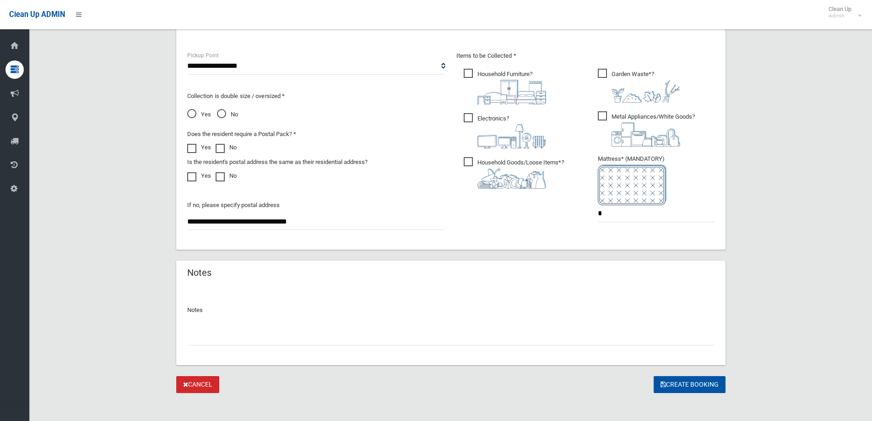
scroll to position [485, 0]
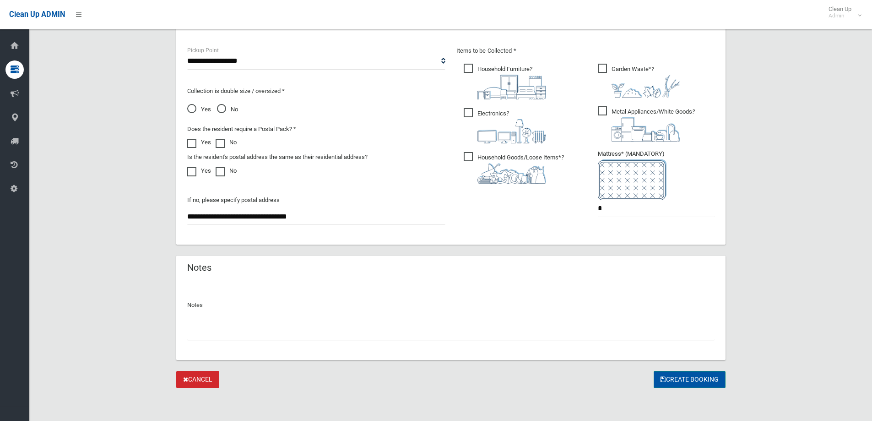
click at [687, 376] on button "Create Booking" at bounding box center [690, 379] width 72 height 17
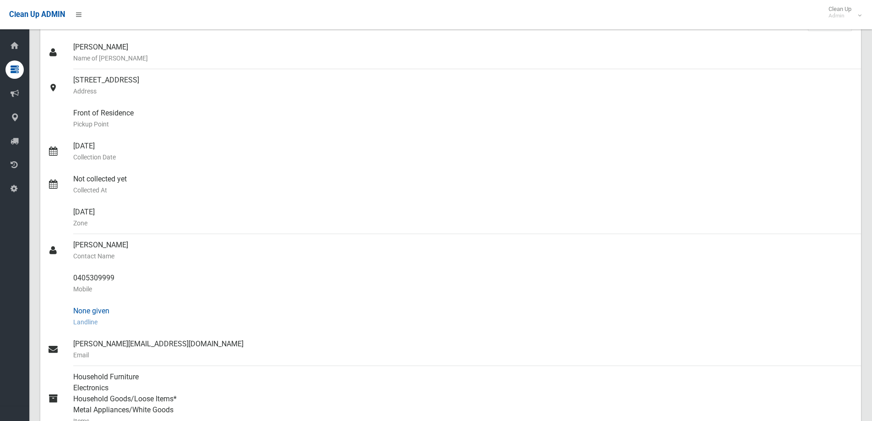
scroll to position [137, 0]
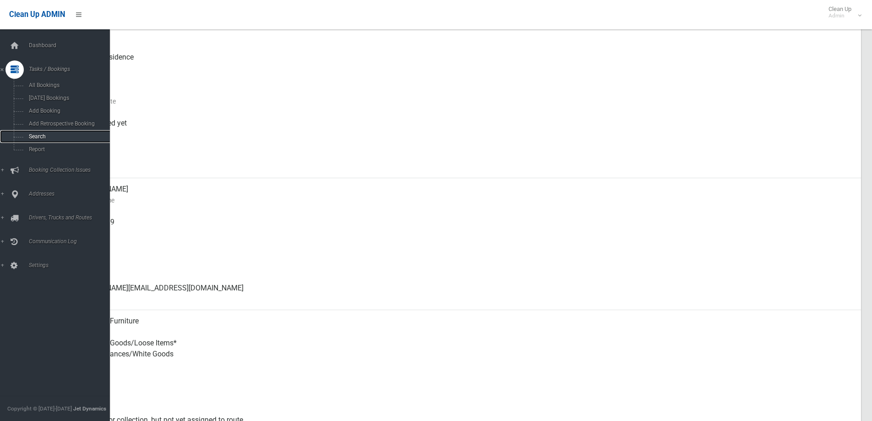
click at [43, 135] on span "Search" at bounding box center [67, 136] width 83 height 6
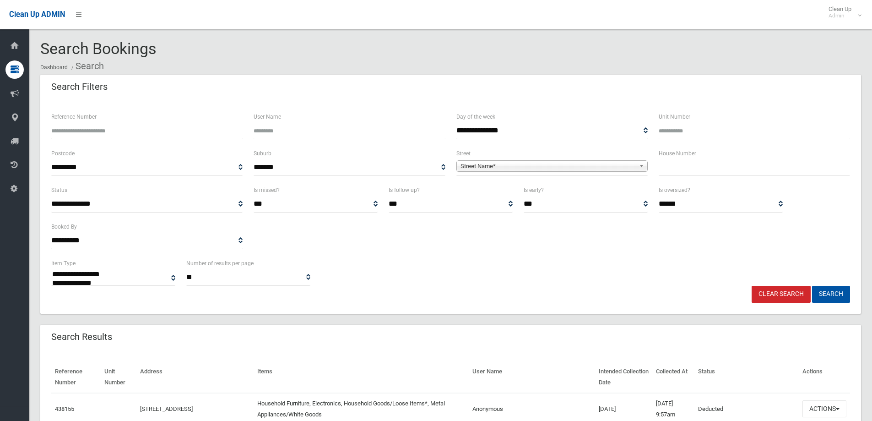
select select
click at [678, 166] on input "text" at bounding box center [754, 167] width 191 height 17
click at [667, 168] on input "text" at bounding box center [754, 167] width 191 height 17
type input "**"
click at [603, 169] on span "Street Name*" at bounding box center [548, 166] width 175 height 11
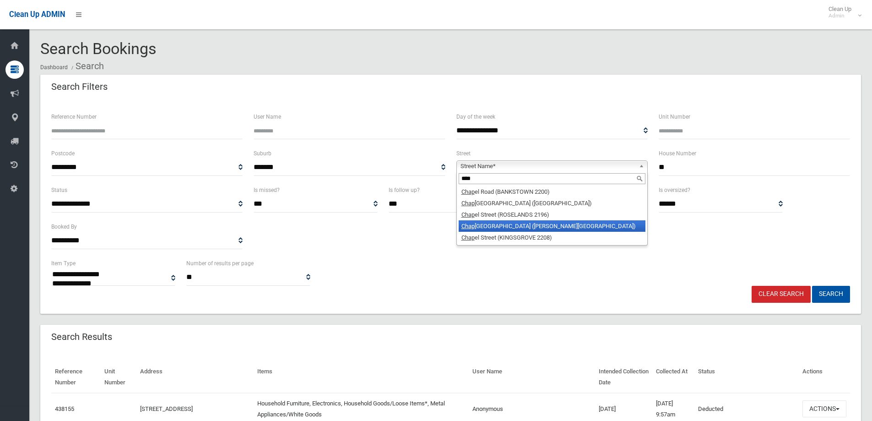
type input "****"
click at [523, 226] on li "Chap el Street (BELMORE 2192)" at bounding box center [552, 225] width 187 height 11
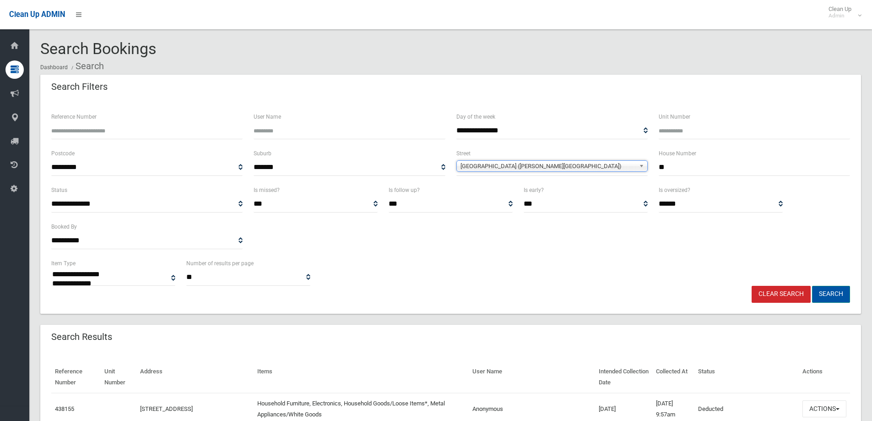
click at [840, 293] on button "Search" at bounding box center [831, 294] width 38 height 17
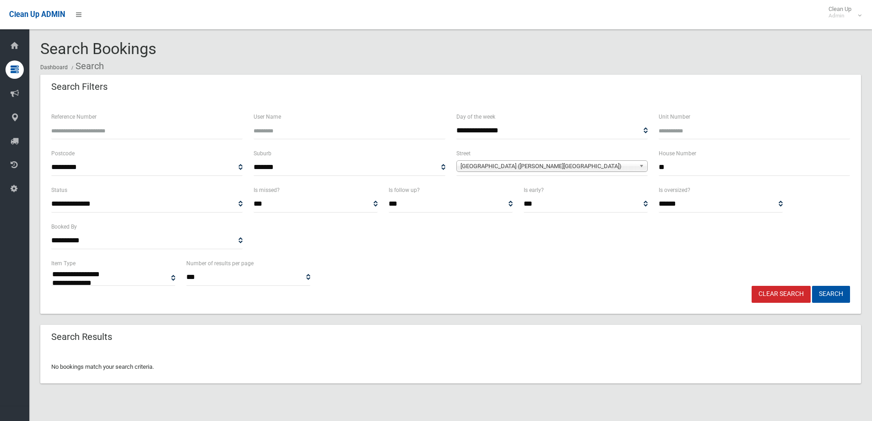
select select
click at [685, 168] on input "**" at bounding box center [754, 167] width 191 height 17
click at [108, 133] on input "Reference Number" at bounding box center [146, 130] width 191 height 17
type input "******"
click at [636, 166] on link "Chapel Street (BELMORE 2192)" at bounding box center [552, 165] width 191 height 11
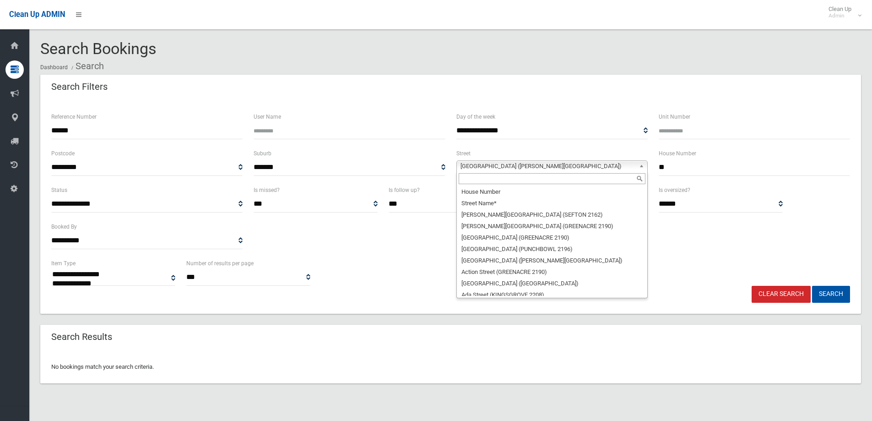
scroll to position [5008, 0]
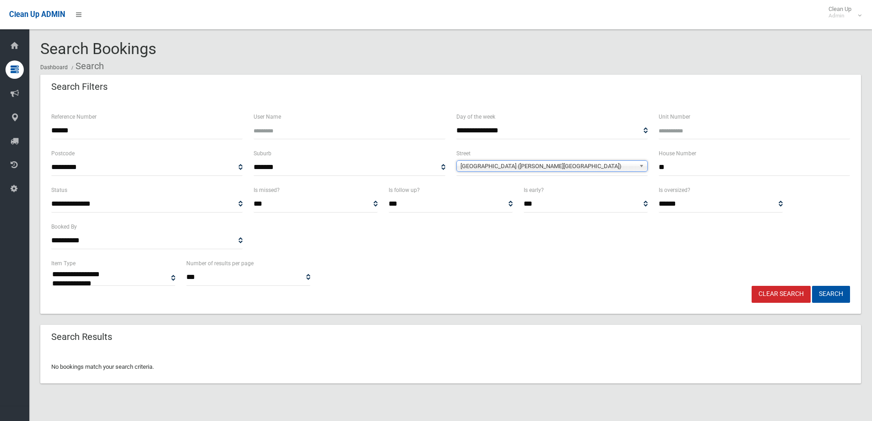
click at [606, 163] on span "Chapel Street (BELMORE 2192)" at bounding box center [548, 166] width 175 height 11
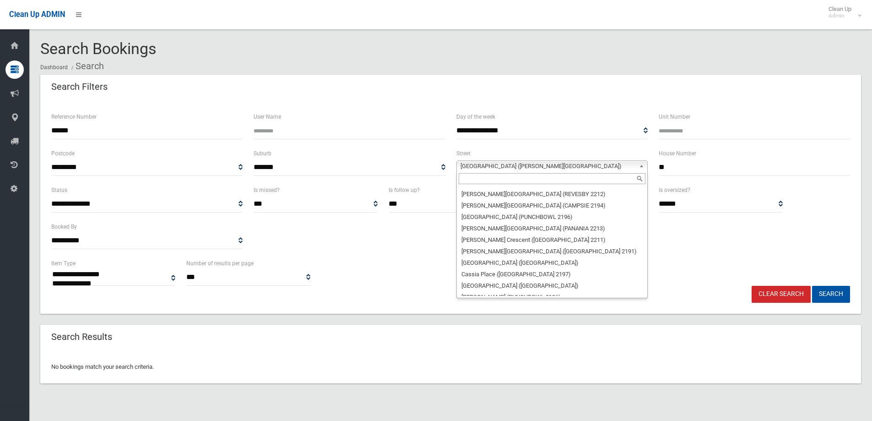
click at [631, 170] on span "Chapel Street (BELMORE 2192)" at bounding box center [548, 166] width 175 height 11
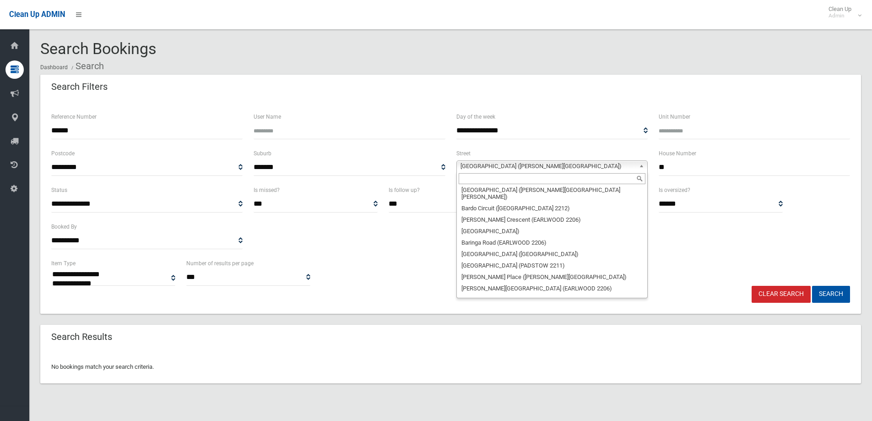
scroll to position [0, 0]
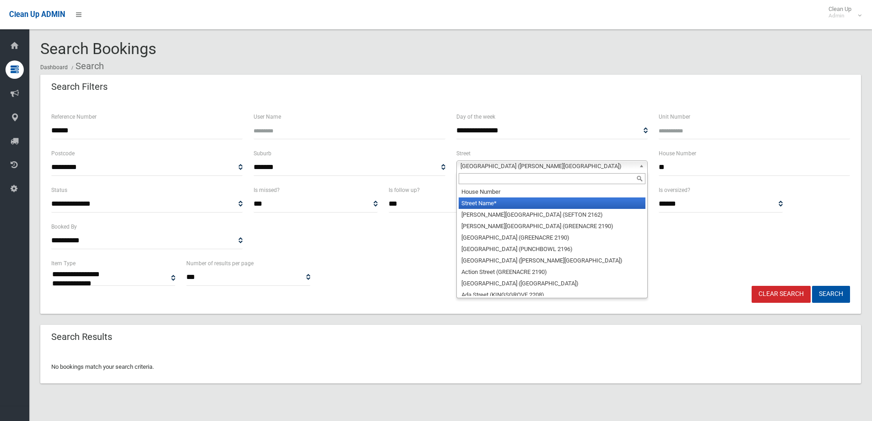
click at [477, 207] on li "Street Name*" at bounding box center [552, 202] width 187 height 11
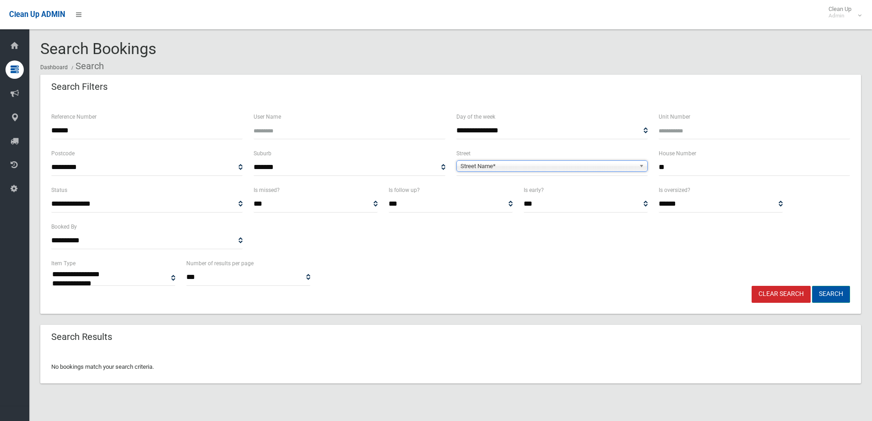
click at [834, 291] on button "Search" at bounding box center [831, 294] width 38 height 17
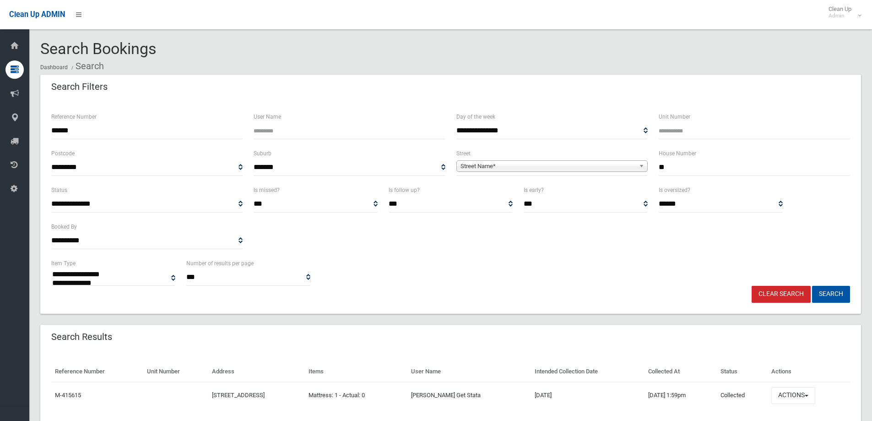
select select
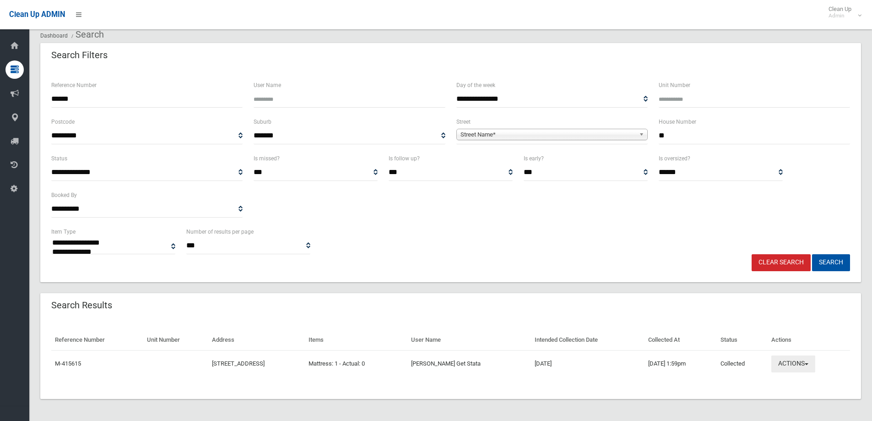
click at [791, 367] on button "Actions" at bounding box center [794, 363] width 44 height 17
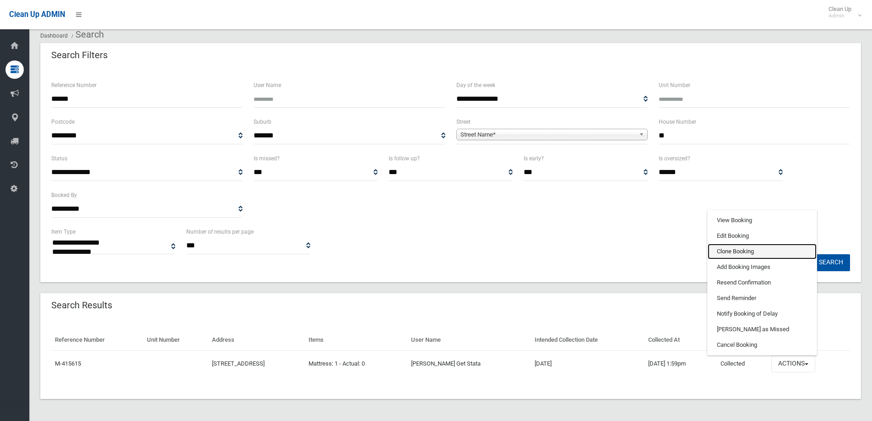
click at [752, 254] on link "Clone Booking" at bounding box center [762, 252] width 109 height 16
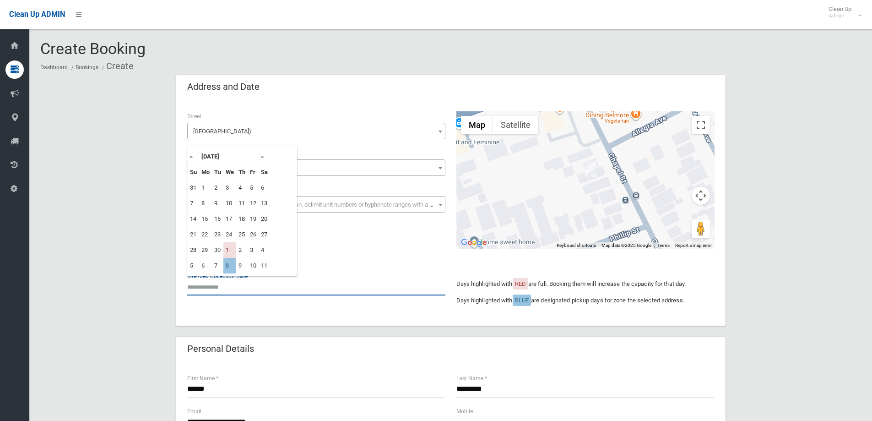
click at [238, 288] on input "text" at bounding box center [316, 286] width 258 height 17
click at [233, 270] on td "8" at bounding box center [229, 266] width 13 height 16
type input "**********"
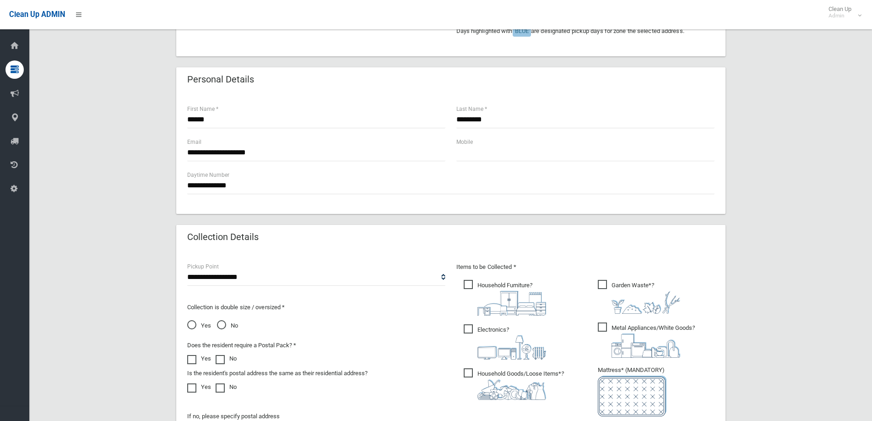
scroll to position [321, 0]
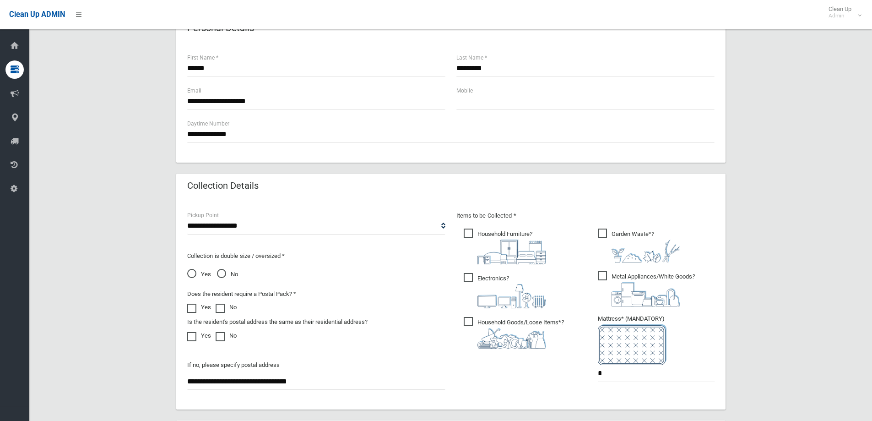
click at [469, 235] on span "Household Furniture ?" at bounding box center [505, 247] width 82 height 36
click at [468, 282] on span "Electronics ?" at bounding box center [505, 290] width 82 height 35
click at [475, 326] on span "Household Goods/Loose Items* ?" at bounding box center [514, 333] width 100 height 32
click at [605, 274] on span "Metal Appliances/White Goods ?" at bounding box center [646, 288] width 97 height 35
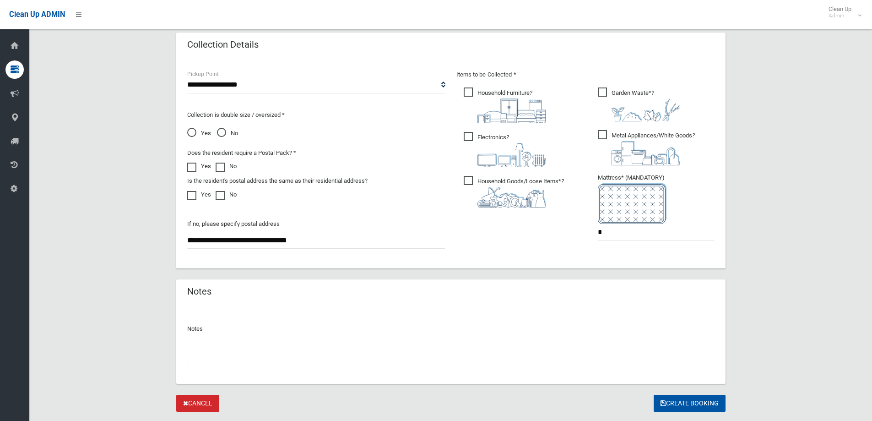
scroll to position [485, 0]
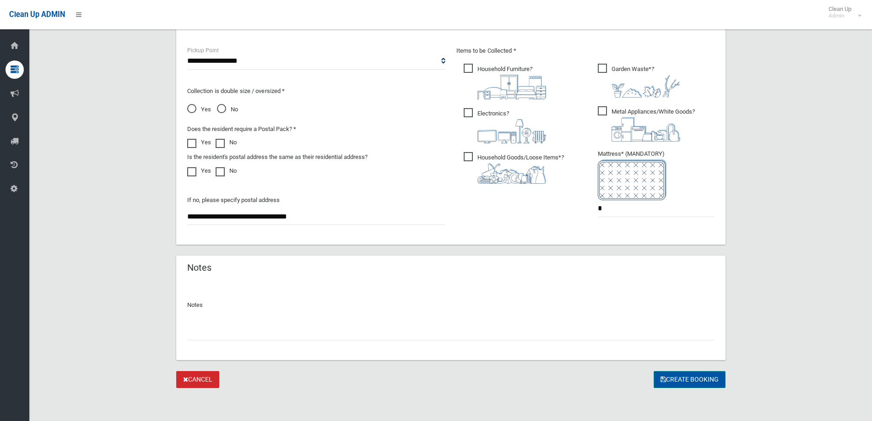
click at [707, 374] on button "Create Booking" at bounding box center [690, 379] width 72 height 17
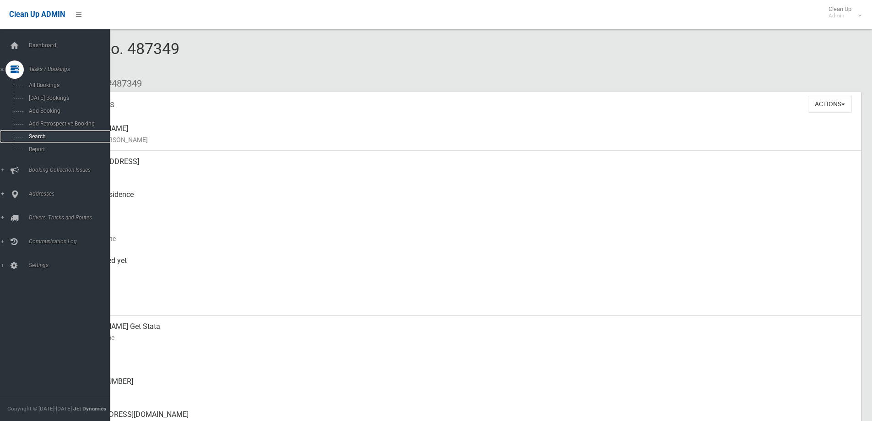
click at [41, 139] on span "Search" at bounding box center [67, 136] width 83 height 6
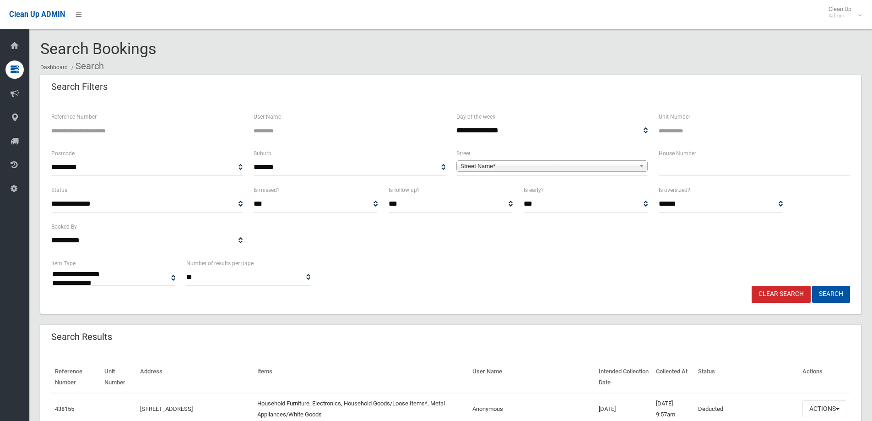
select select
click at [711, 162] on input "text" at bounding box center [754, 167] width 191 height 17
type input "**"
click at [558, 169] on span "Street Name*" at bounding box center [548, 166] width 175 height 11
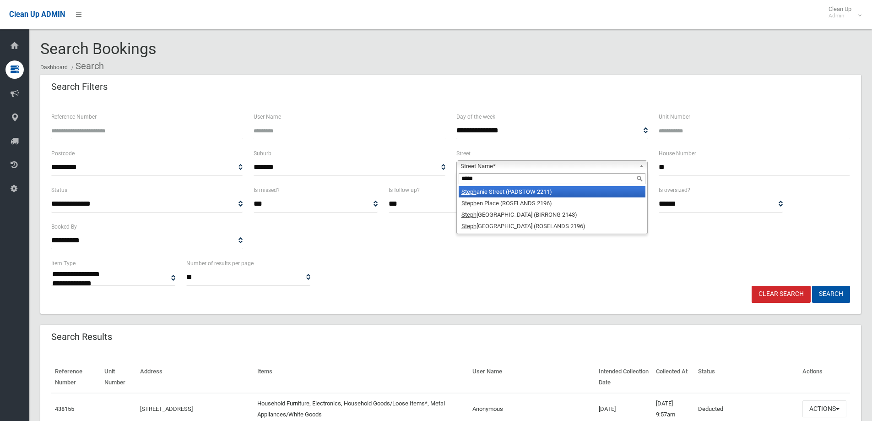
type input "*****"
click at [548, 188] on li "Steph anie Street (PADSTOW 2211)" at bounding box center [552, 191] width 187 height 11
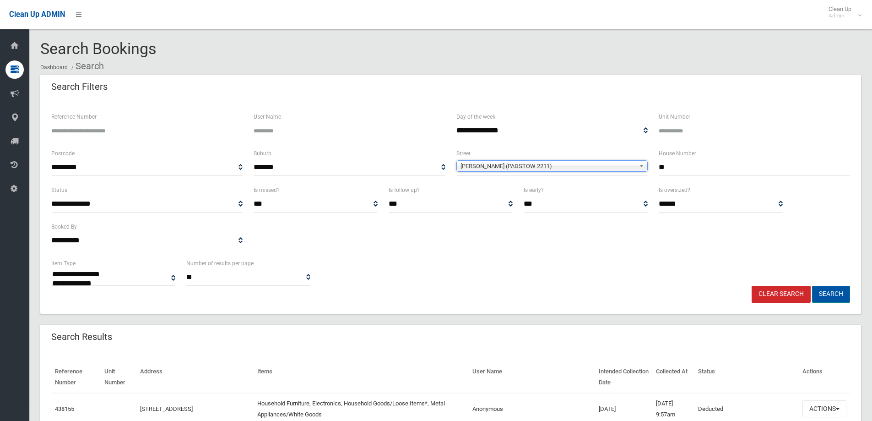
drag, startPoint x: 836, startPoint y: 290, endPoint x: 826, endPoint y: 288, distance: 9.9
click at [835, 290] on button "Search" at bounding box center [831, 294] width 38 height 17
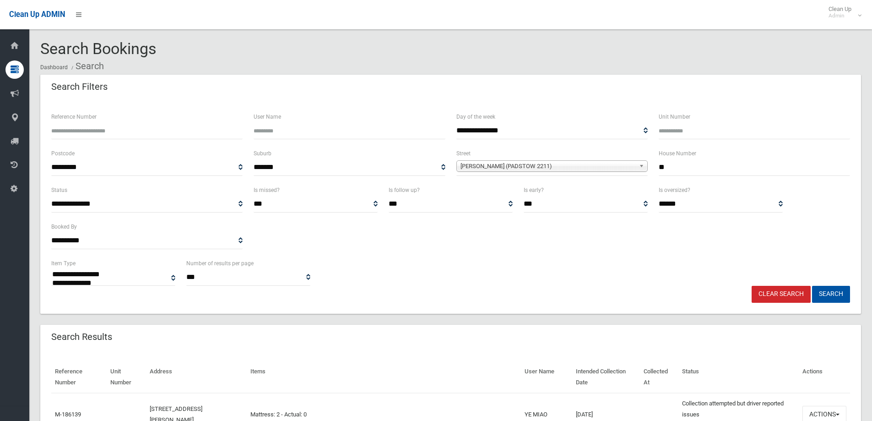
select select
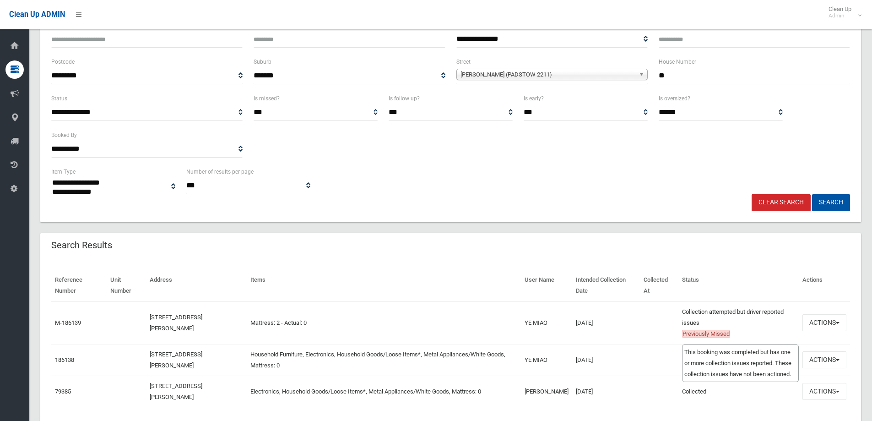
scroll to position [122, 0]
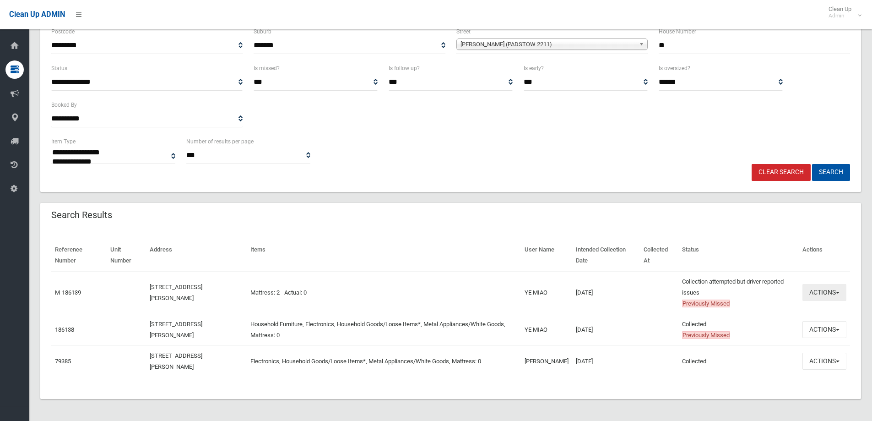
click at [838, 295] on button "Actions" at bounding box center [825, 292] width 44 height 17
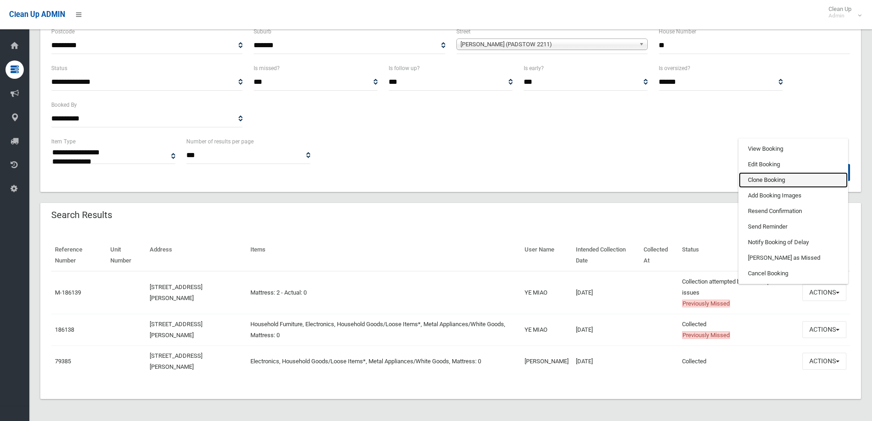
click at [755, 184] on link "Clone Booking" at bounding box center [793, 180] width 109 height 16
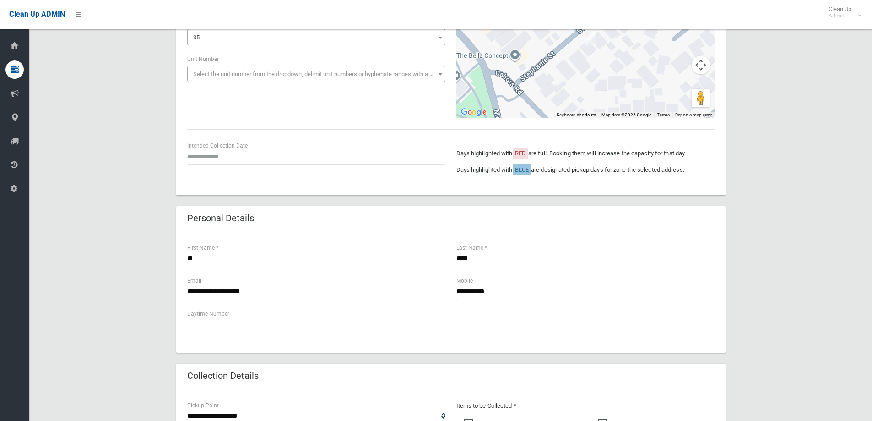
scroll to position [137, 0]
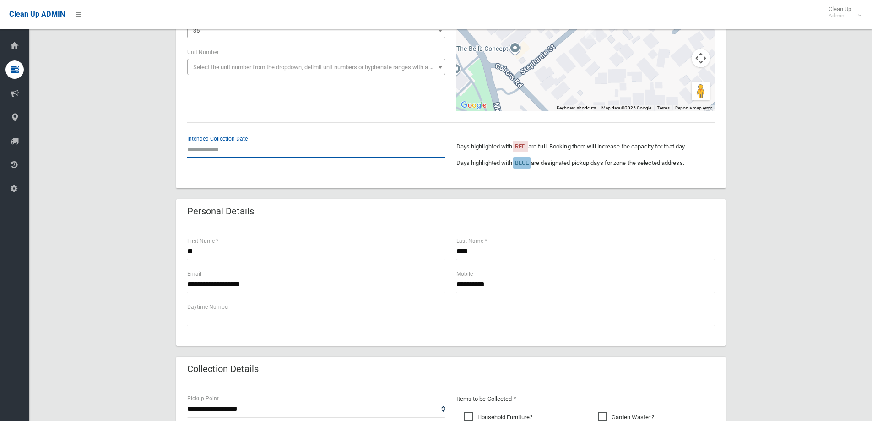
click at [203, 150] on input "text" at bounding box center [316, 149] width 258 height 17
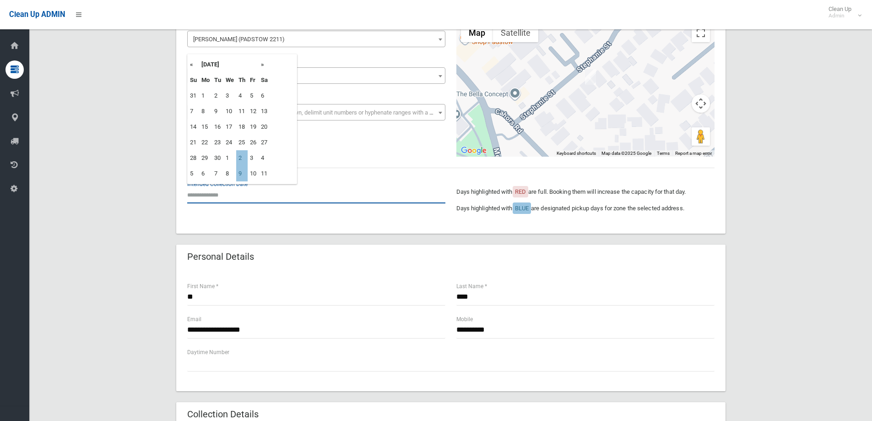
scroll to position [92, 0]
click at [240, 158] on td "2" at bounding box center [241, 159] width 11 height 16
type input "**********"
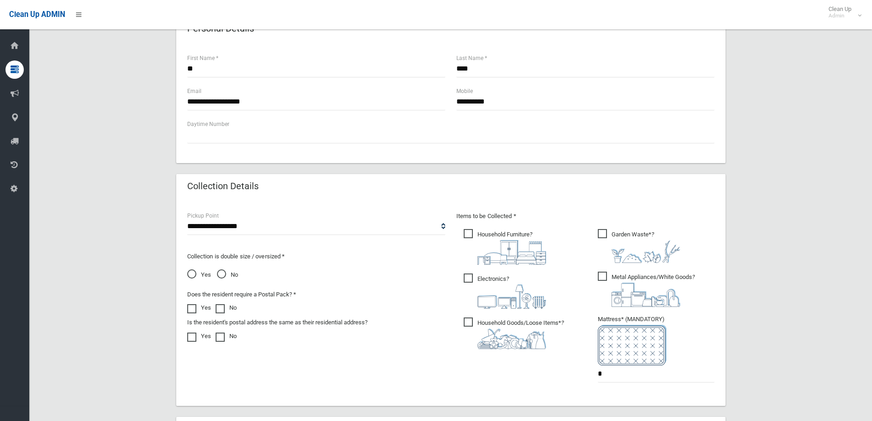
scroll to position [321, 0]
click at [478, 235] on span "Household Furniture ?" at bounding box center [505, 247] width 82 height 36
click at [474, 278] on span "Electronics ?" at bounding box center [505, 290] width 82 height 35
drag, startPoint x: 469, startPoint y: 317, endPoint x: 555, endPoint y: 297, distance: 88.5
click at [469, 314] on ul "Household Furniture ?" at bounding box center [519, 291] width 124 height 129
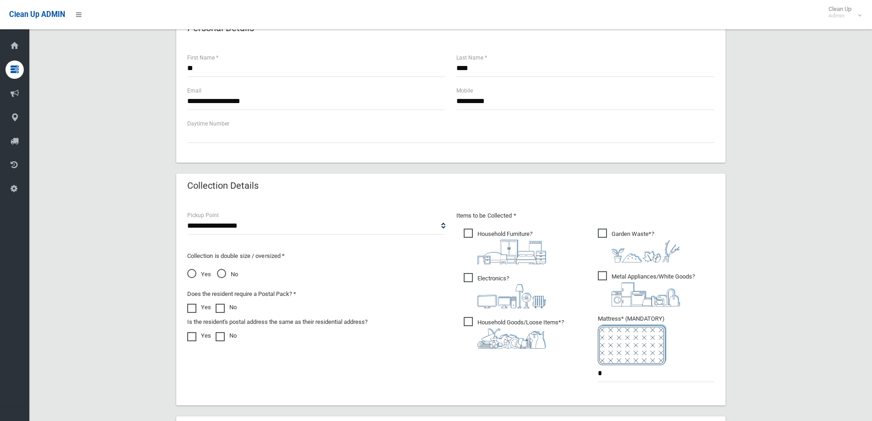
click at [602, 275] on span "Metal Appliances/White Goods ?" at bounding box center [646, 288] width 97 height 35
drag, startPoint x: 613, startPoint y: 374, endPoint x: 579, endPoint y: 370, distance: 34.2
click at [579, 370] on div "Items to be Collected * Household Furniture ? *" at bounding box center [585, 302] width 269 height 184
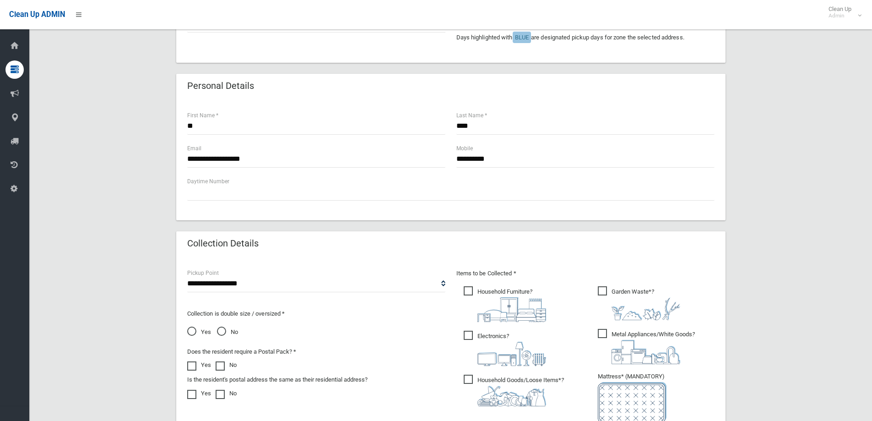
scroll to position [183, 0]
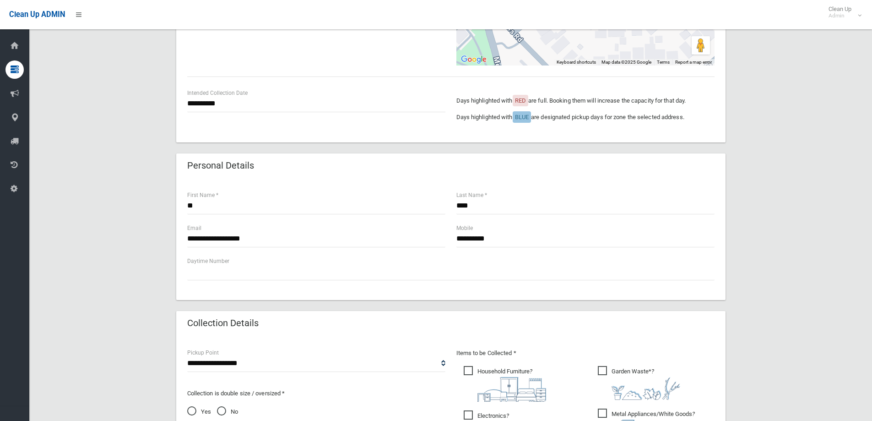
type input "*"
drag, startPoint x: 509, startPoint y: 241, endPoint x: 409, endPoint y: 236, distance: 99.9
click at [418, 238] on div "**********" at bounding box center [451, 239] width 539 height 33
type input "**********"
click at [311, 234] on input "**********" at bounding box center [316, 238] width 258 height 17
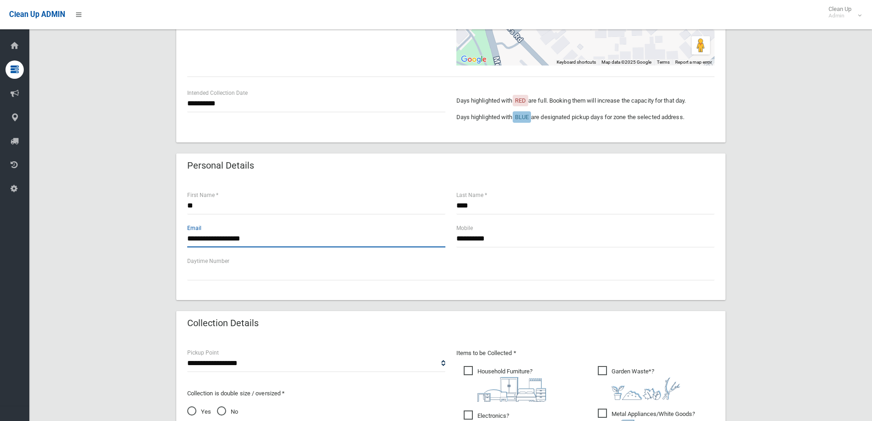
click at [296, 245] on input "**********" at bounding box center [316, 238] width 258 height 17
drag, startPoint x: 496, startPoint y: 208, endPoint x: 370, endPoint y: 182, distance: 128.5
click at [370, 182] on div "**********" at bounding box center [451, 239] width 550 height 121
click at [260, 204] on input "**" at bounding box center [316, 205] width 258 height 17
paste input "****"
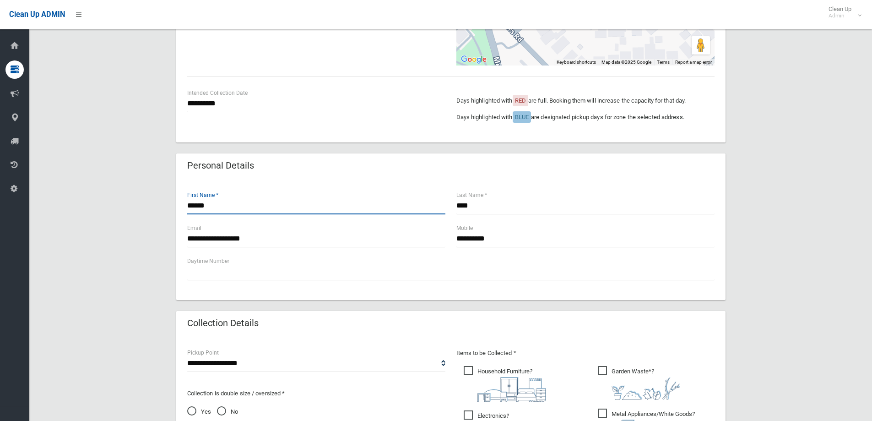
drag, startPoint x: 193, startPoint y: 203, endPoint x: 173, endPoint y: 202, distance: 19.8
click at [173, 202] on div "**********" at bounding box center [450, 288] width 821 height 795
drag, startPoint x: 195, startPoint y: 207, endPoint x: 184, endPoint y: 207, distance: 11.0
click at [184, 207] on div "****** First Name *" at bounding box center [316, 206] width 269 height 33
drag, startPoint x: 249, startPoint y: 207, endPoint x: 127, endPoint y: 196, distance: 122.4
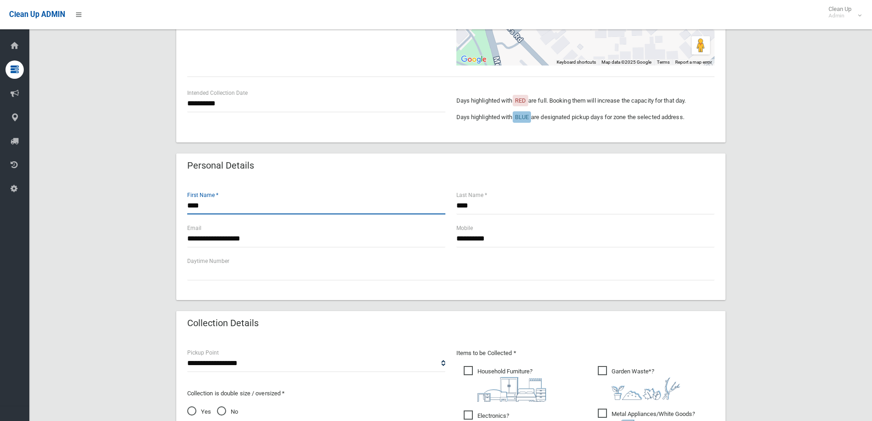
click at [127, 196] on div "**********" at bounding box center [450, 288] width 821 height 795
type input "**"
drag, startPoint x: 494, startPoint y: 210, endPoint x: 426, endPoint y: 209, distance: 67.3
click at [426, 209] on div "** First Name * **** Last Name *" at bounding box center [451, 206] width 539 height 33
drag, startPoint x: 258, startPoint y: 210, endPoint x: 179, endPoint y: 202, distance: 79.1
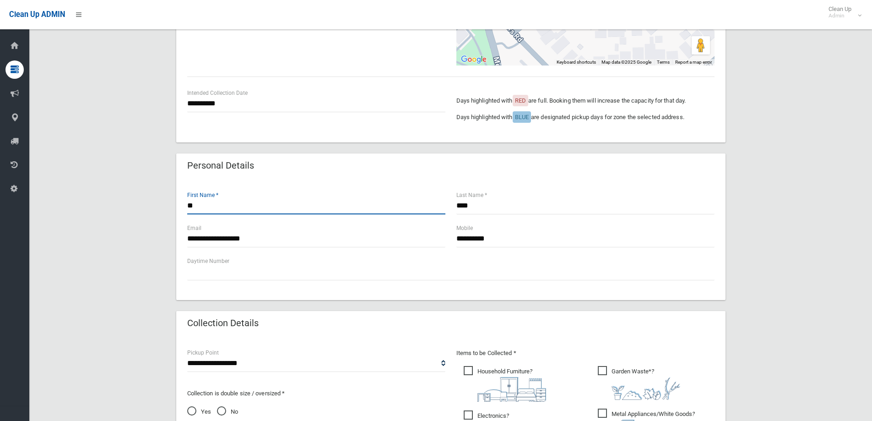
click at [179, 202] on div "**********" at bounding box center [451, 239] width 550 height 121
drag, startPoint x: 490, startPoint y: 207, endPoint x: 389, endPoint y: 189, distance: 102.2
click at [390, 189] on div "**********" at bounding box center [451, 239] width 550 height 121
type input "******"
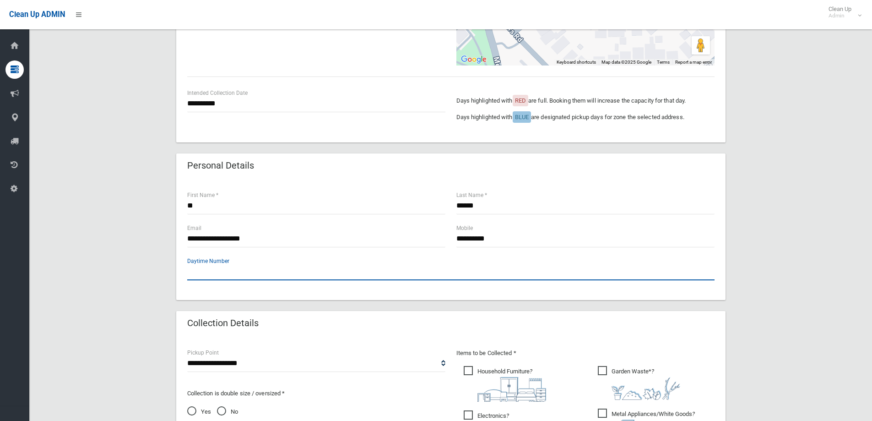
click at [479, 278] on input "text" at bounding box center [451, 271] width 528 height 17
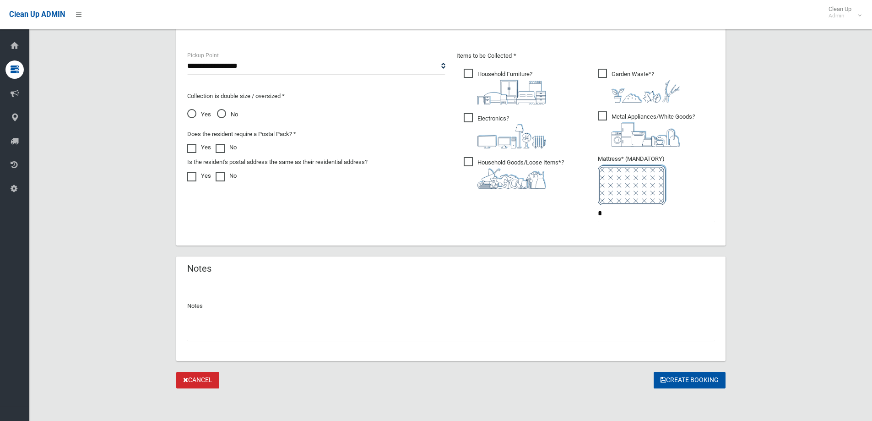
scroll to position [481, 0]
click at [703, 381] on button "Create Booking" at bounding box center [690, 379] width 72 height 17
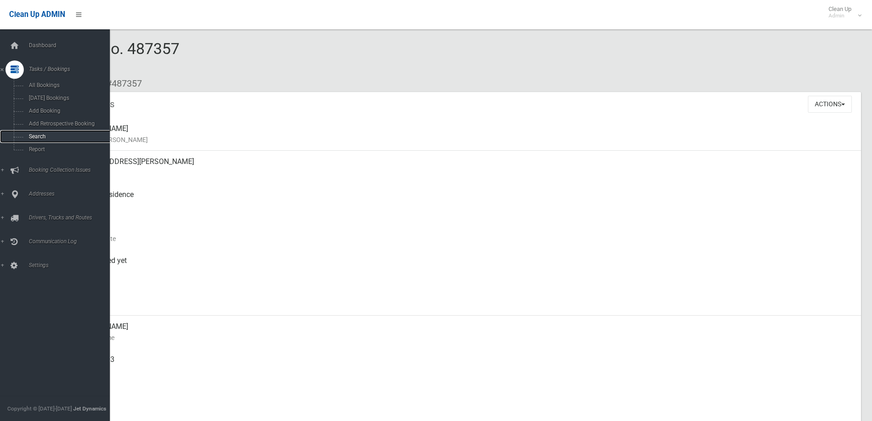
click at [49, 134] on span "Search" at bounding box center [67, 136] width 83 height 6
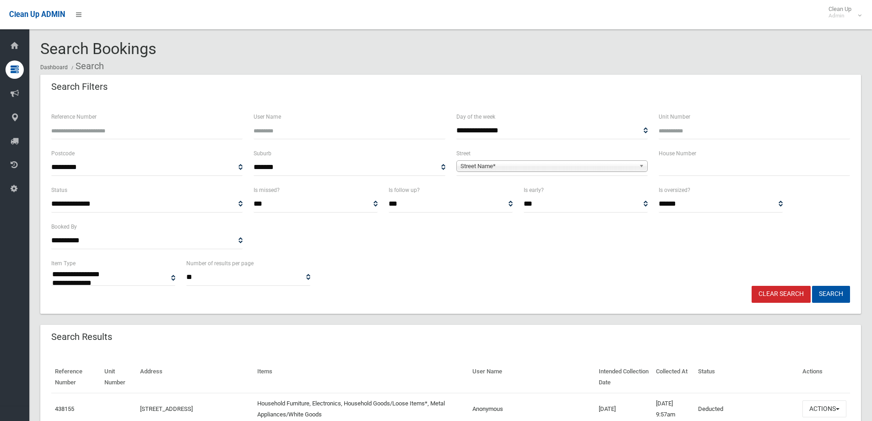
select select
click at [722, 167] on input "text" at bounding box center [754, 167] width 191 height 17
click at [192, 127] on input "Reference Number" at bounding box center [146, 130] width 191 height 17
type input "******"
click at [846, 292] on button "Search" at bounding box center [831, 294] width 38 height 17
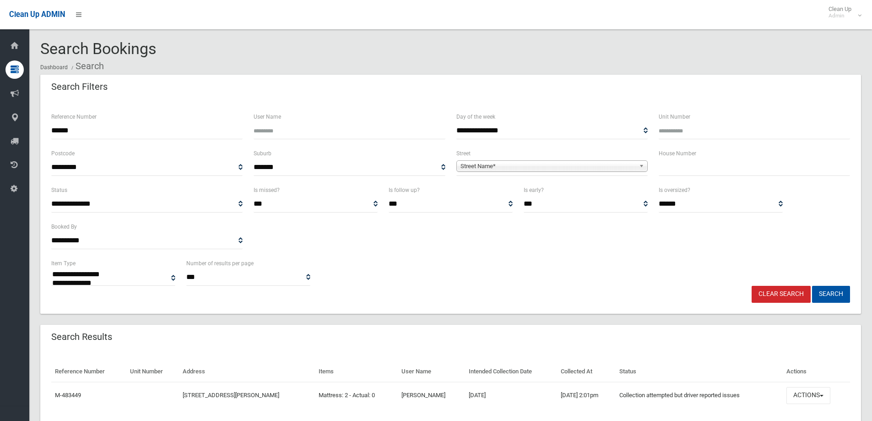
select select
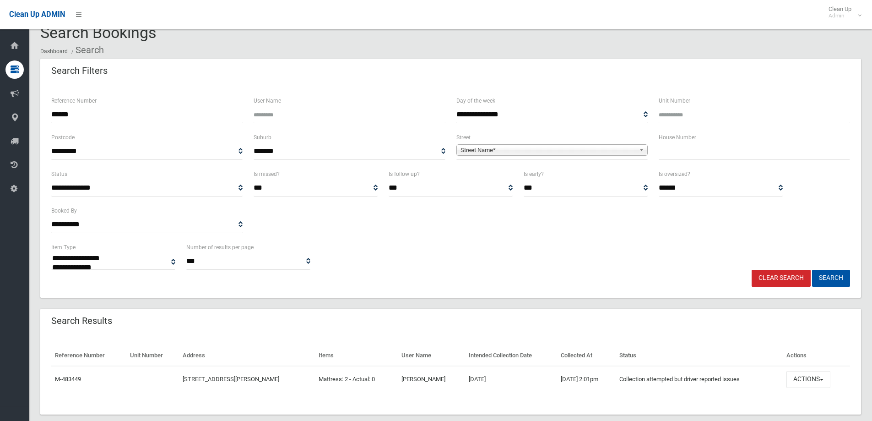
scroll to position [32, 0]
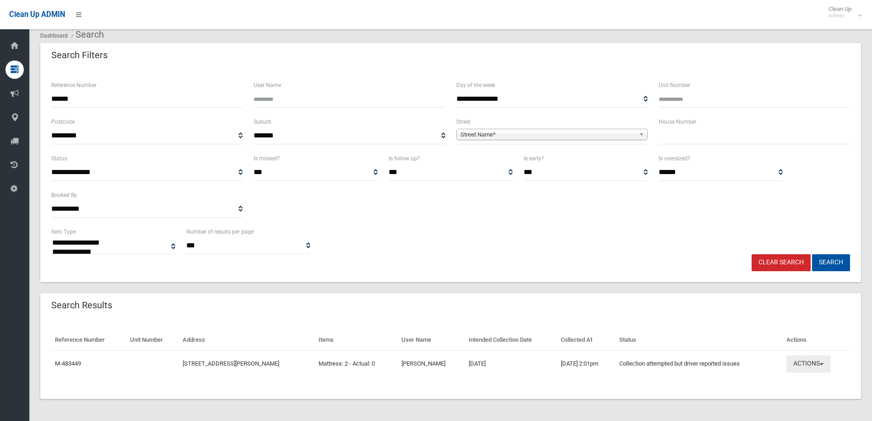
click at [823, 362] on button "Actions" at bounding box center [809, 363] width 44 height 17
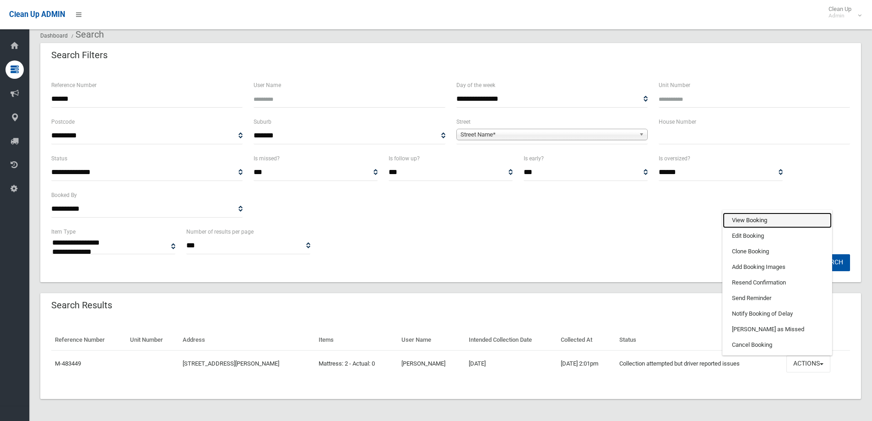
click at [742, 219] on link "View Booking" at bounding box center [777, 221] width 109 height 16
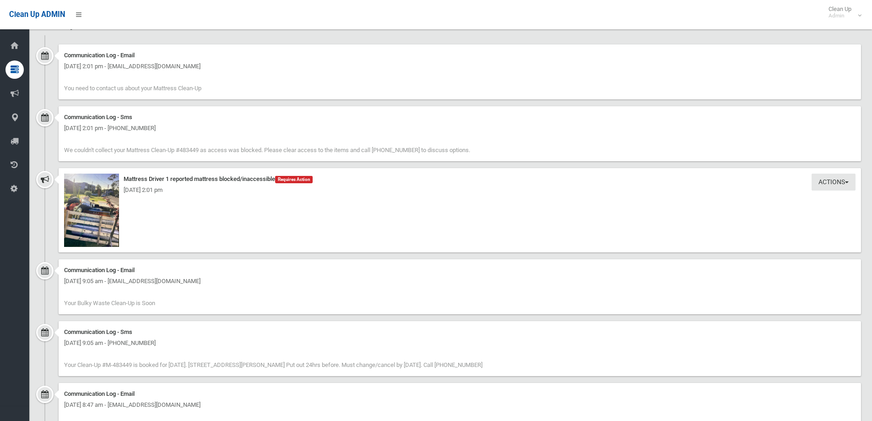
scroll to position [595, 0]
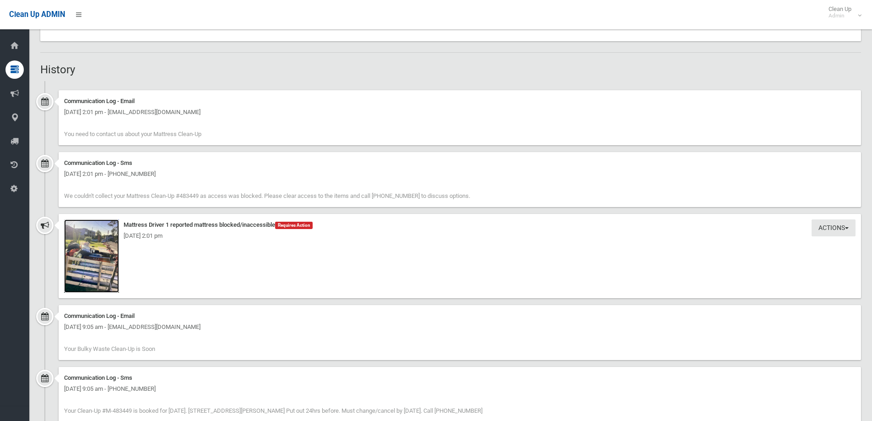
click at [114, 273] on img at bounding box center [91, 255] width 55 height 73
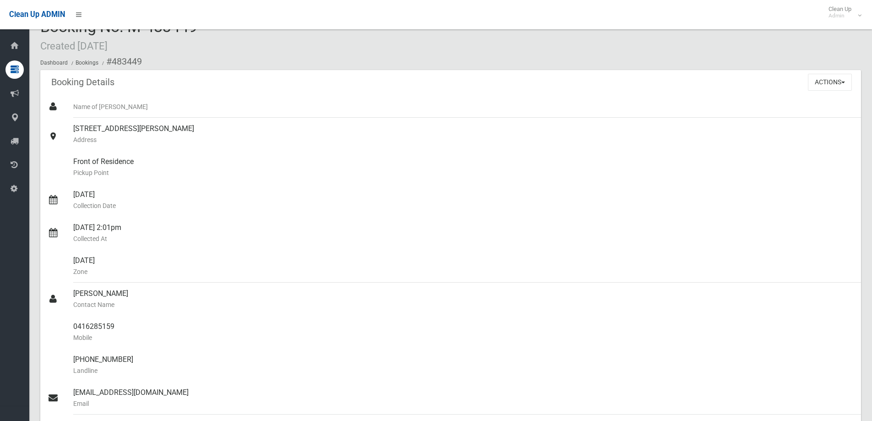
scroll to position [0, 0]
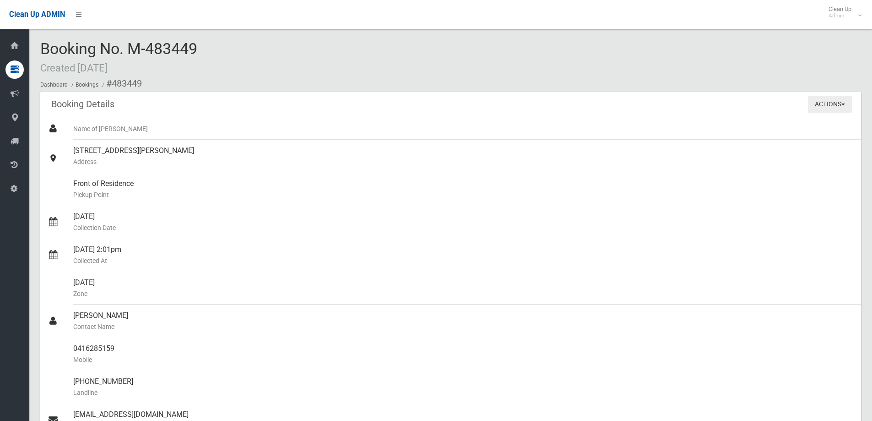
click at [832, 104] on button "Actions" at bounding box center [830, 104] width 44 height 17
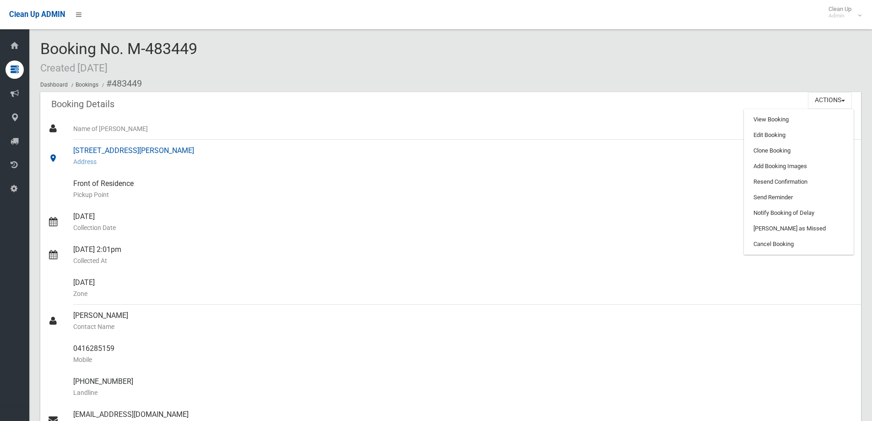
drag, startPoint x: 73, startPoint y: 143, endPoint x: 207, endPoint y: 146, distance: 133.3
click at [217, 145] on div "[STREET_ADDRESS][PERSON_NAME] Address" at bounding box center [463, 156] width 781 height 33
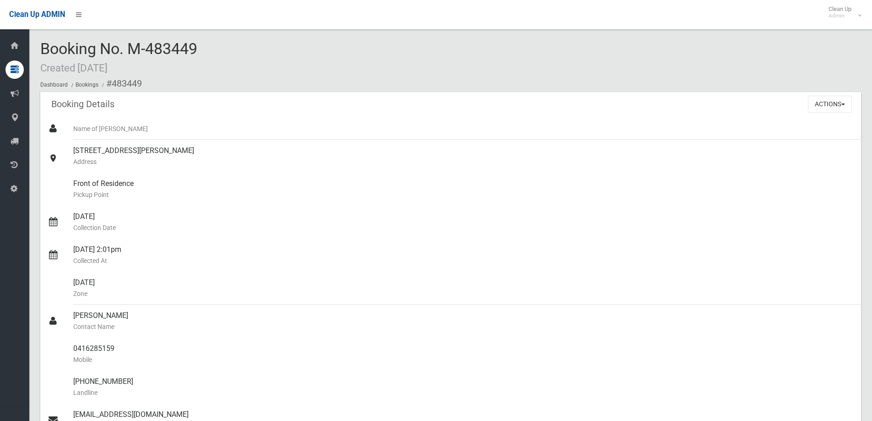
drag, startPoint x: 190, startPoint y: 147, endPoint x: 381, endPoint y: 70, distance: 206.7
click at [381, 70] on div "Booking No. M-483449 Created [DATE] Dashboard Bookings #483449" at bounding box center [450, 66] width 821 height 52
click at [822, 102] on button "Actions" at bounding box center [830, 104] width 44 height 17
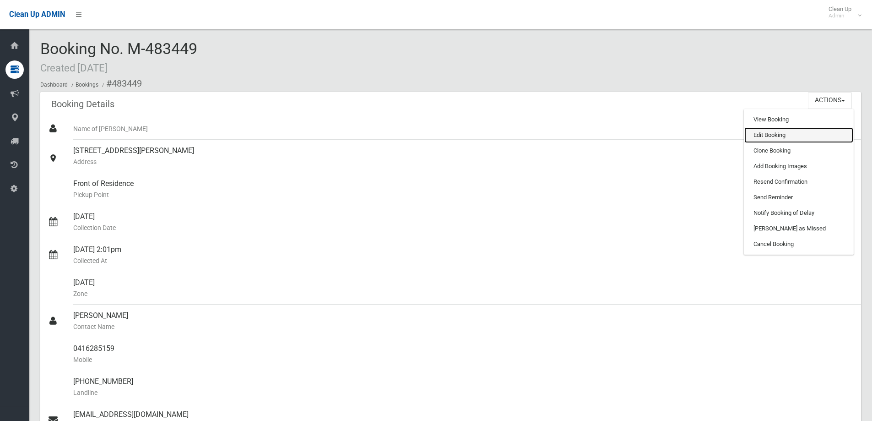
click at [790, 135] on link "Edit Booking" at bounding box center [799, 135] width 109 height 16
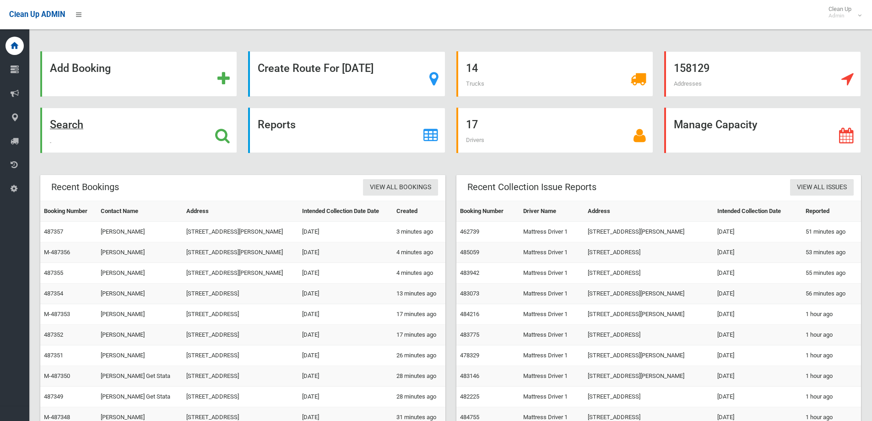
click at [192, 135] on div "Search" at bounding box center [138, 130] width 197 height 45
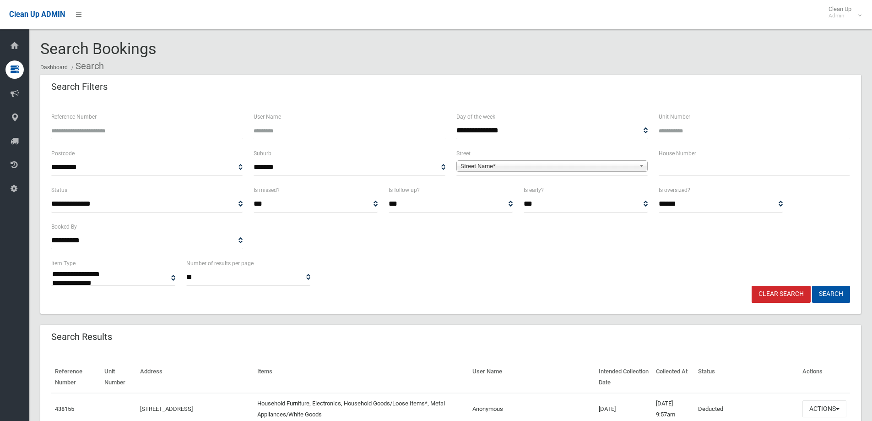
select select
click at [690, 169] on input "text" at bounding box center [754, 167] width 191 height 17
type input "*"
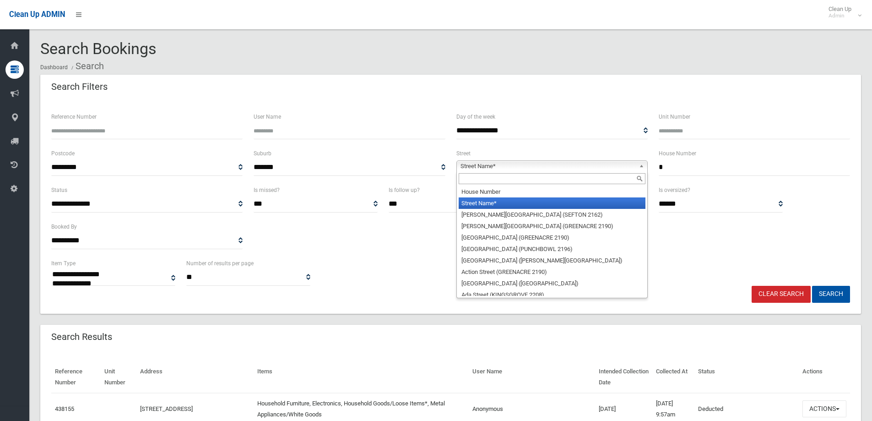
click at [596, 170] on span "Street Name*" at bounding box center [548, 166] width 175 height 11
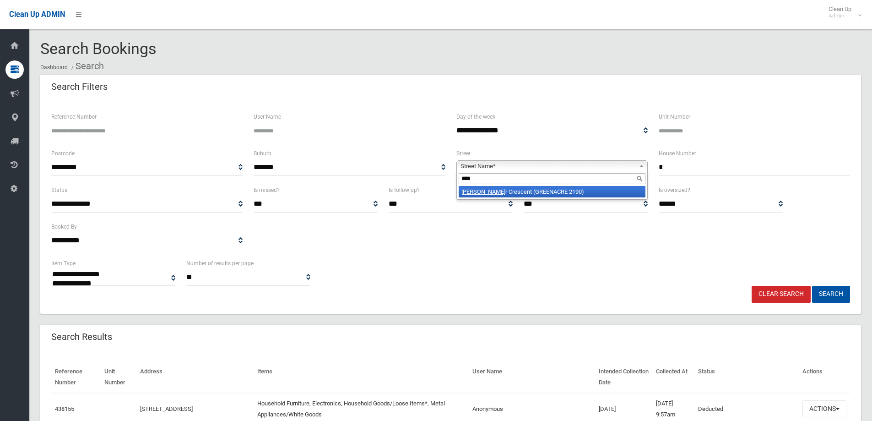
type input "****"
click at [539, 193] on li "Pete r Crescent (GREENACRE 2190)" at bounding box center [552, 191] width 187 height 11
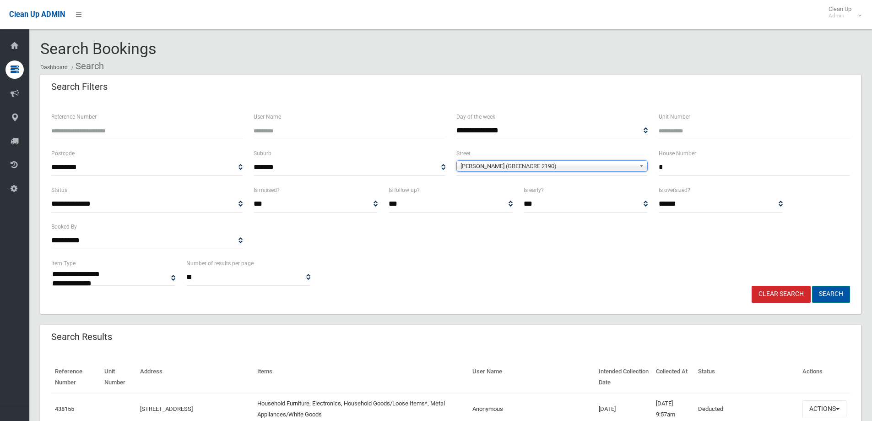
click at [816, 294] on button "Search" at bounding box center [831, 294] width 38 height 17
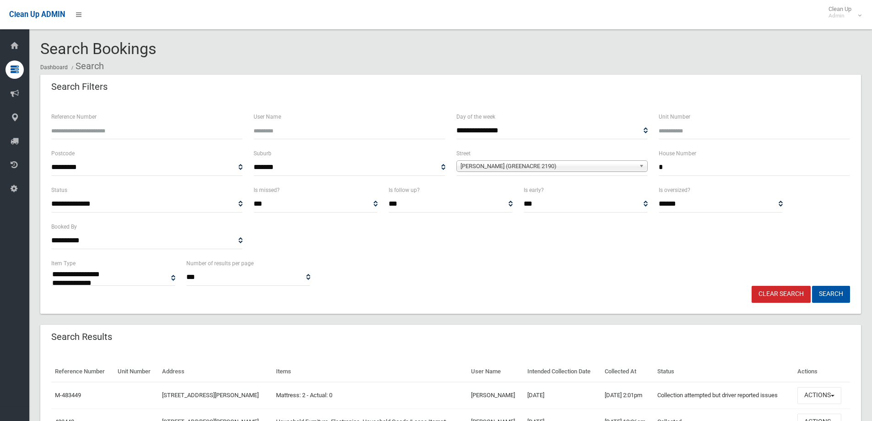
select select
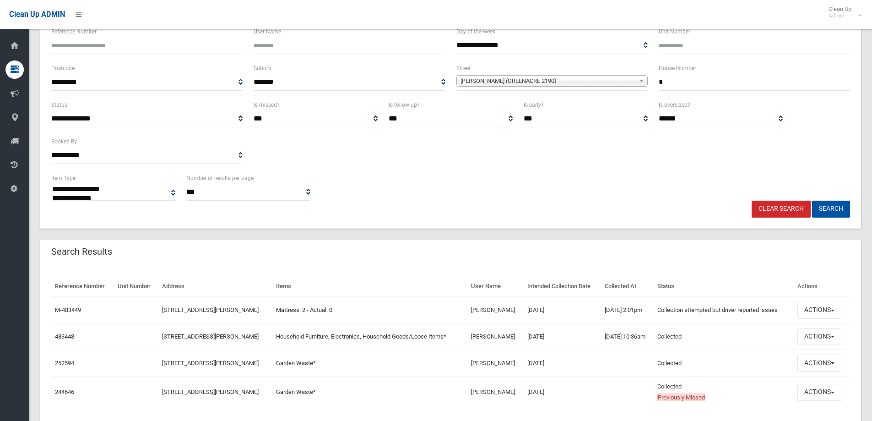
scroll to position [116, 0]
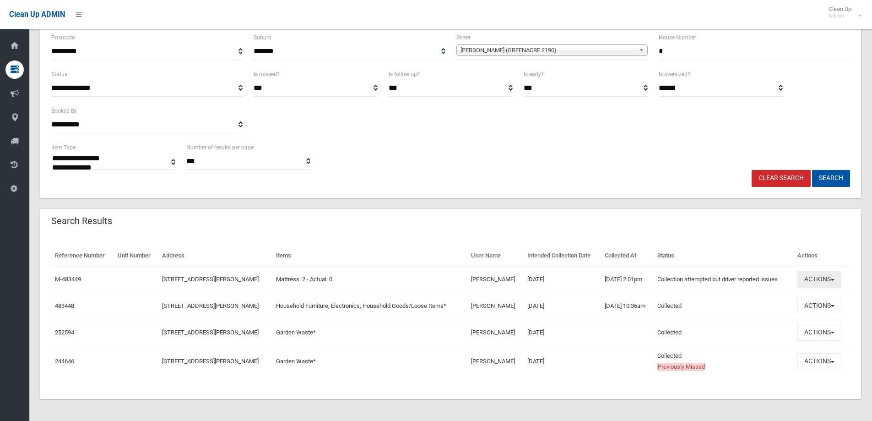
click at [814, 278] on button "Actions" at bounding box center [820, 279] width 44 height 17
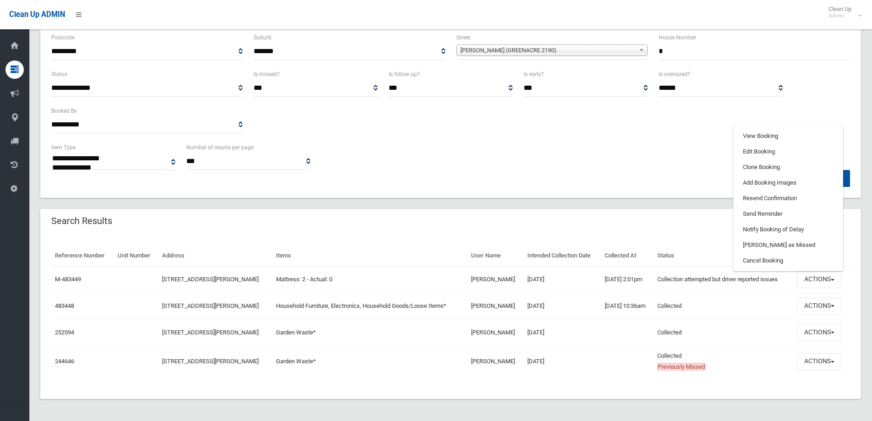
drag, startPoint x: 655, startPoint y: 233, endPoint x: 556, endPoint y: 248, distance: 100.1
click at [654, 233] on div "Search Results" at bounding box center [450, 222] width 821 height 26
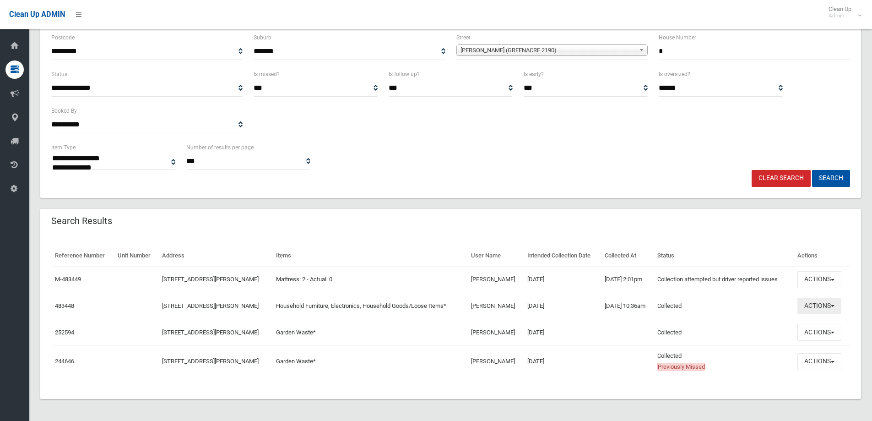
click at [817, 307] on button "Actions" at bounding box center [820, 306] width 44 height 17
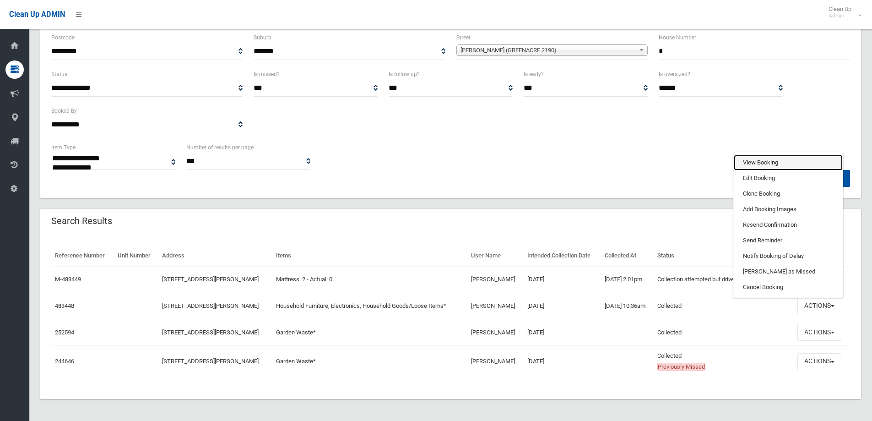
click at [788, 164] on link "View Booking" at bounding box center [788, 163] width 109 height 16
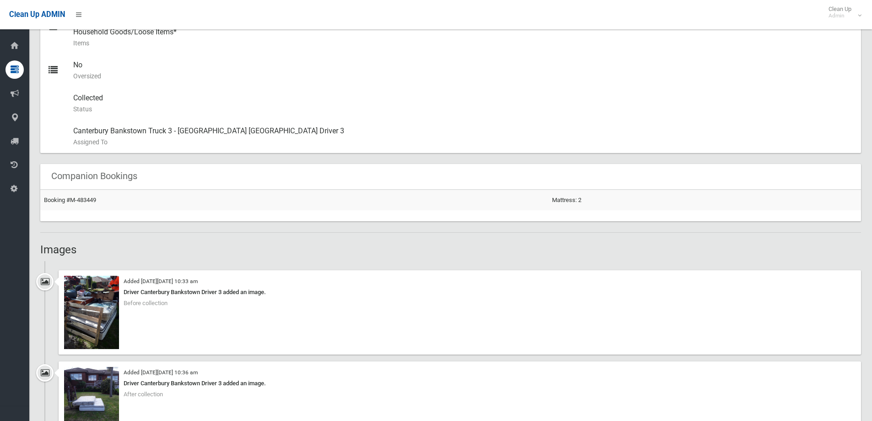
scroll to position [458, 0]
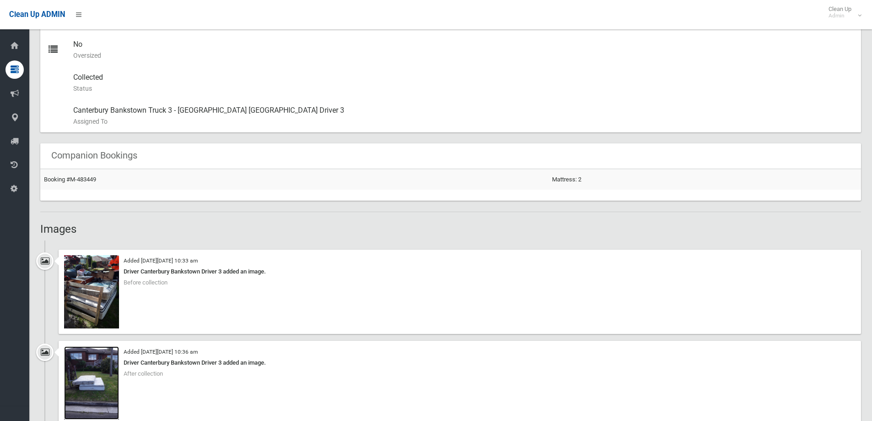
click at [95, 379] on img at bounding box center [91, 382] width 55 height 73
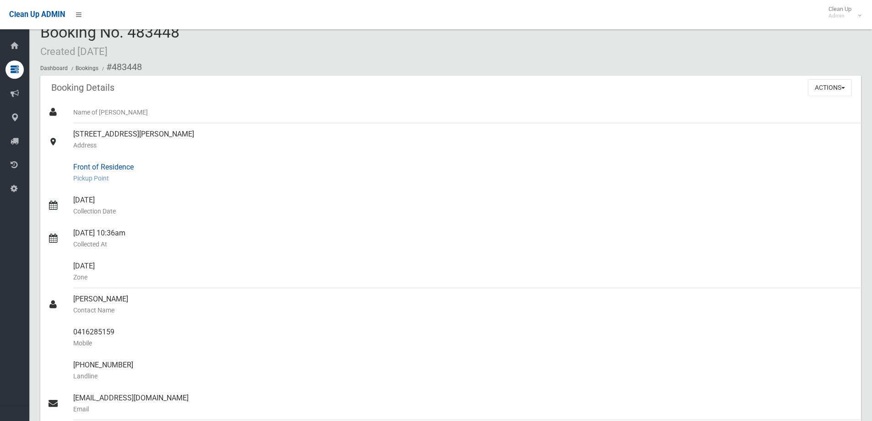
scroll to position [0, 0]
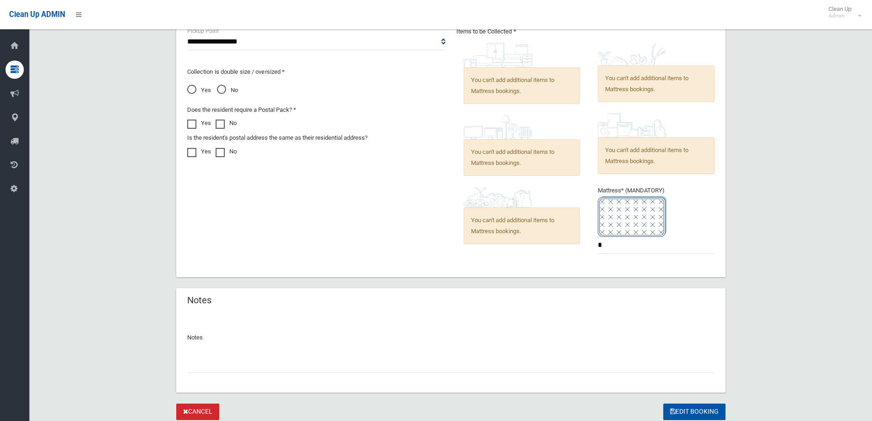
scroll to position [676, 0]
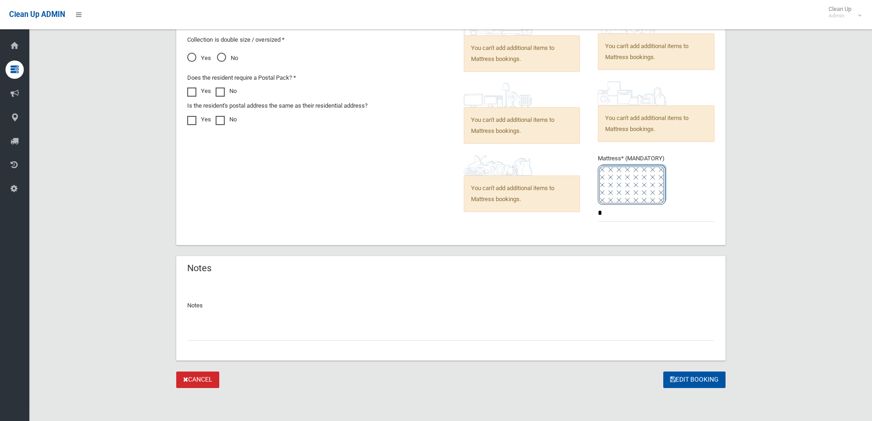
click at [359, 336] on input "text" at bounding box center [451, 332] width 528 height 17
click at [336, 334] on input "**********" at bounding box center [451, 332] width 528 height 17
type input "**********"
click at [690, 380] on button "Edit Booking" at bounding box center [695, 379] width 62 height 17
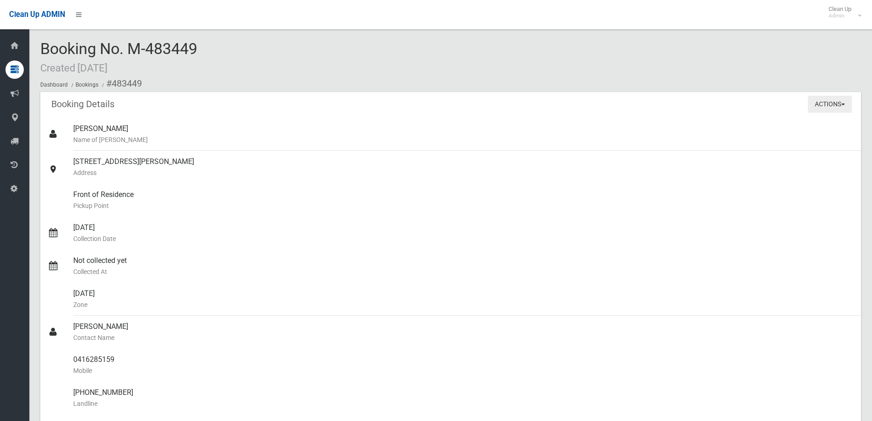
click at [832, 104] on button "Actions" at bounding box center [830, 104] width 44 height 17
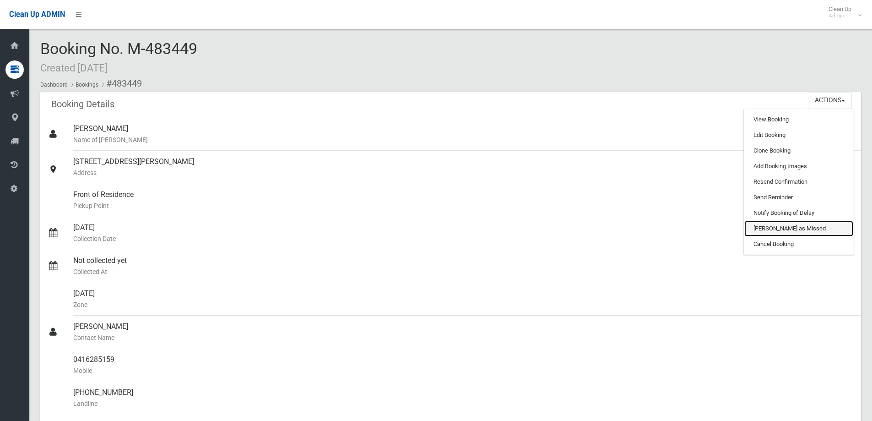
click at [767, 230] on link "[PERSON_NAME] as Missed" at bounding box center [799, 229] width 109 height 16
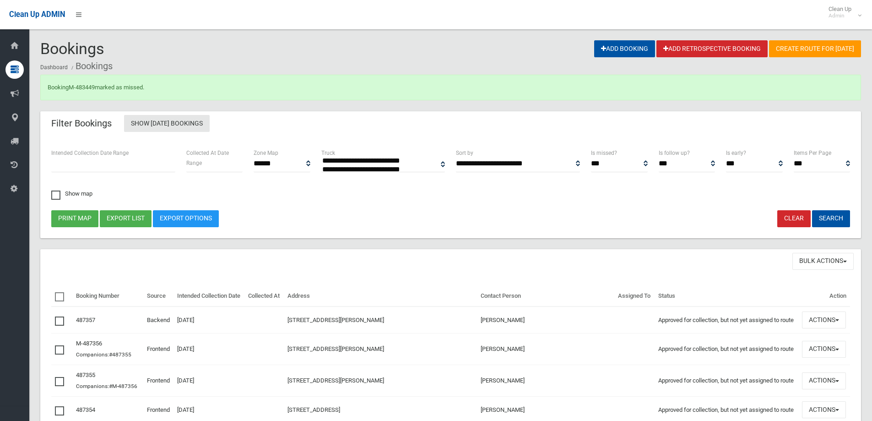
select select
click at [81, 88] on link "M-483449" at bounding box center [82, 87] width 26 height 7
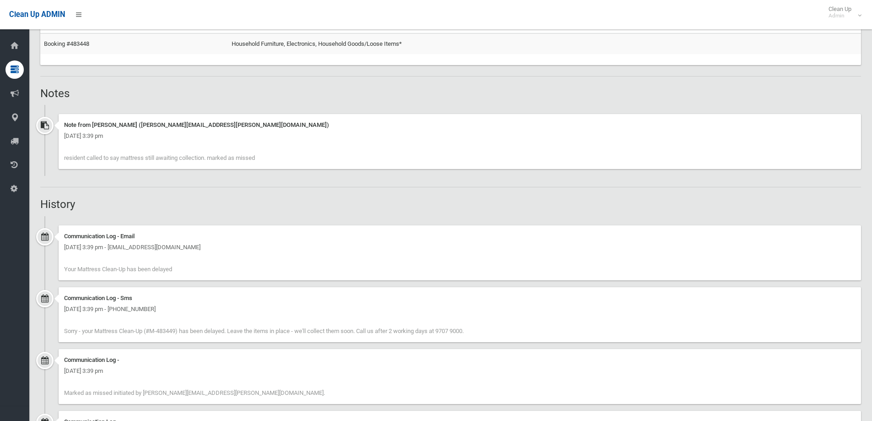
scroll to position [595, 0]
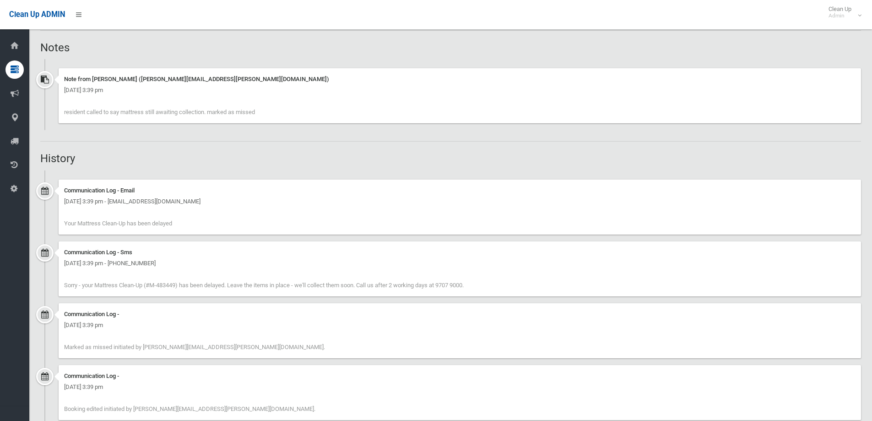
drag, startPoint x: 62, startPoint y: 225, endPoint x: 215, endPoint y: 224, distance: 153.4
click at [215, 224] on div "Communication Log - Email [DATE] 3:39 pm - [EMAIL_ADDRESS][DOMAIN_NAME] Your Ma…" at bounding box center [460, 207] width 803 height 55
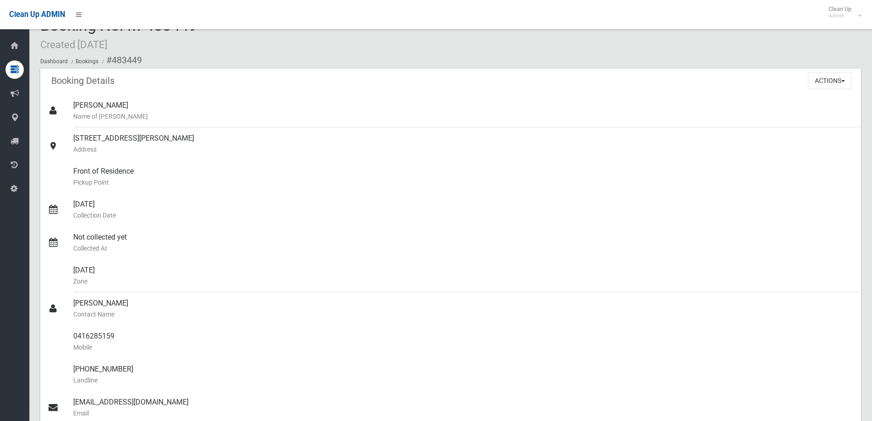
scroll to position [0, 0]
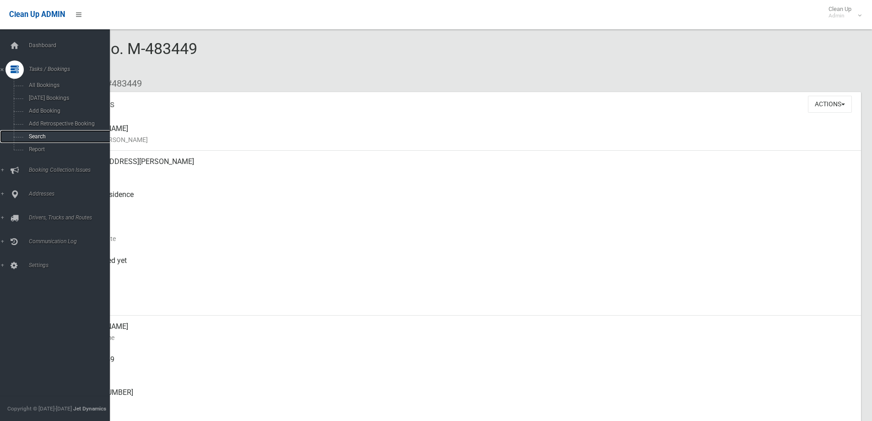
click at [22, 136] on link "Search" at bounding box center [58, 136] width 117 height 13
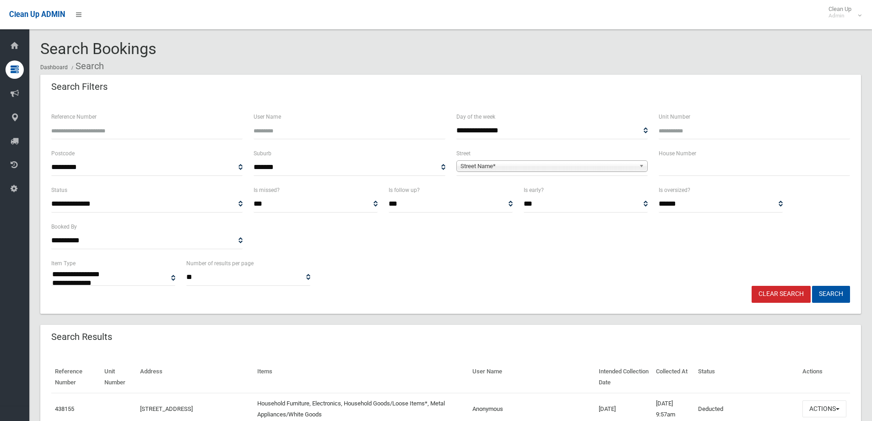
select select
click at [687, 168] on input "text" at bounding box center [754, 167] width 191 height 17
type input "*"
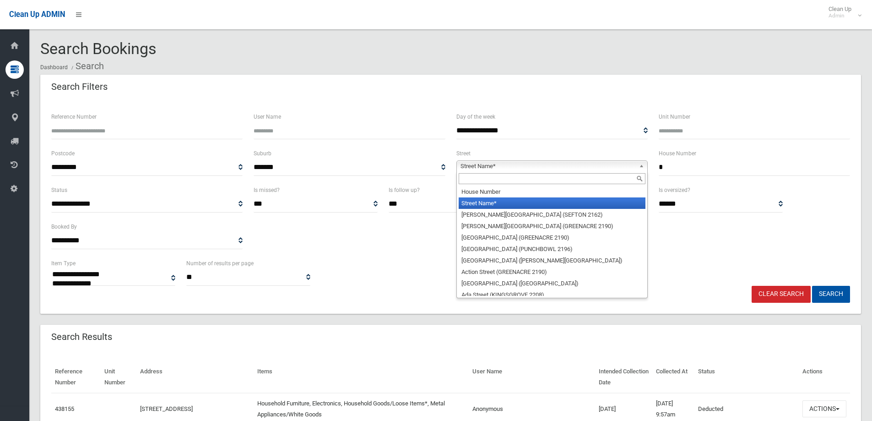
click at [582, 165] on span "Street Name*" at bounding box center [548, 166] width 175 height 11
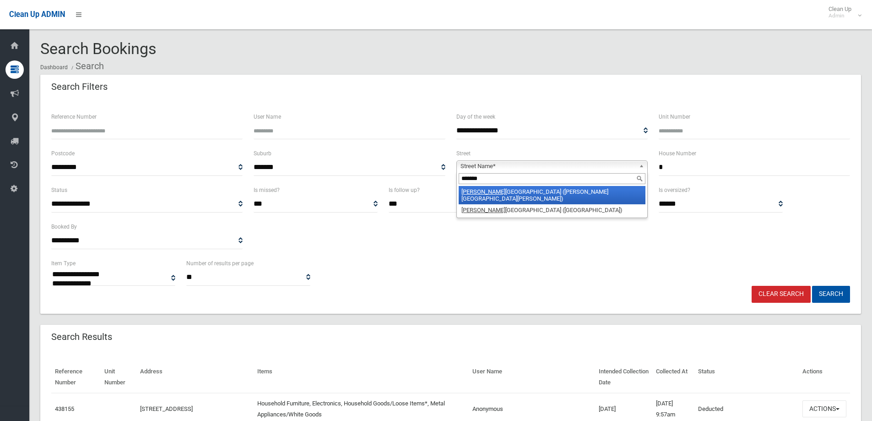
type input "*******"
click at [529, 194] on li "Chester Hill Road (CHESTER HILL 2162)" at bounding box center [552, 195] width 187 height 18
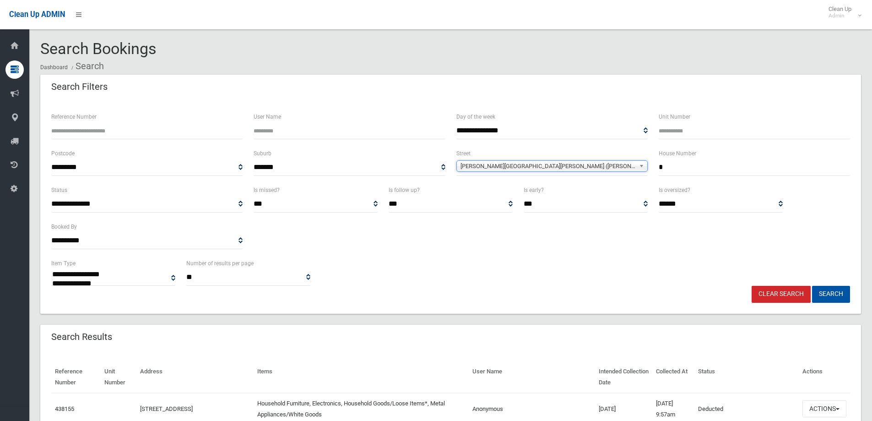
click at [534, 169] on span "Chester Hill Road (CHESTER HILL 2162)" at bounding box center [548, 166] width 175 height 11
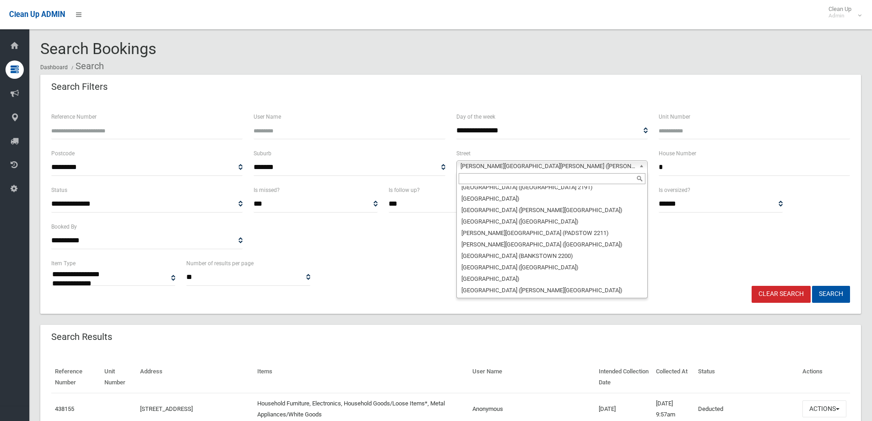
scroll to position [5191, 0]
click at [506, 163] on span "Chester Hill Road (CHESTER HILL 2162)" at bounding box center [548, 166] width 175 height 11
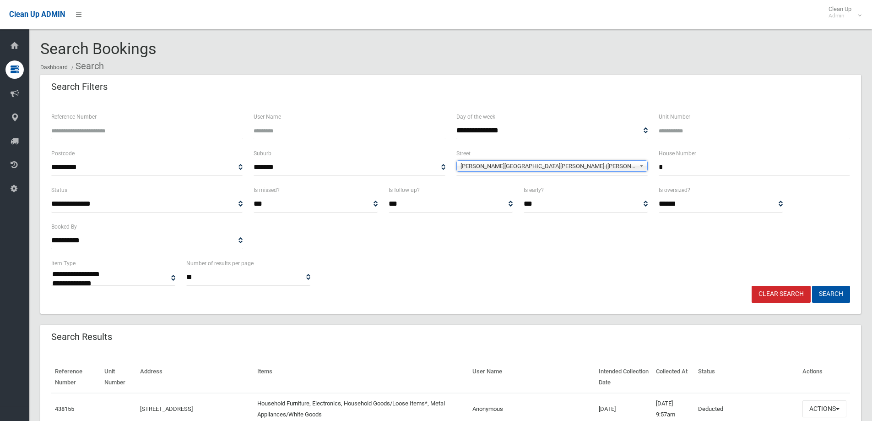
click at [508, 165] on span "Chester Hill Road (CHESTER HILL 2162)" at bounding box center [548, 166] width 175 height 11
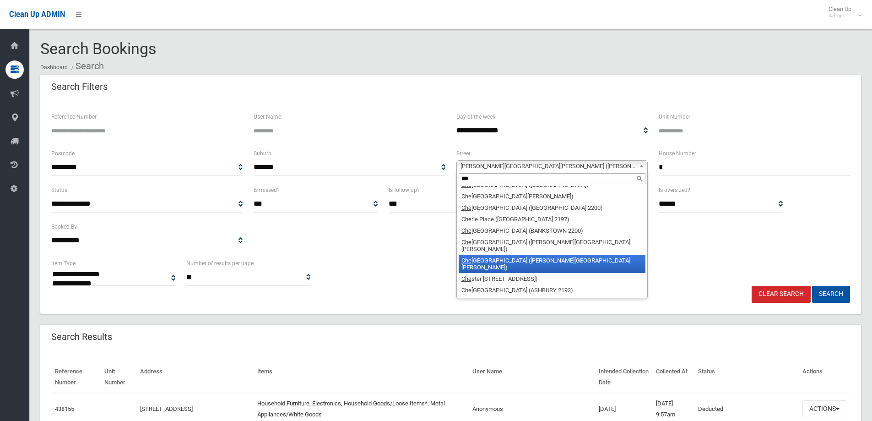
scroll to position [0, 0]
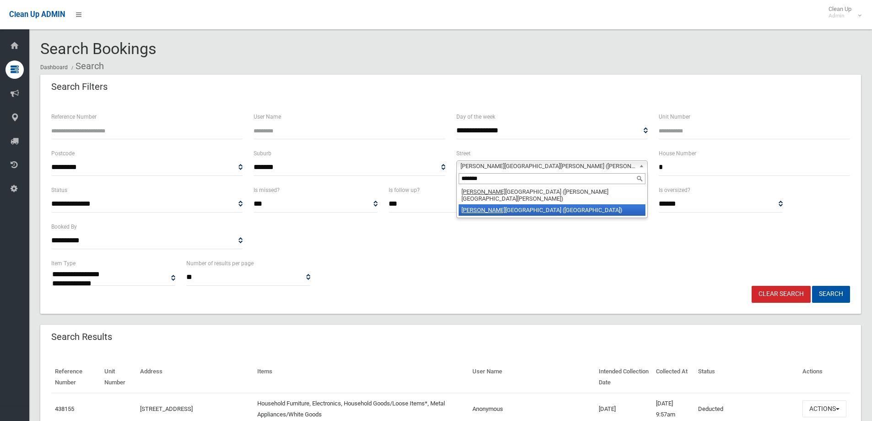
type input "*******"
click at [546, 205] on li "Chester Hill Road (BASS HILL 2197)" at bounding box center [552, 209] width 187 height 11
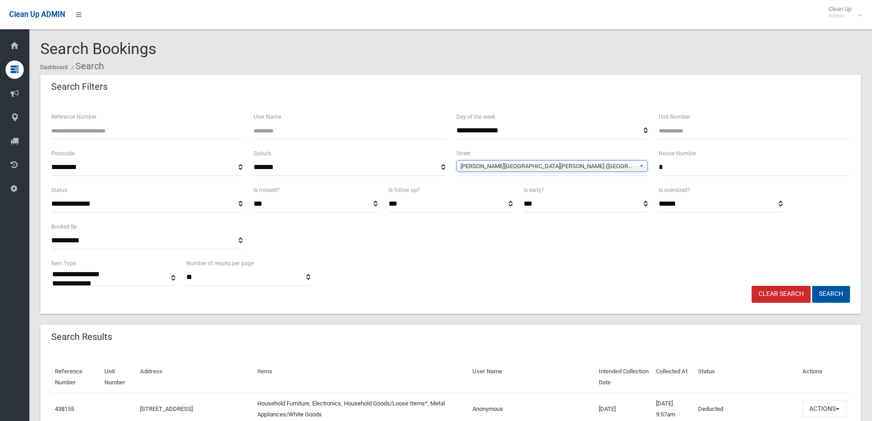
click at [833, 293] on button "Search" at bounding box center [831, 294] width 38 height 17
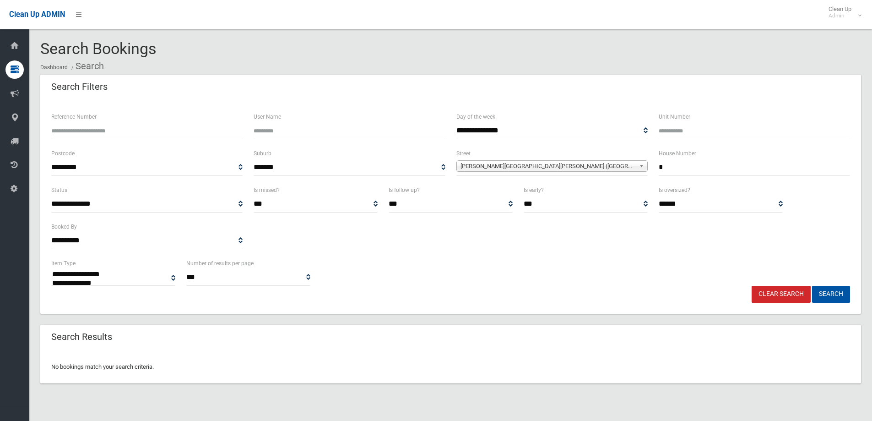
select select
click at [686, 167] on input "*" at bounding box center [754, 167] width 191 height 17
type input "***"
click at [839, 290] on button "Search" at bounding box center [831, 294] width 38 height 17
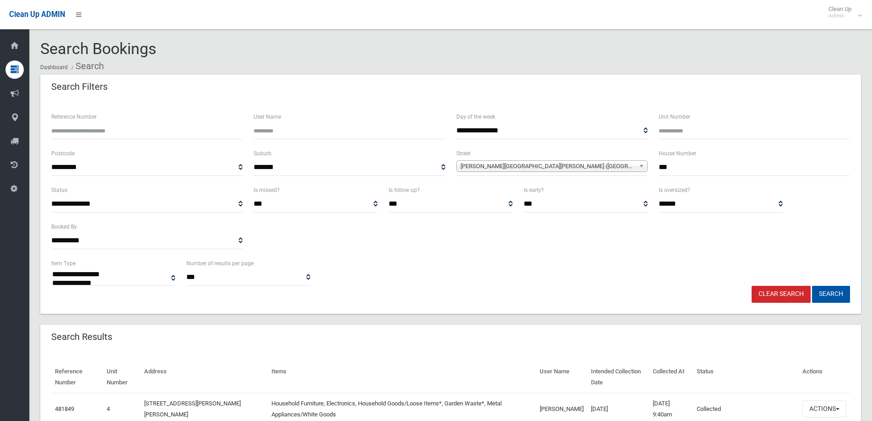
select select
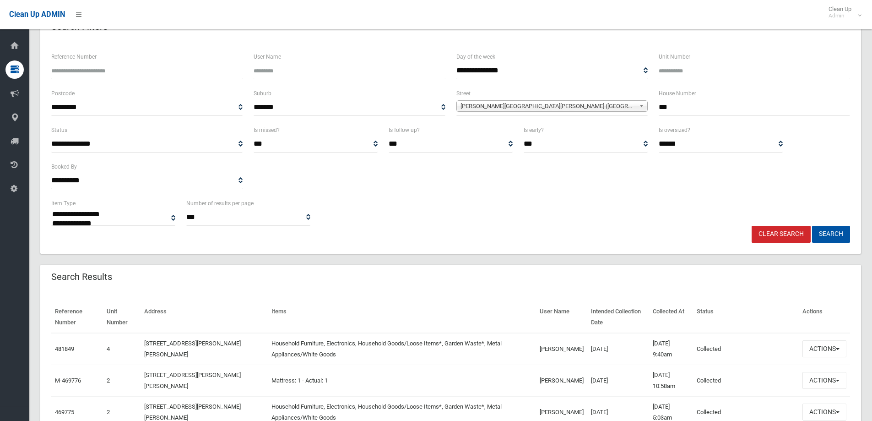
scroll to position [183, 0]
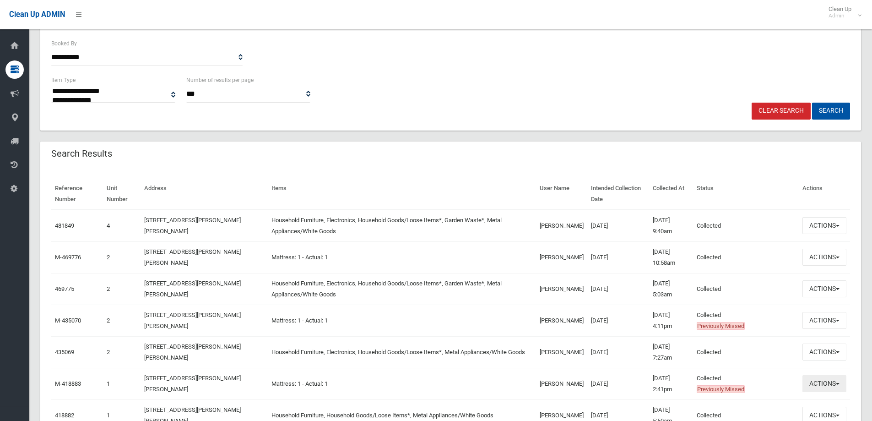
click at [830, 386] on button "Actions" at bounding box center [825, 383] width 44 height 17
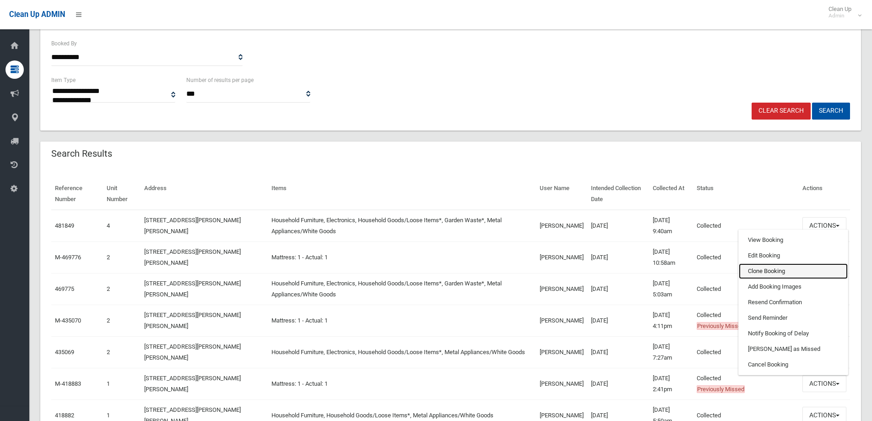
click at [761, 271] on link "Clone Booking" at bounding box center [793, 271] width 109 height 16
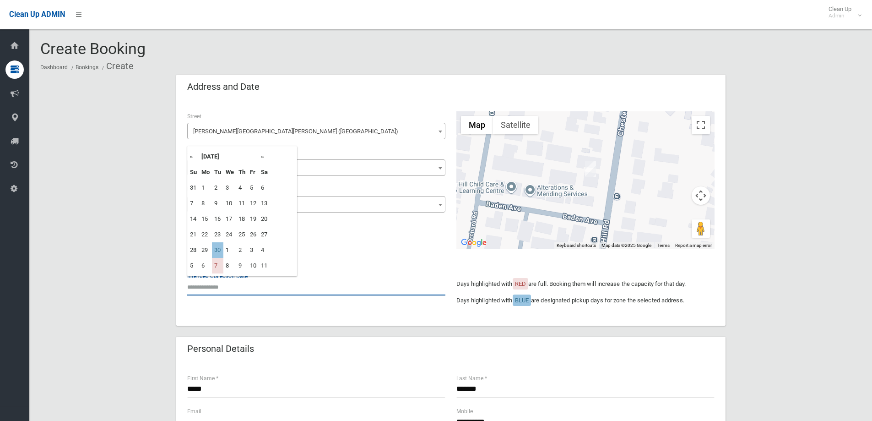
click at [279, 285] on input "text" at bounding box center [316, 286] width 258 height 17
click at [217, 248] on td "30" at bounding box center [217, 250] width 11 height 16
type input "**********"
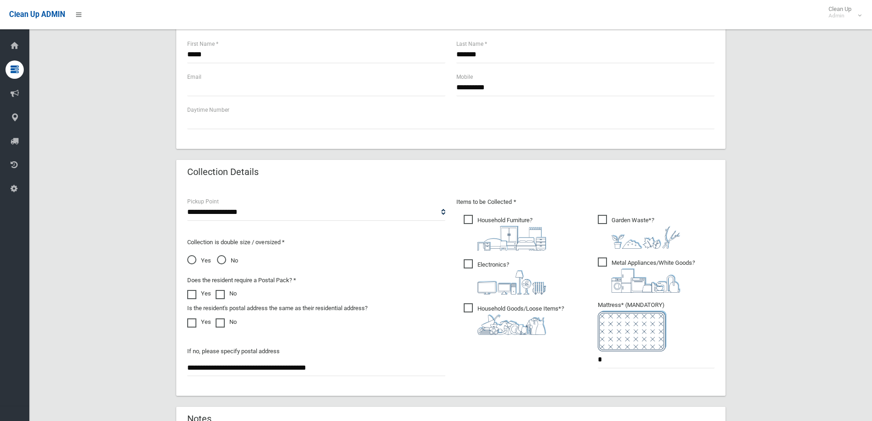
scroll to position [412, 0]
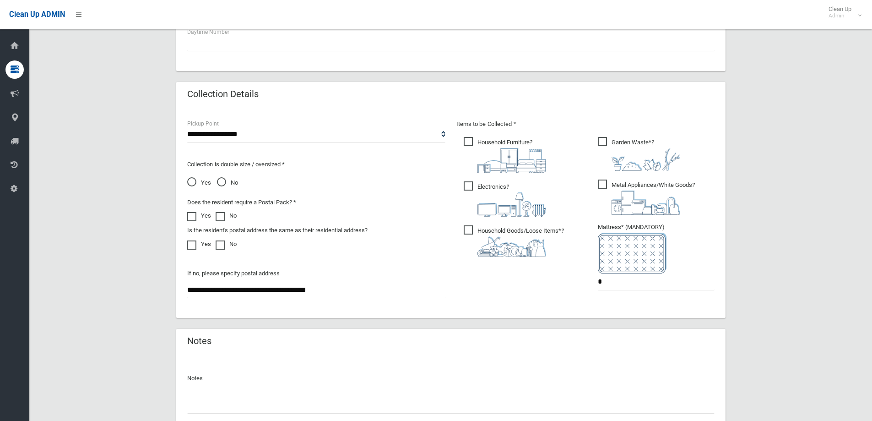
click at [468, 222] on ul "Household Furniture ?" at bounding box center [519, 199] width 124 height 129
drag, startPoint x: 466, startPoint y: 226, endPoint x: 464, endPoint y: 212, distance: 14.3
click at [465, 220] on ul "Household Furniture ?" at bounding box center [519, 199] width 124 height 129
click at [473, 186] on span "Electronics ?" at bounding box center [505, 198] width 82 height 35
click at [466, 139] on span "Household Furniture ?" at bounding box center [505, 155] width 82 height 36
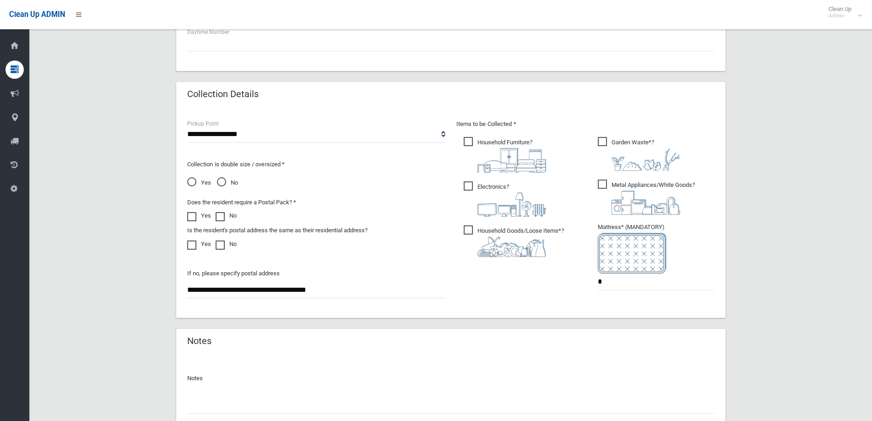
click at [469, 229] on span "Household Goods/Loose Items* ?" at bounding box center [514, 241] width 100 height 32
click at [605, 182] on span "Metal Appliances/White Goods ?" at bounding box center [646, 197] width 97 height 35
click at [602, 138] on span "Garden Waste* ?" at bounding box center [639, 154] width 82 height 34
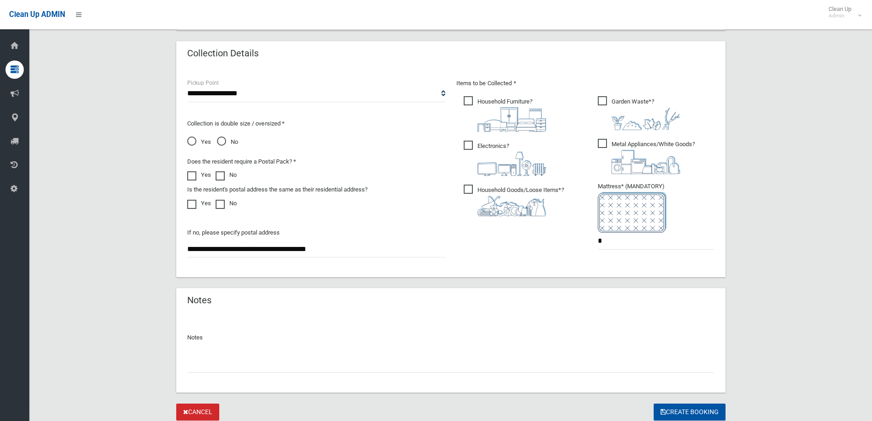
scroll to position [485, 0]
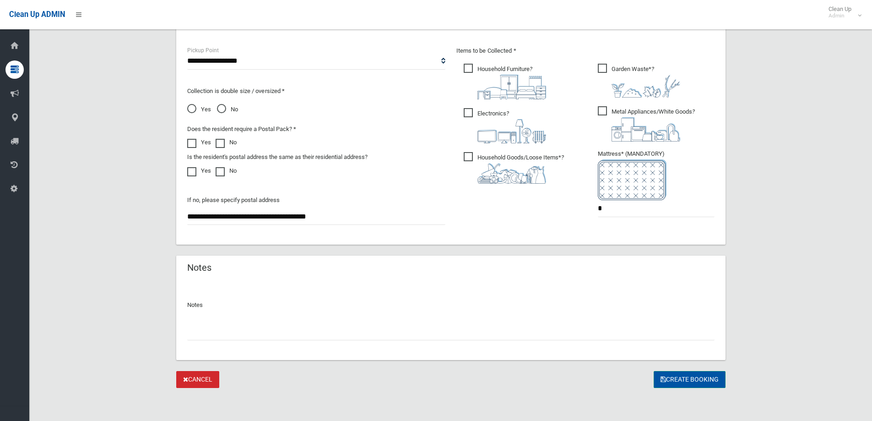
click at [672, 383] on button "Create Booking" at bounding box center [690, 379] width 72 height 17
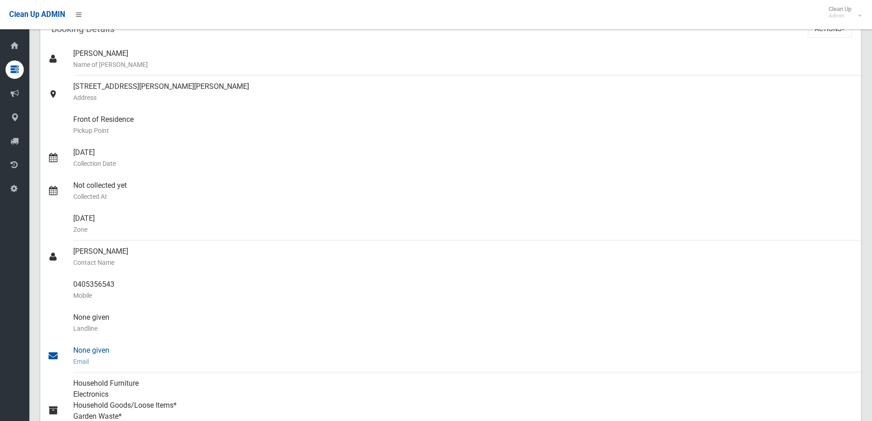
scroll to position [92, 0]
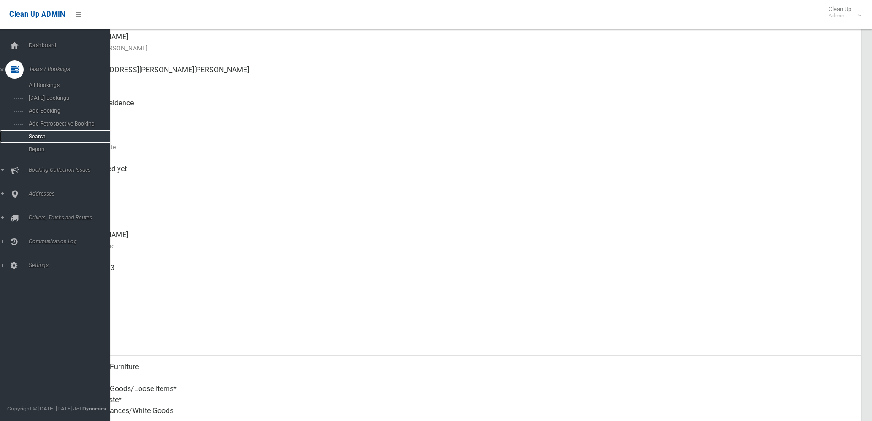
click at [33, 137] on span "Search" at bounding box center [67, 136] width 83 height 6
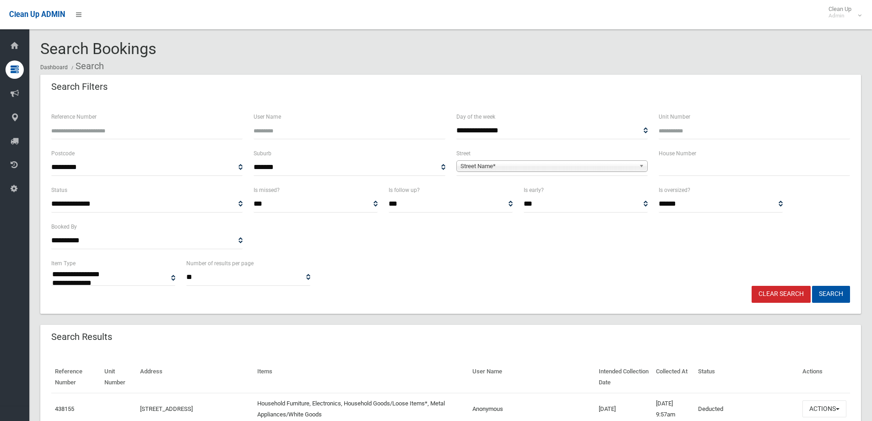
select select
click at [593, 278] on div "**********" at bounding box center [451, 272] width 810 height 28
click at [689, 169] on input "text" at bounding box center [754, 167] width 191 height 17
click at [674, 166] on input "text" at bounding box center [754, 167] width 191 height 17
type input "**"
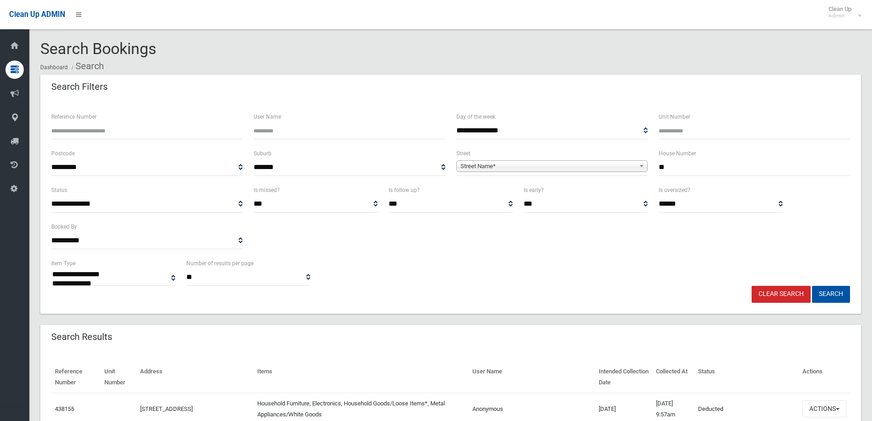
click at [499, 168] on span "Street Name*" at bounding box center [548, 166] width 175 height 11
type input "*****"
click at [507, 192] on li "Terry Street (GREENACRE 2190)" at bounding box center [552, 191] width 187 height 11
click at [829, 296] on button "Search" at bounding box center [831, 294] width 38 height 17
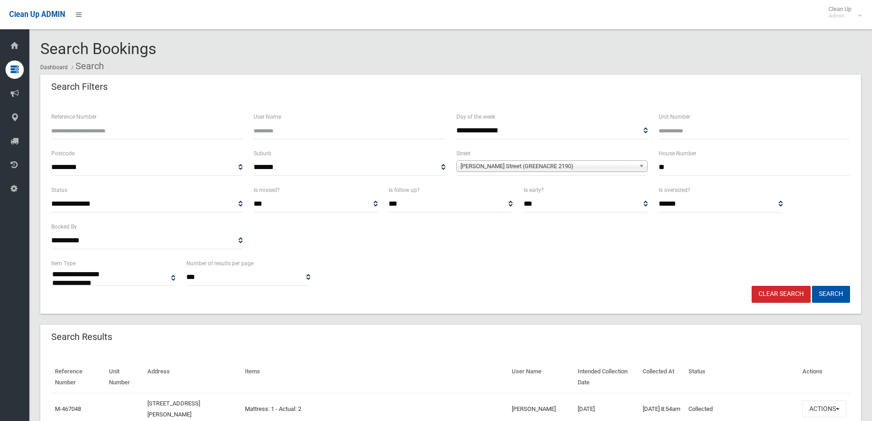
select select
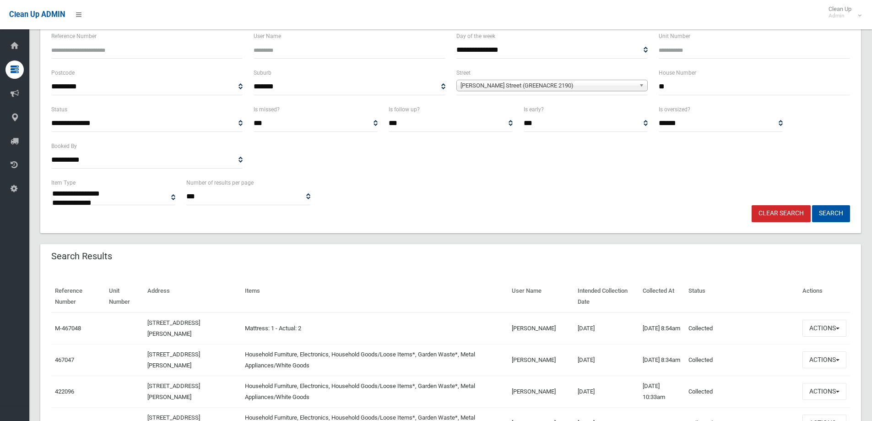
scroll to position [229, 0]
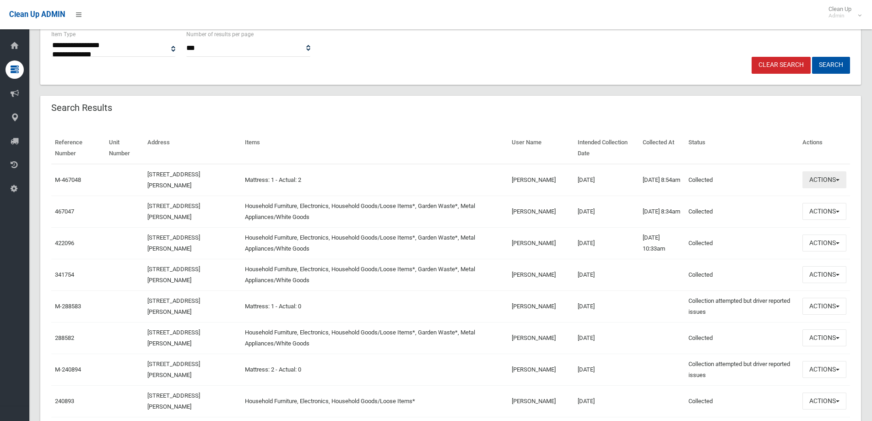
click at [837, 183] on button "Actions" at bounding box center [825, 179] width 44 height 17
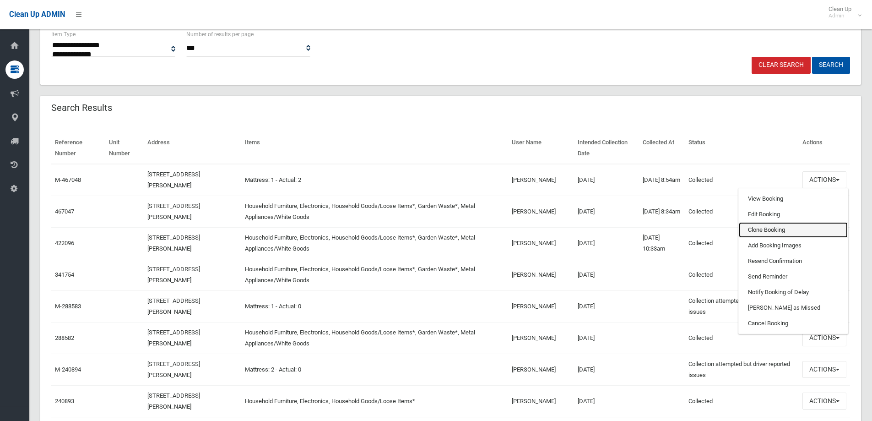
click at [787, 229] on link "Clone Booking" at bounding box center [793, 230] width 109 height 16
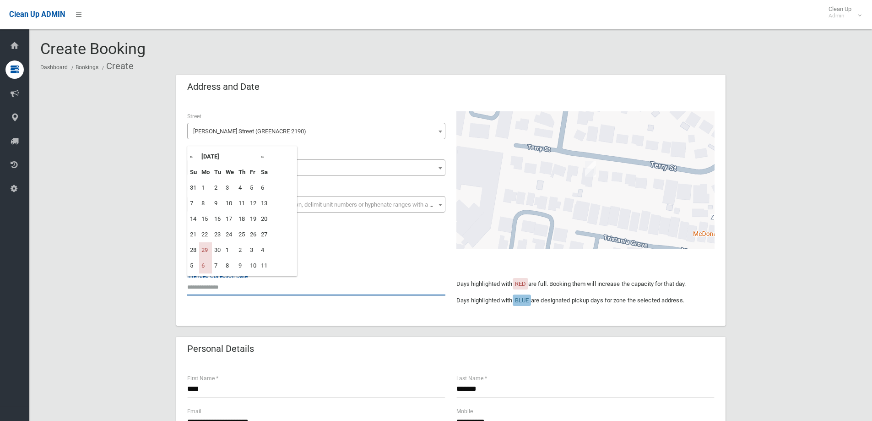
click at [262, 290] on input "text" at bounding box center [316, 286] width 258 height 17
click at [259, 159] on th "[DATE]" at bounding box center [229, 157] width 60 height 16
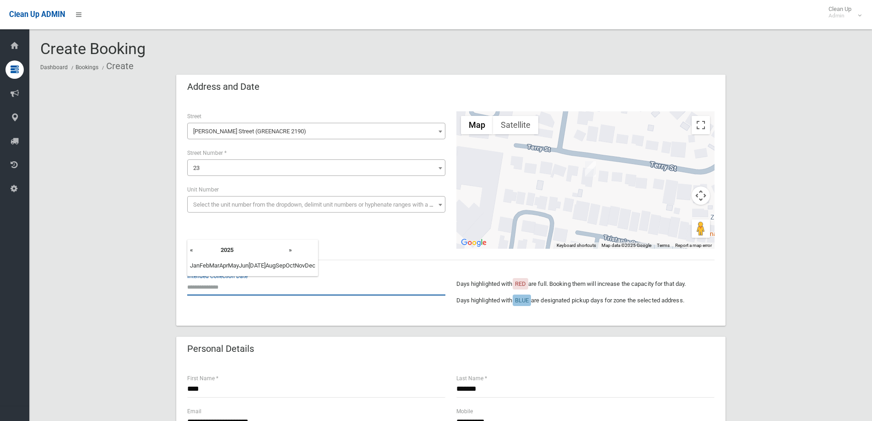
click at [252, 295] on input "text" at bounding box center [316, 286] width 258 height 17
click at [247, 288] on input "text" at bounding box center [316, 286] width 258 height 17
click at [244, 249] on th "2025" at bounding box center [252, 250] width 69 height 16
click at [404, 244] on div "**********" at bounding box center [451, 179] width 539 height 137
drag, startPoint x: 203, startPoint y: 287, endPoint x: 216, endPoint y: 273, distance: 18.8
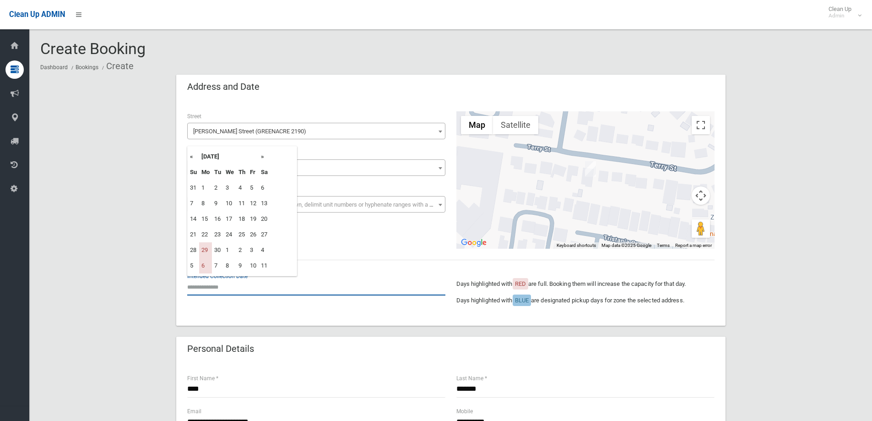
click at [203, 287] on input "text" at bounding box center [316, 286] width 258 height 17
click at [265, 150] on th "»" at bounding box center [264, 157] width 11 height 16
click at [208, 232] on td "20" at bounding box center [205, 235] width 13 height 16
type input "**********"
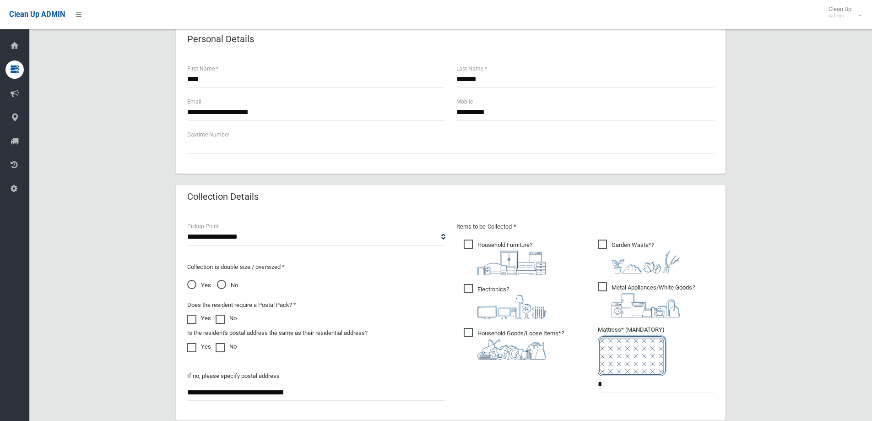
scroll to position [321, 0]
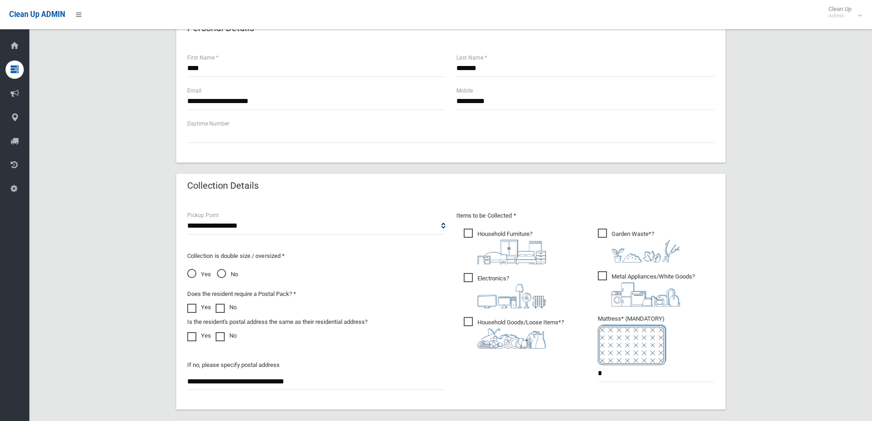
click at [469, 232] on span "Household Furniture ?" at bounding box center [505, 247] width 82 height 36
click at [470, 275] on span "Electronics ?" at bounding box center [505, 290] width 82 height 35
click at [466, 320] on span "Household Goods/Loose Items* ?" at bounding box center [514, 333] width 100 height 32
click at [603, 274] on span "Metal Appliances/White Goods ?" at bounding box center [646, 288] width 97 height 35
drag, startPoint x: 613, startPoint y: 370, endPoint x: 561, endPoint y: 363, distance: 53.1
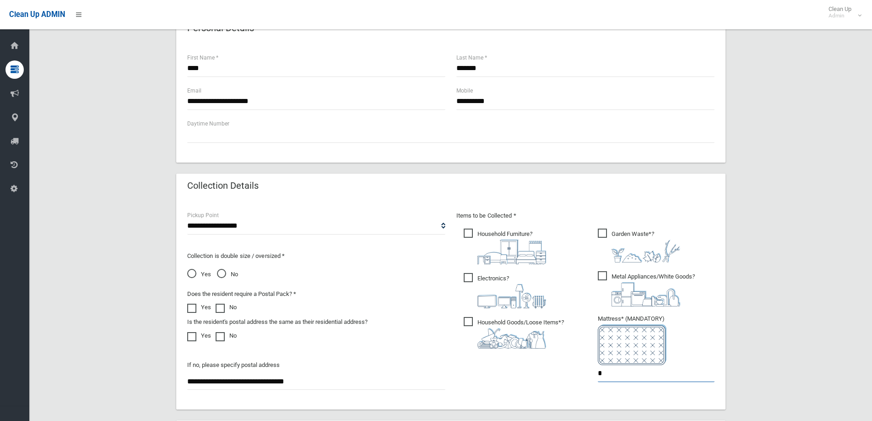
click at [561, 363] on div "Items to be Collected * Household Furniture ? *" at bounding box center [585, 302] width 269 height 184
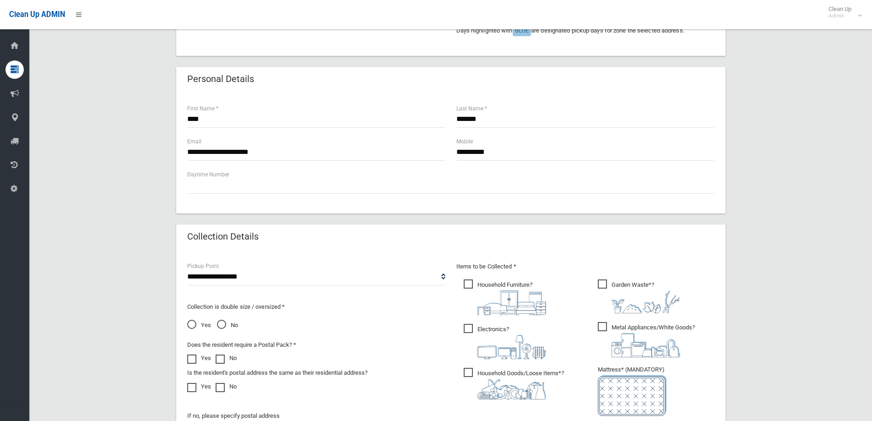
scroll to position [275, 0]
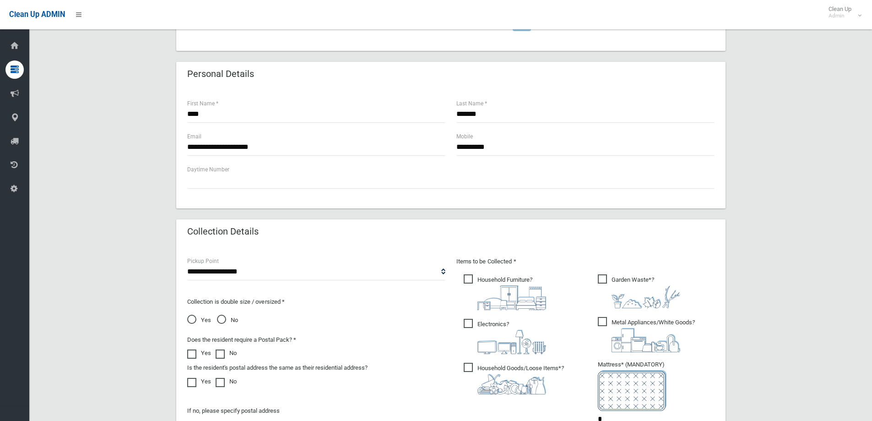
type input "*"
click at [598, 281] on span "Garden Waste* ?" at bounding box center [639, 291] width 82 height 34
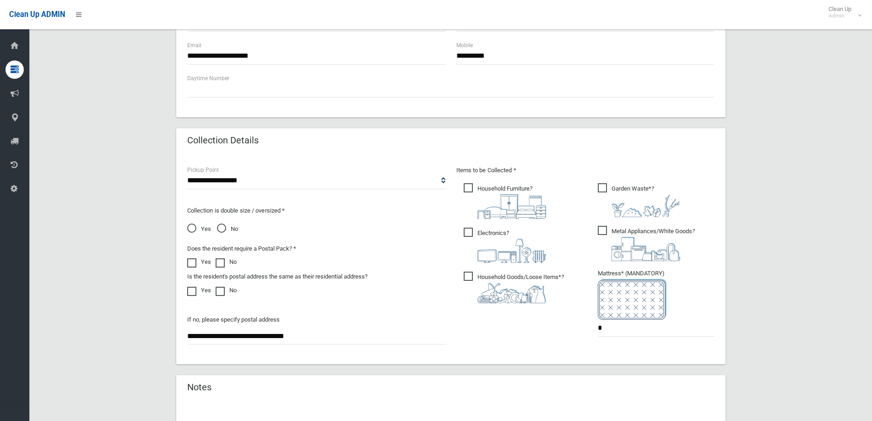
scroll to position [485, 0]
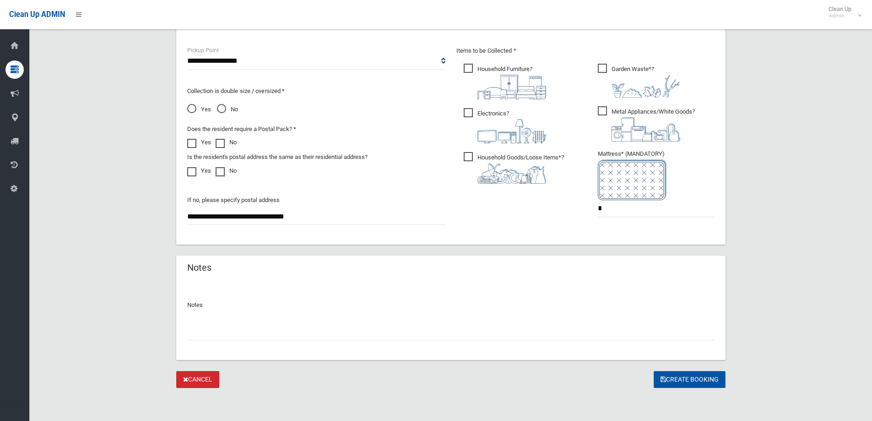
click at [692, 378] on button "Create Booking" at bounding box center [690, 379] width 72 height 17
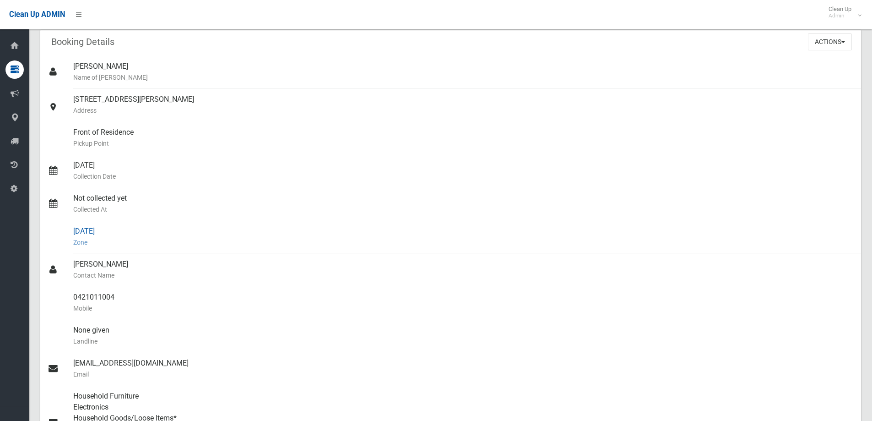
scroll to position [46, 0]
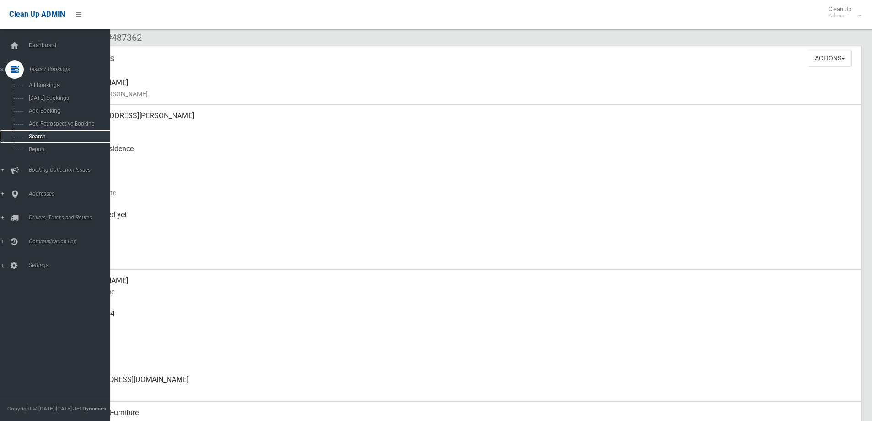
click at [33, 135] on span "Search" at bounding box center [67, 136] width 83 height 6
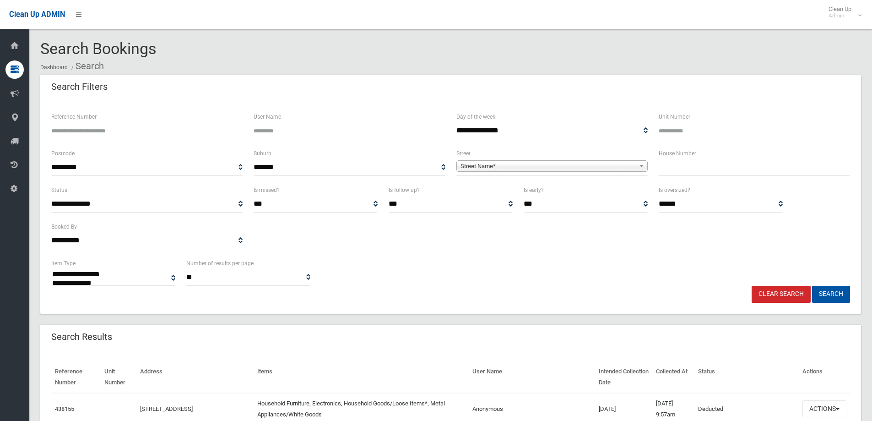
select select
click at [725, 167] on input "text" at bounding box center [754, 167] width 191 height 17
click at [705, 166] on input "text" at bounding box center [754, 167] width 191 height 17
type input "**"
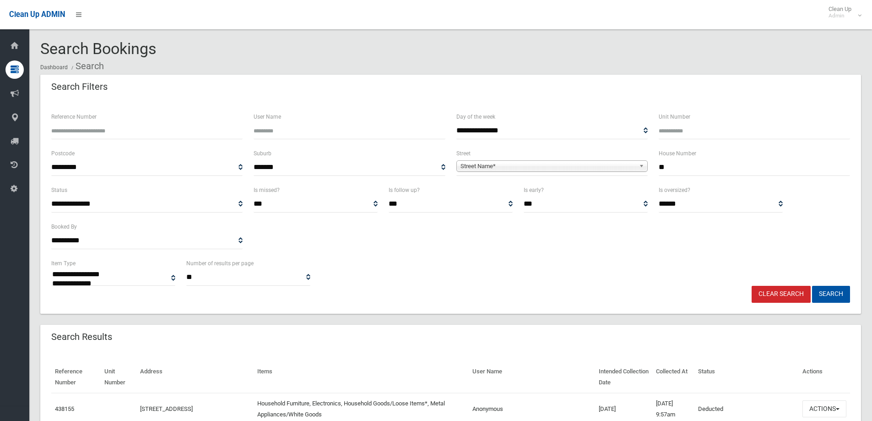
click at [500, 165] on span "Street Name*" at bounding box center [548, 166] width 175 height 11
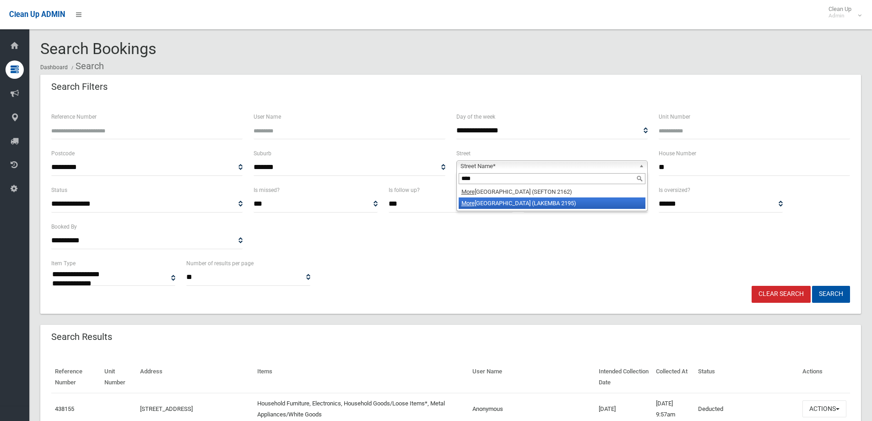
type input "****"
click at [514, 203] on li "More ton [STREET_ADDRESS])" at bounding box center [552, 202] width 187 height 11
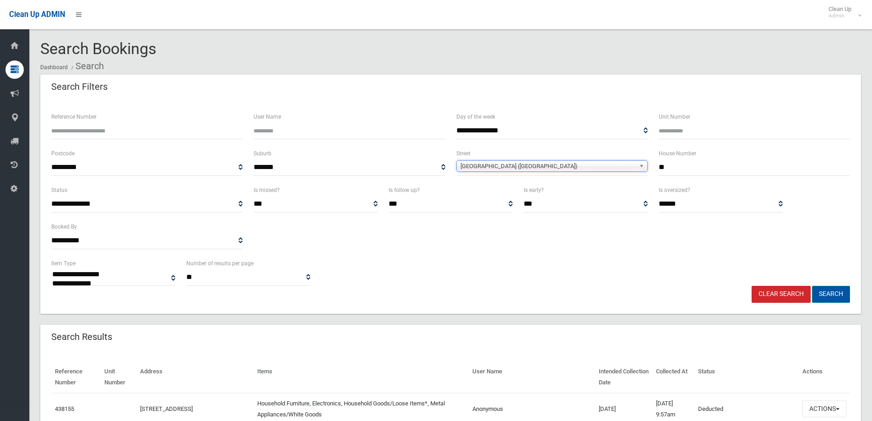
click at [834, 288] on button "Search" at bounding box center [831, 294] width 38 height 17
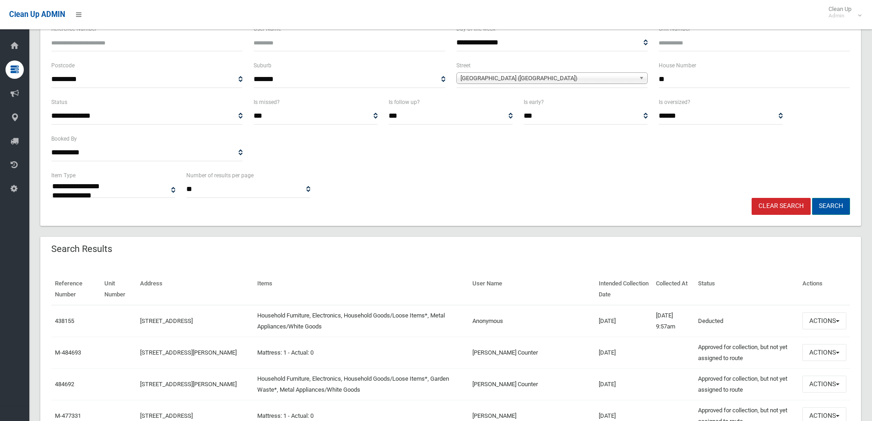
scroll to position [92, 0]
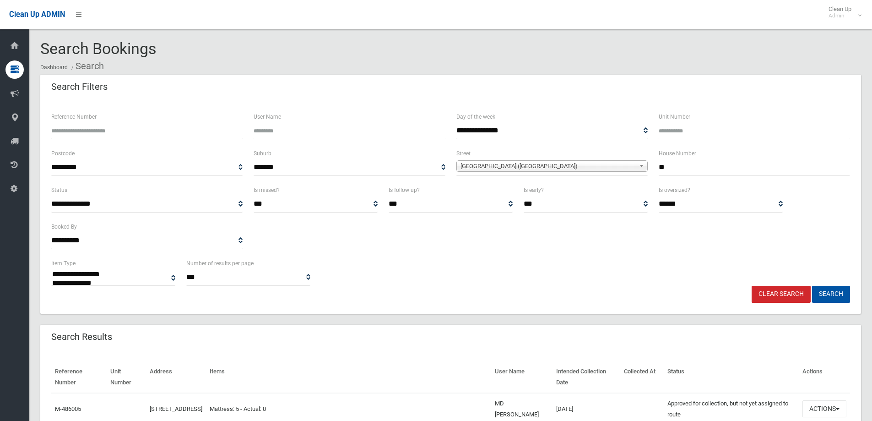
select select
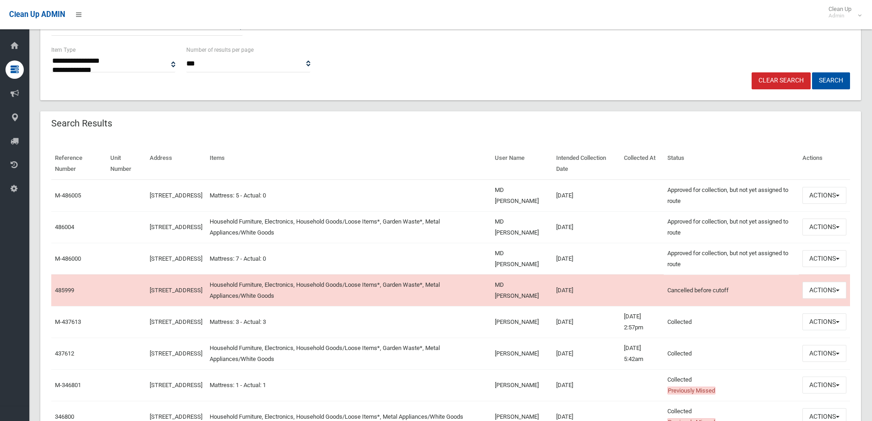
scroll to position [229, 0]
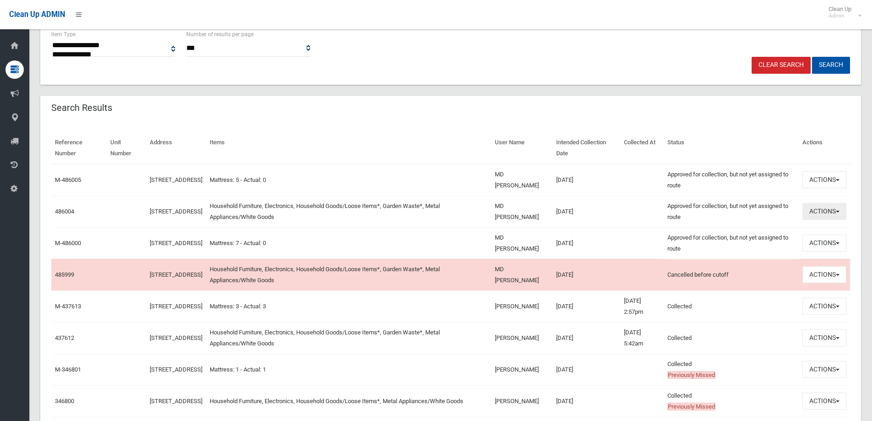
click at [824, 213] on button "Actions" at bounding box center [825, 211] width 44 height 17
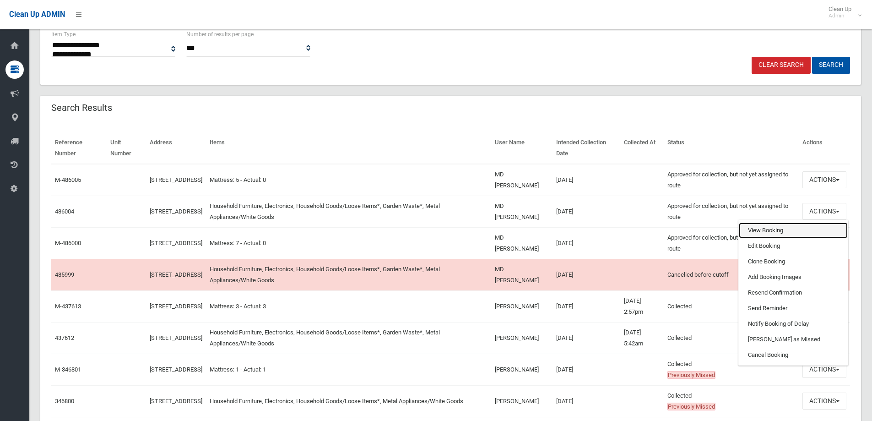
click at [797, 234] on link "View Booking" at bounding box center [793, 231] width 109 height 16
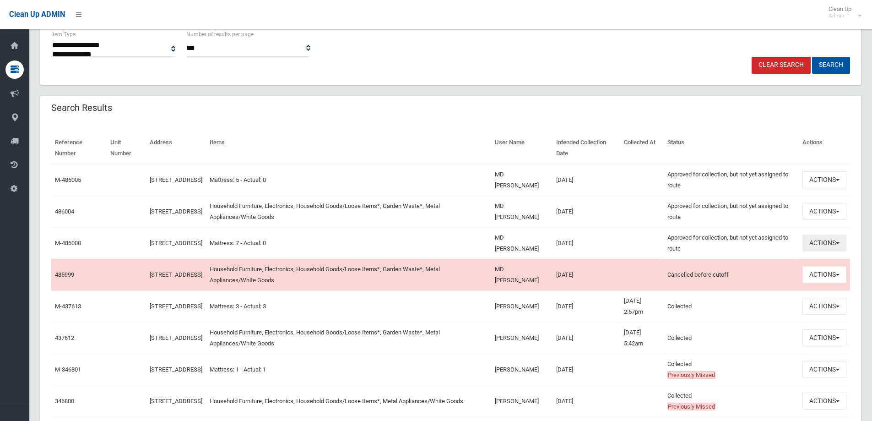
click at [834, 245] on button "Actions" at bounding box center [825, 242] width 44 height 17
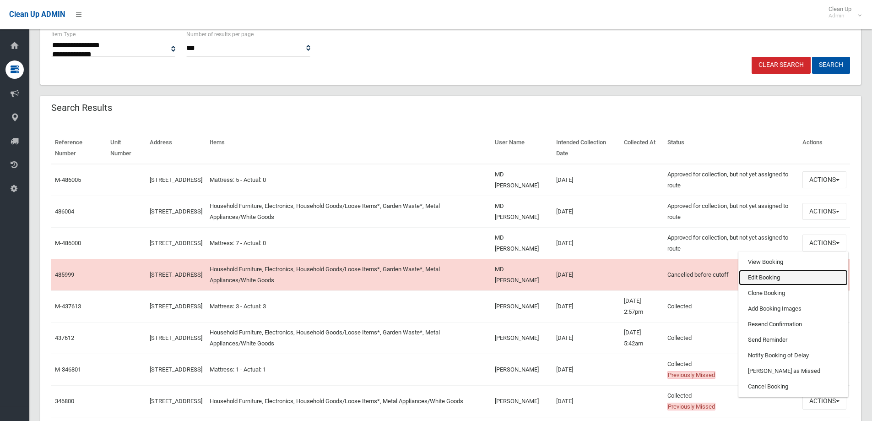
click at [769, 281] on link "Edit Booking" at bounding box center [793, 278] width 109 height 16
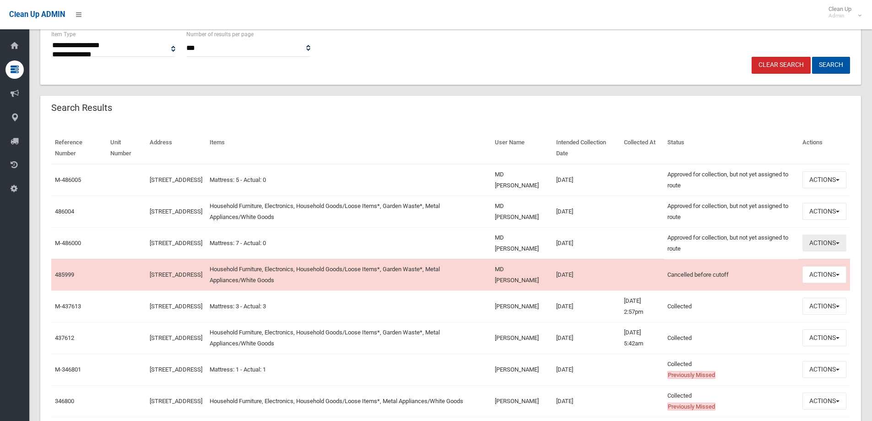
click at [831, 247] on button "Actions" at bounding box center [825, 242] width 44 height 17
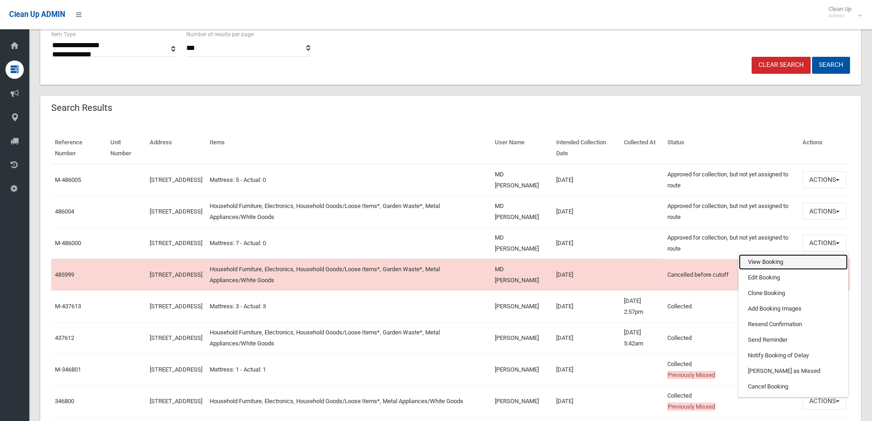
click at [794, 267] on link "View Booking" at bounding box center [793, 262] width 109 height 16
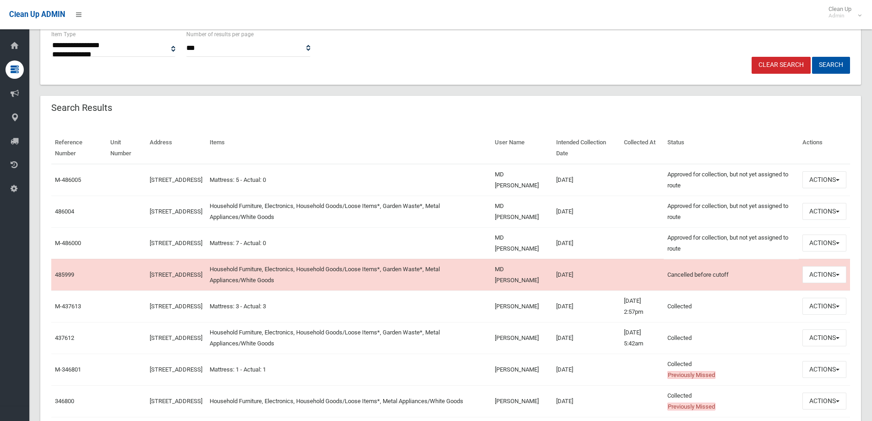
drag, startPoint x: 592, startPoint y: 307, endPoint x: 490, endPoint y: 307, distance: 102.6
click at [490, 308] on tr "M-437613 30 Moreton Street, LAKEMBA NSW 2195 Mattress: 3 - Actual: 3 Ratan Chan…" at bounding box center [450, 306] width 799 height 32
click at [490, 307] on td "Mattress: 3 - Actual: 3" at bounding box center [348, 306] width 285 height 32
drag, startPoint x: 556, startPoint y: 119, endPoint x: 472, endPoint y: 140, distance: 87.3
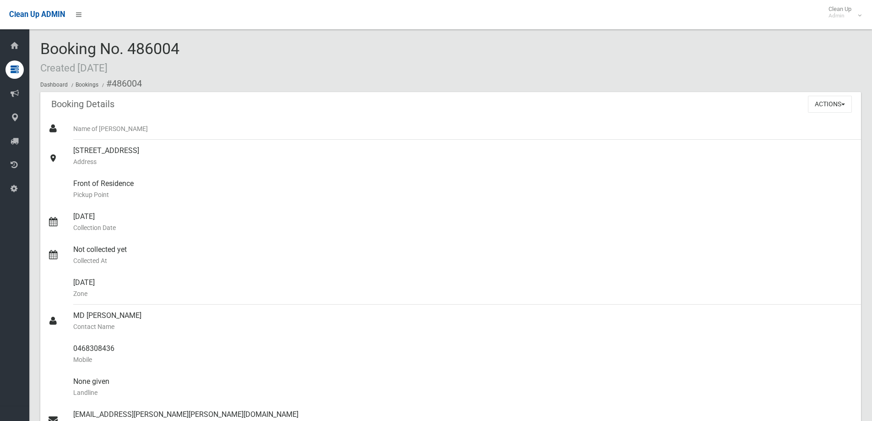
click at [551, 94] on div "Booking Details Actions View Booking Edit Booking Clone Booking Add Booking Ima…" at bounding box center [450, 105] width 821 height 26
click at [823, 110] on button "Actions" at bounding box center [830, 104] width 44 height 17
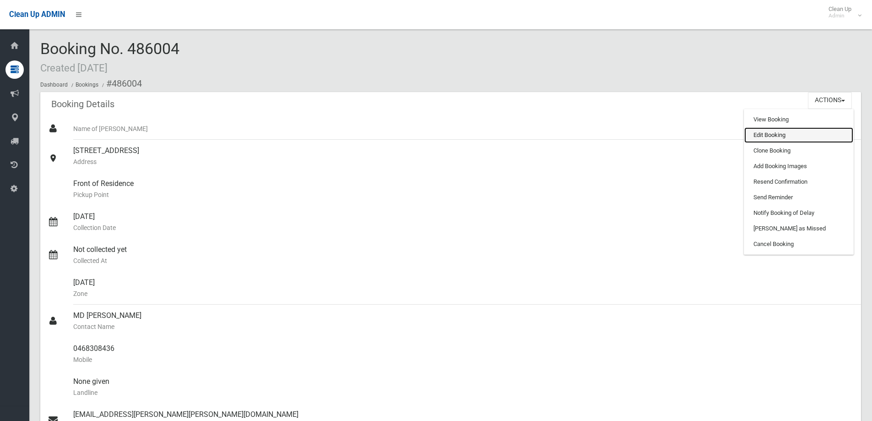
click at [811, 141] on link "Edit Booking" at bounding box center [799, 135] width 109 height 16
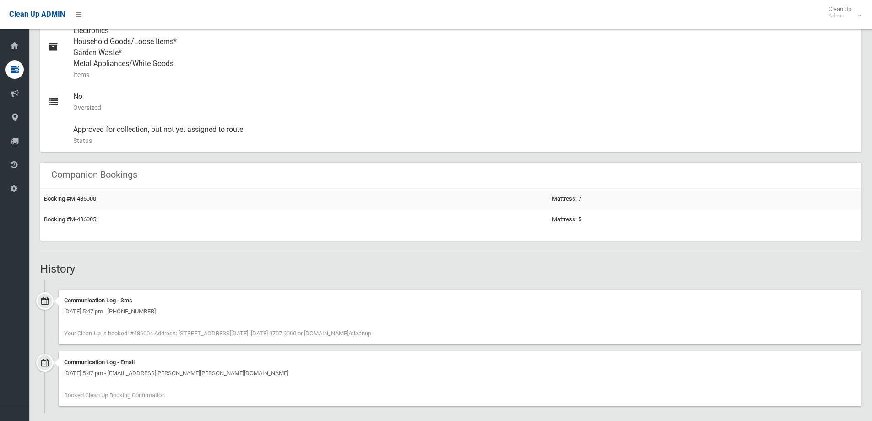
scroll to position [436, 0]
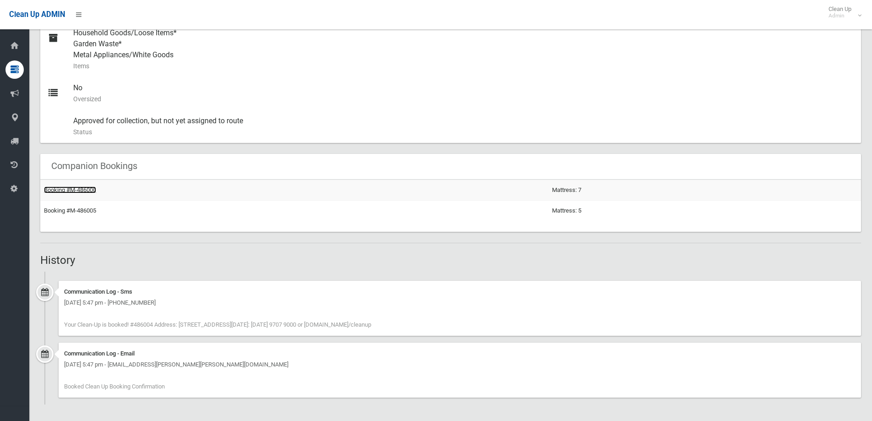
click at [86, 191] on link "Booking #M-486000" at bounding box center [70, 189] width 52 height 7
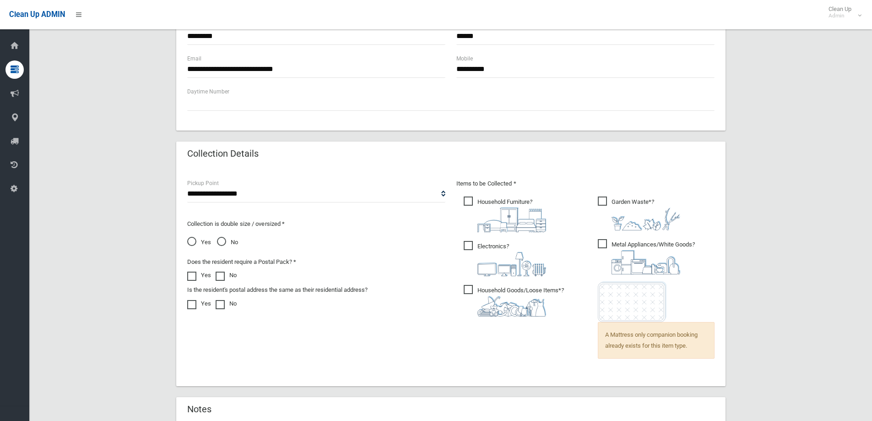
scroll to position [504, 0]
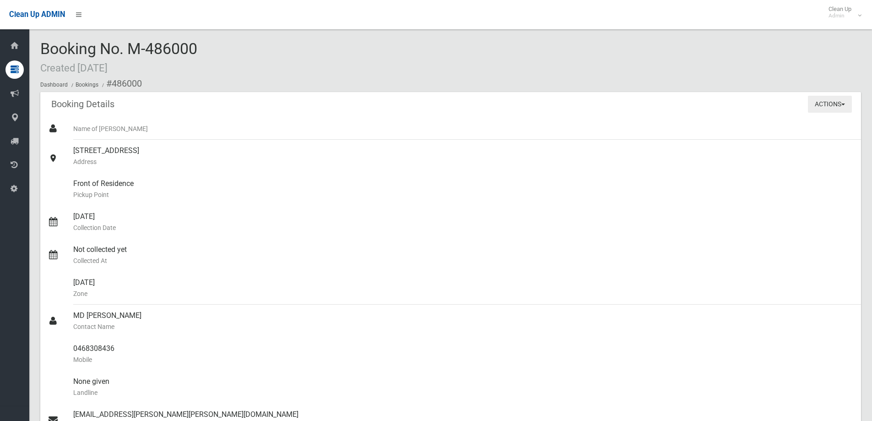
click at [827, 100] on button "Actions" at bounding box center [830, 104] width 44 height 17
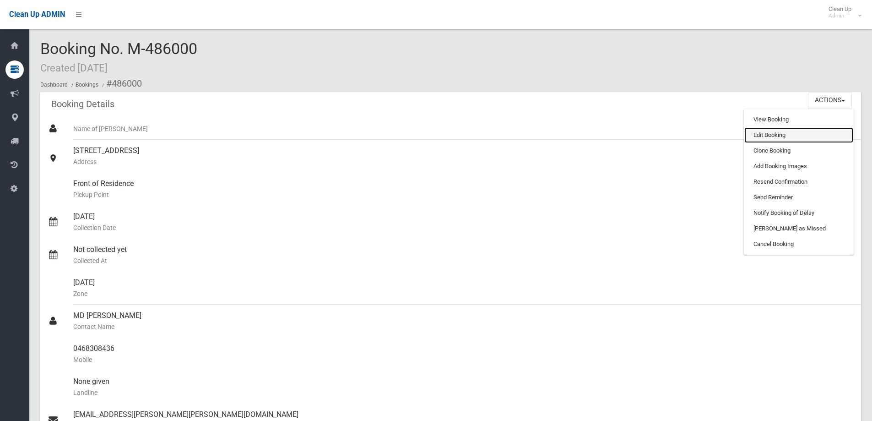
click at [796, 132] on link "Edit Booking" at bounding box center [799, 135] width 109 height 16
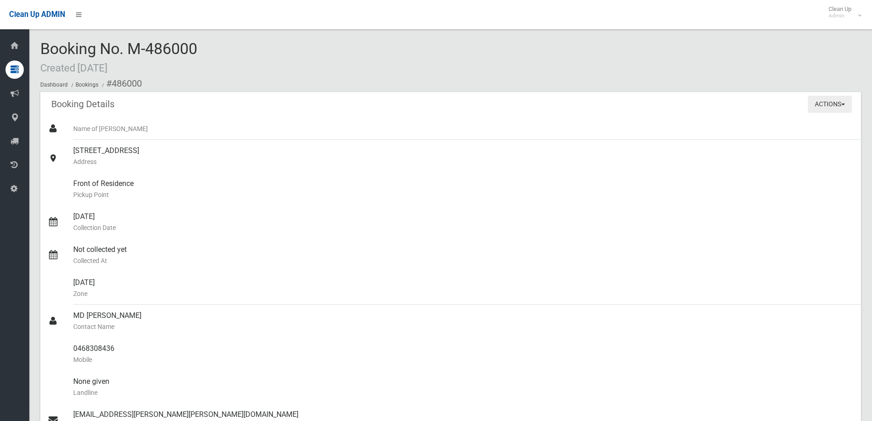
click at [819, 105] on button "Actions" at bounding box center [830, 104] width 44 height 17
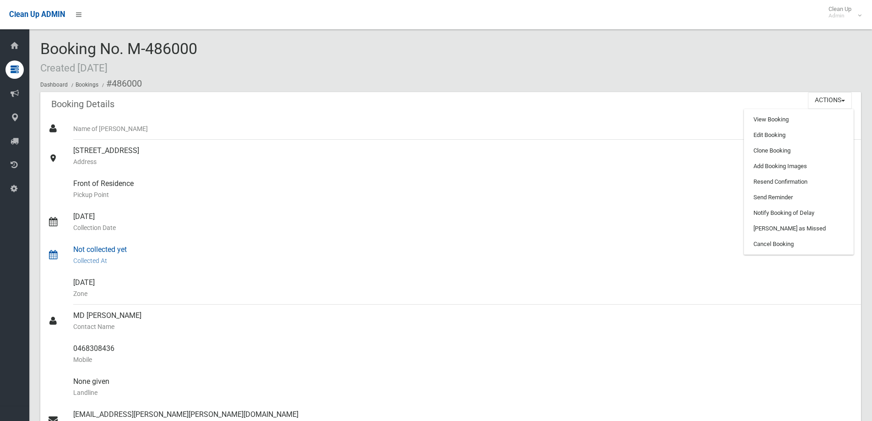
click at [541, 245] on div "Not collected yet Collected At" at bounding box center [463, 255] width 781 height 33
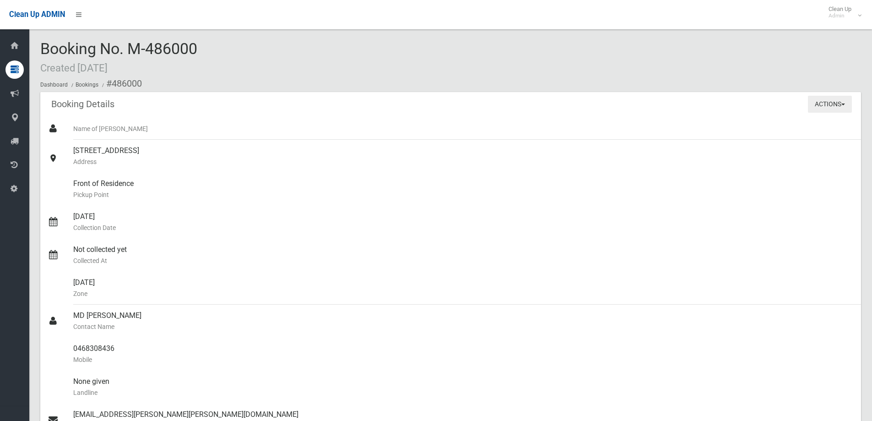
click at [823, 108] on button "Actions" at bounding box center [830, 104] width 44 height 17
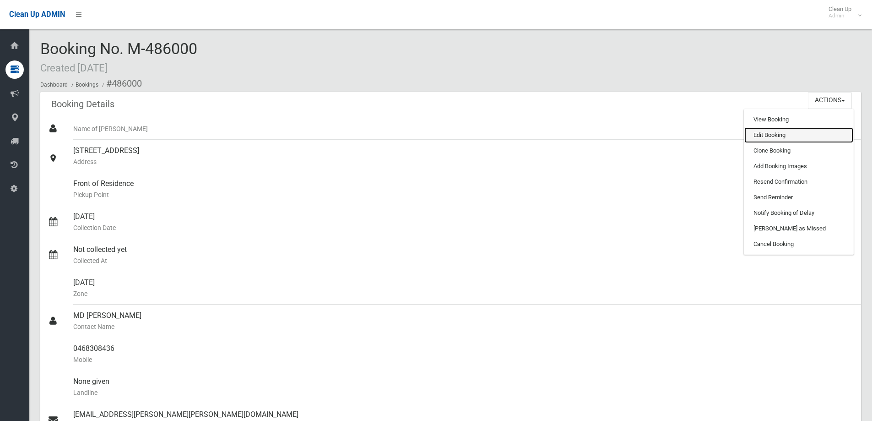
click at [783, 134] on link "Edit Booking" at bounding box center [799, 135] width 109 height 16
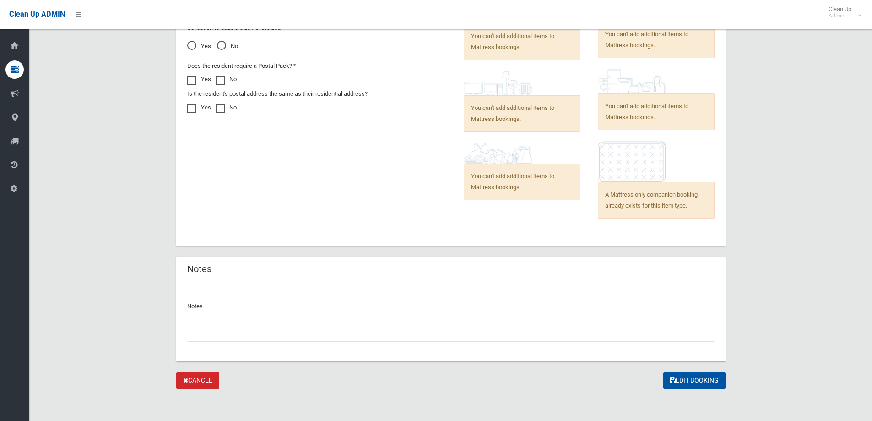
scroll to position [710, 0]
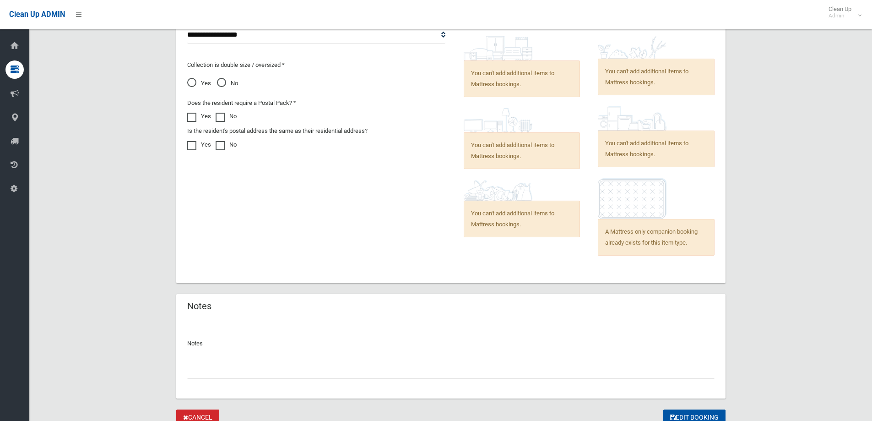
scroll to position [710, 0]
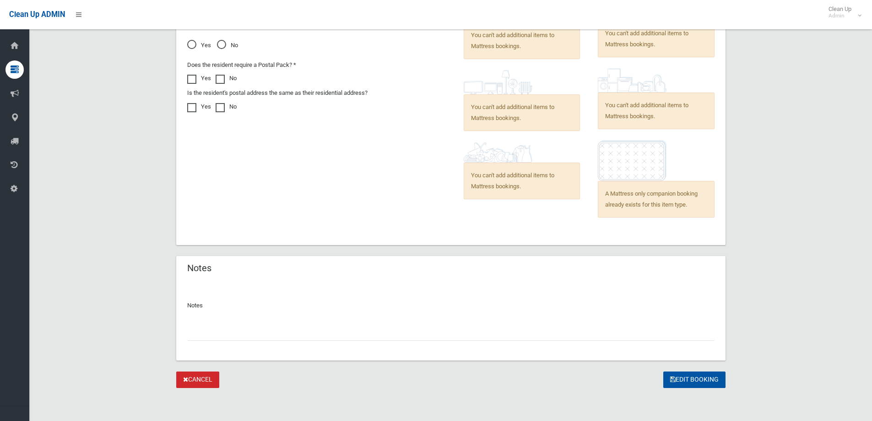
click at [218, 381] on link "Cancel" at bounding box center [197, 379] width 43 height 17
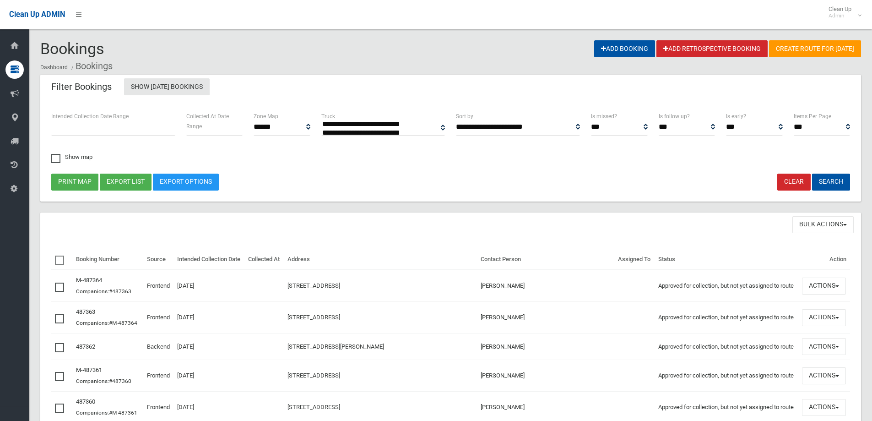
select select
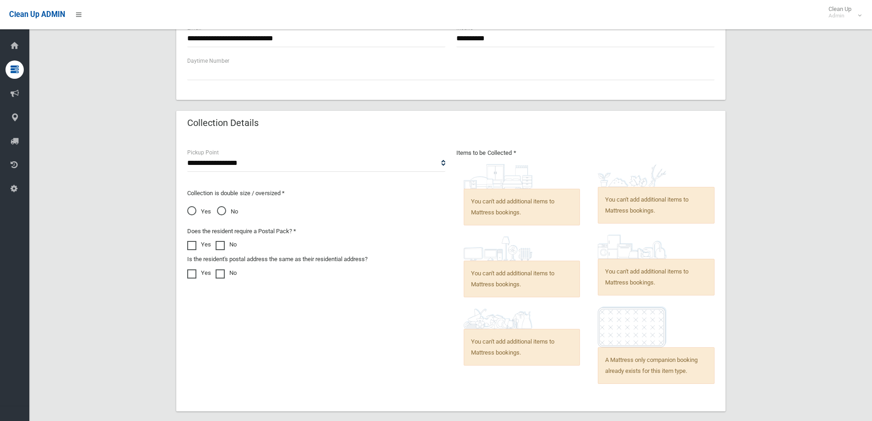
scroll to position [687, 0]
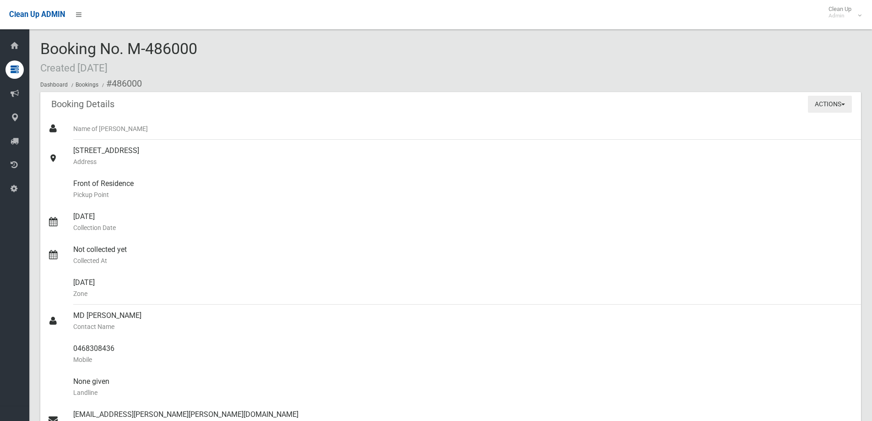
click at [810, 107] on button "Actions" at bounding box center [830, 104] width 44 height 17
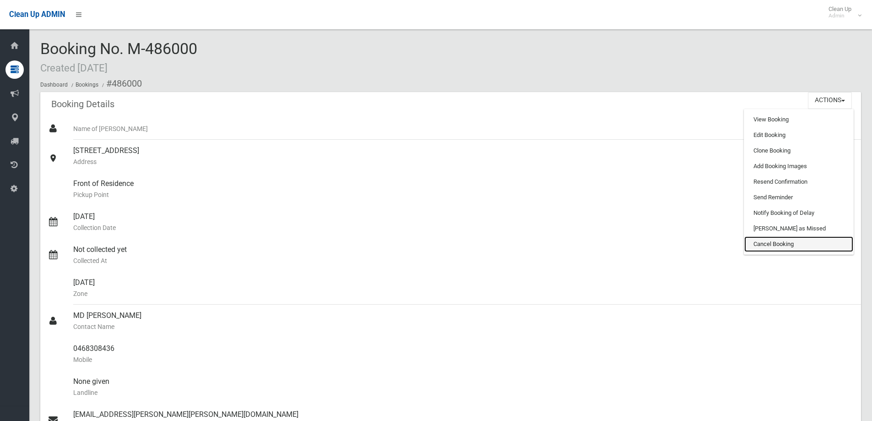
click at [769, 243] on link "Cancel Booking" at bounding box center [799, 244] width 109 height 16
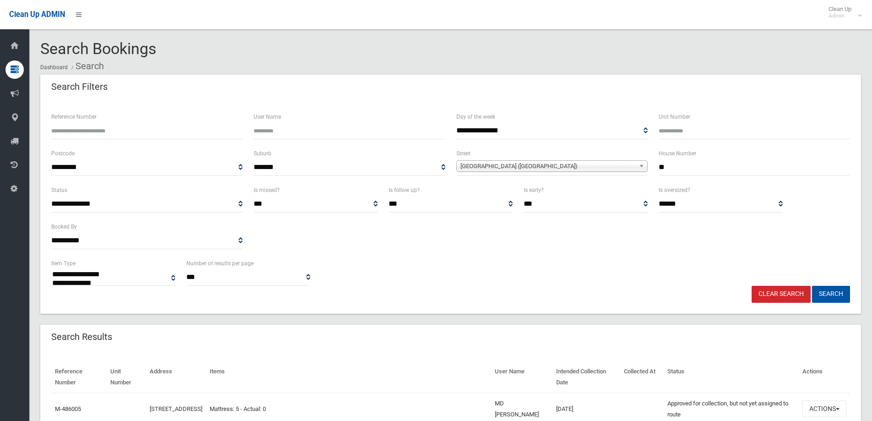
select select
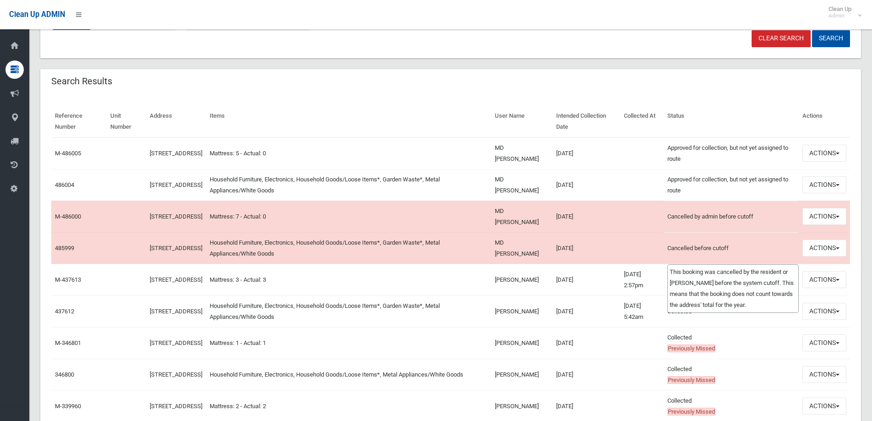
scroll to position [227, 0]
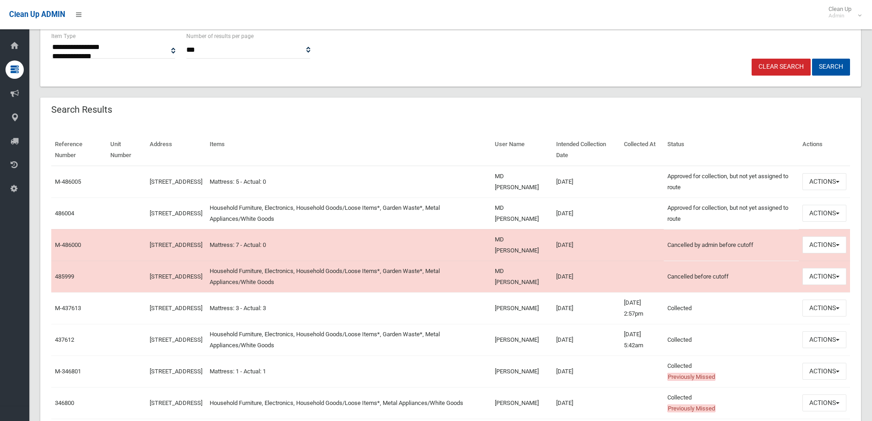
drag, startPoint x: 601, startPoint y: 340, endPoint x: 463, endPoint y: 300, distance: 144.6
click at [464, 301] on tbody "M-486005 30 Moreton Street, LAKEMBA NSW 2195 Mattress: 5 - Actual: 0 MD ATIKUR …" at bounding box center [450, 392] width 799 height 453
click at [463, 300] on td "Mattress: 3 - Actual: 3" at bounding box center [348, 308] width 285 height 32
drag, startPoint x: 477, startPoint y: 213, endPoint x: 239, endPoint y: 214, distance: 238.6
click at [239, 214] on tr "486004 30 Moreton Street, LAKEMBA NSW 2195 Household Furniture, Electronics, Ho…" at bounding box center [450, 213] width 799 height 32
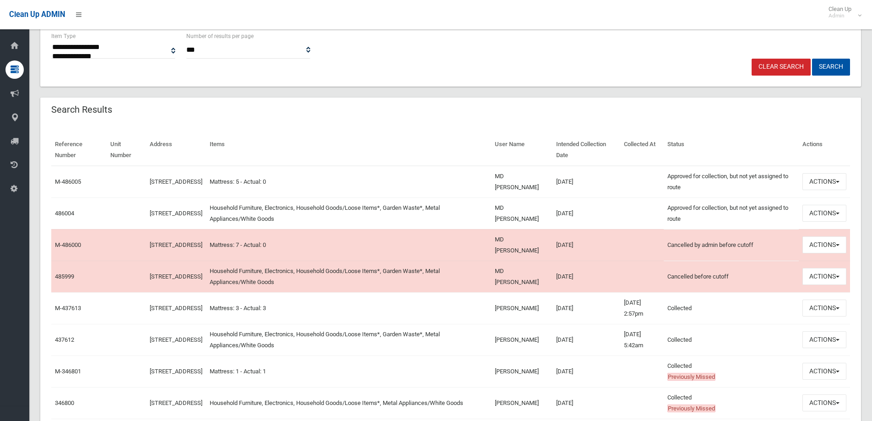
drag, startPoint x: 354, startPoint y: 220, endPoint x: 349, endPoint y: 220, distance: 5.0
click at [354, 219] on td "Household Furniture, Electronics, Household Goods/Loose Items*, Garden Waste*, …" at bounding box center [348, 213] width 285 height 32
drag, startPoint x: 328, startPoint y: 220, endPoint x: 109, endPoint y: 154, distance: 228.1
click at [112, 166] on tbody "M-486005 30 Moreton Street, LAKEMBA NSW 2195 Mattress: 5 - Actual: 0 MD ATIKUR …" at bounding box center [450, 392] width 799 height 453
click at [135, 142] on th "Unit Number" at bounding box center [126, 150] width 39 height 32
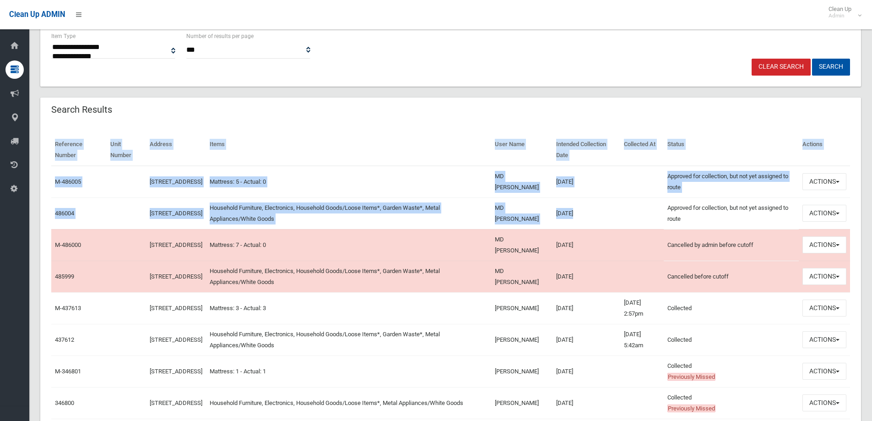
drag, startPoint x: 49, startPoint y: 141, endPoint x: 646, endPoint y: 208, distance: 600.5
click at [646, 208] on div "Reference Number Unit Number Address Items User Name Intended Collection Date C…" at bounding box center [450, 382] width 821 height 518
click at [646, 208] on td at bounding box center [643, 213] width 44 height 32
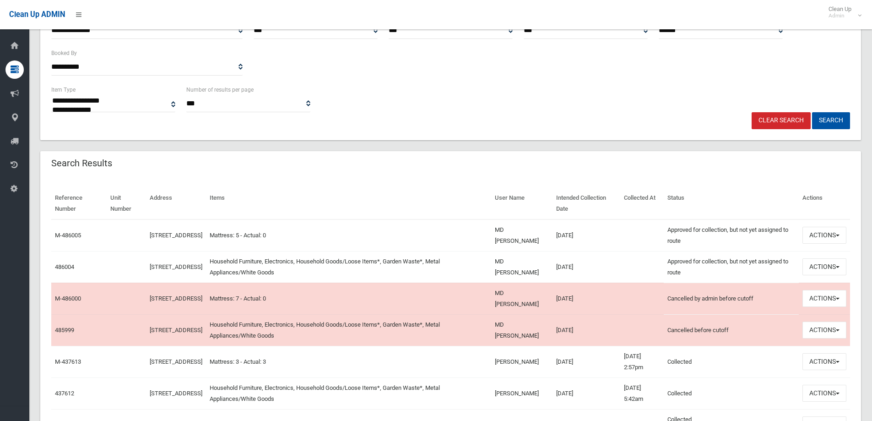
scroll to position [183, 0]
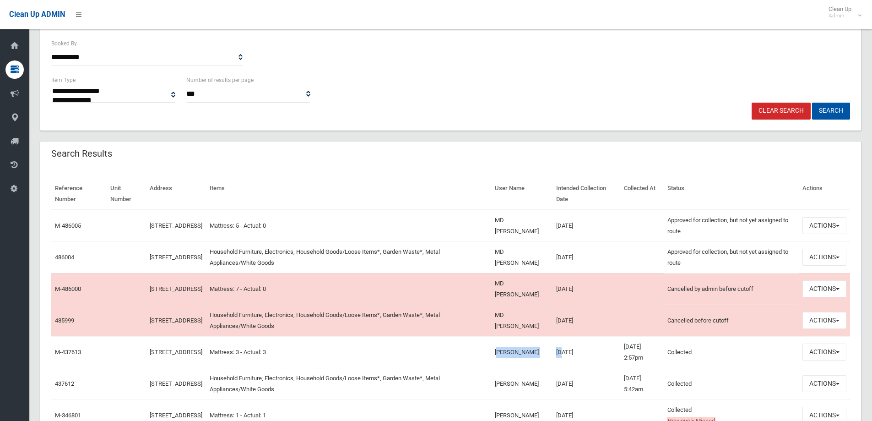
drag, startPoint x: 501, startPoint y: 352, endPoint x: 562, endPoint y: 346, distance: 61.7
click at [562, 346] on tr "M-437613 30 Moreton Street, LAKEMBA NSW 2195 Mattress: 3 - Actual: 3 Ratan Chan…" at bounding box center [450, 352] width 799 height 32
click at [546, 351] on td "Ratan Chandra Roy" at bounding box center [521, 352] width 61 height 32
drag, startPoint x: 585, startPoint y: 358, endPoint x: 532, endPoint y: 355, distance: 53.2
click at [532, 355] on tr "M-437613 30 Moreton Street, LAKEMBA NSW 2195 Mattress: 3 - Actual: 3 Ratan Chan…" at bounding box center [450, 352] width 799 height 32
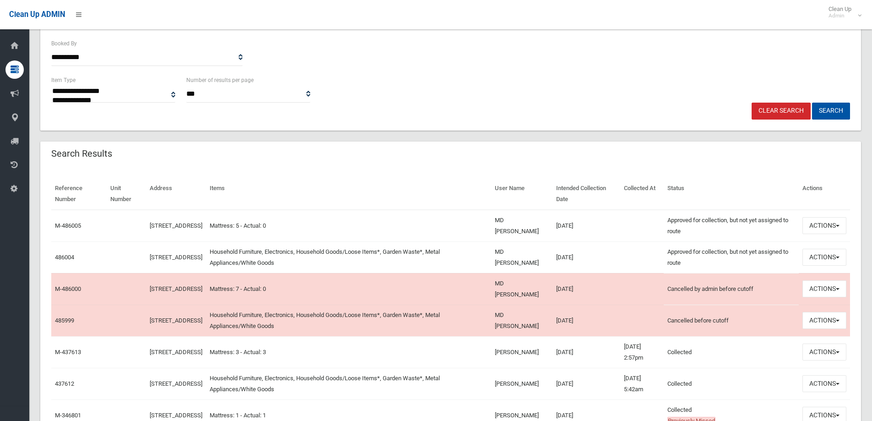
drag, startPoint x: 590, startPoint y: 256, endPoint x: 518, endPoint y: 248, distance: 72.8
click at [518, 248] on tr "486004 30 Moreton Street, LAKEMBA NSW 2195 Household Furniture, Electronics, Ho…" at bounding box center [450, 257] width 799 height 32
click at [616, 256] on td "01/10/2025" at bounding box center [587, 257] width 68 height 32
drag, startPoint x: 272, startPoint y: 291, endPoint x: 326, endPoint y: 291, distance: 53.6
click at [326, 291] on td "Mattress: 7 - Actual: 0" at bounding box center [348, 289] width 285 height 32
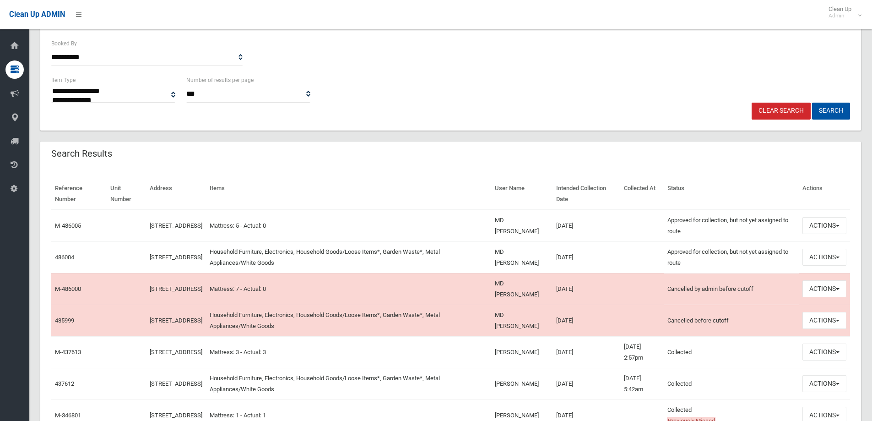
click at [326, 291] on td "Mattress: 7 - Actual: 0" at bounding box center [348, 289] width 285 height 32
click at [828, 317] on button "Actions" at bounding box center [825, 320] width 44 height 17
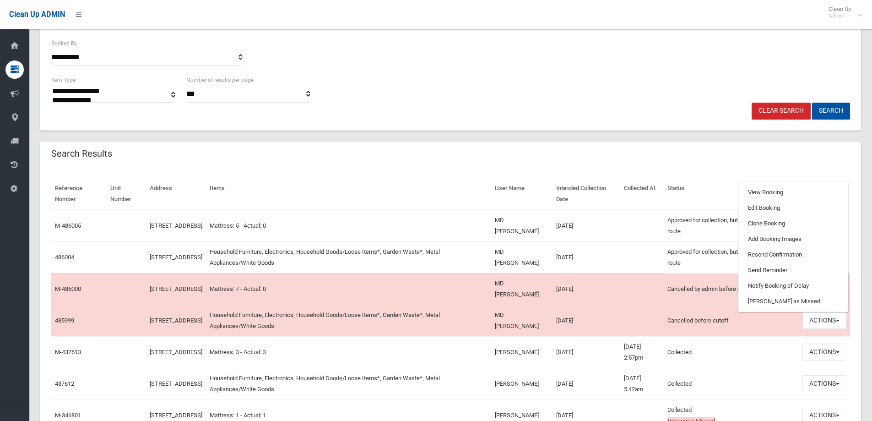
click at [343, 290] on td "Mattress: 7 - Actual: 0" at bounding box center [348, 289] width 285 height 32
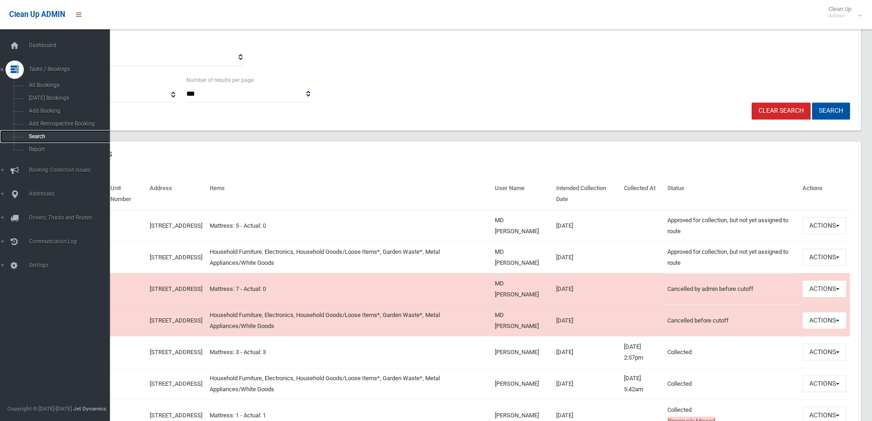
click at [27, 132] on link "Search" at bounding box center [58, 136] width 117 height 13
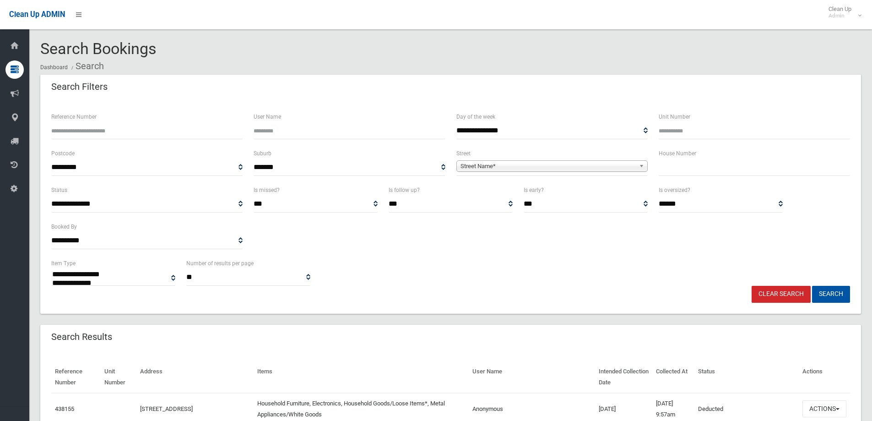
select select
click at [690, 169] on input "text" at bounding box center [754, 167] width 191 height 17
click at [693, 169] on input "text" at bounding box center [754, 167] width 191 height 17
type input "*****"
click at [545, 164] on span "Street Name*" at bounding box center [548, 166] width 175 height 11
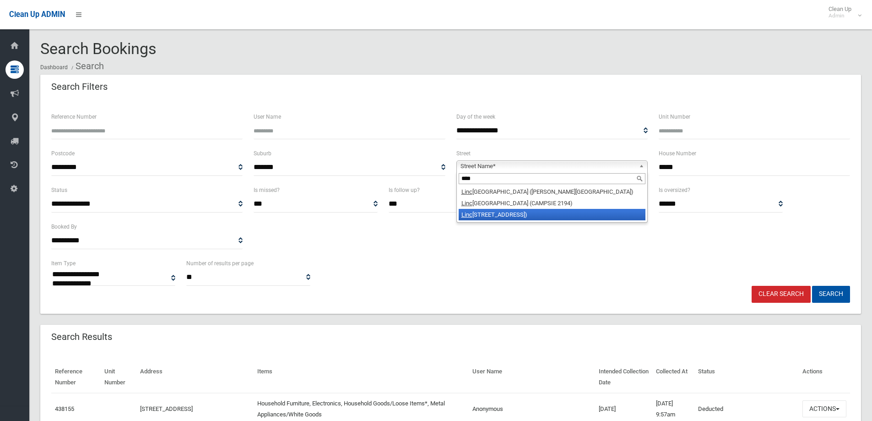
type input "****"
click at [534, 213] on li "Linc oln Street (BELFIELD 2191)" at bounding box center [552, 214] width 187 height 11
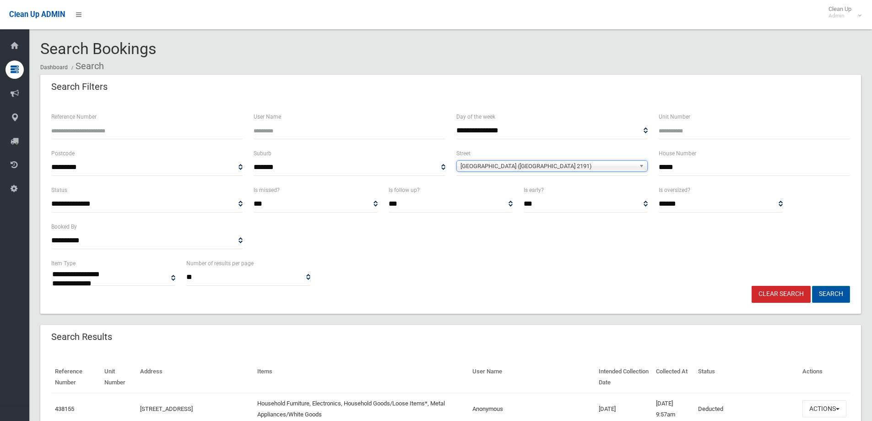
click at [828, 294] on button "Search" at bounding box center [831, 294] width 38 height 17
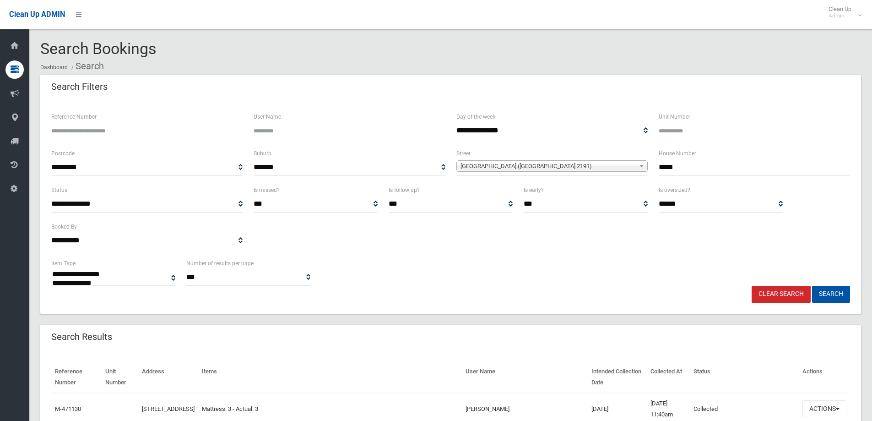
select select
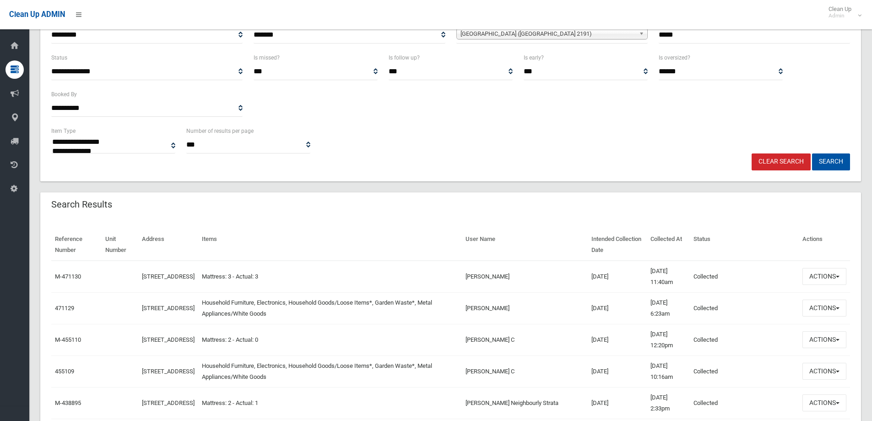
scroll to position [137, 0]
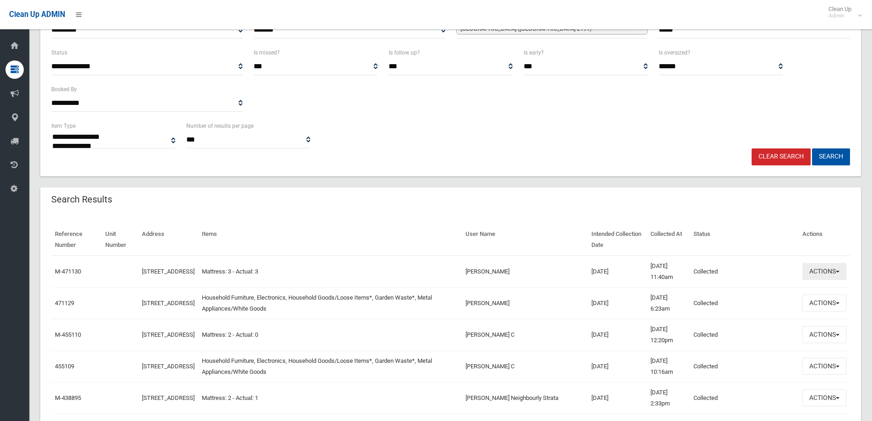
click at [840, 269] on button "Actions" at bounding box center [825, 271] width 44 height 17
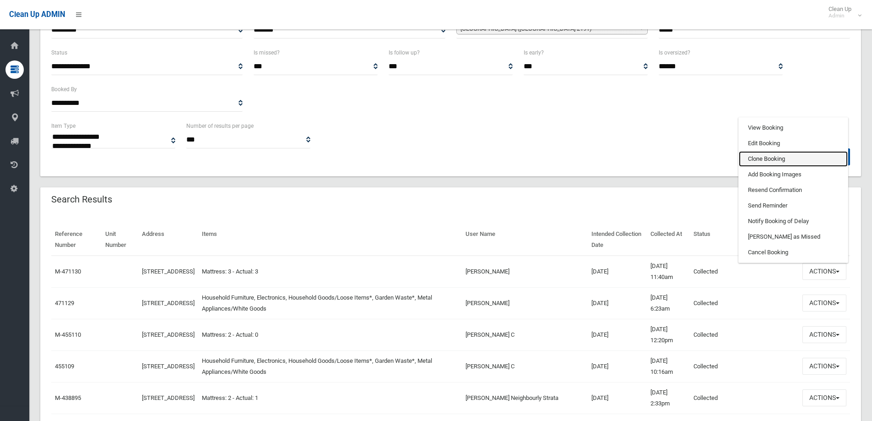
click at [781, 162] on link "Clone Booking" at bounding box center [793, 159] width 109 height 16
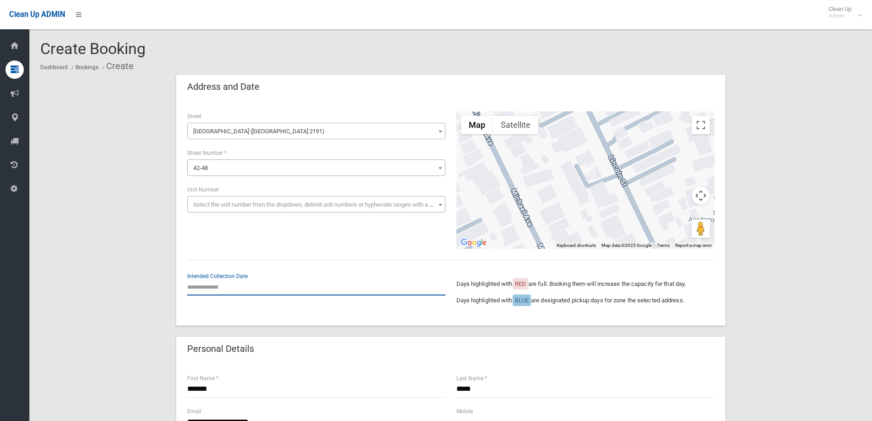
click at [264, 283] on input "text" at bounding box center [316, 286] width 258 height 17
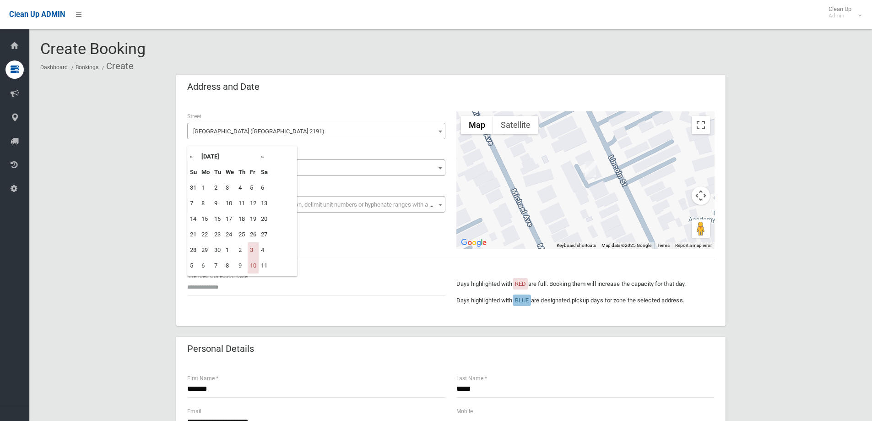
click at [265, 156] on th "»" at bounding box center [264, 157] width 11 height 16
click at [254, 234] on td "24" at bounding box center [253, 235] width 11 height 16
type input "**********"
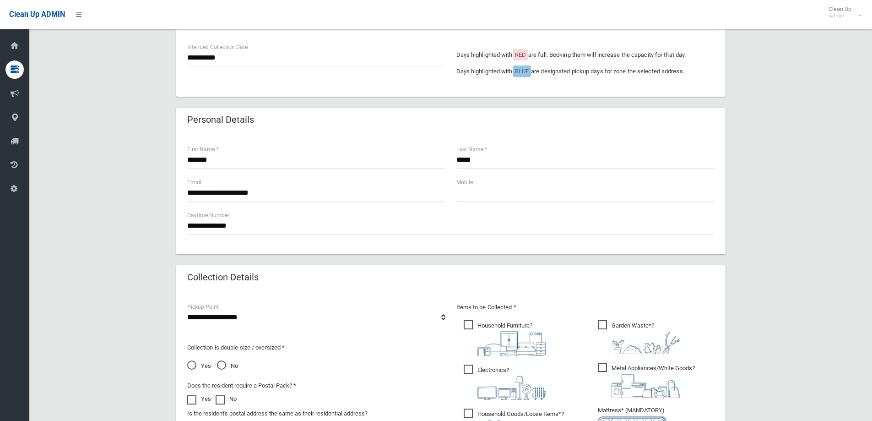
scroll to position [275, 0]
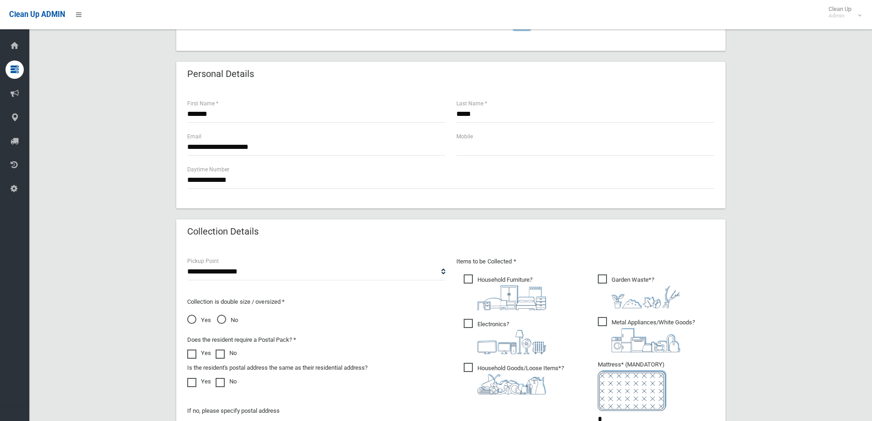
click at [474, 279] on span "Household Furniture ?" at bounding box center [505, 292] width 82 height 36
click at [476, 323] on span "Electronics ?" at bounding box center [505, 336] width 82 height 35
click at [469, 371] on span "Household Goods/Loose Items* ?" at bounding box center [514, 379] width 100 height 32
click at [606, 324] on span "Metal Appliances/White Goods ?" at bounding box center [646, 334] width 97 height 35
click at [604, 279] on span "Garden Waste* ?" at bounding box center [639, 291] width 82 height 34
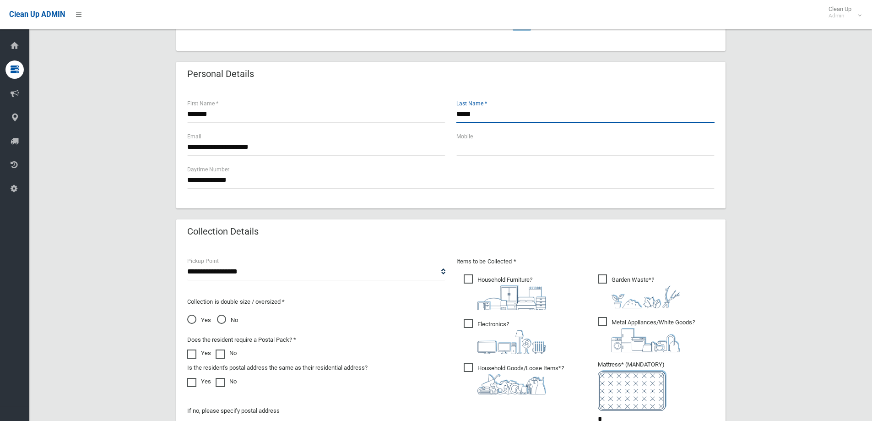
drag, startPoint x: 486, startPoint y: 119, endPoint x: 423, endPoint y: 130, distance: 64.2
click at [439, 117] on div "******* First Name * ***** Last Name *" at bounding box center [451, 114] width 539 height 33
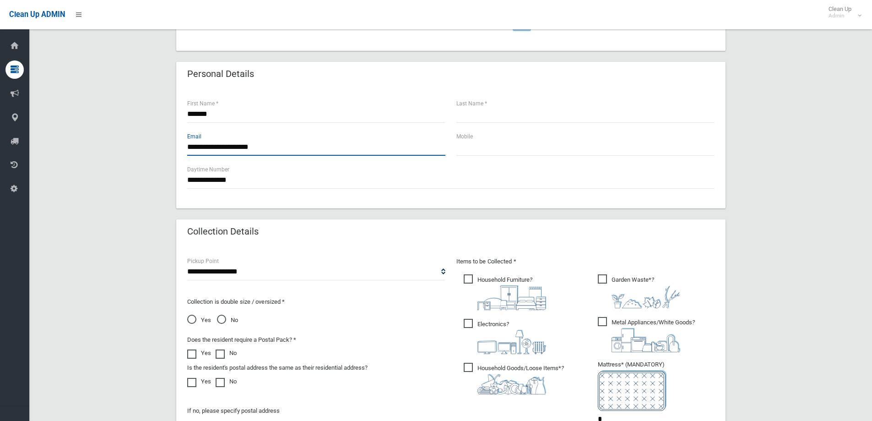
drag, startPoint x: 221, startPoint y: 146, endPoint x: 257, endPoint y: 148, distance: 36.2
click at [257, 148] on input "**********" at bounding box center [316, 147] width 258 height 17
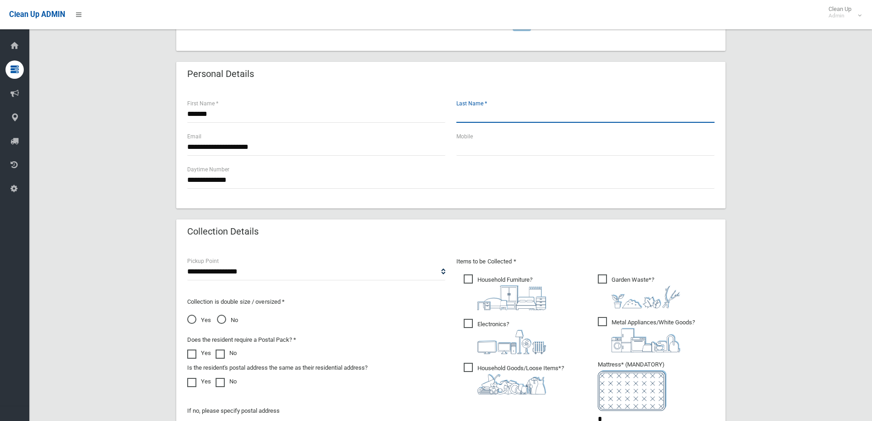
click at [519, 120] on input "text" at bounding box center [586, 114] width 258 height 17
paste input "**********"
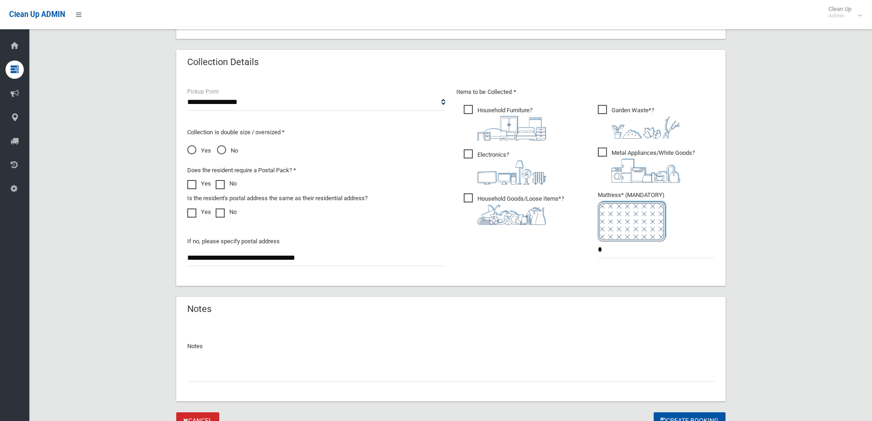
scroll to position [458, 0]
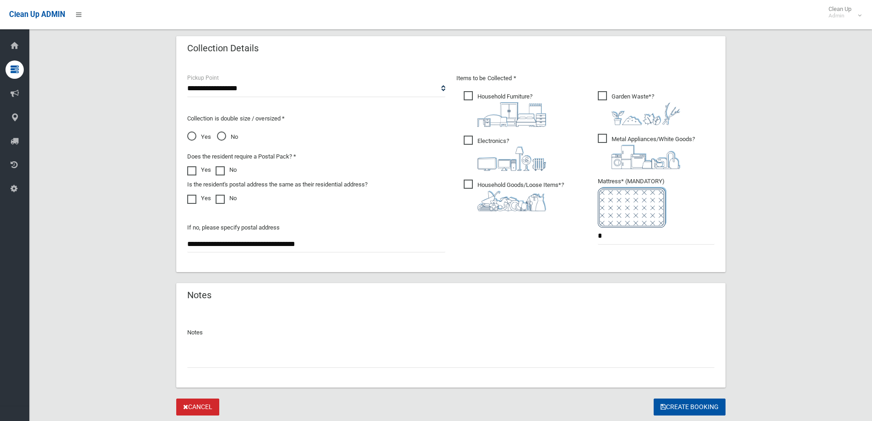
type input "**********"
drag, startPoint x: 622, startPoint y: 237, endPoint x: 489, endPoint y: 247, distance: 133.6
click at [514, 245] on div "Items to be Collected * Household Furniture ? *" at bounding box center [585, 165] width 269 height 184
type input "*"
click at [395, 354] on input "text" at bounding box center [451, 359] width 528 height 17
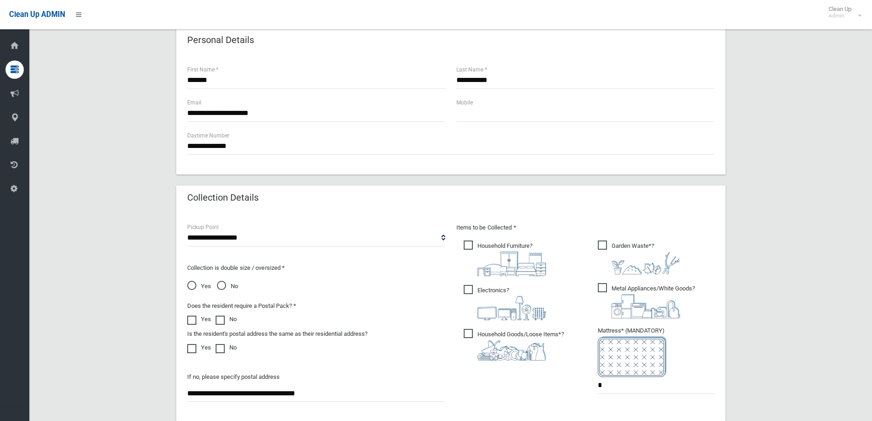
scroll to position [275, 0]
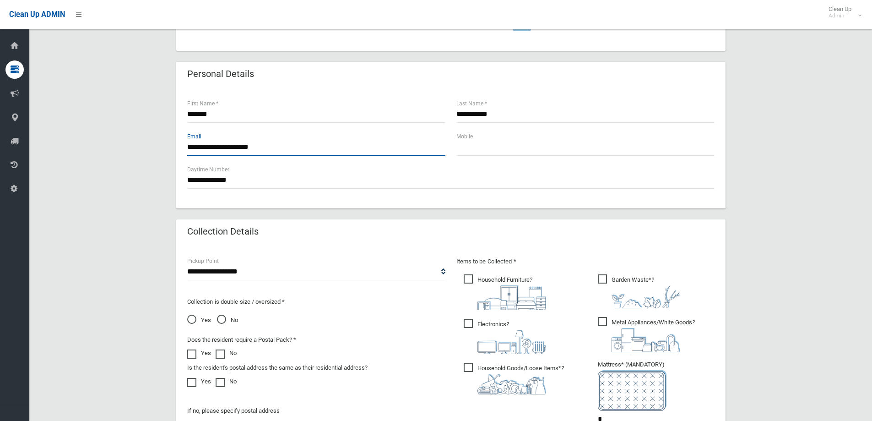
drag, startPoint x: 213, startPoint y: 146, endPoint x: 164, endPoint y: 148, distance: 48.6
click at [164, 148] on div "**********" at bounding box center [450, 199] width 821 height 799
type input "**********"
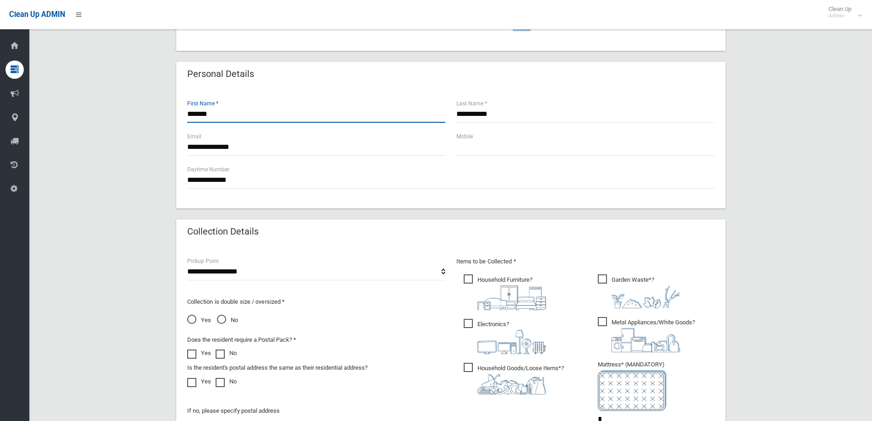
drag, startPoint x: 214, startPoint y: 113, endPoint x: 159, endPoint y: 123, distance: 55.9
click at [159, 123] on div "**********" at bounding box center [450, 199] width 821 height 799
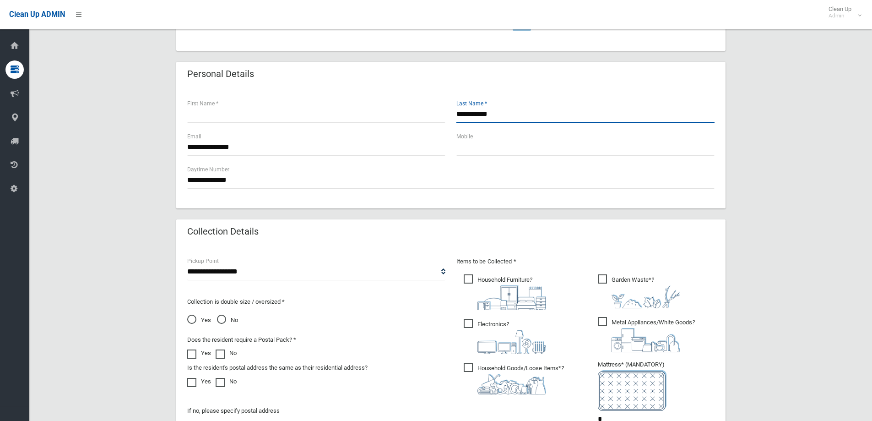
click at [499, 112] on input "**********" at bounding box center [586, 114] width 258 height 17
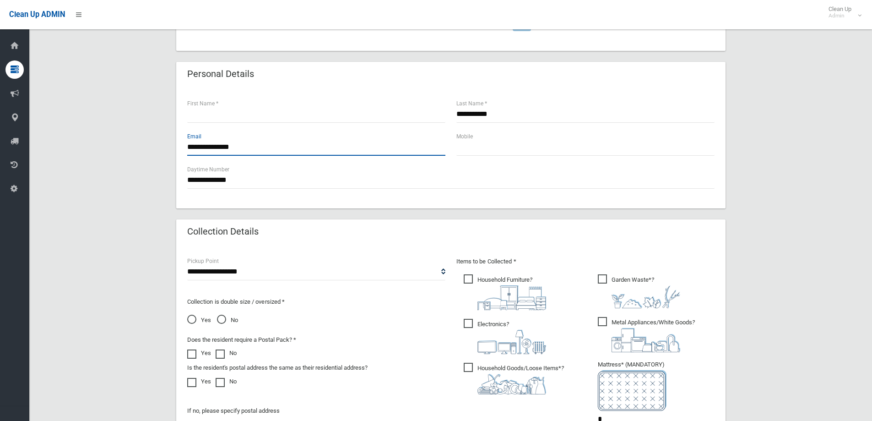
click at [189, 146] on input "**********" at bounding box center [316, 147] width 258 height 17
type input "**********"
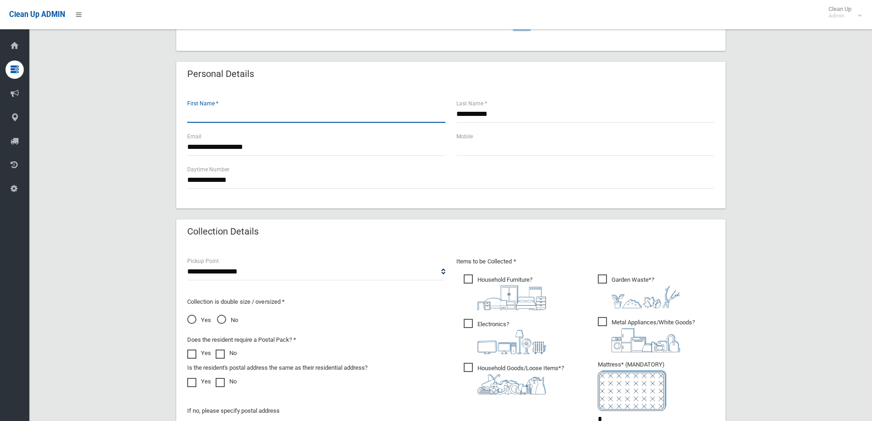
click at [217, 113] on input "text" at bounding box center [316, 114] width 258 height 17
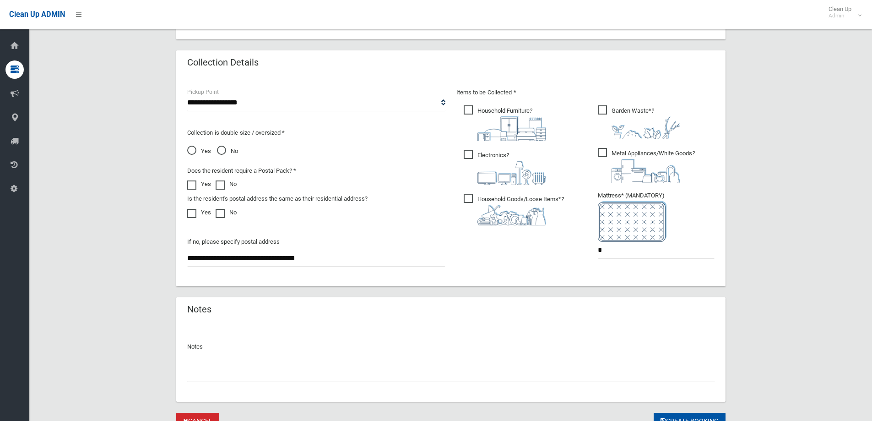
scroll to position [256, 0]
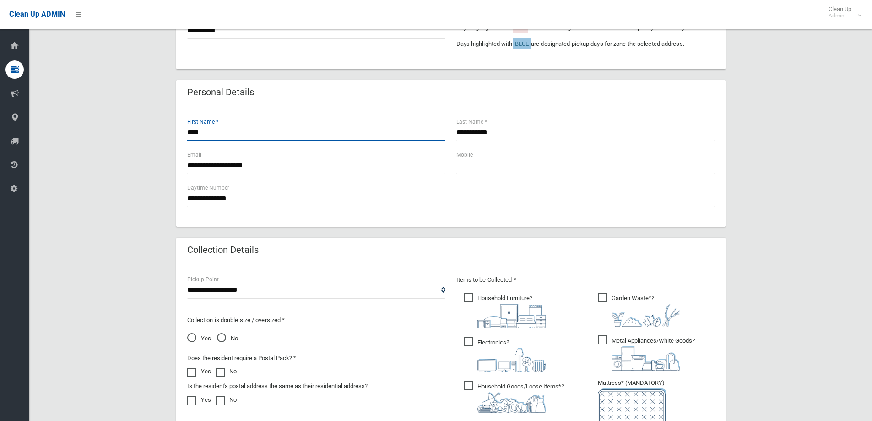
type input "****"
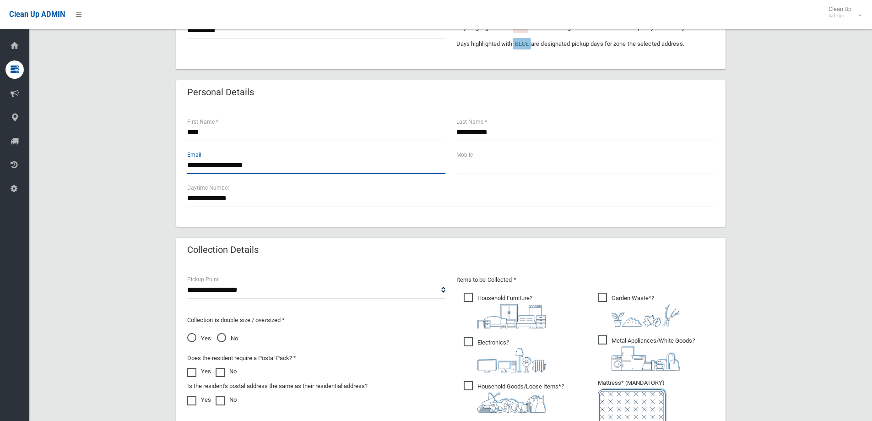
click at [278, 172] on input "**********" at bounding box center [316, 165] width 258 height 17
drag, startPoint x: 204, startPoint y: 161, endPoint x: 149, endPoint y: 162, distance: 55.0
click at [150, 161] on div "**********" at bounding box center [450, 217] width 821 height 799
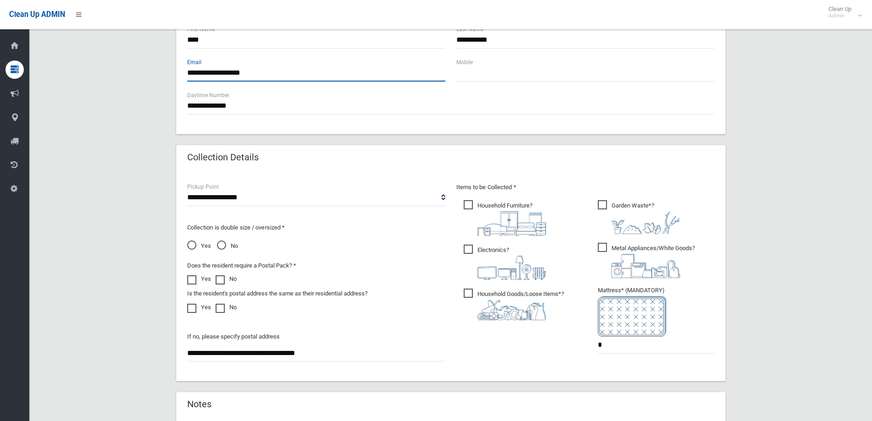
scroll to position [485, 0]
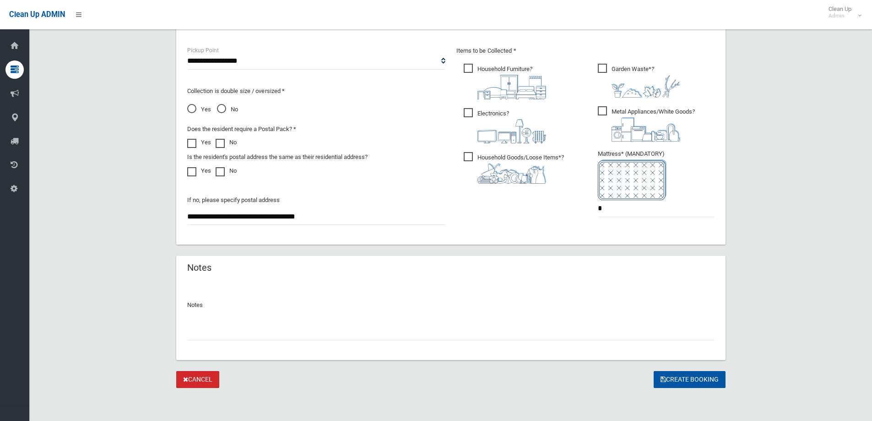
type input "**********"
click at [633, 325] on input "text" at bounding box center [451, 331] width 528 height 17
type input "**********"
click at [692, 379] on button "Create Booking" at bounding box center [690, 379] width 72 height 17
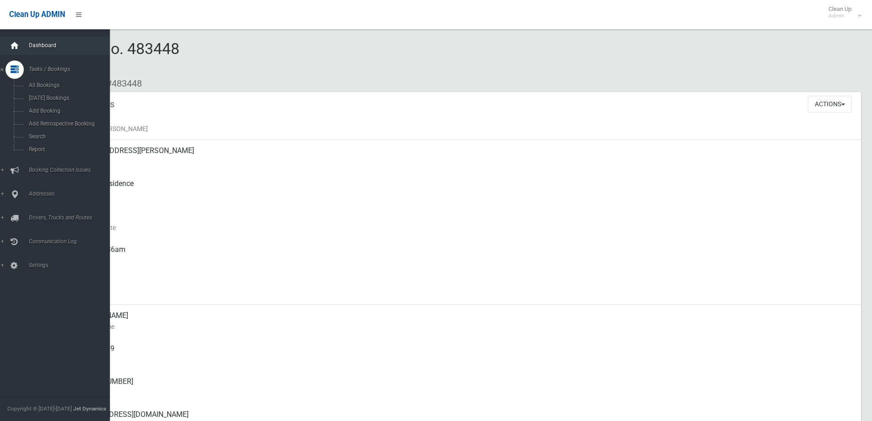
click at [18, 53] on icon at bounding box center [15, 46] width 10 height 18
click at [16, 49] on icon at bounding box center [15, 46] width 10 height 18
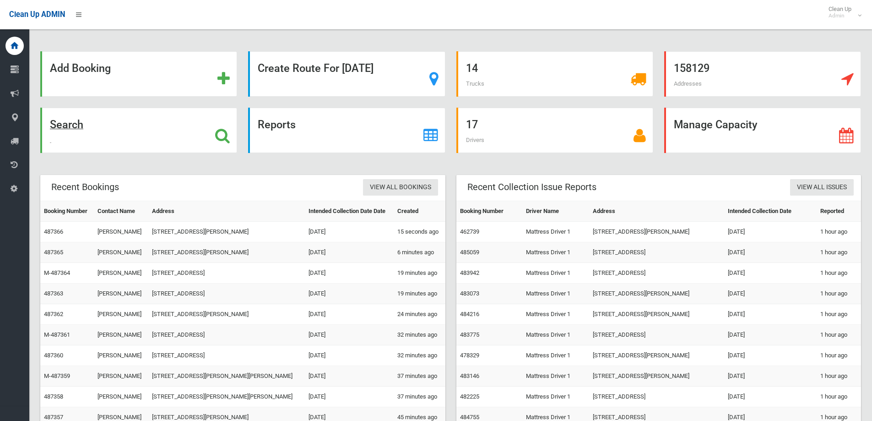
click at [63, 130] on strong "Search" at bounding box center [66, 124] width 33 height 13
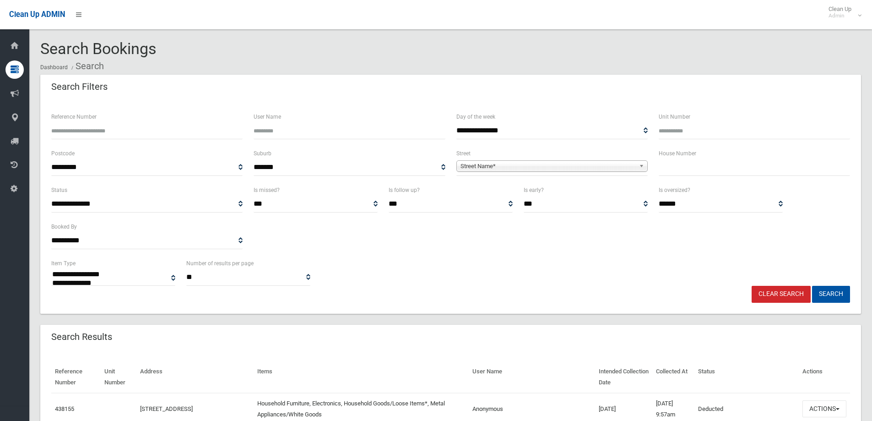
select select
click at [673, 171] on input "text" at bounding box center [754, 167] width 191 height 17
type input "*****"
click at [642, 165] on b at bounding box center [643, 166] width 8 height 11
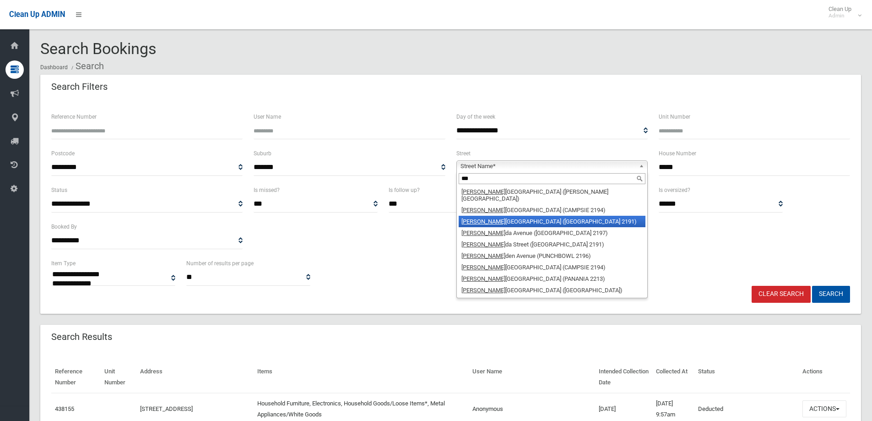
type input "***"
click at [572, 216] on li "[PERSON_NAME][GEOGRAPHIC_DATA] ([GEOGRAPHIC_DATA] 2191)" at bounding box center [552, 221] width 187 height 11
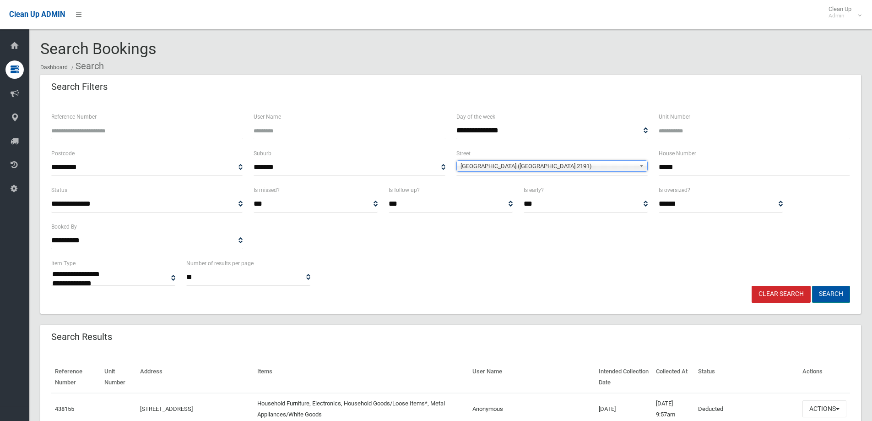
click at [821, 295] on button "Search" at bounding box center [831, 294] width 38 height 17
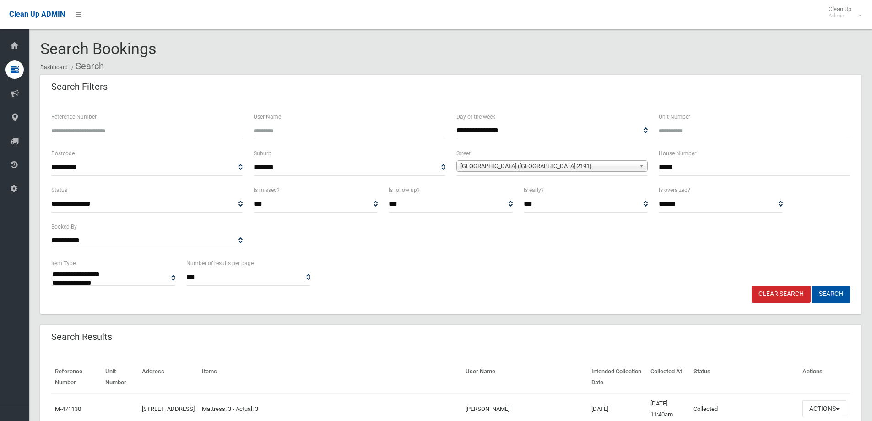
select select
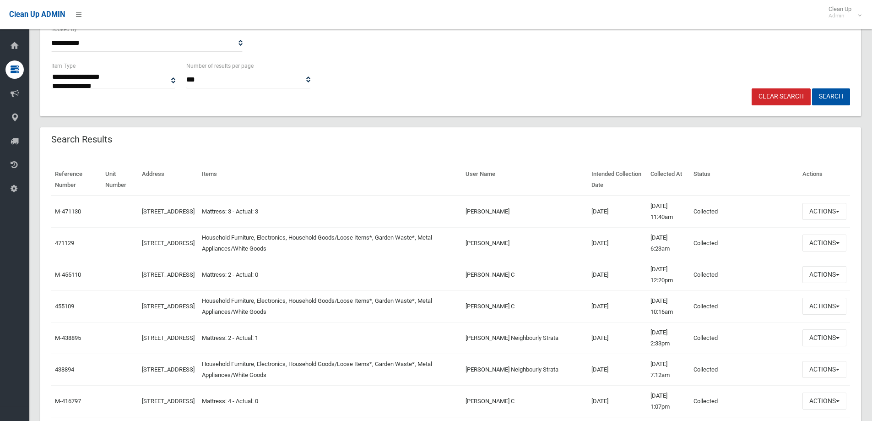
scroll to position [229, 0]
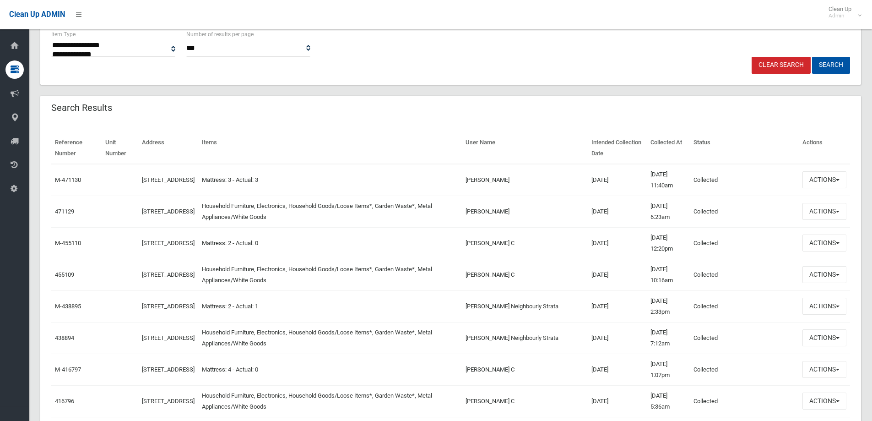
drag, startPoint x: 572, startPoint y: 333, endPoint x: 618, endPoint y: 336, distance: 45.9
click at [620, 335] on tr "438894 42-48 Lincoln Street, BELFIELD NSW 2191 Household Furniture, Electronics…" at bounding box center [450, 338] width 799 height 32
drag, startPoint x: 571, startPoint y: 272, endPoint x: 629, endPoint y: 275, distance: 58.2
click at [631, 276] on tr "455109 42-48 Lincoln Street, BELFIELD NSW 2191 Household Furniture, Electronics…" at bounding box center [450, 275] width 799 height 32
drag, startPoint x: 567, startPoint y: 212, endPoint x: 620, endPoint y: 213, distance: 52.7
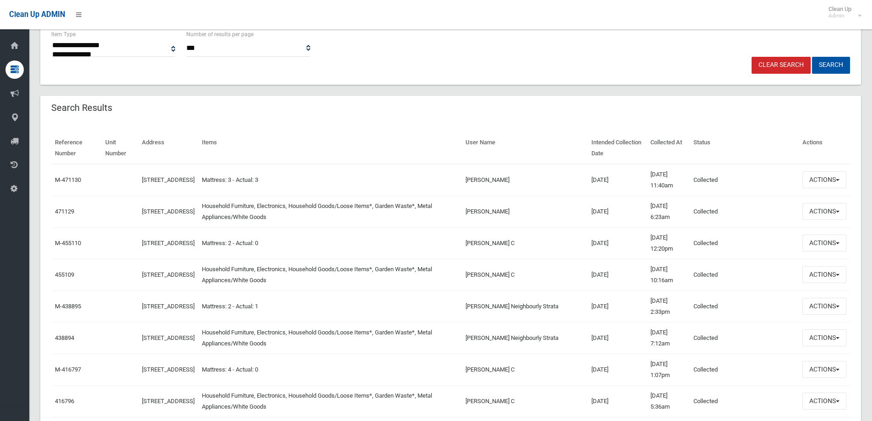
click at [620, 213] on tr "471129 42-48 Lincoln Street, BELFIELD NSW 2191 Household Furniture, Electronics…" at bounding box center [450, 212] width 799 height 32
click at [609, 186] on td "25/07/2025" at bounding box center [617, 180] width 59 height 32
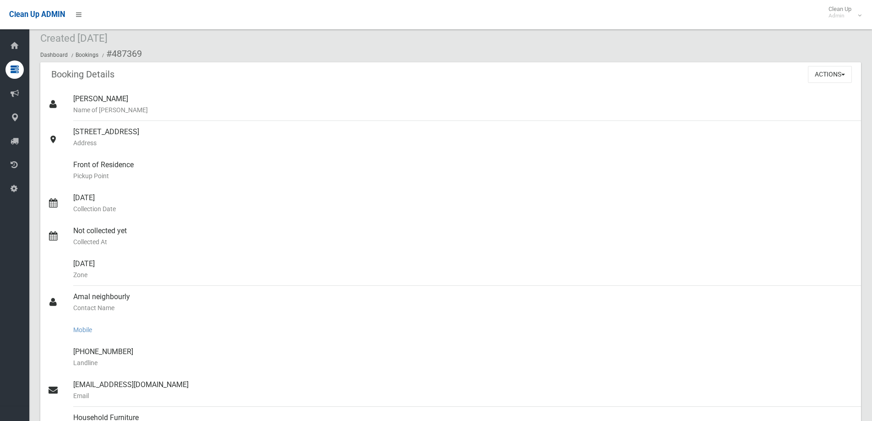
scroll to position [46, 0]
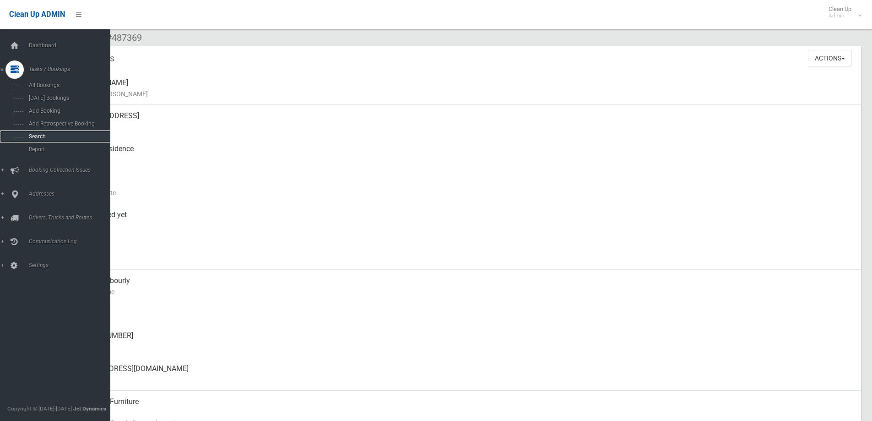
click at [40, 135] on span "Search" at bounding box center [67, 136] width 83 height 6
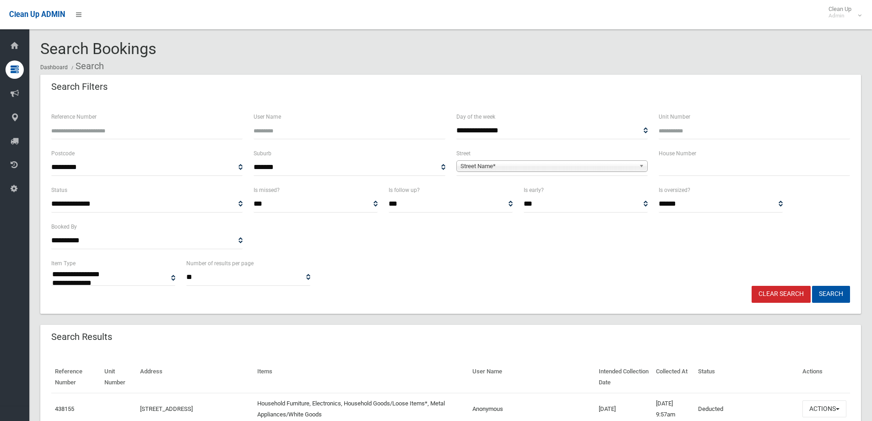
select select
click at [679, 169] on input "text" at bounding box center [754, 167] width 191 height 17
click at [106, 131] on input "Reference Number" at bounding box center [146, 130] width 191 height 17
type input "******"
click at [836, 295] on button "Search" at bounding box center [831, 294] width 38 height 17
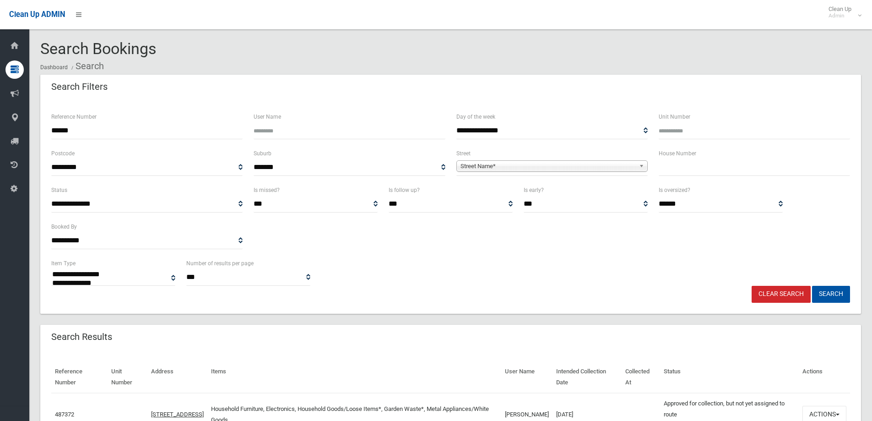
select select
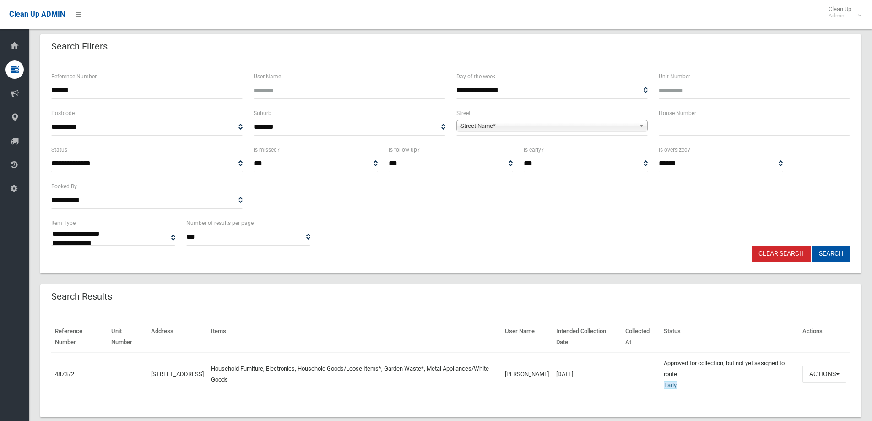
scroll to position [59, 0]
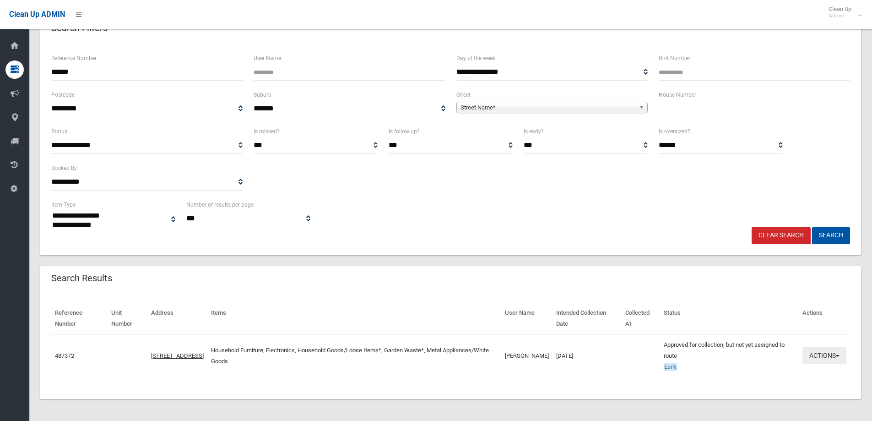
click at [827, 352] on button "Actions" at bounding box center [825, 355] width 44 height 17
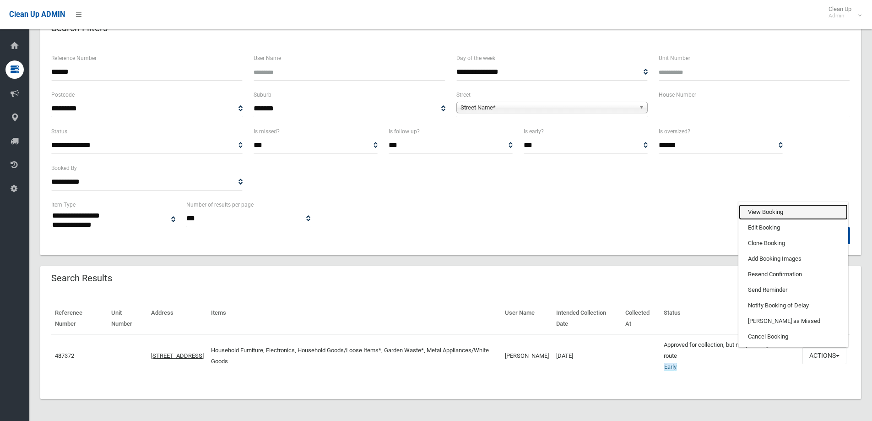
click at [779, 207] on link "View Booking" at bounding box center [793, 212] width 109 height 16
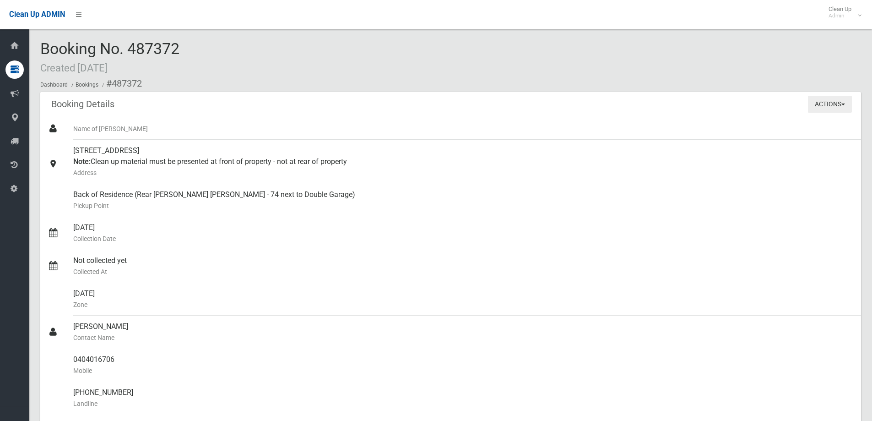
click at [832, 105] on button "Actions" at bounding box center [830, 104] width 44 height 17
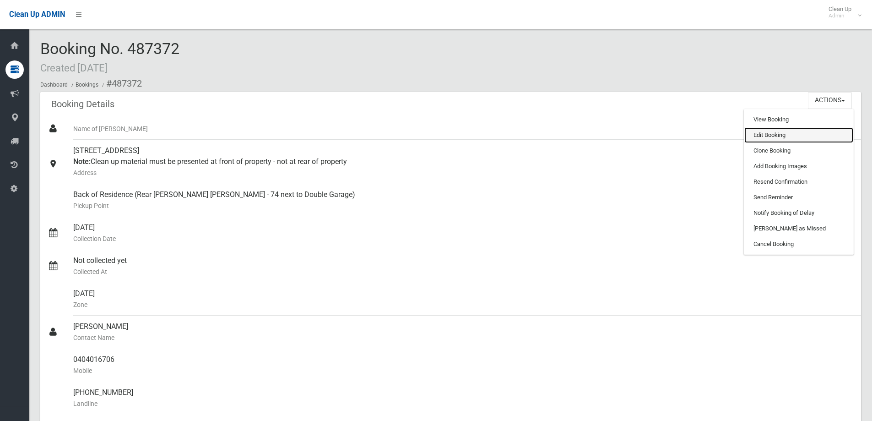
click at [795, 136] on link "Edit Booking" at bounding box center [799, 135] width 109 height 16
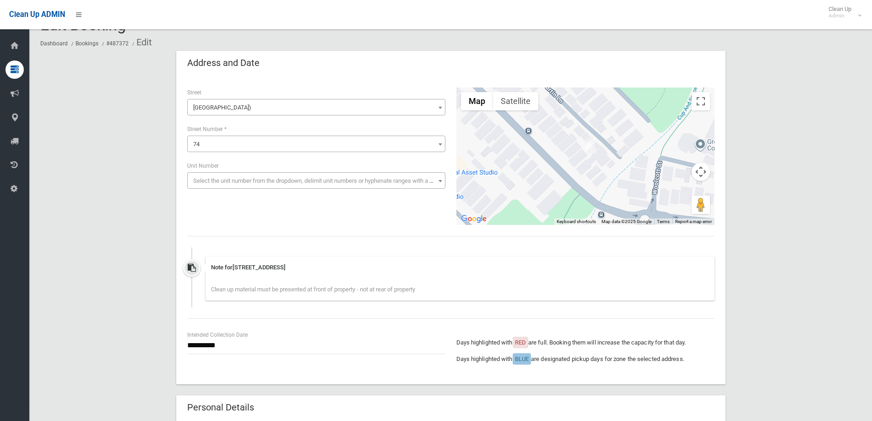
scroll to position [46, 0]
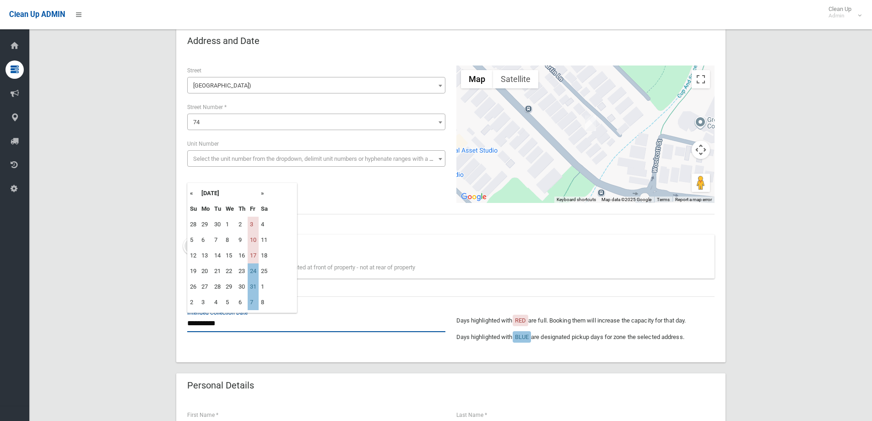
click at [222, 327] on input "**********" at bounding box center [316, 323] width 258 height 17
click at [251, 252] on td "17" at bounding box center [253, 256] width 11 height 16
type input "**********"
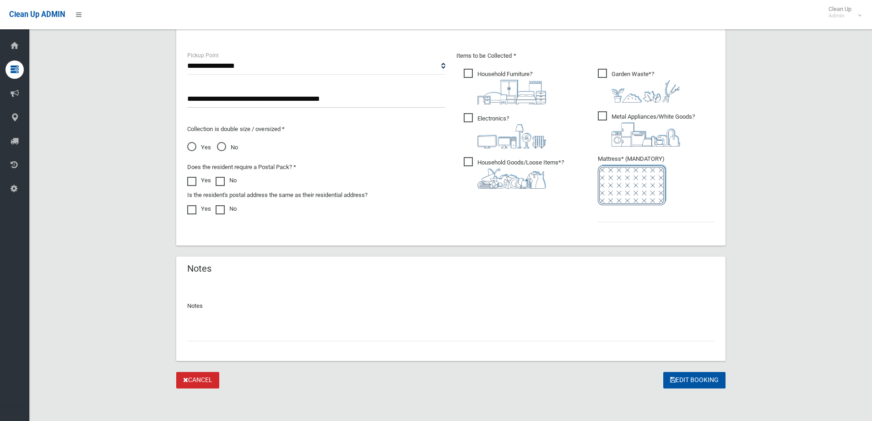
scroll to position [563, 0]
click at [637, 219] on input "text" at bounding box center [656, 213] width 117 height 17
type input "*"
click at [710, 383] on button "Edit Booking" at bounding box center [695, 379] width 62 height 17
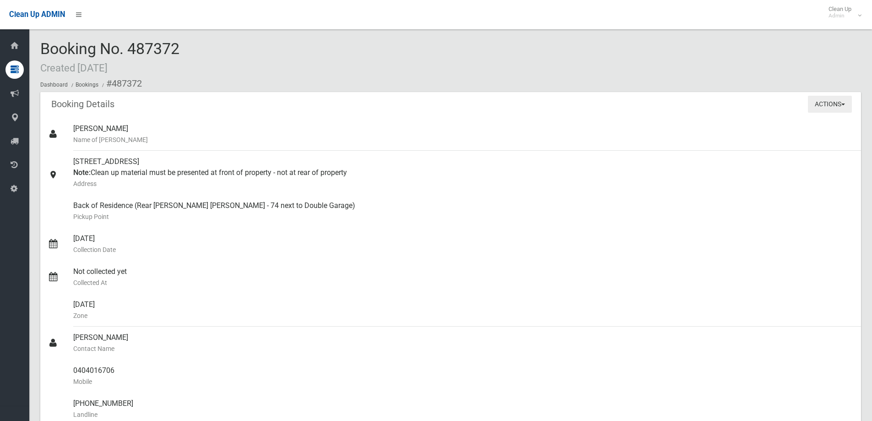
click at [835, 102] on button "Actions" at bounding box center [830, 104] width 44 height 17
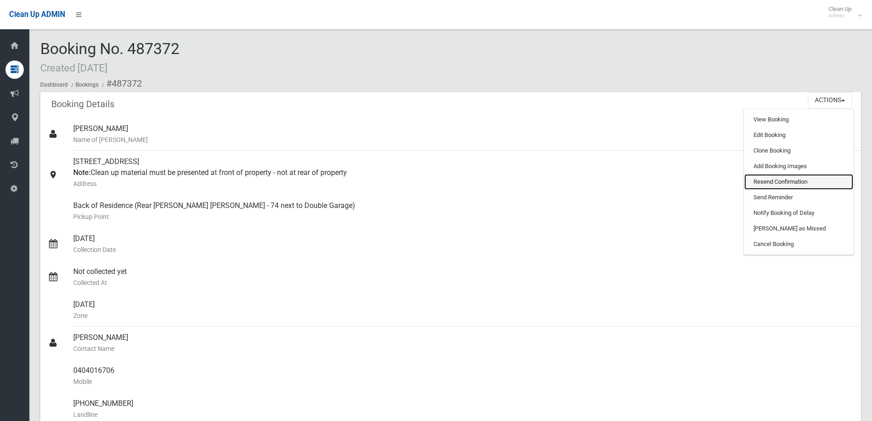
click at [798, 177] on link "Resend Confirmation" at bounding box center [799, 182] width 109 height 16
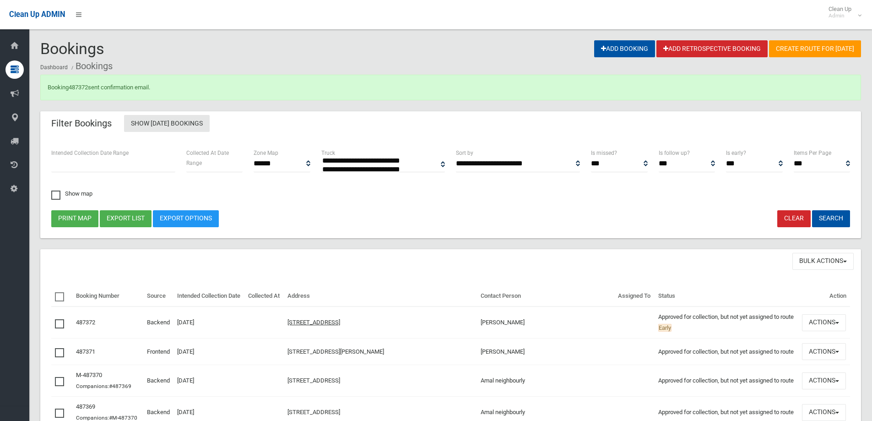
select select
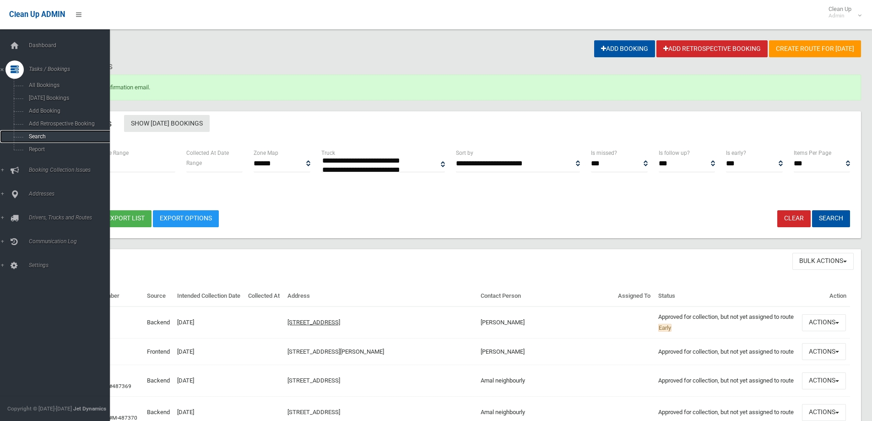
click at [33, 133] on span "Search" at bounding box center [67, 136] width 83 height 6
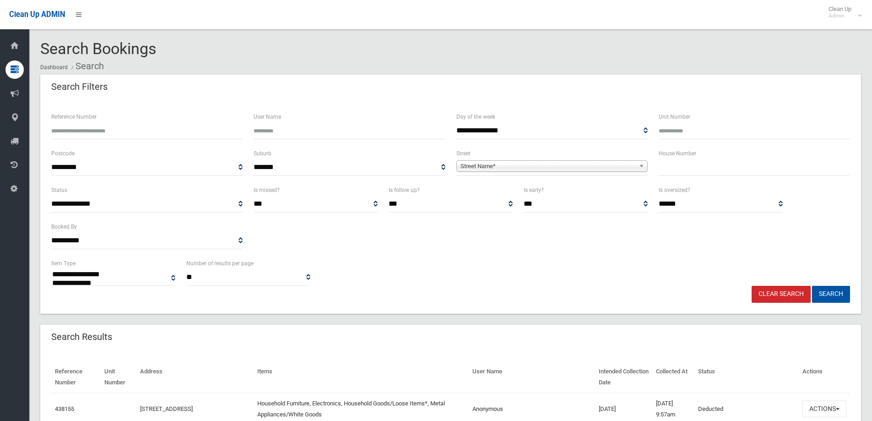
select select
click at [686, 169] on input "text" at bounding box center [754, 167] width 191 height 17
type input "*"
click at [581, 164] on span "Street Name*" at bounding box center [548, 166] width 175 height 11
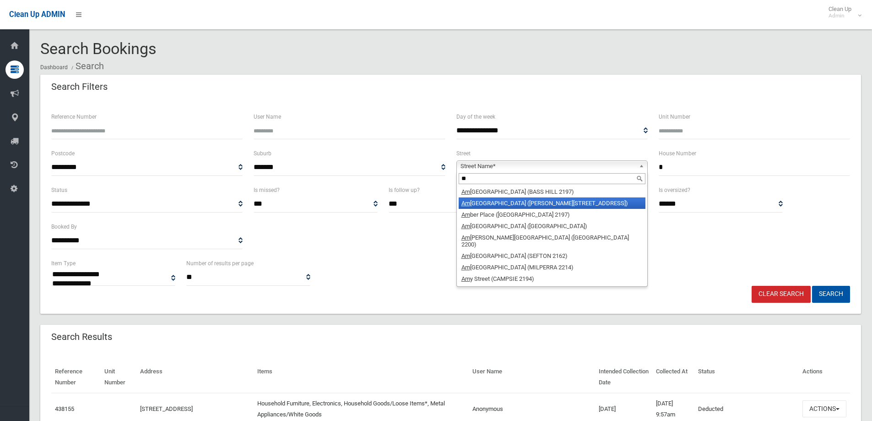
type input "**"
click at [529, 205] on li "Am aroo Avenue (GEORGES HALL 2198)" at bounding box center [552, 202] width 187 height 11
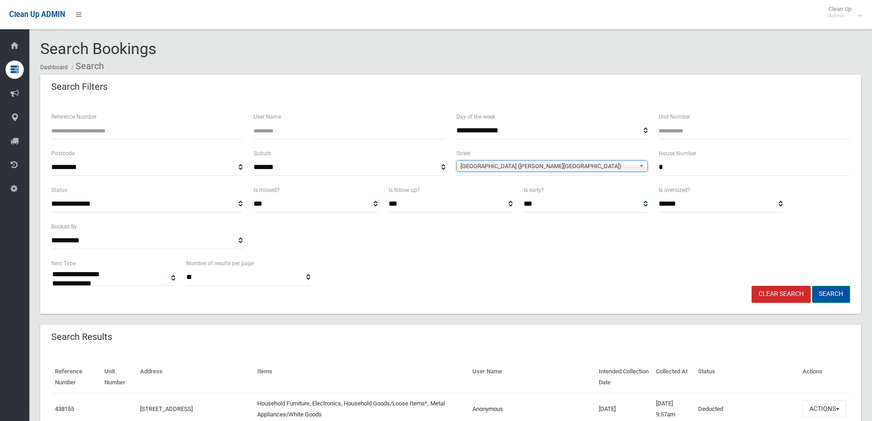
click at [835, 294] on button "Search" at bounding box center [831, 294] width 38 height 17
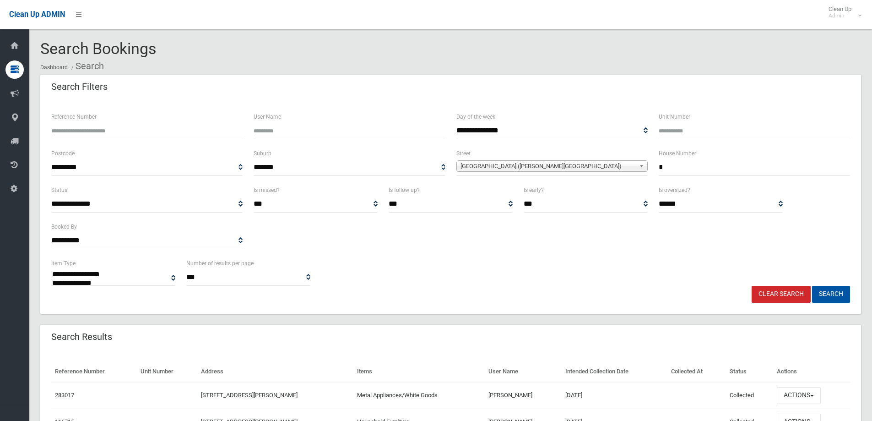
select select
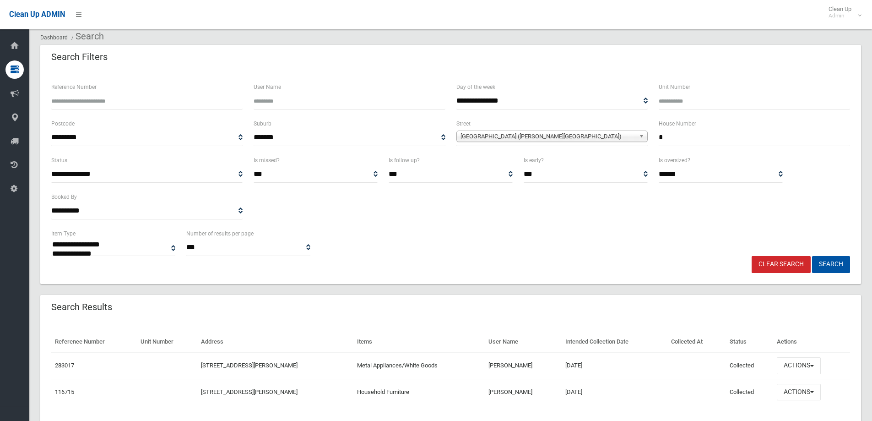
scroll to position [58, 0]
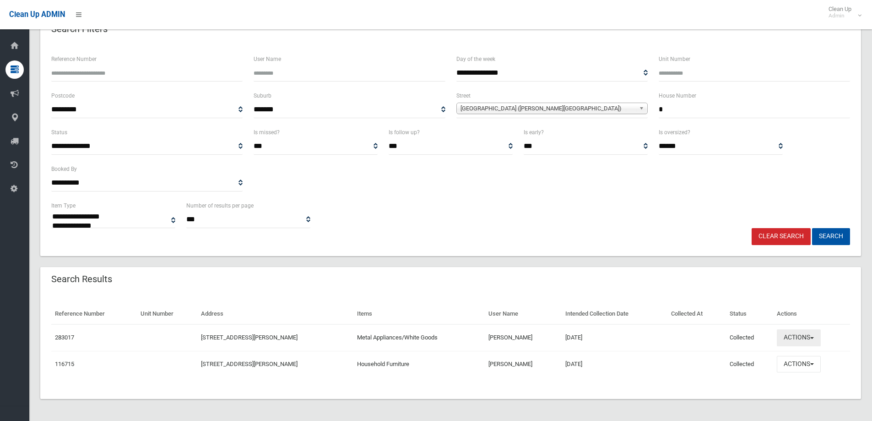
click at [804, 332] on button "Actions" at bounding box center [799, 337] width 44 height 17
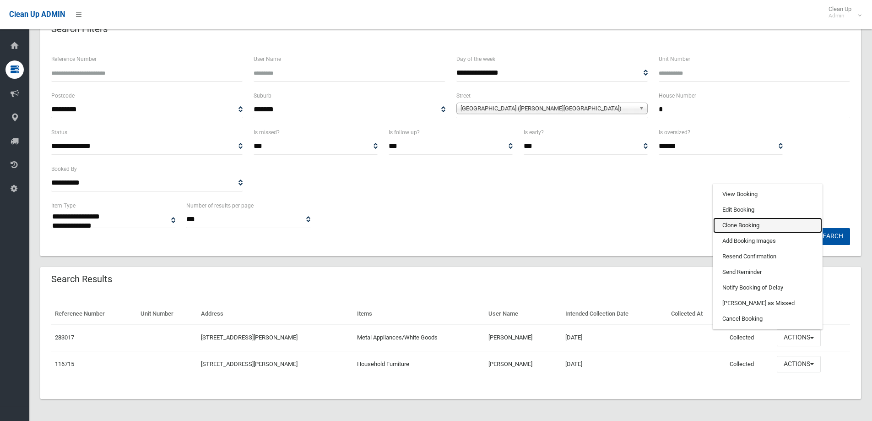
click at [758, 224] on link "Clone Booking" at bounding box center [768, 226] width 109 height 16
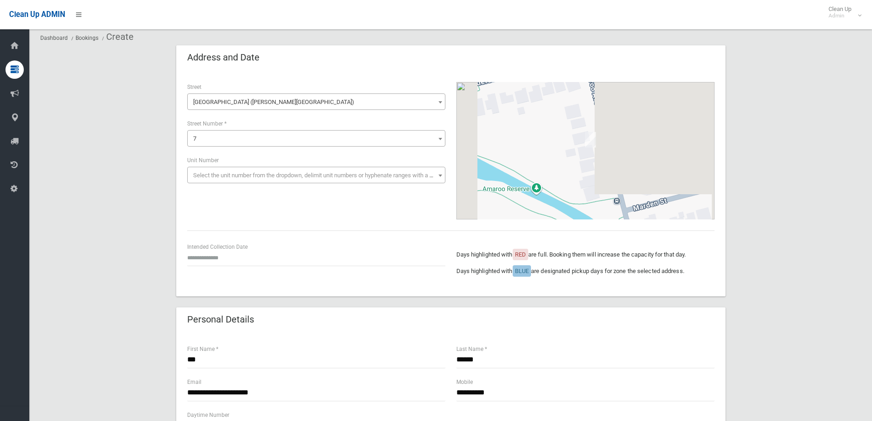
scroll to position [46, 0]
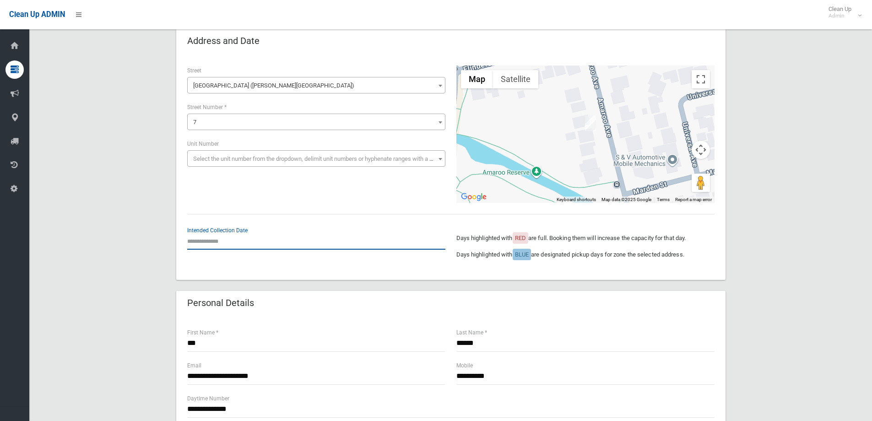
click at [218, 242] on input "text" at bounding box center [316, 241] width 258 height 17
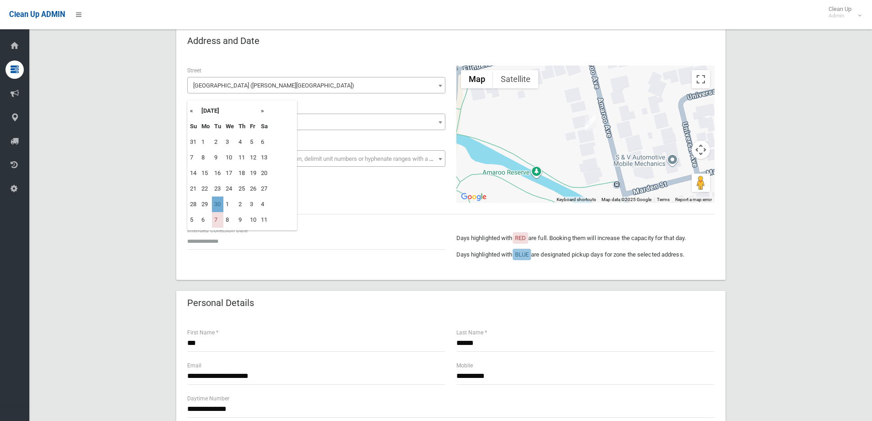
click at [220, 205] on td "30" at bounding box center [217, 204] width 11 height 16
type input "**********"
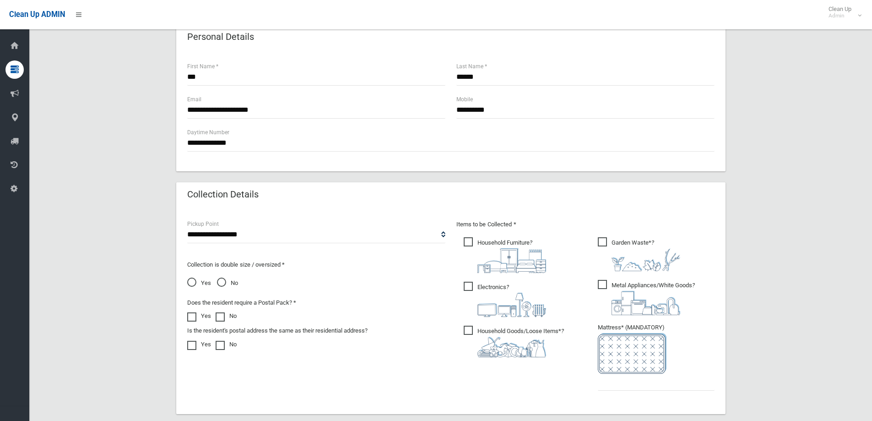
scroll to position [321, 0]
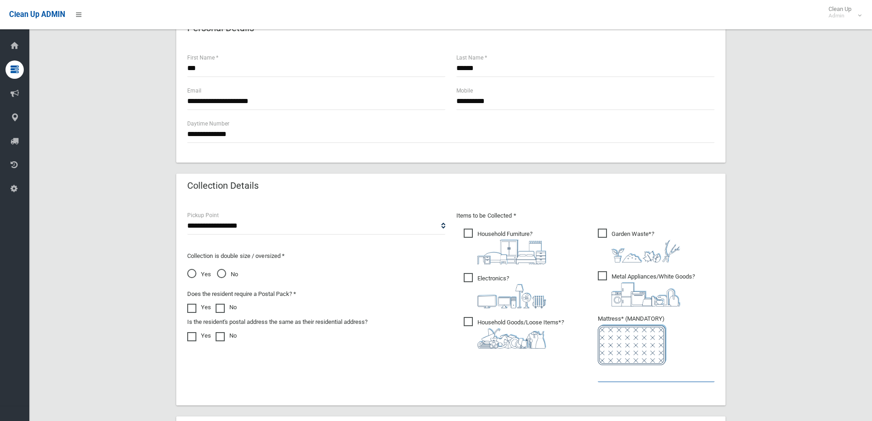
click at [614, 376] on input "text" at bounding box center [656, 373] width 117 height 17
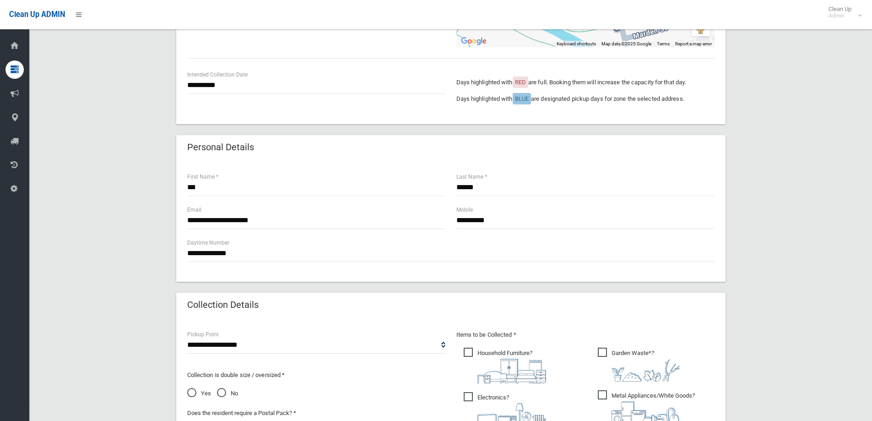
scroll to position [183, 0]
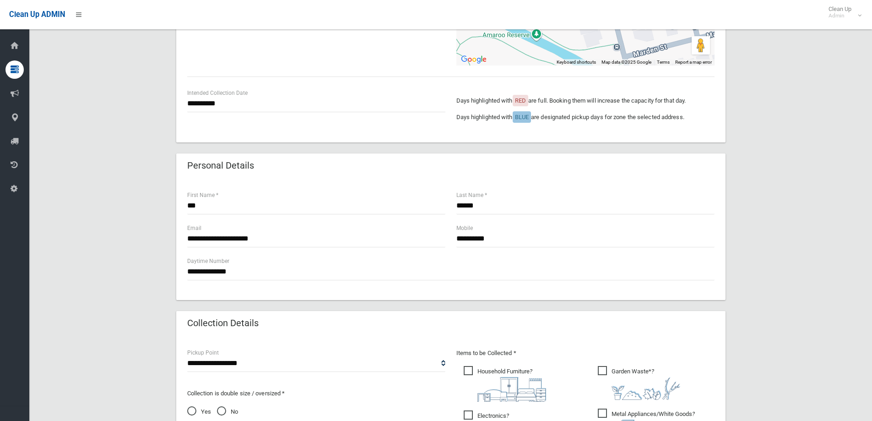
type input "*"
drag, startPoint x: 514, startPoint y: 243, endPoint x: 441, endPoint y: 242, distance: 72.8
click at [442, 242] on div "**********" at bounding box center [451, 239] width 539 height 33
type input "**********"
click at [256, 208] on input "***" at bounding box center [316, 205] width 258 height 17
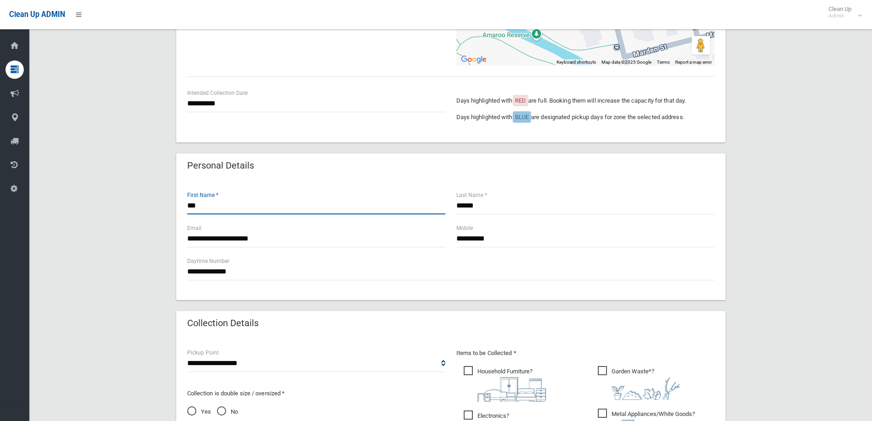
drag, startPoint x: 225, startPoint y: 204, endPoint x: 131, endPoint y: 191, distance: 94.7
click at [131, 191] on div "**********" at bounding box center [450, 288] width 821 height 795
type input "****"
drag, startPoint x: 496, startPoint y: 205, endPoint x: 405, endPoint y: 194, distance: 92.3
click at [405, 194] on div "**** First Name * ****** Last Name *" at bounding box center [451, 206] width 539 height 33
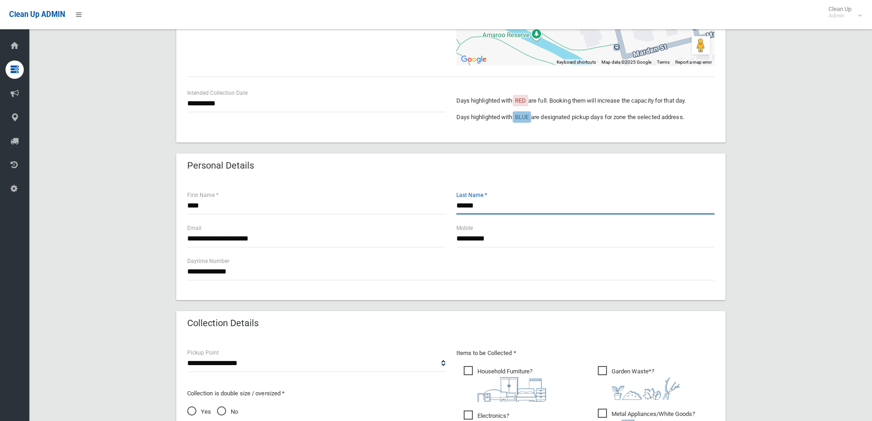
type input "******"
drag, startPoint x: 298, startPoint y: 240, endPoint x: 183, endPoint y: 232, distance: 115.7
click at [183, 232] on div "**********" at bounding box center [316, 239] width 269 height 33
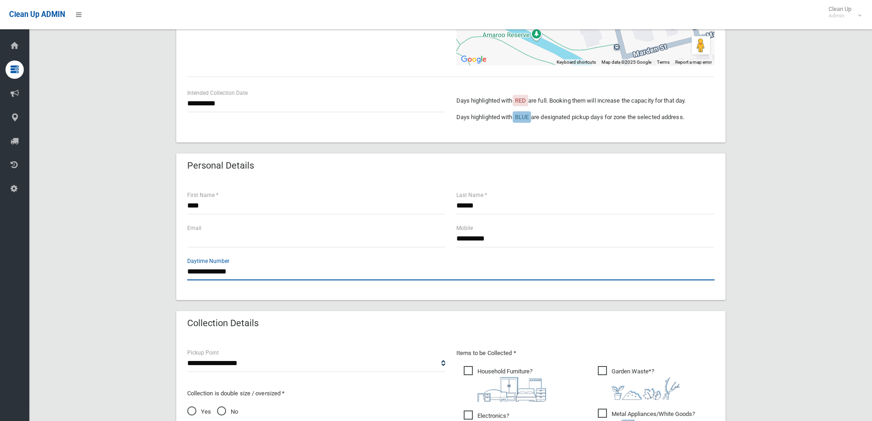
drag, startPoint x: 256, startPoint y: 276, endPoint x: 228, endPoint y: 278, distance: 28.5
click at [228, 278] on input "**********" at bounding box center [451, 271] width 528 height 17
click at [310, 305] on form "**********" at bounding box center [451, 288] width 550 height 795
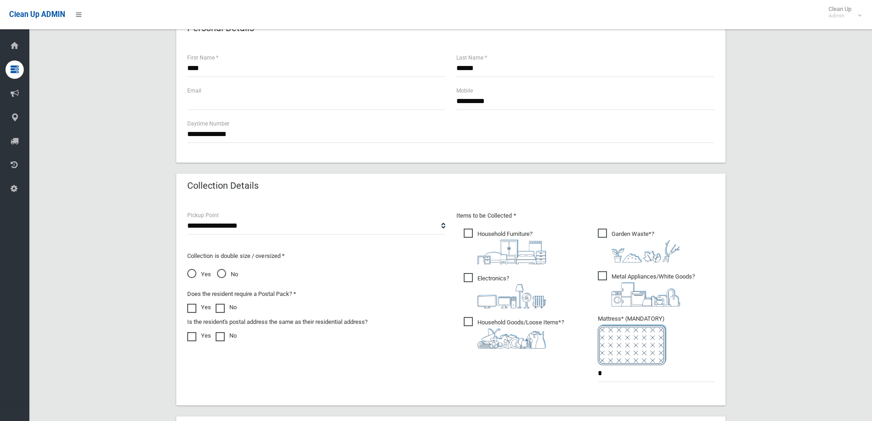
scroll to position [458, 0]
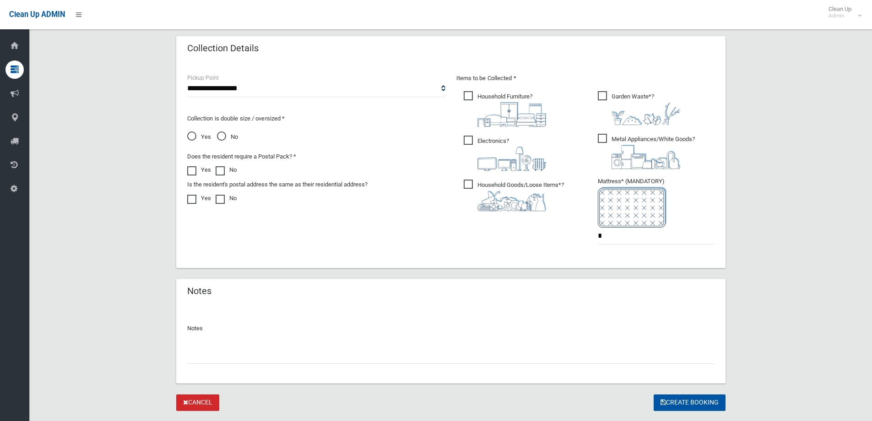
click at [600, 140] on span "Metal Appliances/White Goods ?" at bounding box center [646, 151] width 97 height 35
click at [697, 401] on button "Create Booking" at bounding box center [690, 402] width 72 height 17
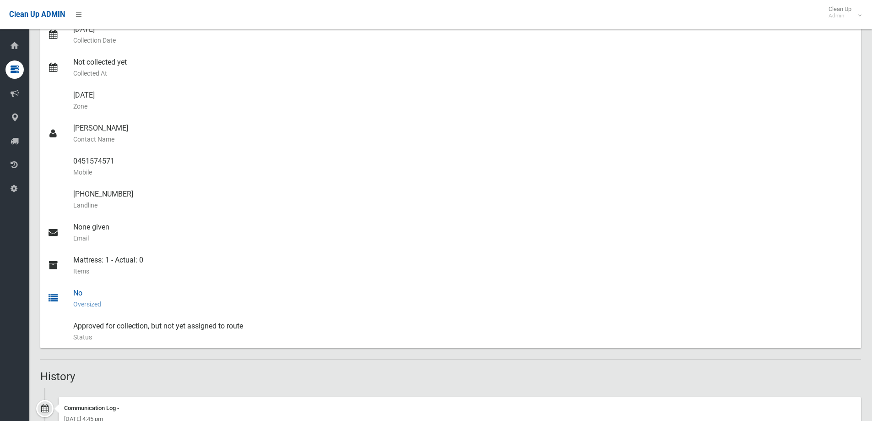
scroll to position [183, 0]
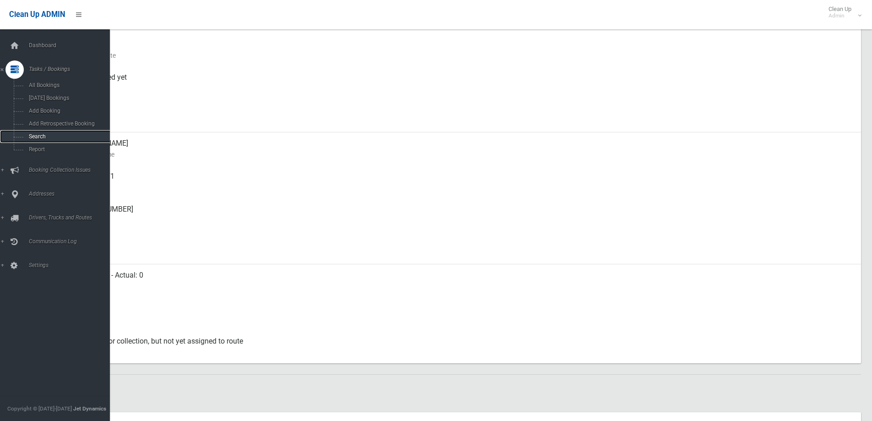
click at [46, 135] on span "Search" at bounding box center [67, 136] width 83 height 6
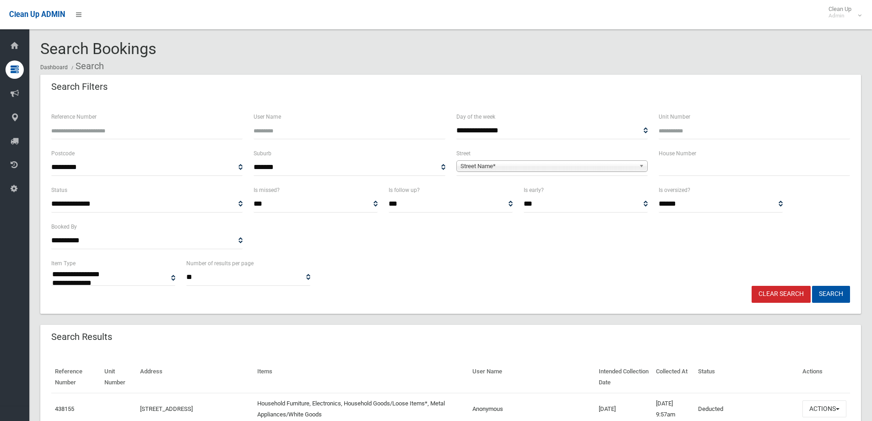
select select
click at [716, 172] on input "text" at bounding box center [754, 167] width 191 height 17
type input "**"
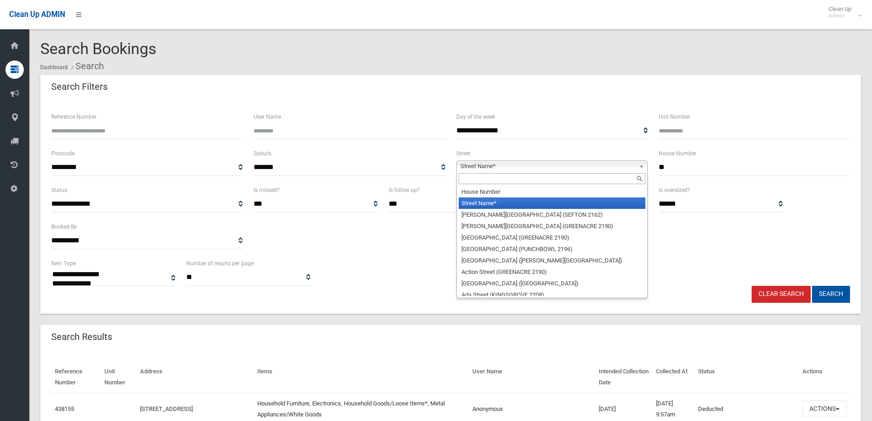
click at [613, 167] on span "Street Name*" at bounding box center [548, 166] width 175 height 11
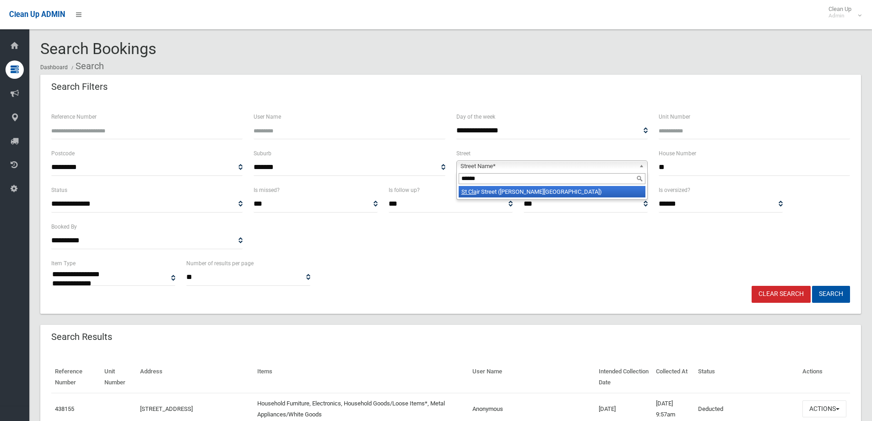
type input "******"
click at [569, 193] on li "St Cla ir Street (BELMORE 2192)" at bounding box center [552, 191] width 187 height 11
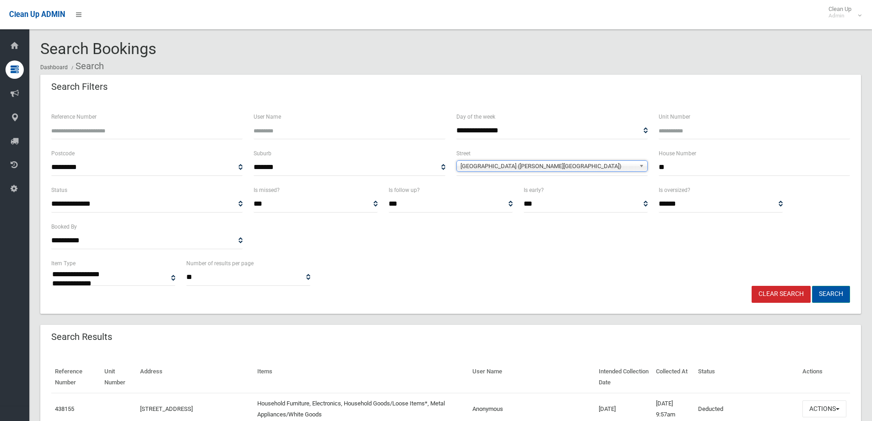
click at [817, 291] on button "Search" at bounding box center [831, 294] width 38 height 17
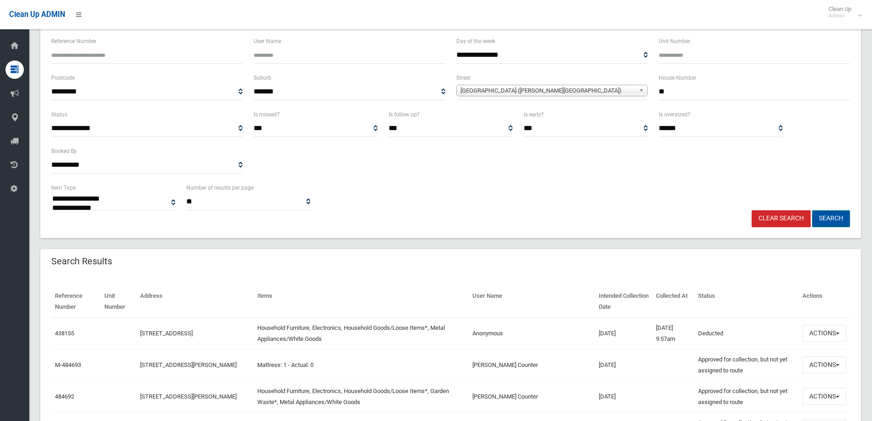
scroll to position [92, 0]
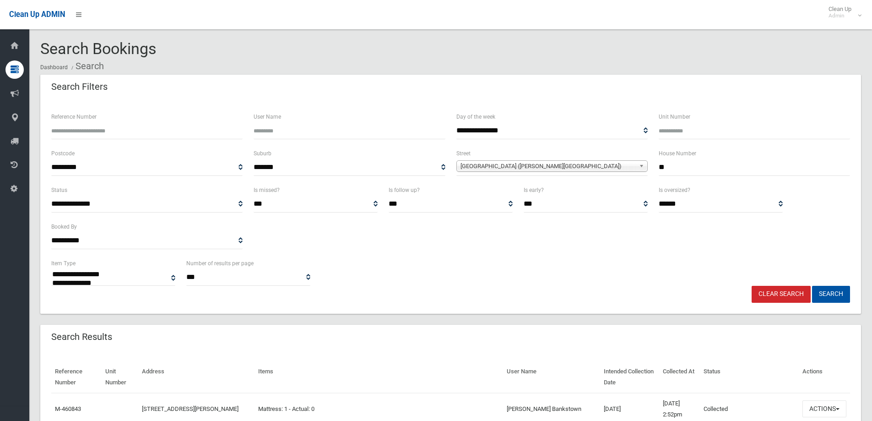
select select
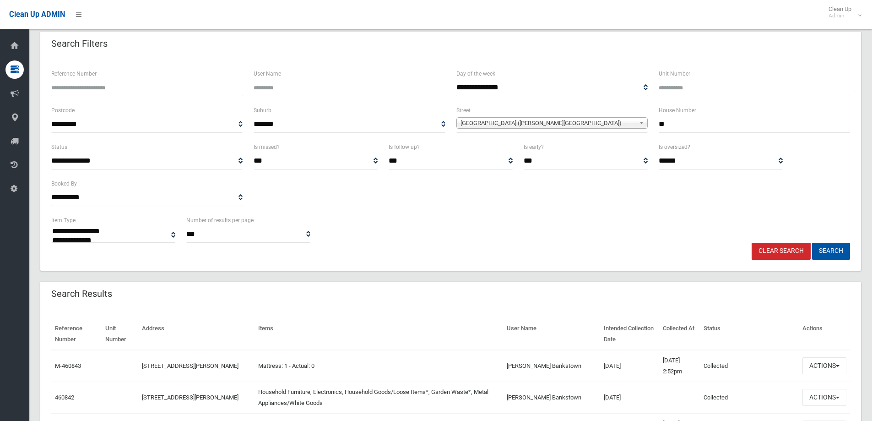
scroll to position [92, 0]
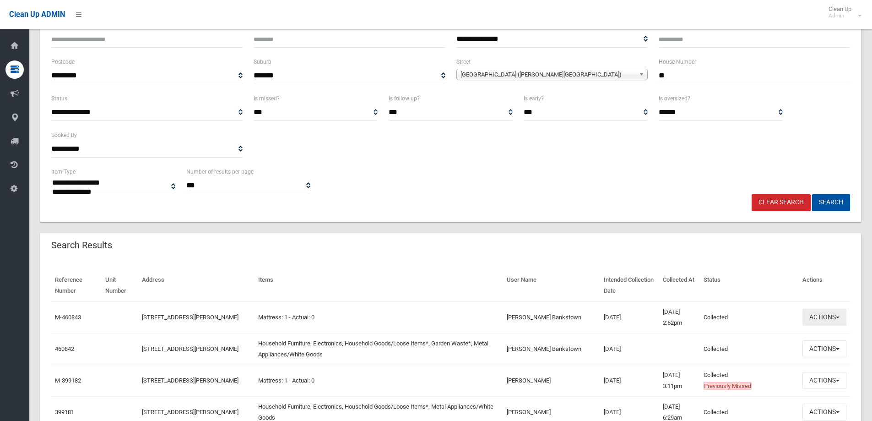
click at [834, 312] on button "Actions" at bounding box center [825, 317] width 44 height 17
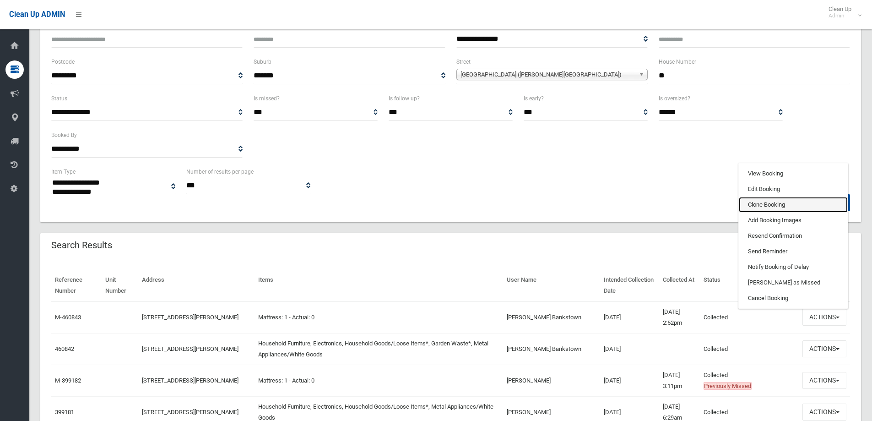
click at [772, 202] on link "Clone Booking" at bounding box center [793, 205] width 109 height 16
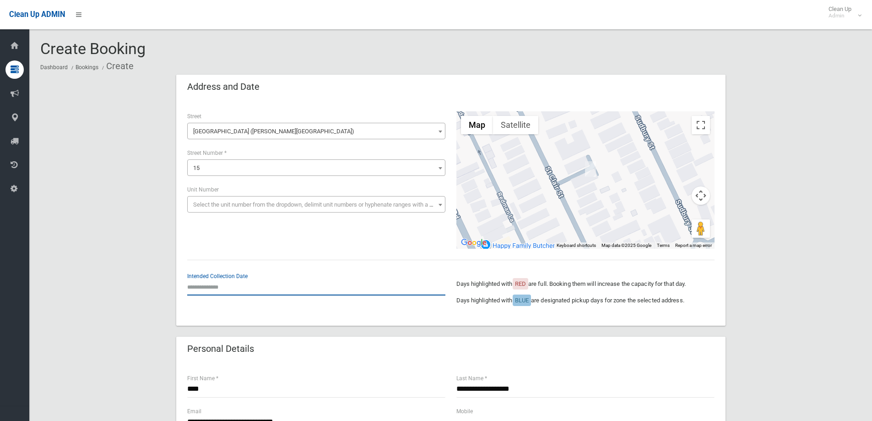
click at [240, 292] on input "text" at bounding box center [316, 286] width 258 height 17
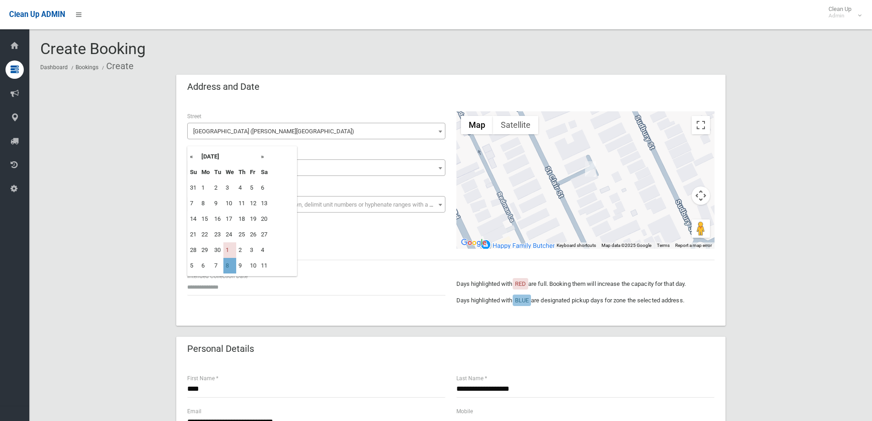
click at [229, 263] on td "8" at bounding box center [229, 266] width 13 height 16
type input "**********"
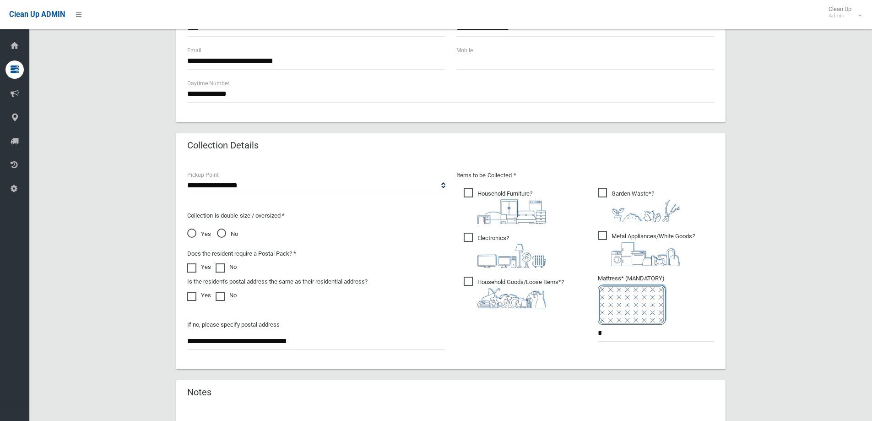
scroll to position [366, 0]
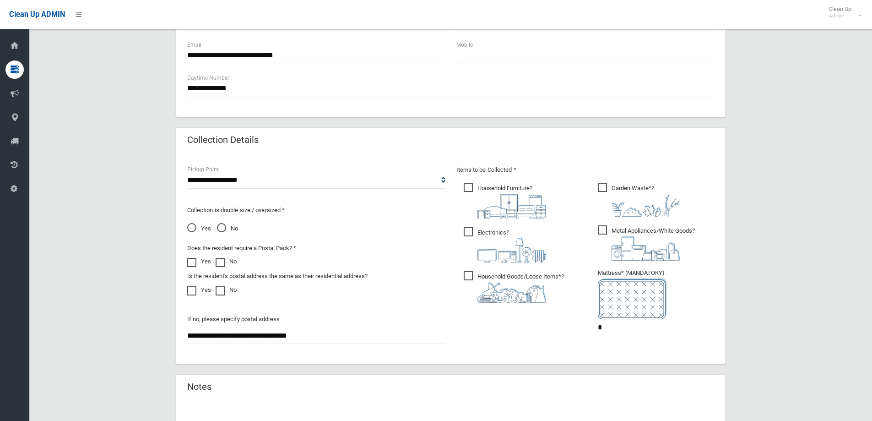
click at [477, 190] on span "Household Furniture ?" at bounding box center [505, 201] width 82 height 36
click at [470, 233] on span "Electronics ?" at bounding box center [505, 244] width 82 height 35
click at [466, 270] on label "Household Goods/Loose Items* ?" at bounding box center [514, 285] width 100 height 33
click at [605, 233] on span "Metal Appliances/White Goods ?" at bounding box center [646, 242] width 97 height 35
click at [605, 185] on span "Garden Waste* ?" at bounding box center [639, 200] width 82 height 34
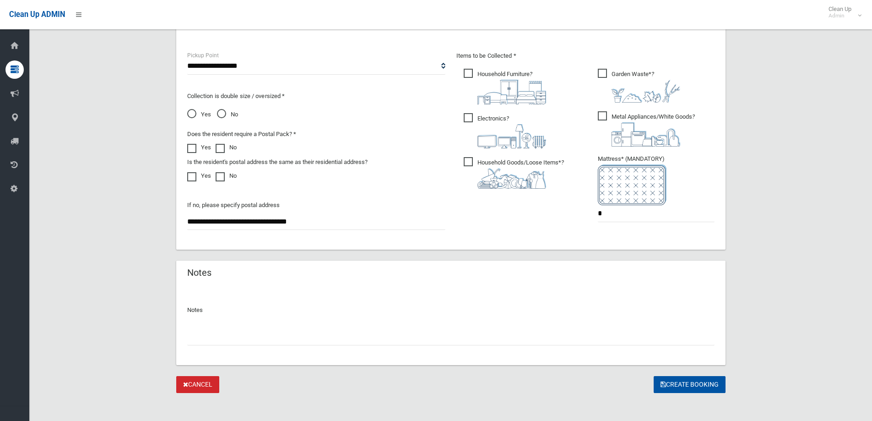
scroll to position [485, 0]
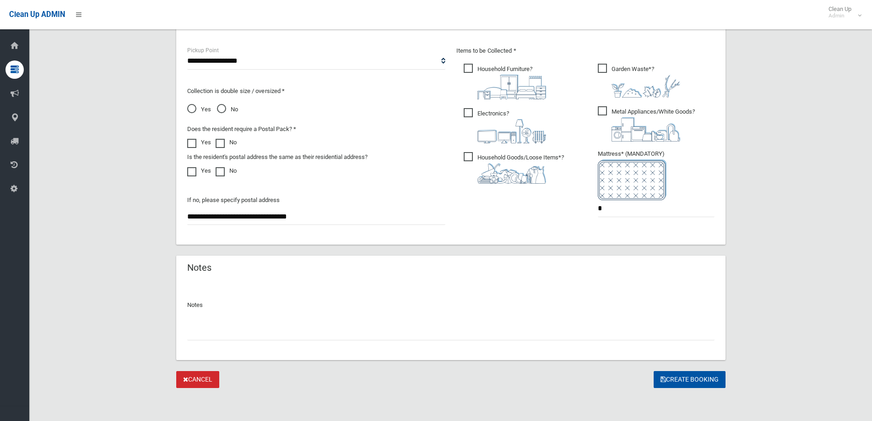
click at [359, 326] on input "text" at bounding box center [451, 331] width 528 height 17
type input "**********"
click at [709, 376] on button "Create Booking" at bounding box center [690, 379] width 72 height 17
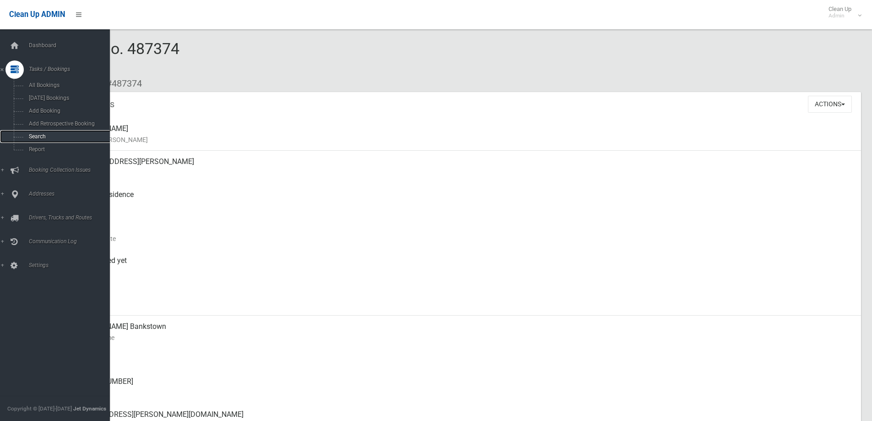
click at [48, 136] on span "Search" at bounding box center [67, 136] width 83 height 6
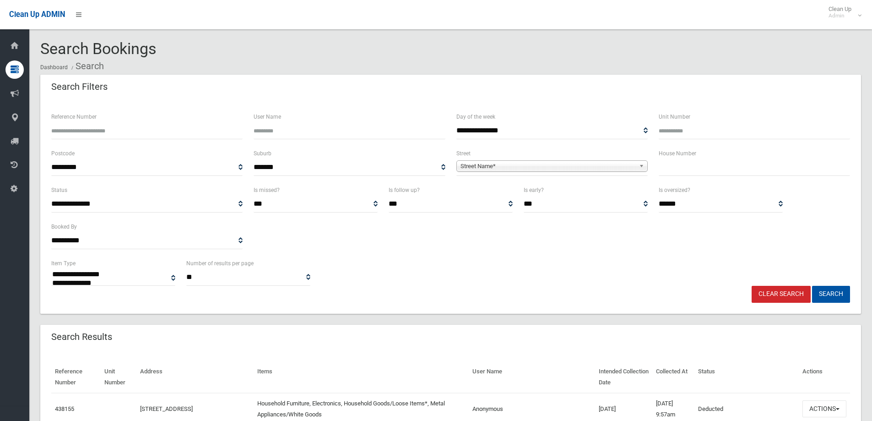
select select
click at [705, 170] on input "text" at bounding box center [754, 167] width 191 height 17
type input "***"
click at [559, 164] on span "Street Name*" at bounding box center [548, 166] width 175 height 11
type input "***"
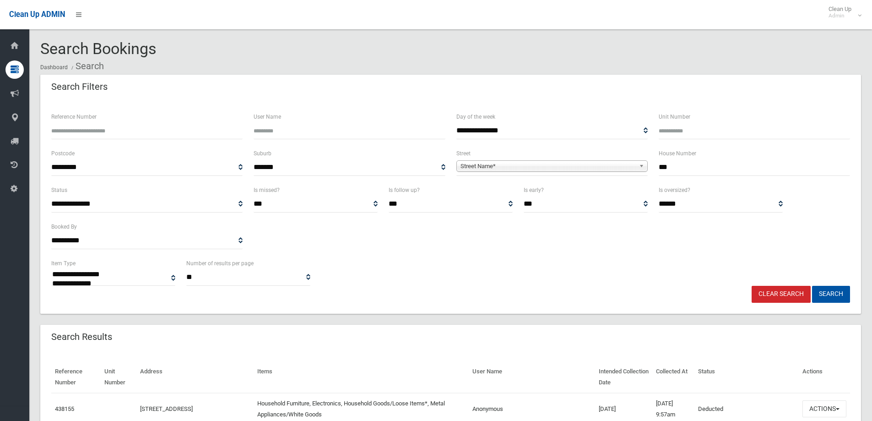
drag, startPoint x: 698, startPoint y: 166, endPoint x: 620, endPoint y: 166, distance: 77.4
click at [620, 166] on div "**********" at bounding box center [451, 166] width 810 height 37
type input "****"
click at [620, 166] on span "Street Name*" at bounding box center [548, 166] width 175 height 11
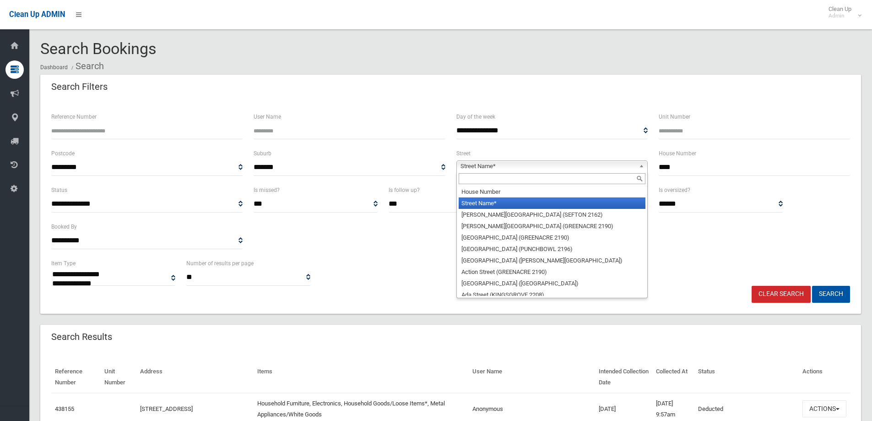
type input "*"
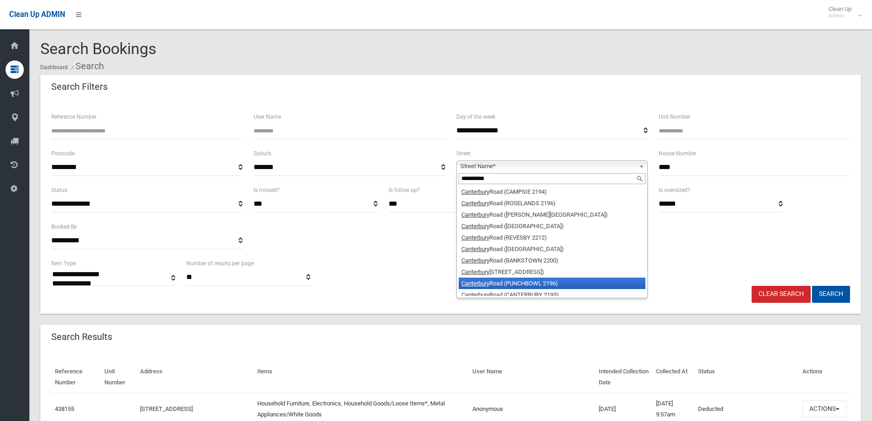
type input "**********"
click at [550, 286] on li "Canterbury Road (PUNCHBOWL 2196)" at bounding box center [552, 283] width 187 height 11
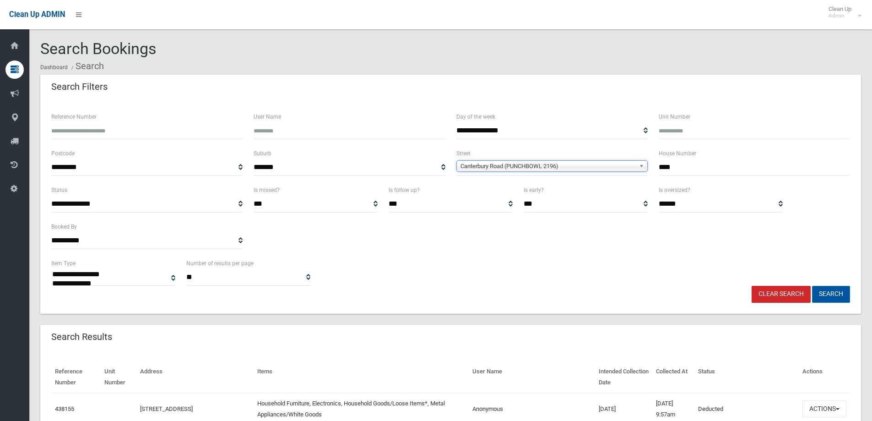
click at [835, 300] on button "Search" at bounding box center [831, 294] width 38 height 17
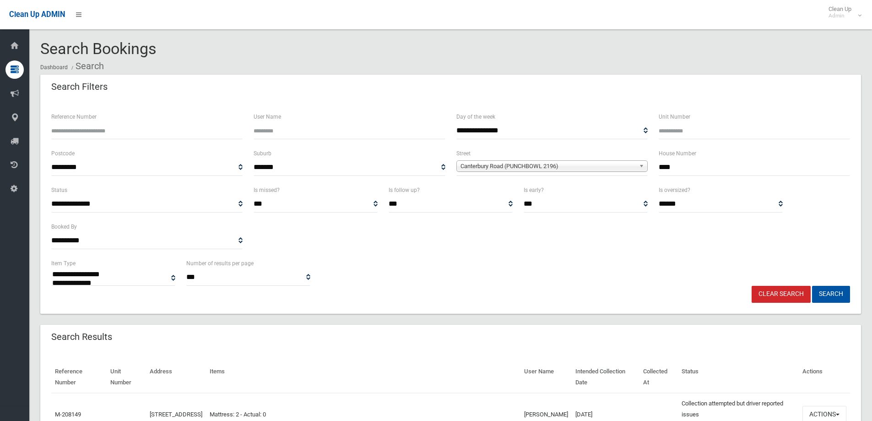
select select
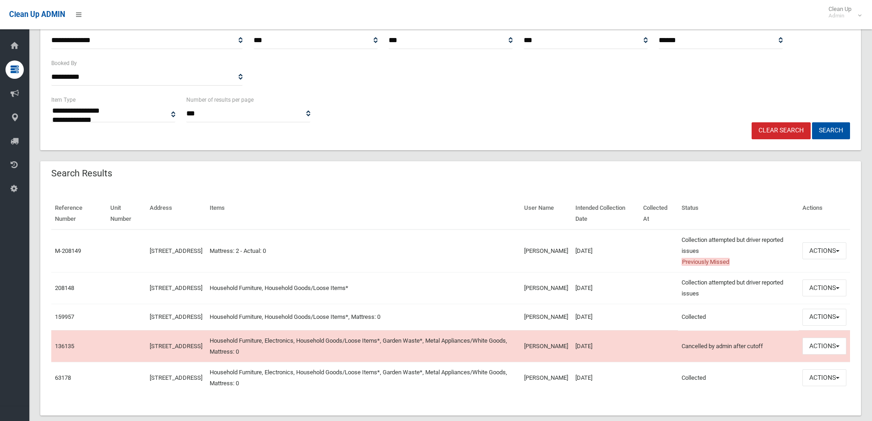
scroll to position [183, 0]
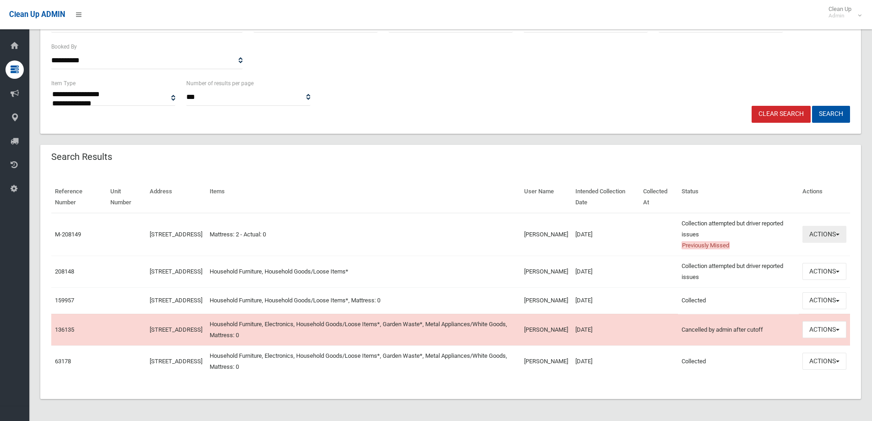
click at [827, 236] on button "Actions" at bounding box center [825, 234] width 44 height 17
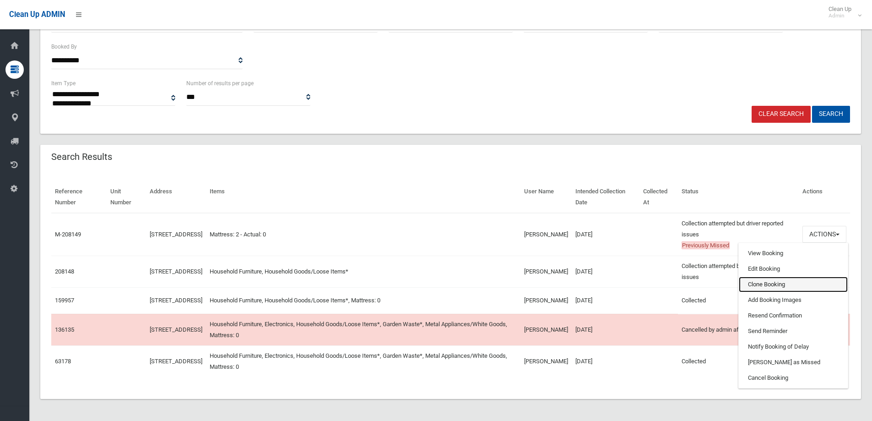
click at [768, 280] on link "Clone Booking" at bounding box center [793, 285] width 109 height 16
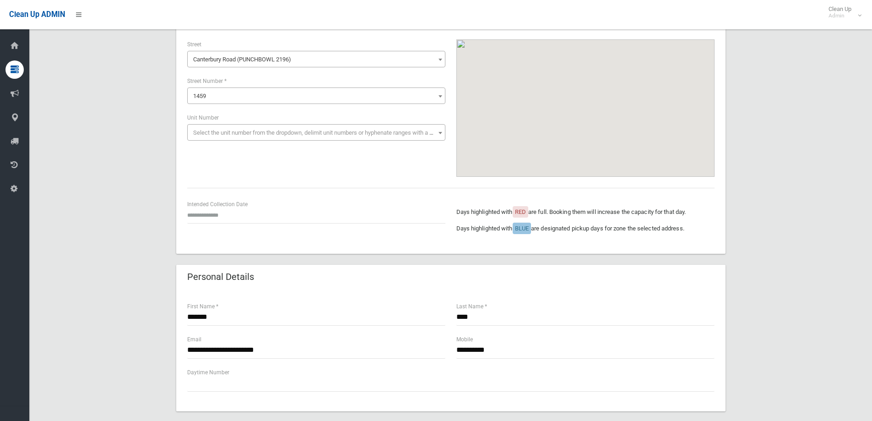
scroll to position [92, 0]
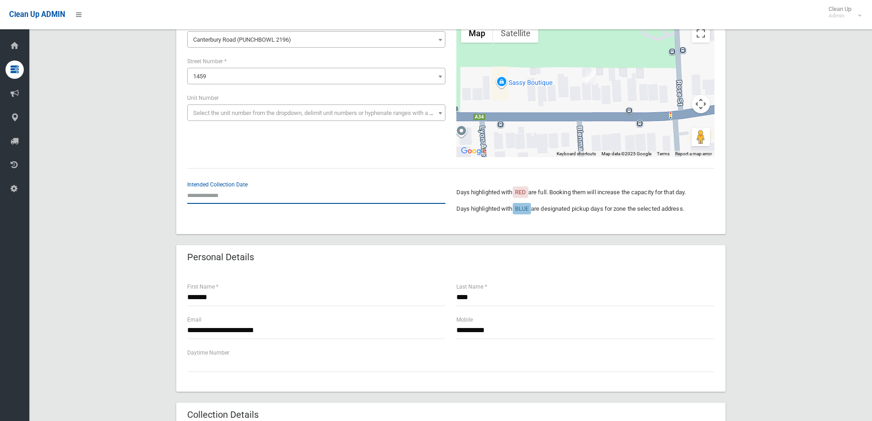
click at [220, 201] on input "text" at bounding box center [316, 195] width 258 height 17
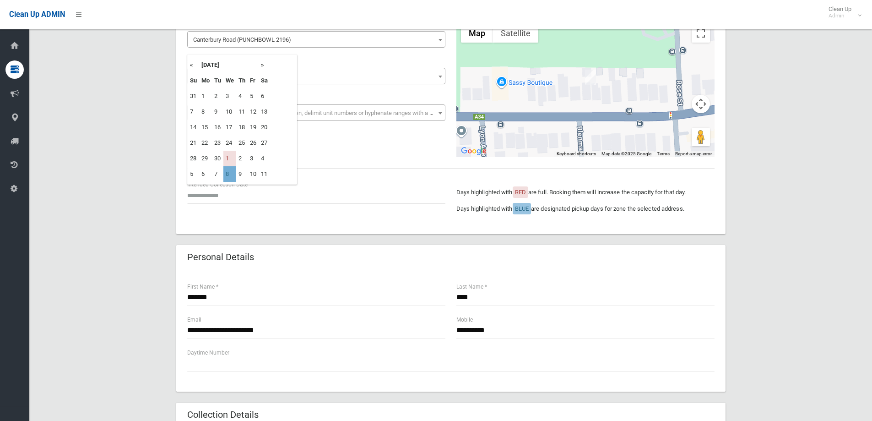
click at [233, 175] on td "8" at bounding box center [229, 174] width 13 height 16
type input "**********"
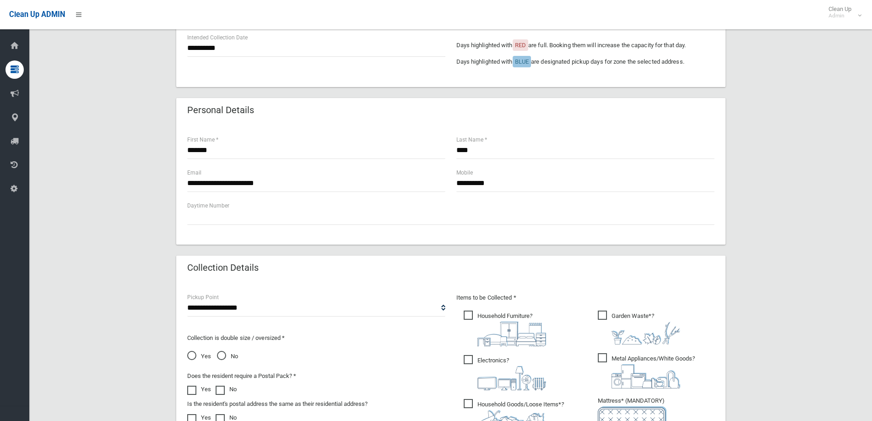
scroll to position [275, 0]
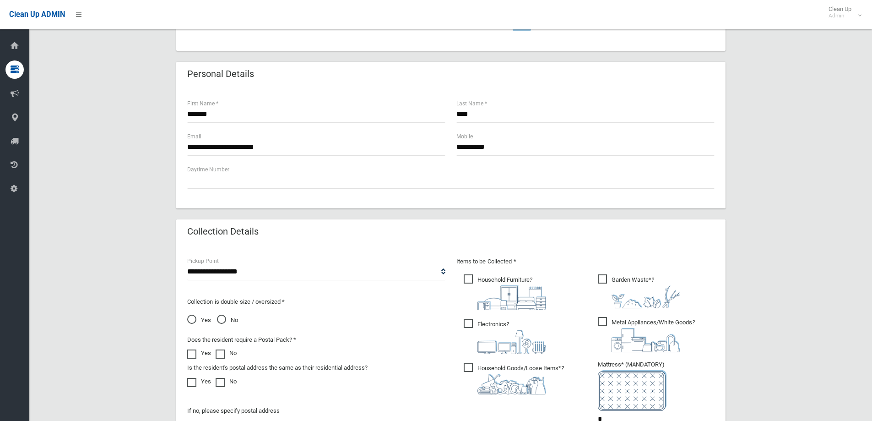
click at [470, 279] on span "Household Furniture ?" at bounding box center [505, 292] width 82 height 36
click at [469, 326] on span "Electronics ?" at bounding box center [505, 336] width 82 height 35
drag, startPoint x: 472, startPoint y: 369, endPoint x: 521, endPoint y: 360, distance: 49.9
click at [472, 369] on span "Household Goods/Loose Items* ?" at bounding box center [514, 379] width 100 height 32
click at [604, 322] on span "Metal Appliances/White Goods ?" at bounding box center [646, 334] width 97 height 35
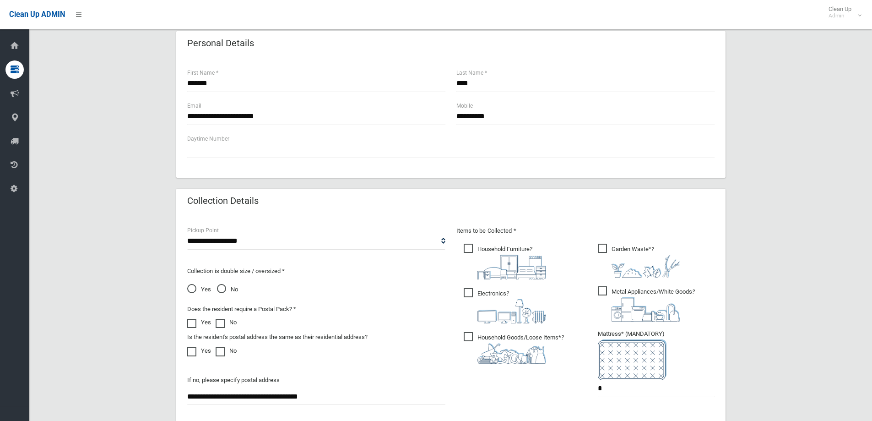
scroll to position [321, 0]
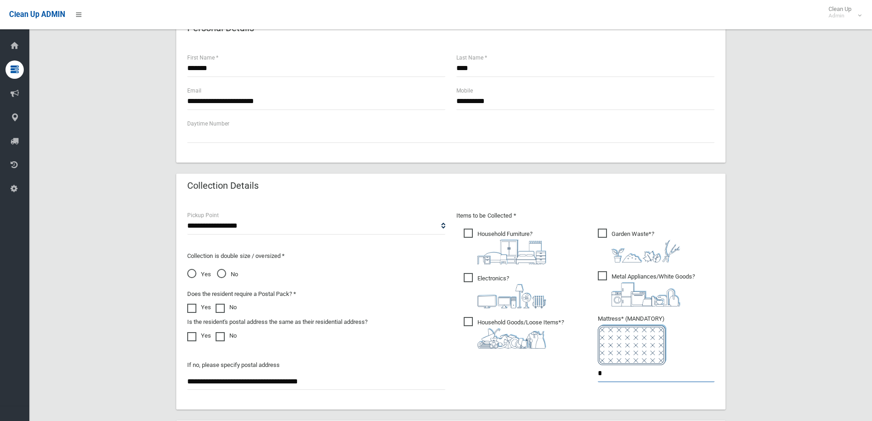
drag, startPoint x: 621, startPoint y: 367, endPoint x: 590, endPoint y: 370, distance: 30.9
click at [590, 370] on div "Items to be Collected * Household Furniture ? *" at bounding box center [585, 302] width 269 height 184
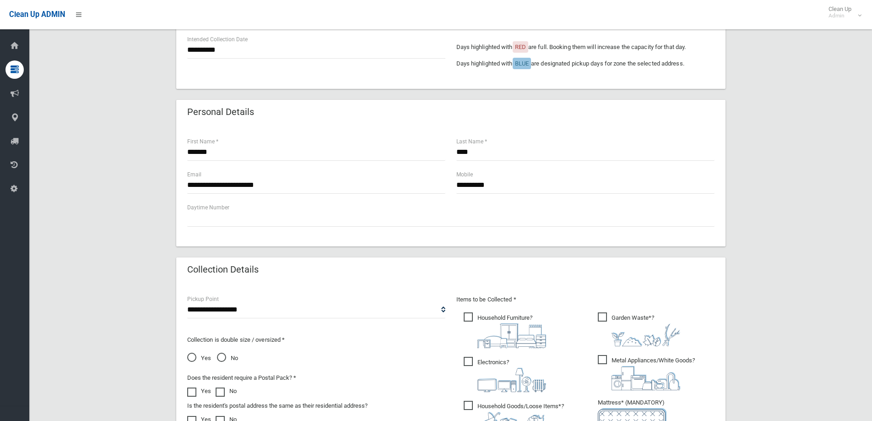
scroll to position [229, 0]
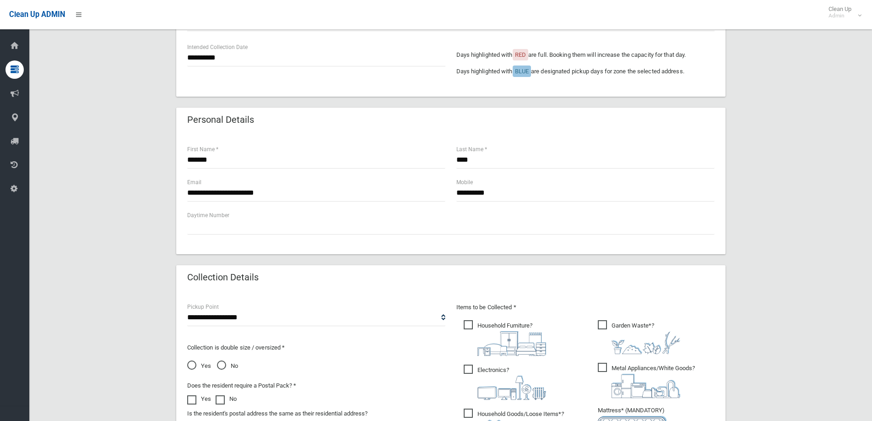
type input "*"
drag, startPoint x: 485, startPoint y: 160, endPoint x: 392, endPoint y: 165, distance: 93.1
click at [392, 165] on div "******* First Name * **** Last Name *" at bounding box center [451, 160] width 539 height 33
type input "*"
type input "*****"
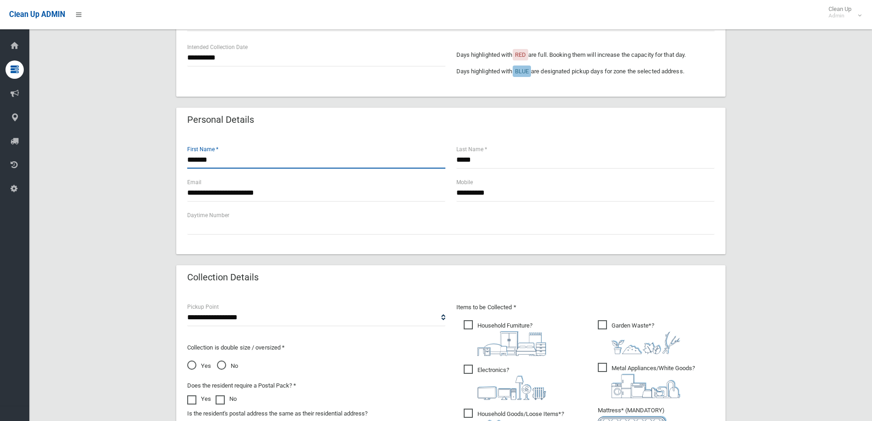
drag, startPoint x: 175, startPoint y: 158, endPoint x: 141, endPoint y: 155, distance: 34.0
click at [141, 155] on div "**********" at bounding box center [450, 245] width 821 height 799
type input "*********"
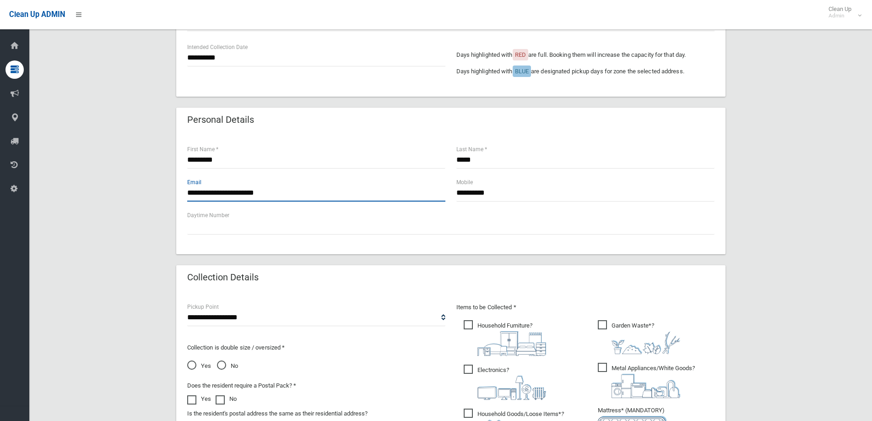
drag, startPoint x: 310, startPoint y: 192, endPoint x: 180, endPoint y: 198, distance: 130.2
click at [180, 198] on div "**********" at bounding box center [451, 193] width 550 height 121
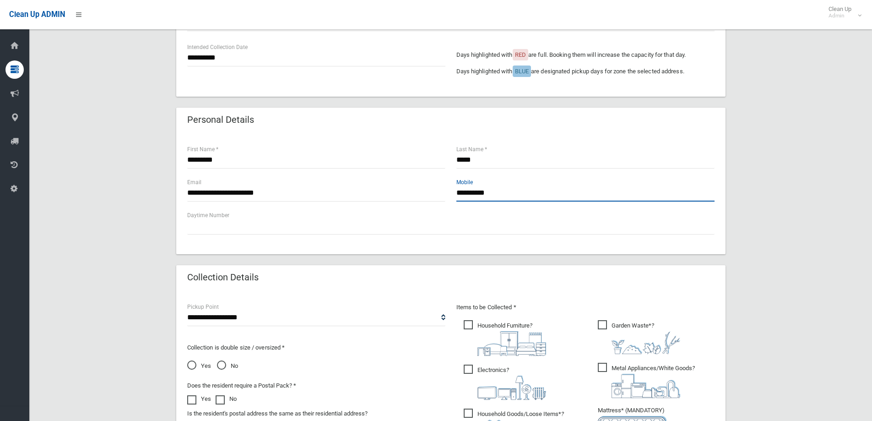
drag, startPoint x: 498, startPoint y: 193, endPoint x: 420, endPoint y: 191, distance: 77.4
click at [420, 191] on div "**********" at bounding box center [451, 193] width 539 height 33
type input "**********"
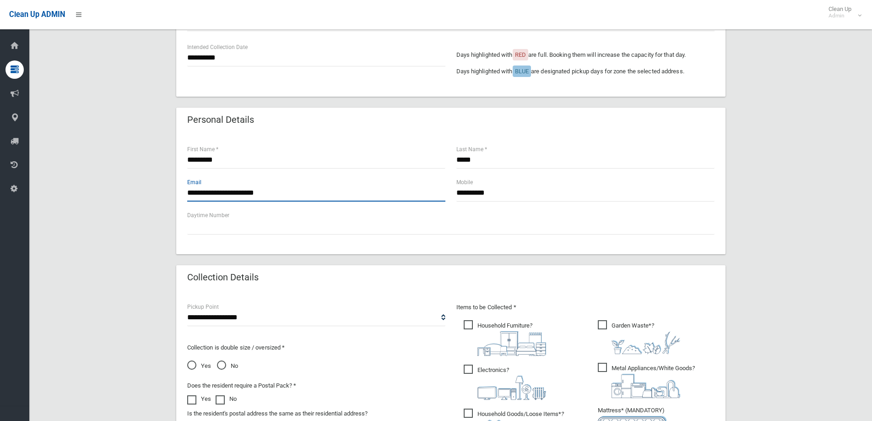
click at [330, 192] on input "**********" at bounding box center [316, 193] width 258 height 17
drag, startPoint x: 330, startPoint y: 192, endPoint x: 177, endPoint y: 182, distance: 152.8
click at [177, 182] on div "**********" at bounding box center [451, 193] width 550 height 121
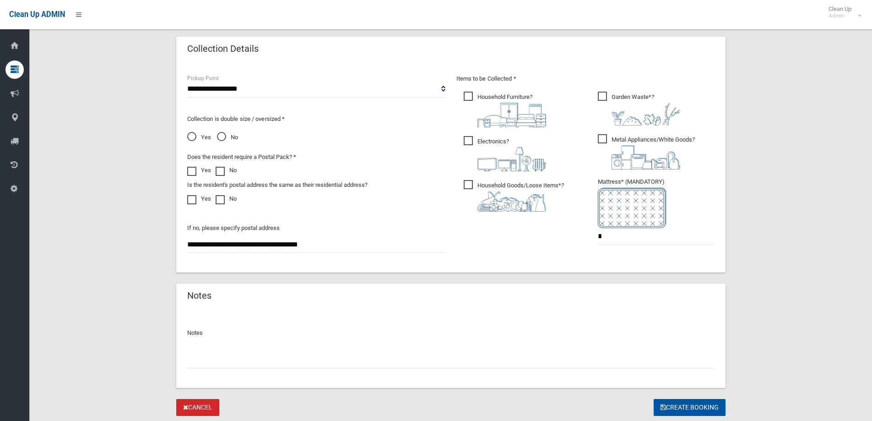
scroll to position [458, 0]
type input "**********"
click at [709, 409] on button "Create Booking" at bounding box center [690, 406] width 72 height 17
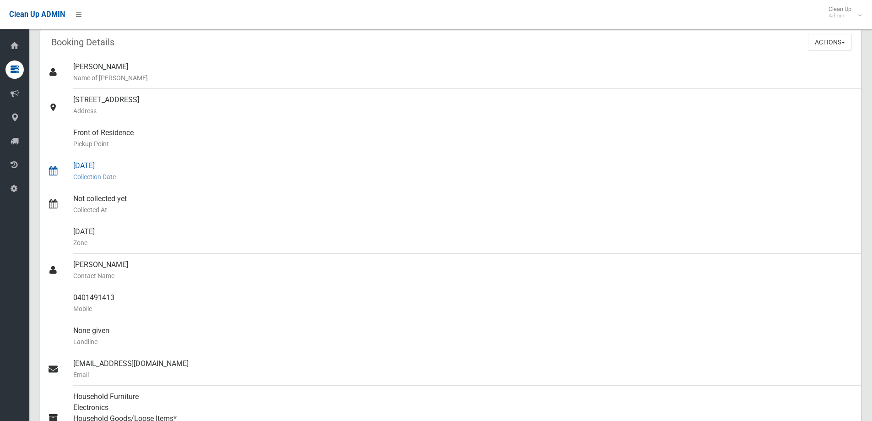
scroll to position [46, 0]
